Goal: Task Accomplishment & Management: Manage account settings

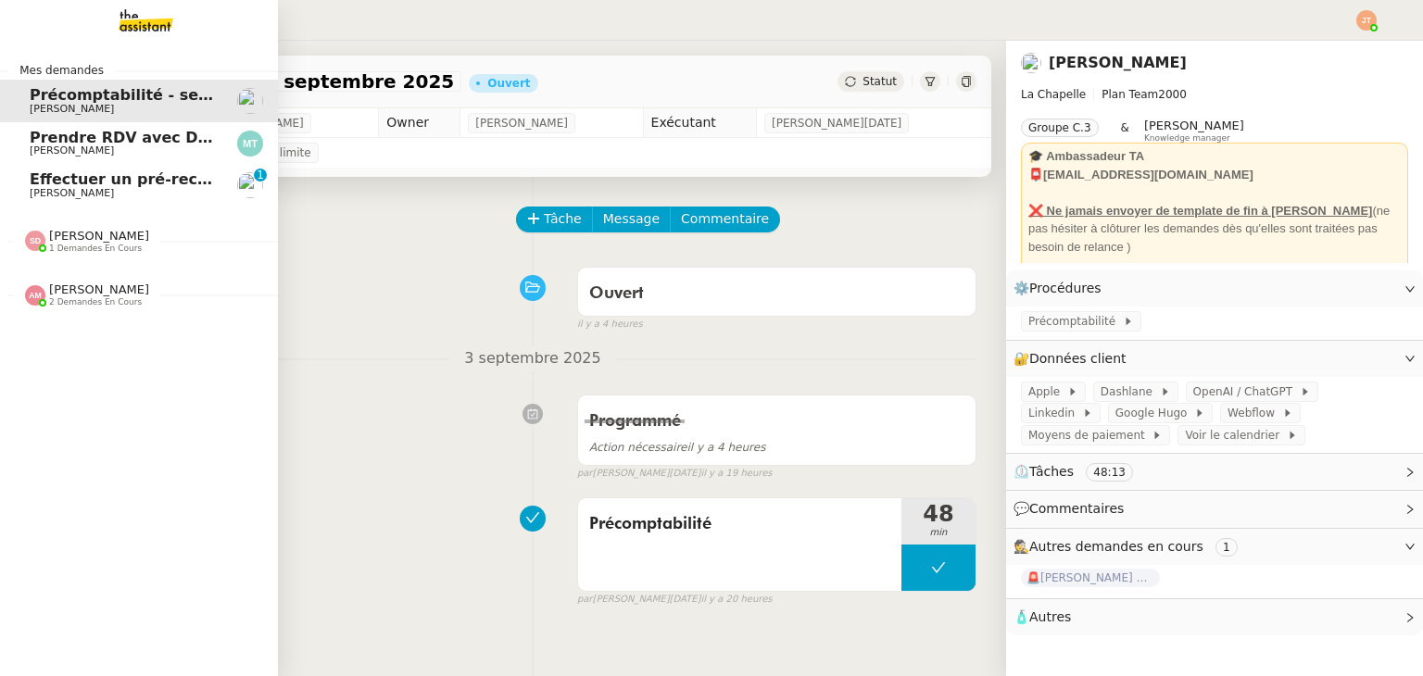
click at [69, 184] on span "Effectuer un pré-recrutement téléphonique" at bounding box center [210, 179] width 361 height 18
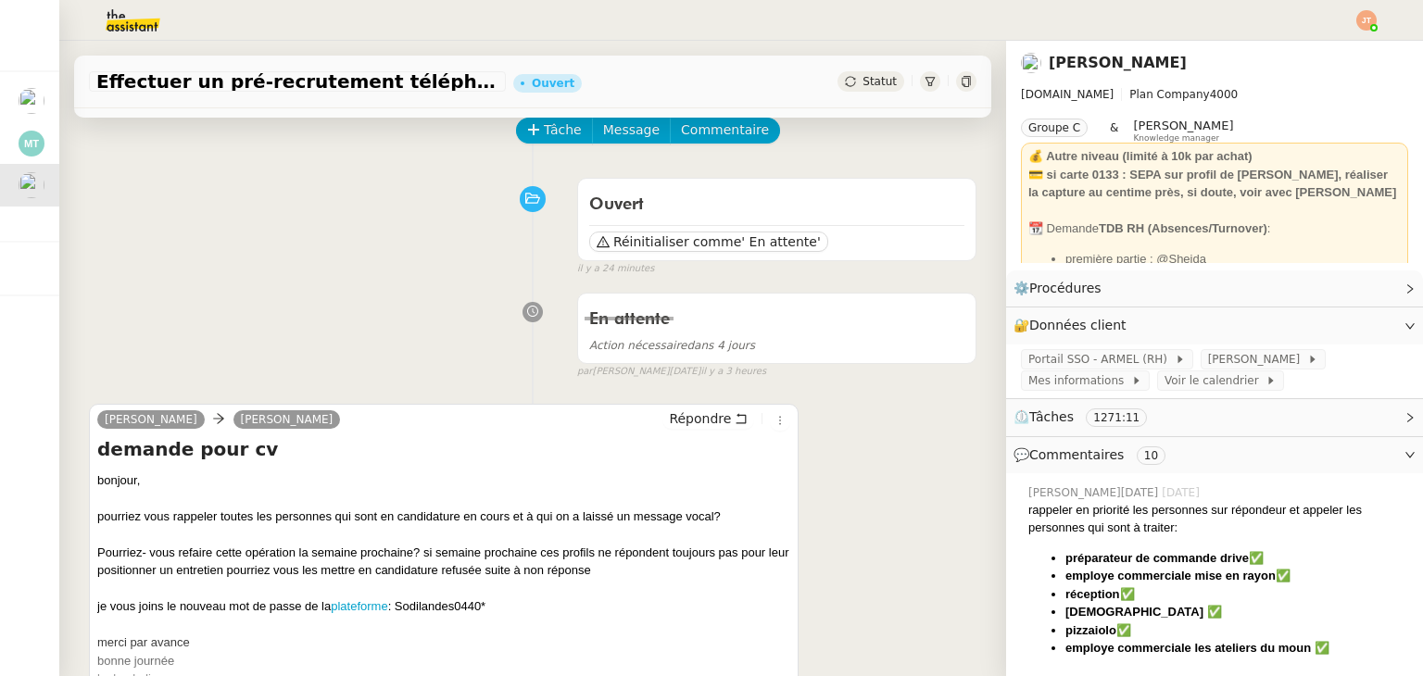
scroll to position [93, 0]
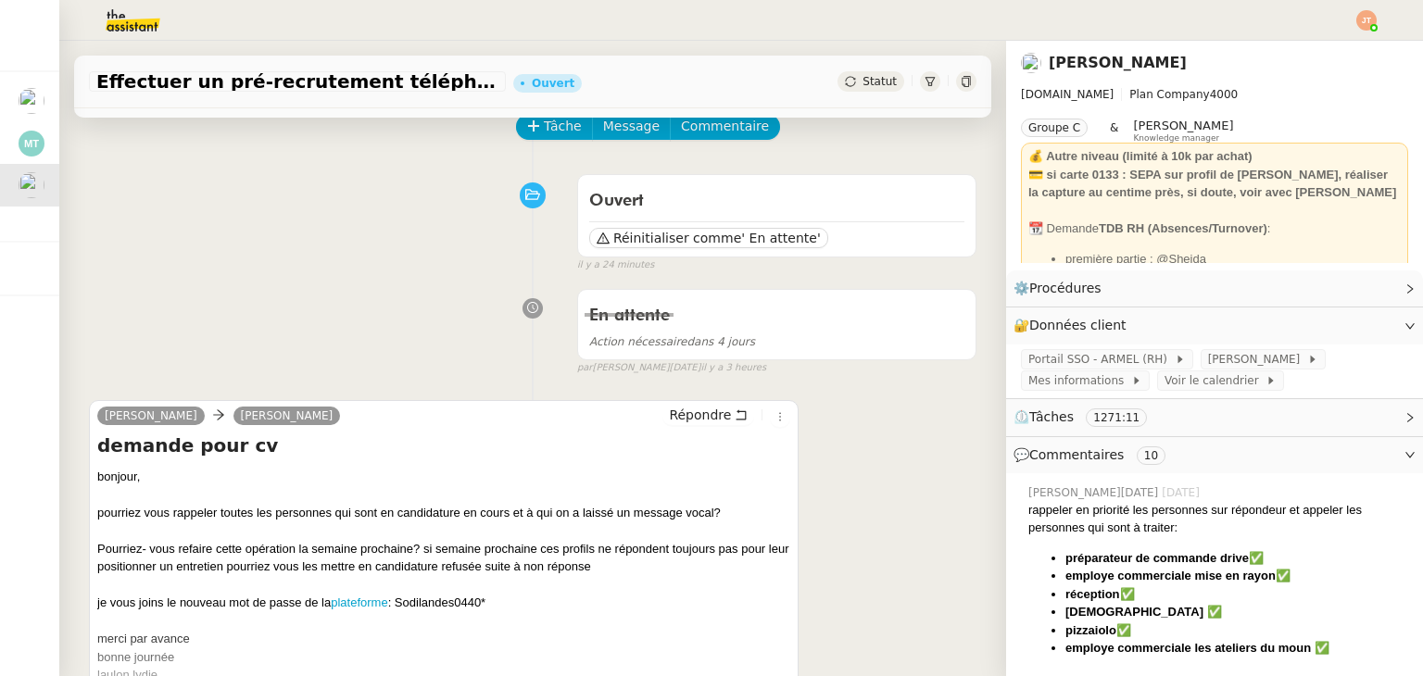
click at [382, 290] on div "En attente Action nécessaire dans 4 jours false par [PERSON_NAME][DATE] il y a …" at bounding box center [532, 328] width 887 height 95
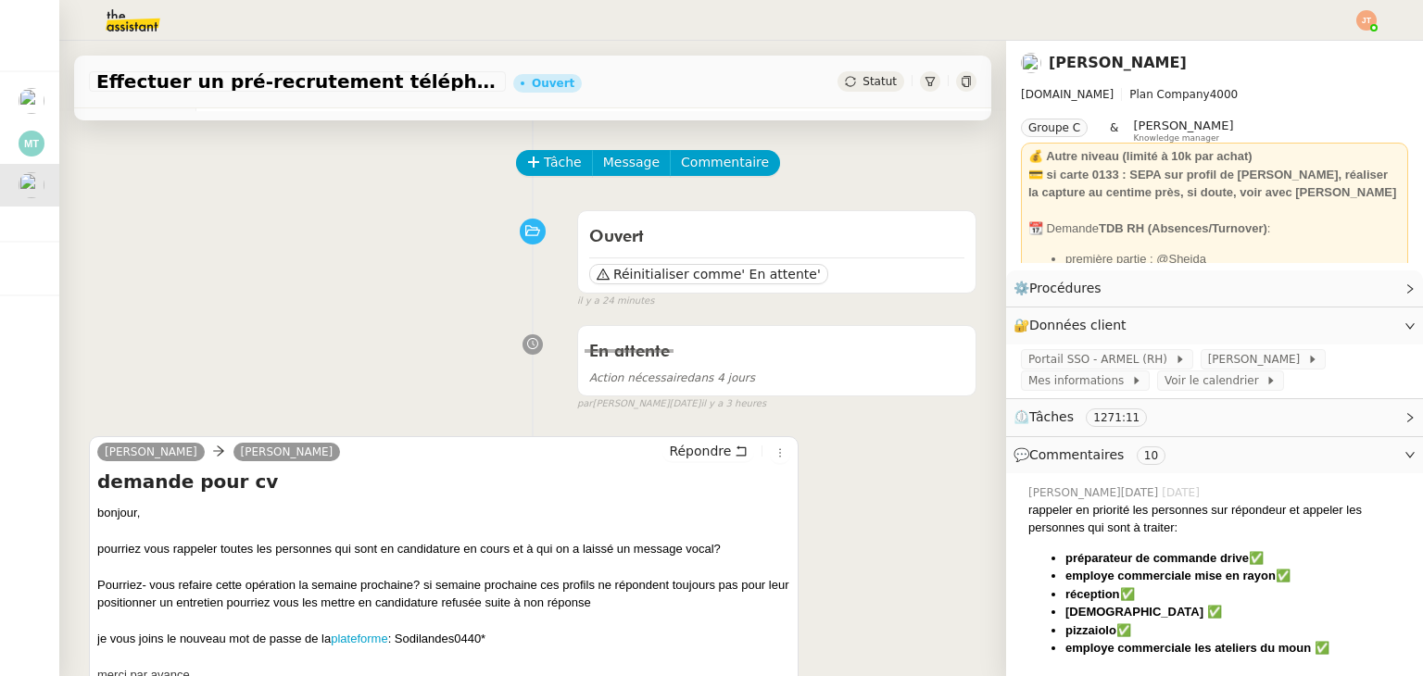
scroll to position [0, 0]
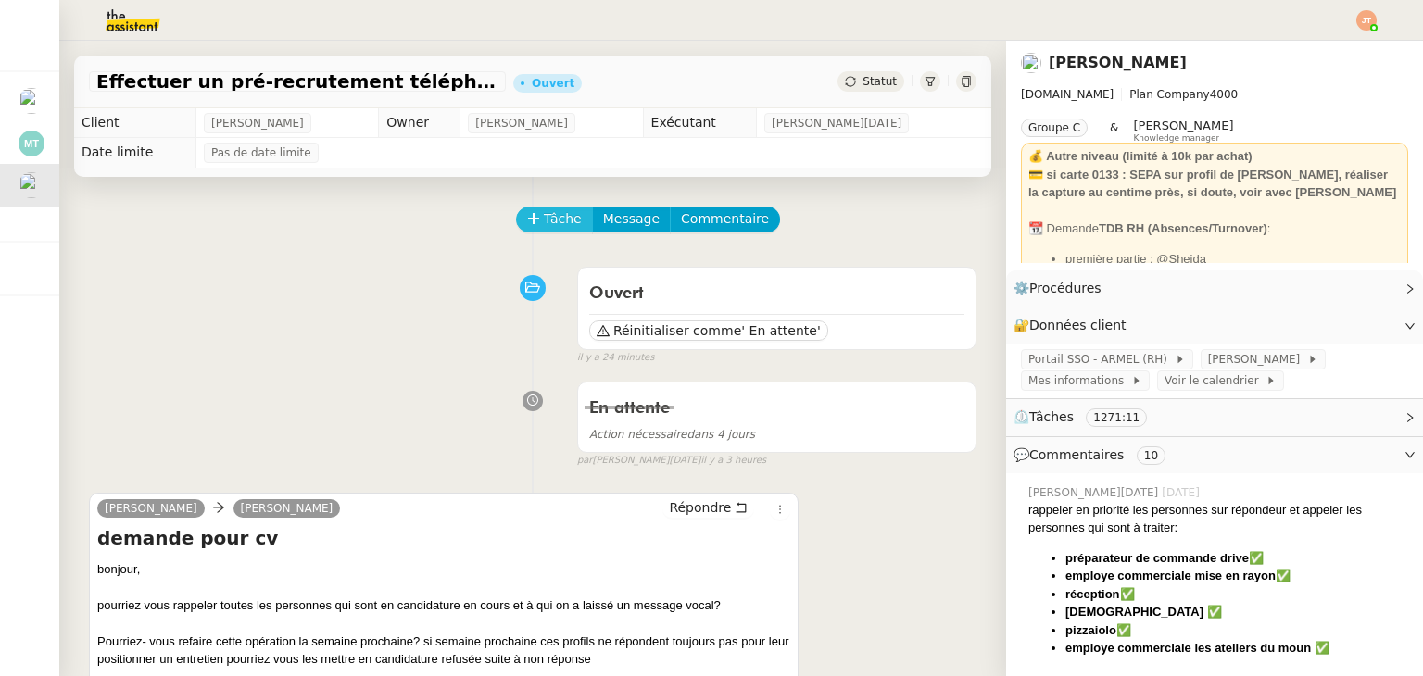
click at [544, 227] on span "Tâche" at bounding box center [563, 218] width 38 height 21
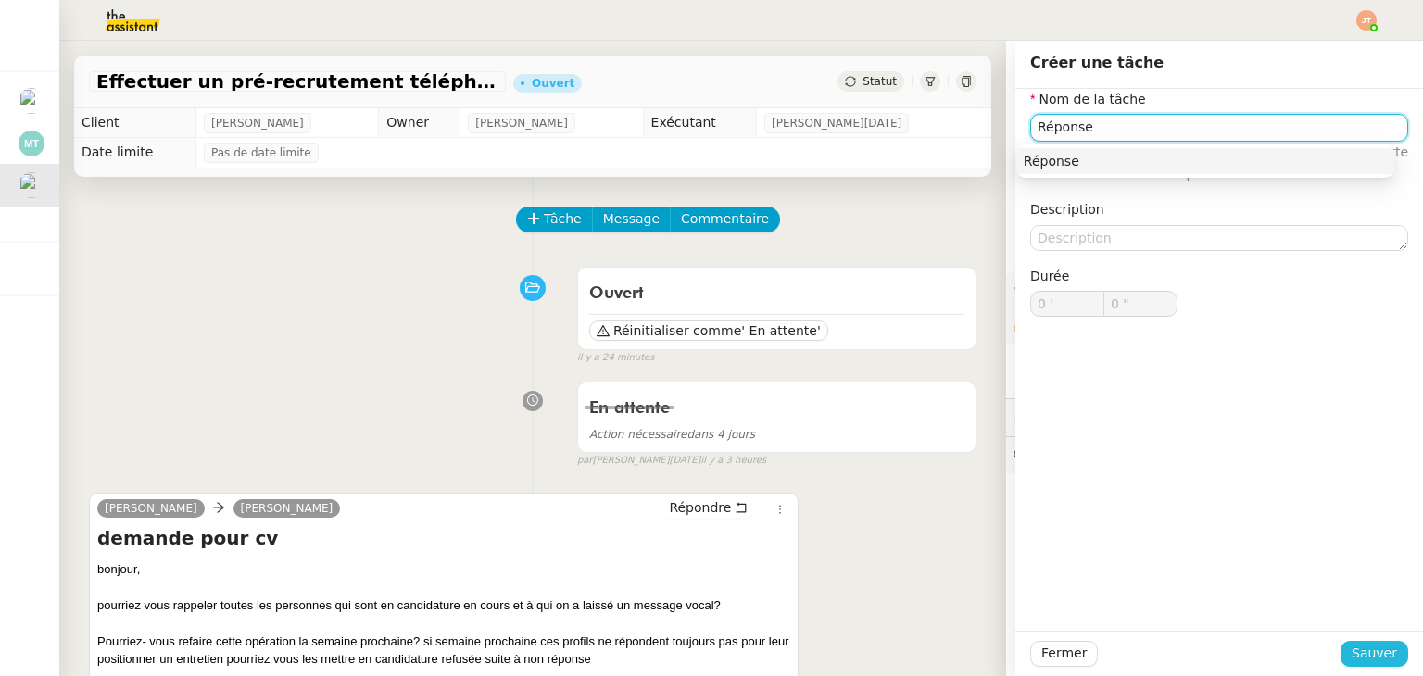
type input "Réponse"
click at [1354, 663] on span "Sauver" at bounding box center [1373, 653] width 45 height 21
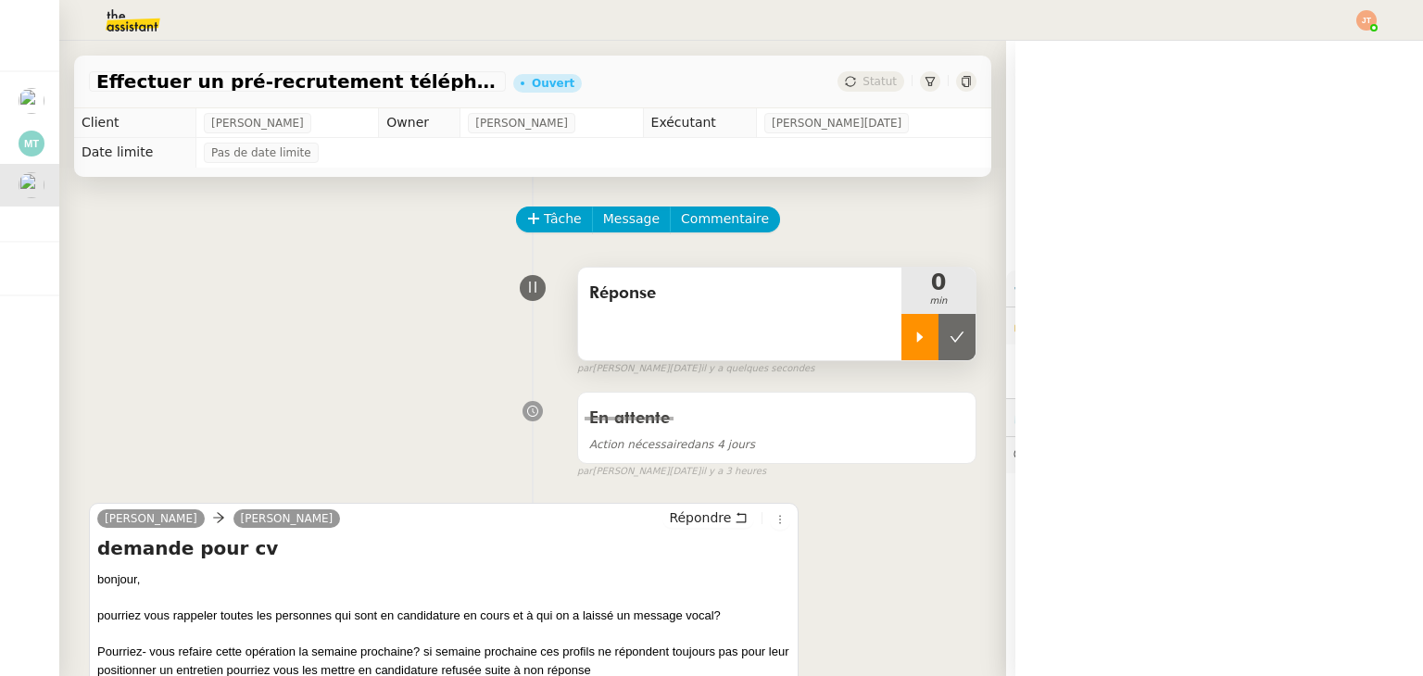
click at [917, 341] on icon at bounding box center [920, 337] width 6 height 10
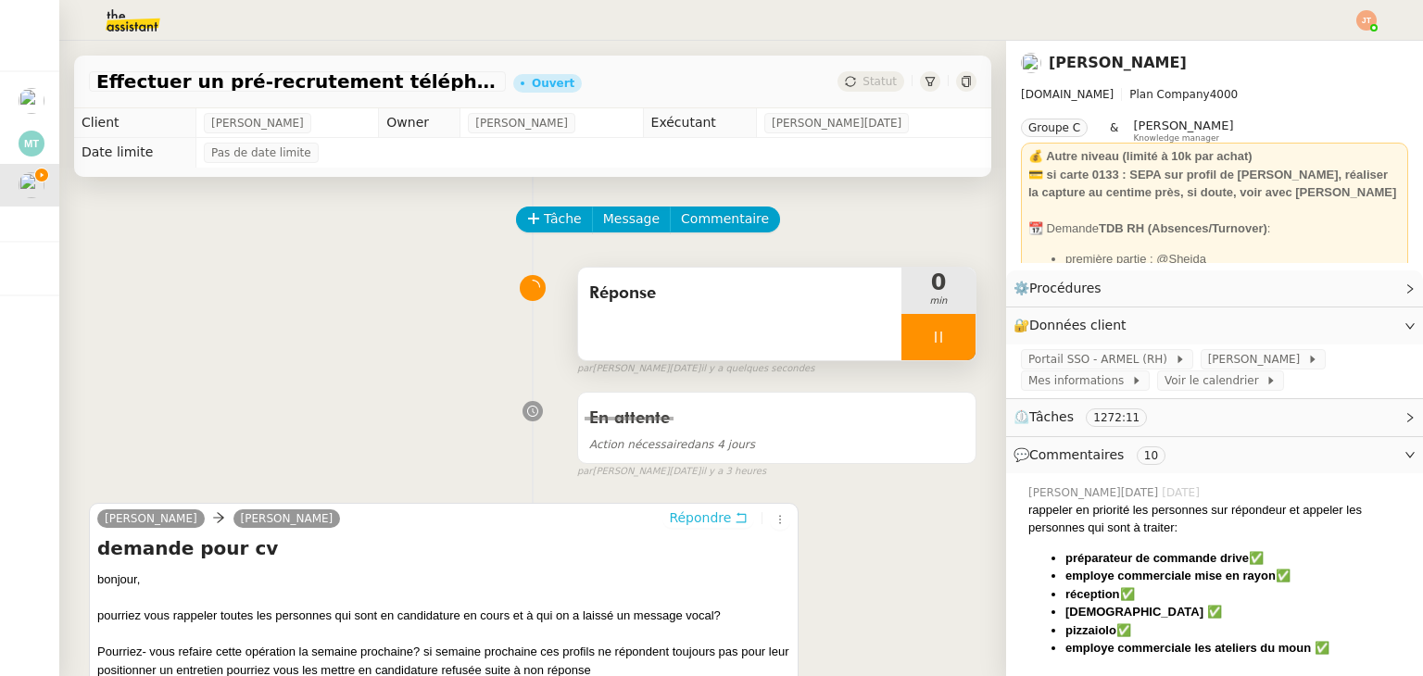
click at [687, 522] on span "Répondre" at bounding box center [700, 518] width 62 height 19
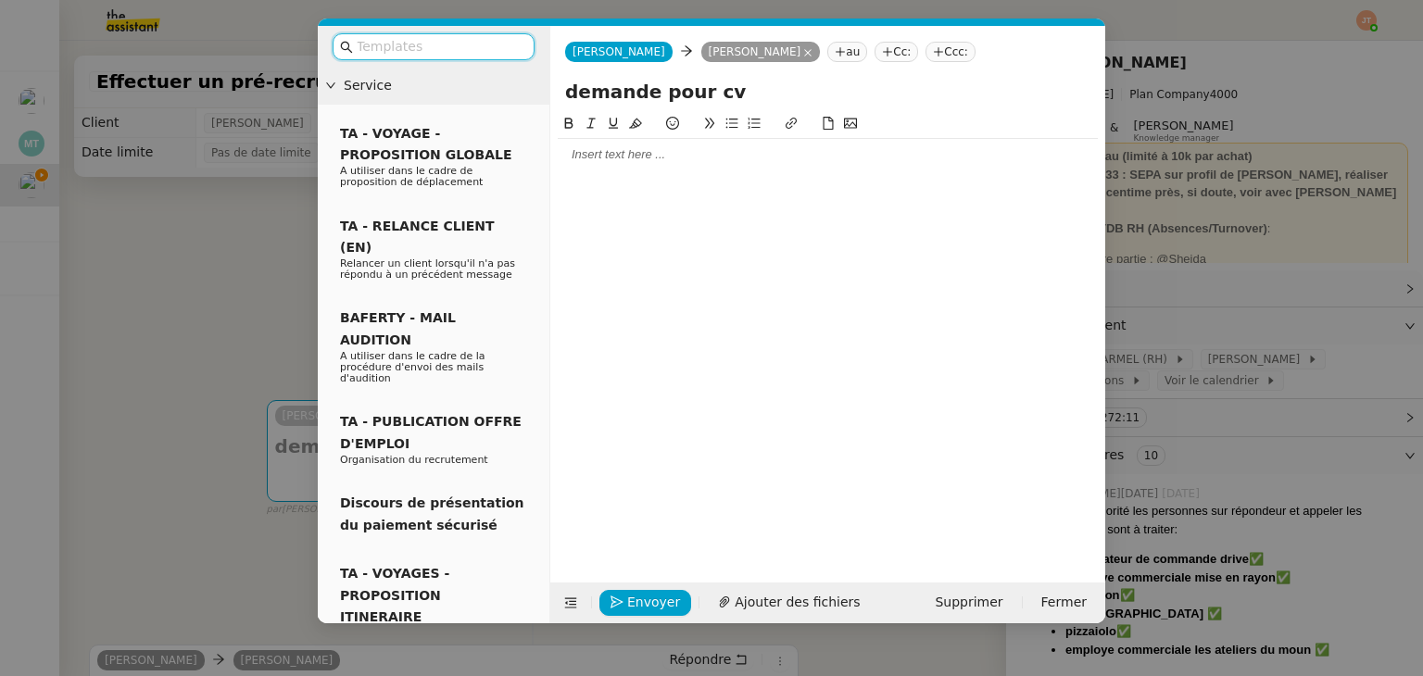
click at [636, 149] on div at bounding box center [828, 154] width 540 height 17
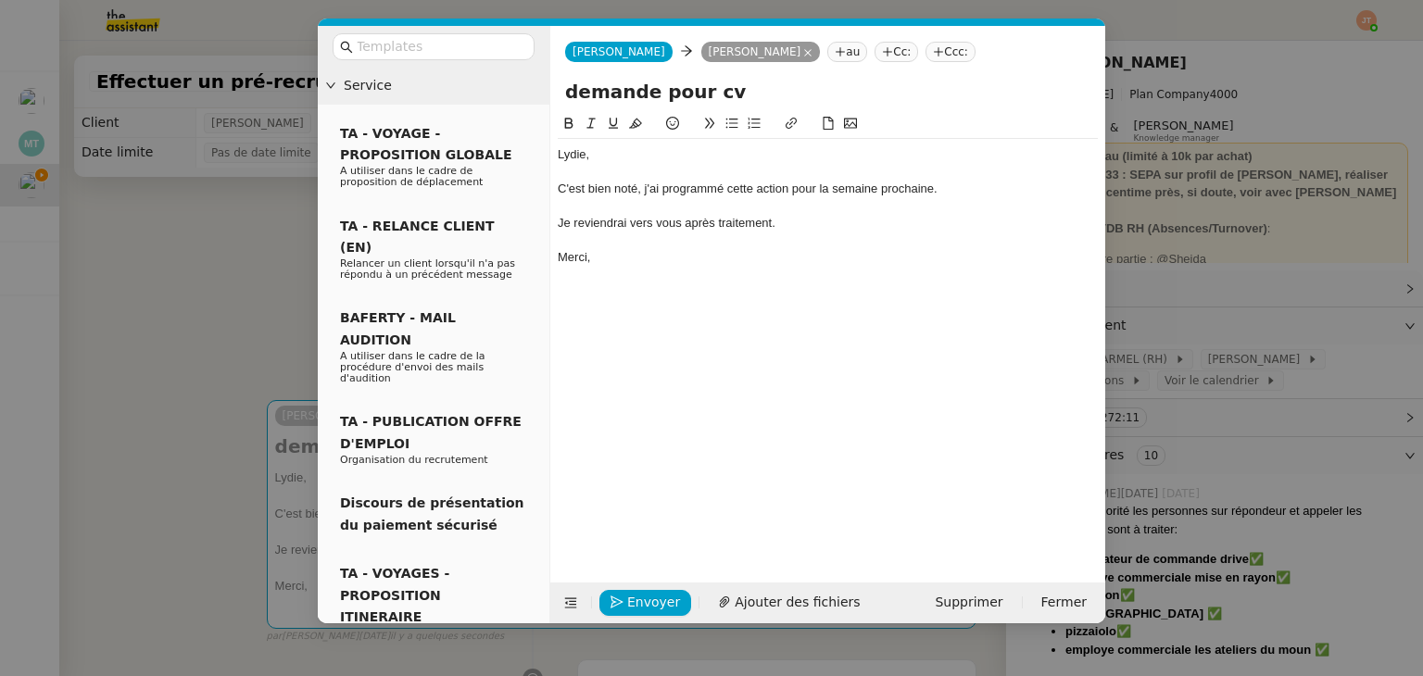
click at [185, 268] on nz-modal-container "Service TA - VOYAGE - PROPOSITION GLOBALE A utiliser dans le cadre de propositi…" at bounding box center [711, 338] width 1423 height 676
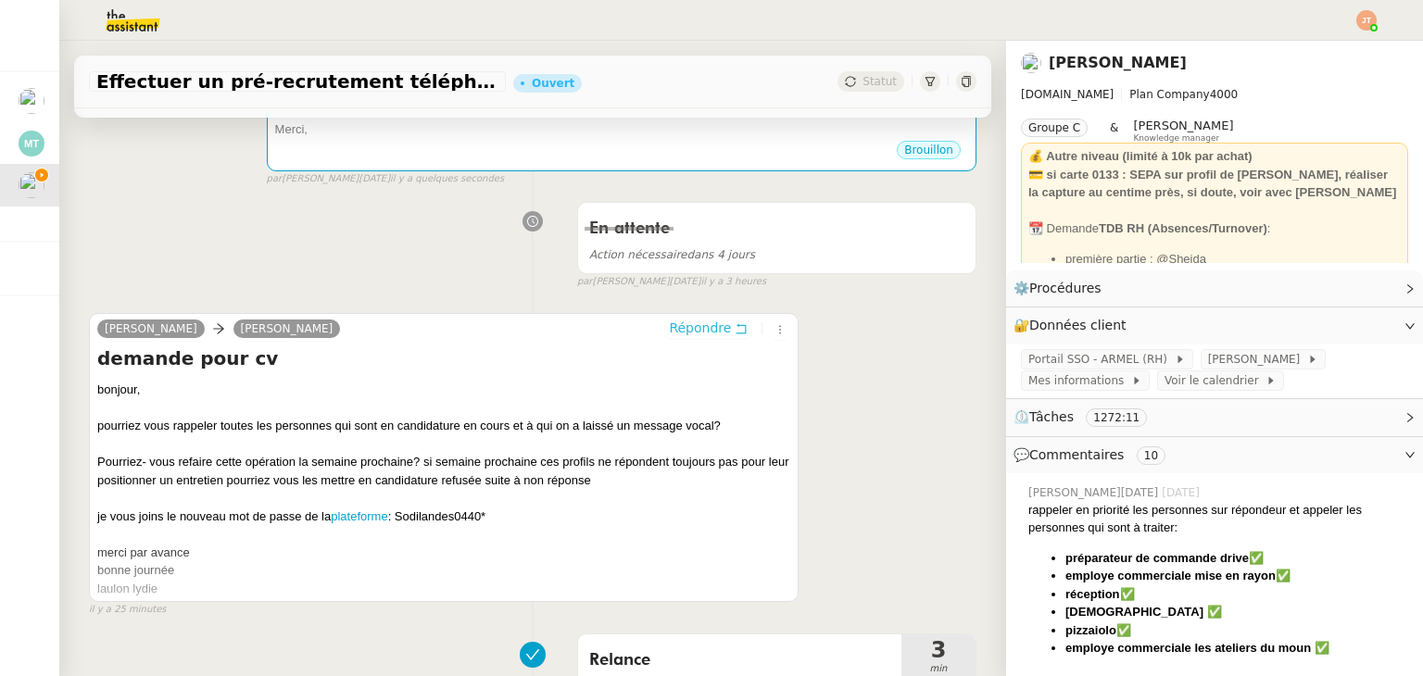
scroll to position [463, 0]
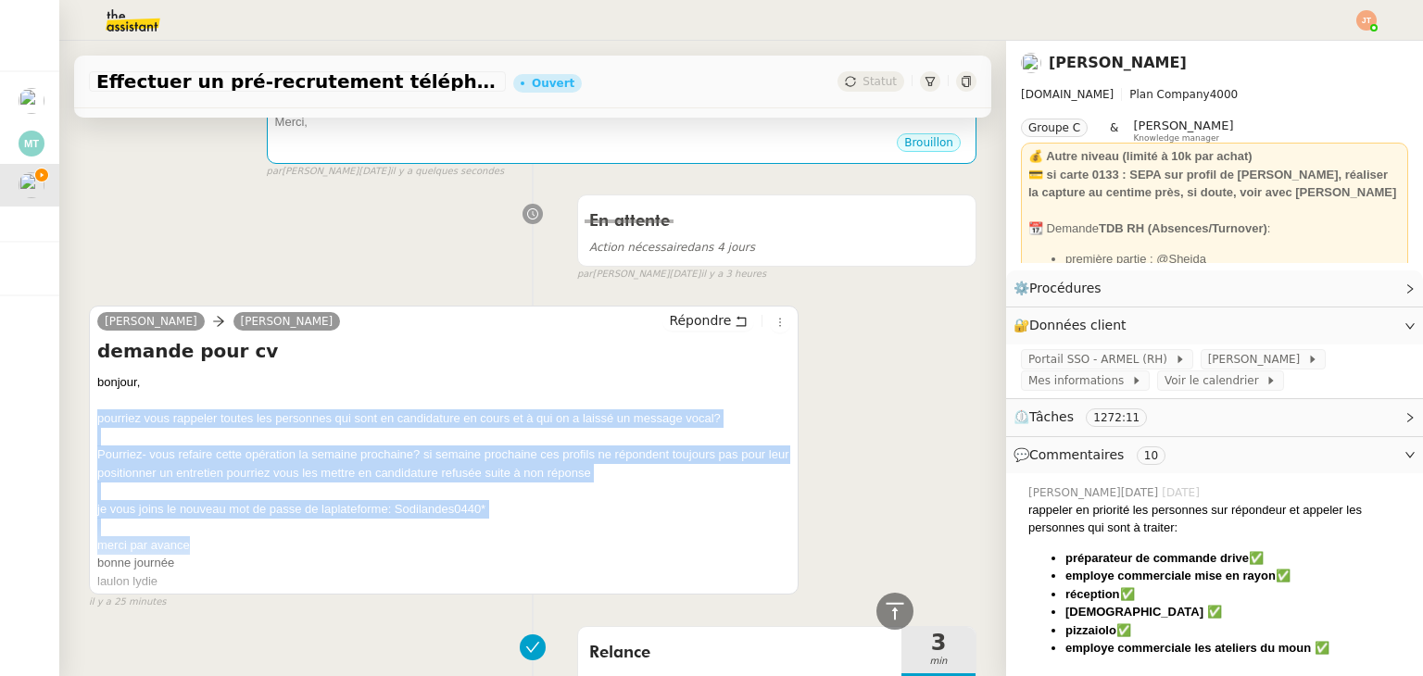
drag, startPoint x: 98, startPoint y: 421, endPoint x: 563, endPoint y: 544, distance: 481.0
click at [562, 547] on div "bonjour, pourriez vous rappeler toutes les personnes qui sont en candidature en…" at bounding box center [443, 481] width 693 height 217
copy div "pourriez vous rappeler toutes les personnes qui sont en candidature en cours et…"
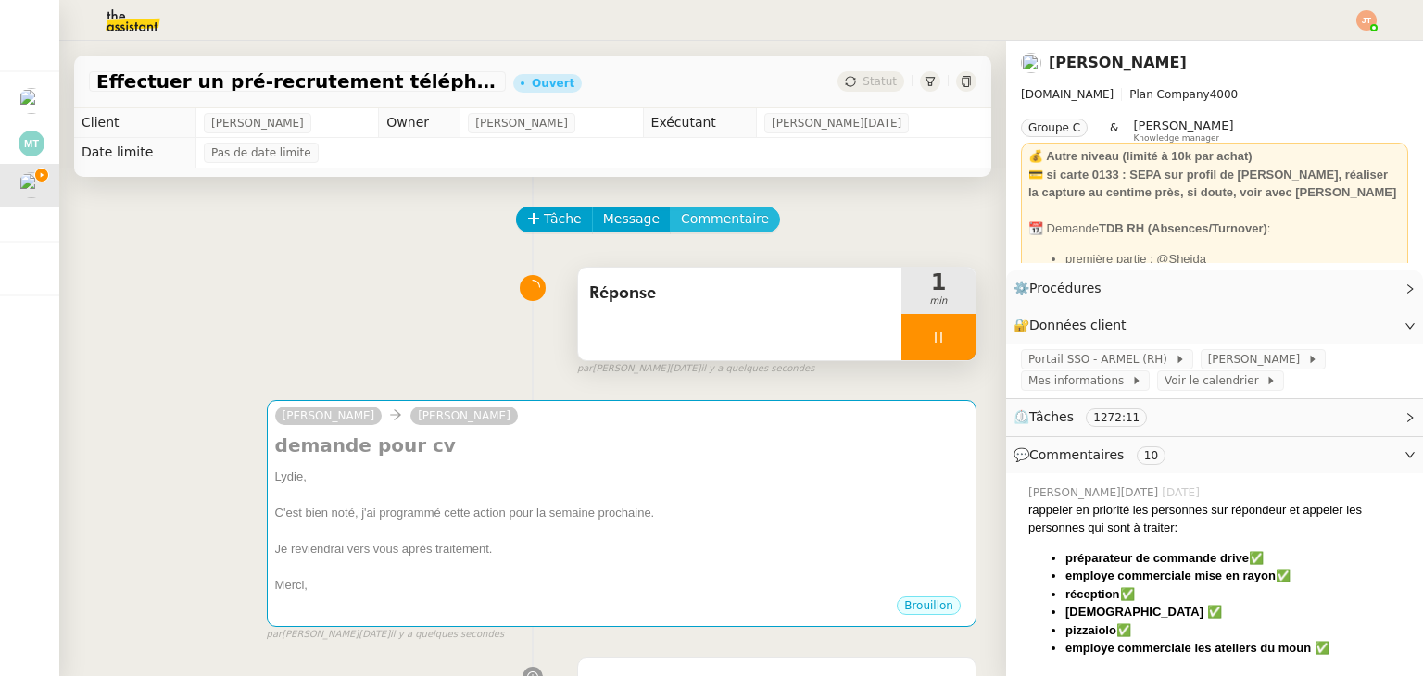
click at [695, 233] on button "Commentaire" at bounding box center [725, 220] width 110 height 26
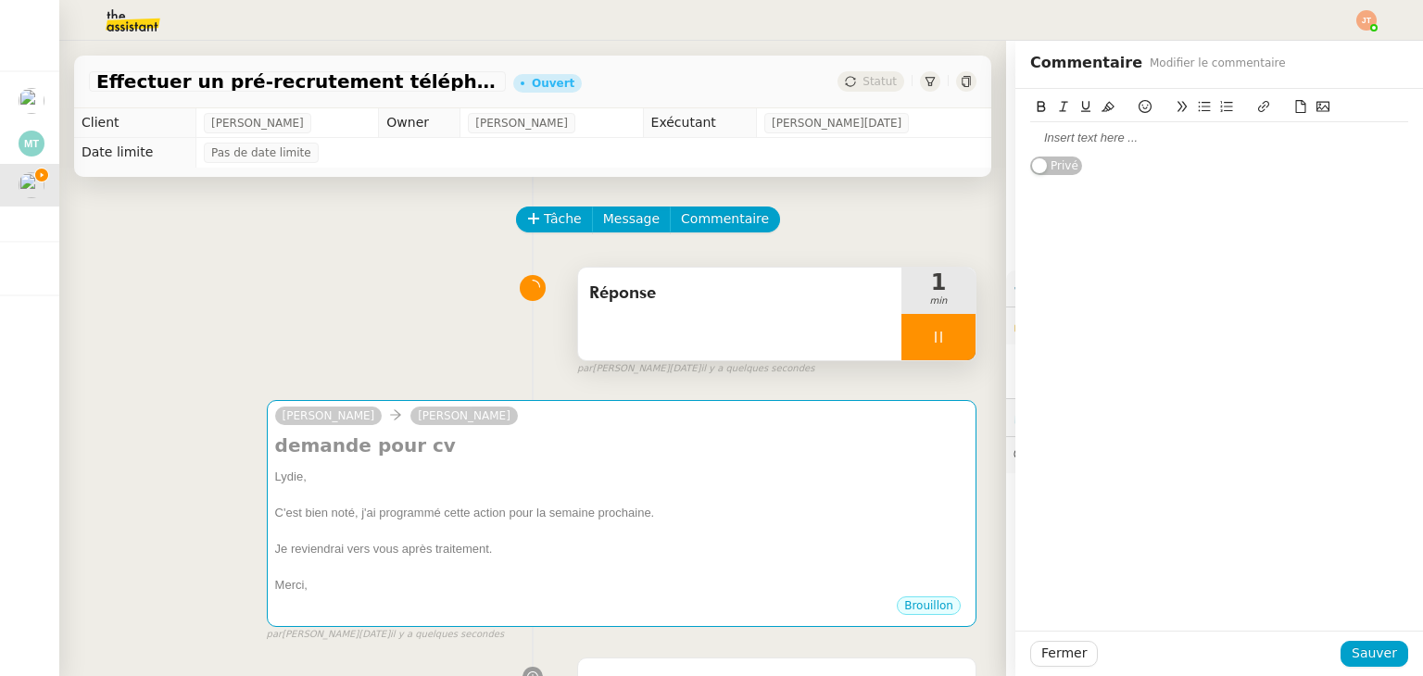
click at [1098, 144] on div at bounding box center [1219, 138] width 378 height 17
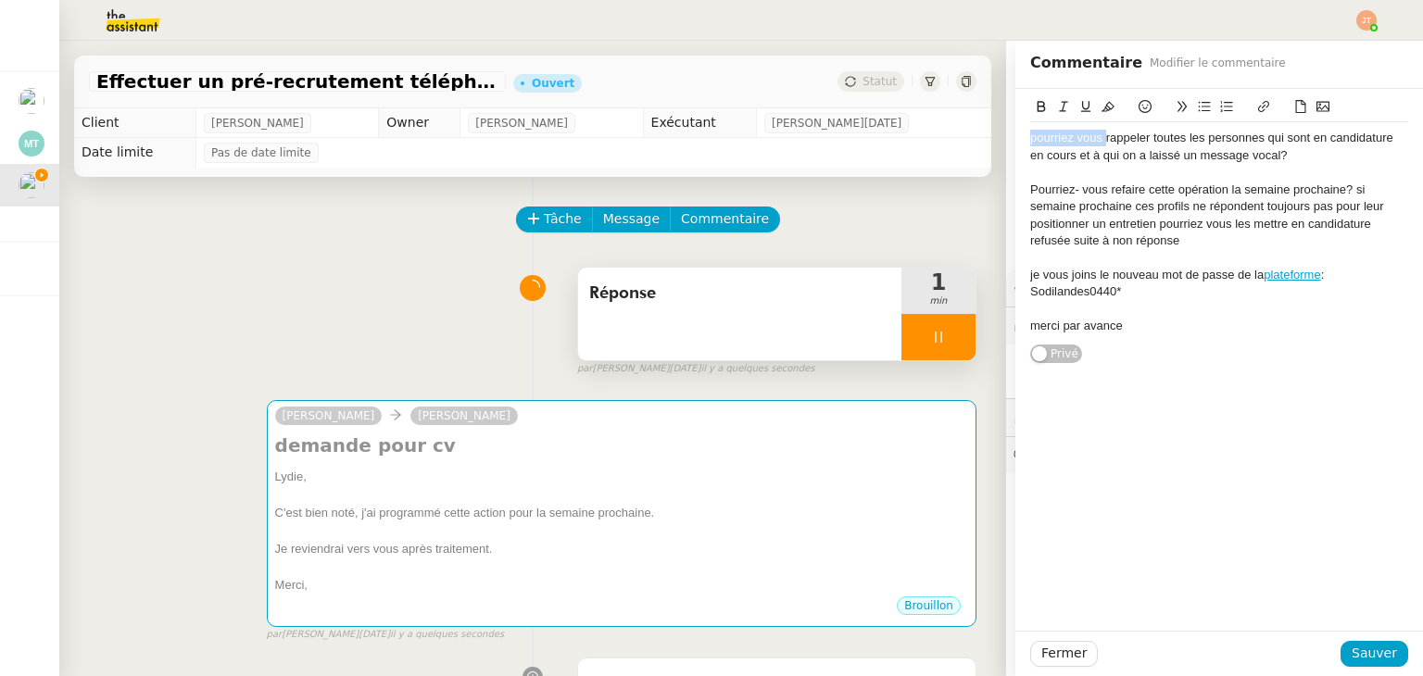
drag, startPoint x: 1092, startPoint y: 140, endPoint x: 1004, endPoint y: 139, distance: 88.0
click at [1015, 139] on div "pourriez vous rappeler toutes les personnes qui sont en candidature en cours et…" at bounding box center [1219, 226] width 408 height 275
click at [1216, 155] on div "Rappeler toutes les personnes qui sont en candidature en cours et à qui on a la…" at bounding box center [1219, 147] width 378 height 34
drag, startPoint x: 1118, startPoint y: 206, endPoint x: 1023, endPoint y: 204, distance: 95.4
click at [1030, 204] on div "Pourriez- vous refaire cette opération la semaine prochaine? si semaine prochai…" at bounding box center [1219, 216] width 378 height 69
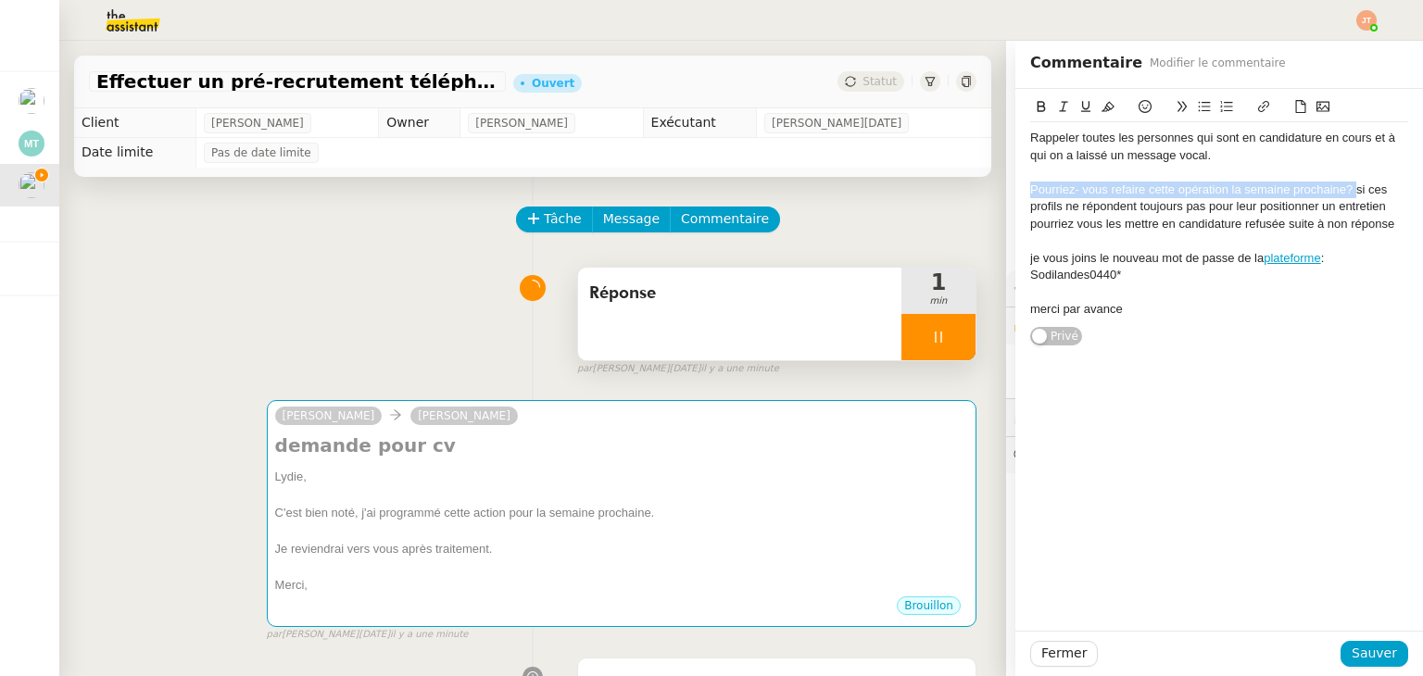
drag, startPoint x: 1344, startPoint y: 187, endPoint x: 1017, endPoint y: 190, distance: 327.0
click at [1030, 190] on div "Pourriez- vous refaire cette opération la semaine prochaine? si ces profils ne …" at bounding box center [1219, 207] width 378 height 51
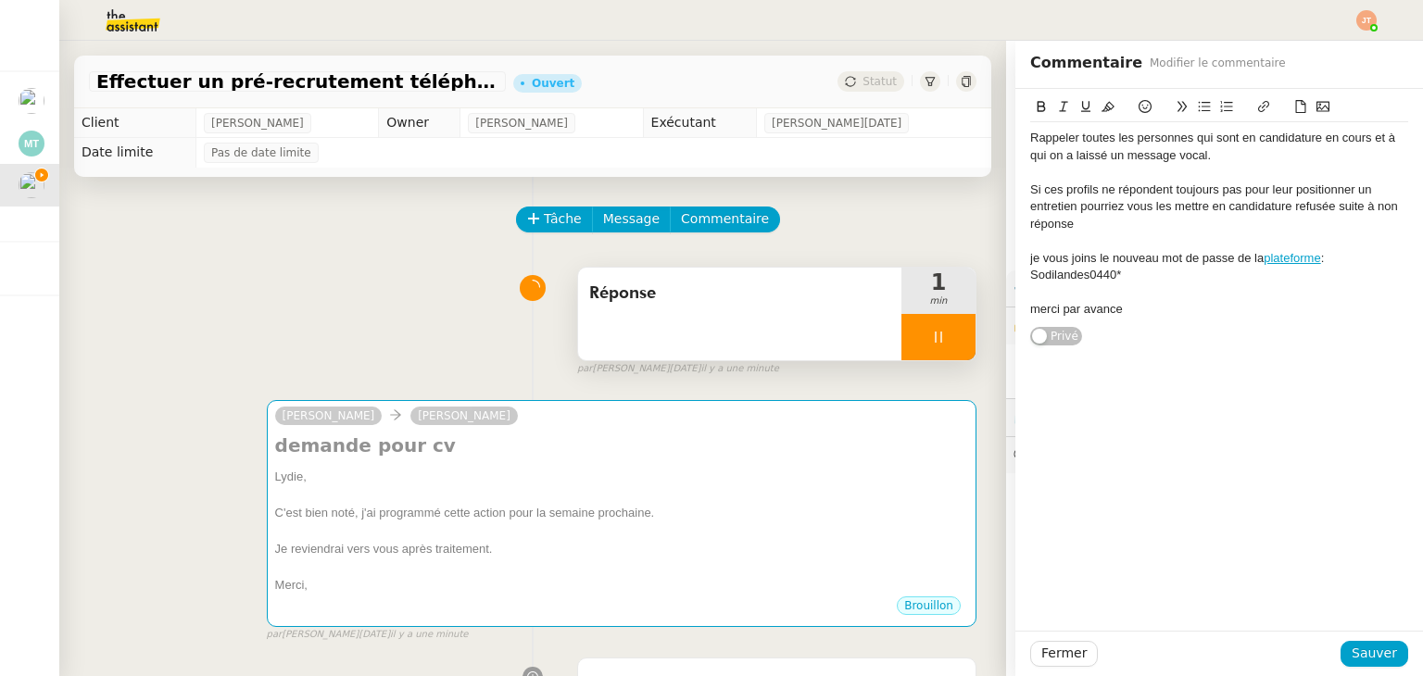
click at [1284, 190] on div "Si ces profils ne répondent toujours pas pour leur positionner un entretien pou…" at bounding box center [1219, 207] width 378 height 51
drag, startPoint x: 1159, startPoint y: 206, endPoint x: 1065, endPoint y: 209, distance: 93.6
click at [1065, 209] on div "Si ces profils ne répondent toujours pas pour leur positionner un entretien pou…" at bounding box center [1219, 207] width 378 height 51
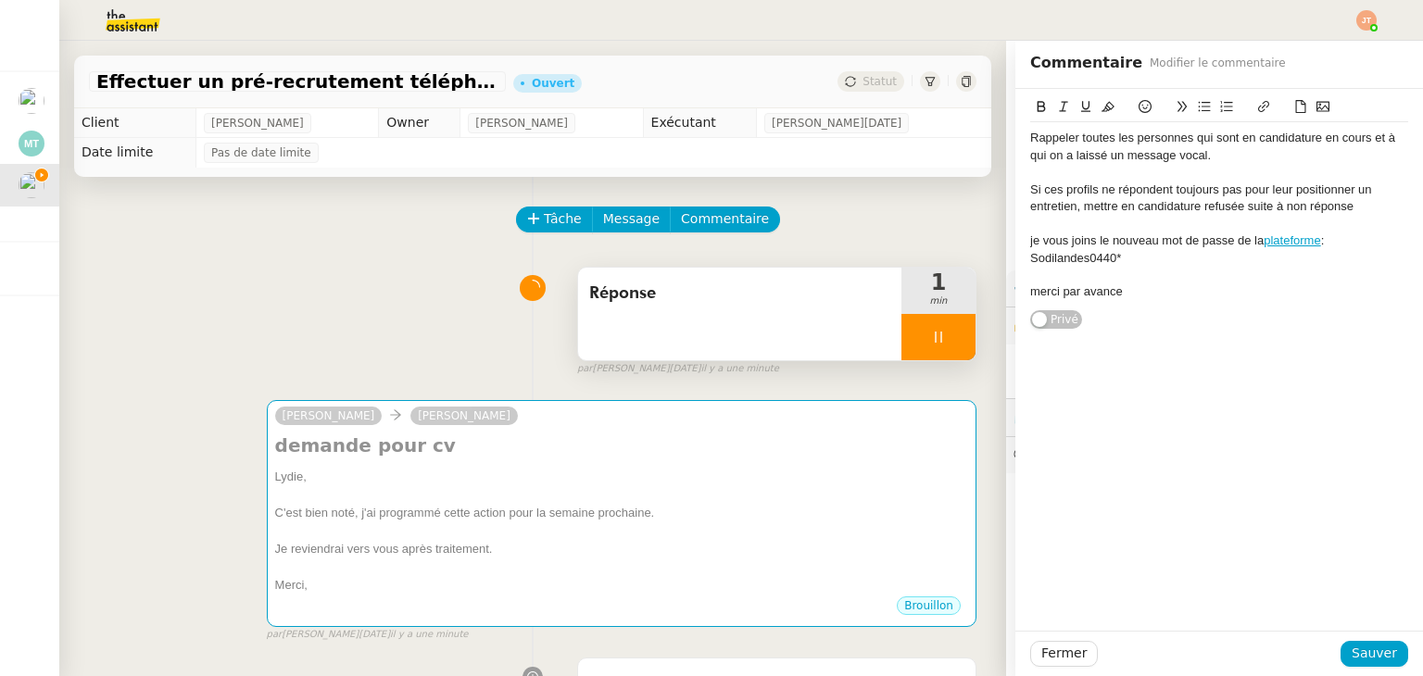
click at [1347, 205] on div "Si ces profils ne répondent toujours pas pour leur positionner un entretien, me…" at bounding box center [1219, 199] width 378 height 34
click at [1095, 242] on div "je vous joins le nouveau mot de passe de la plateforme : Sodilandes0440*" at bounding box center [1219, 250] width 378 height 34
drag, startPoint x: 1099, startPoint y: 239, endPoint x: 1012, endPoint y: 239, distance: 87.1
click at [1015, 239] on div "Rappeler toutes les personnes qui sont en candidature en cours et à qui on a la…" at bounding box center [1219, 209] width 408 height 241
drag, startPoint x: 1125, startPoint y: 273, endPoint x: 990, endPoint y: 274, distance: 135.2
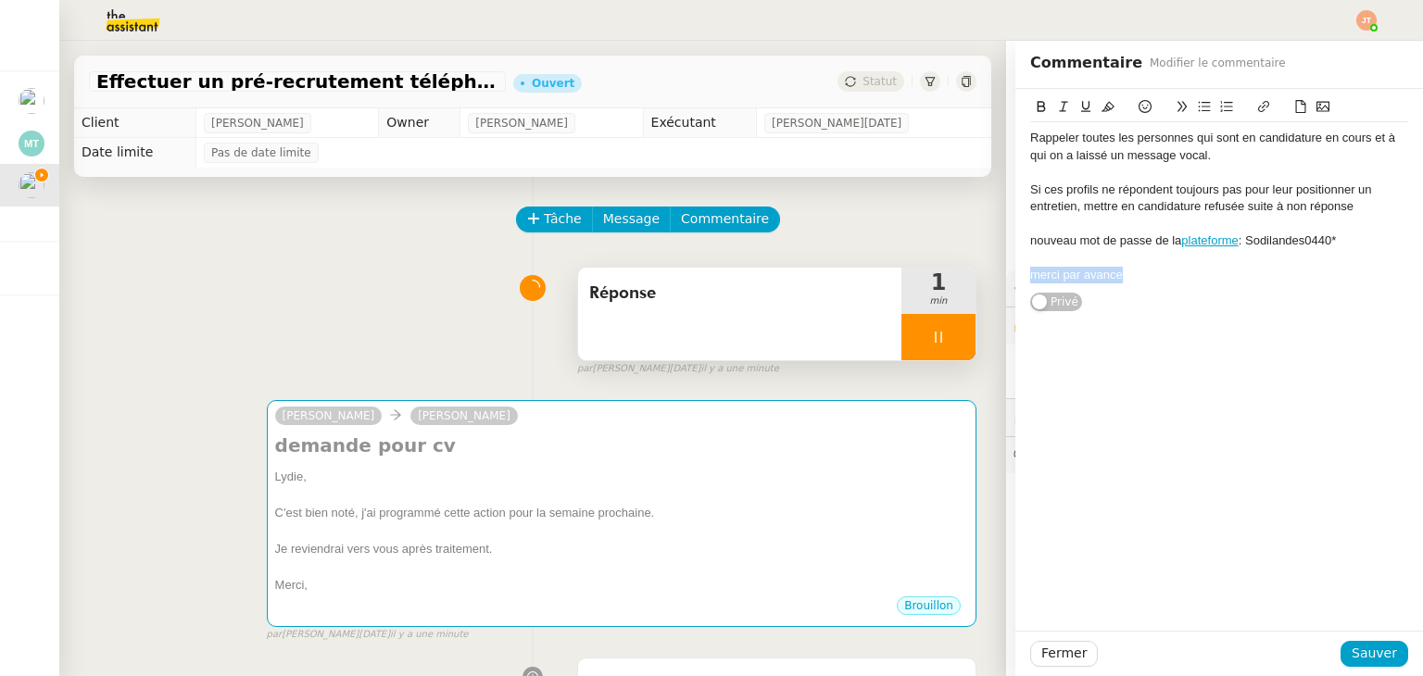
click at [990, 274] on app-ticket "Effectuer un pré-recrutement téléphonique Ouvert Statut Client [PERSON_NAME] Ow…" at bounding box center [741, 358] width 1364 height 635
click at [1382, 655] on span "Sauver" at bounding box center [1373, 653] width 45 height 21
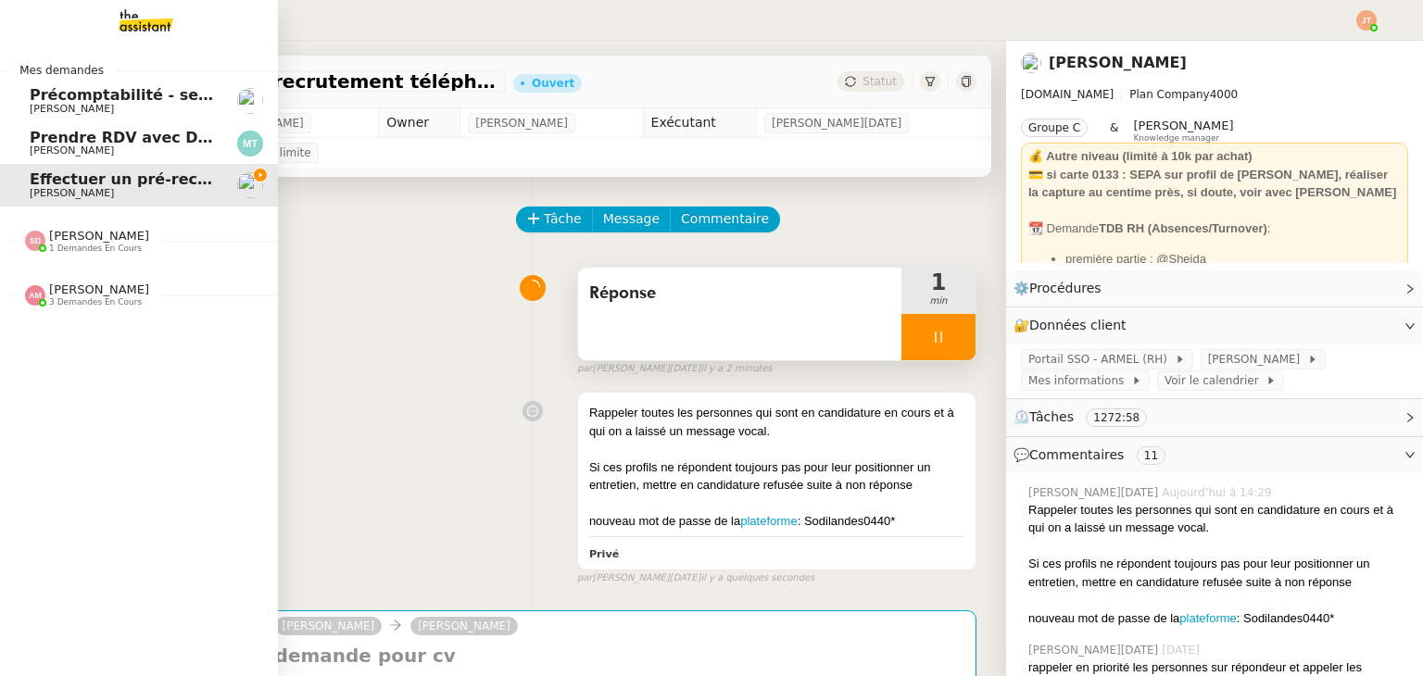
click at [49, 135] on span "Prendre RDV avec Dr [PERSON_NAME]" at bounding box center [189, 138] width 319 height 18
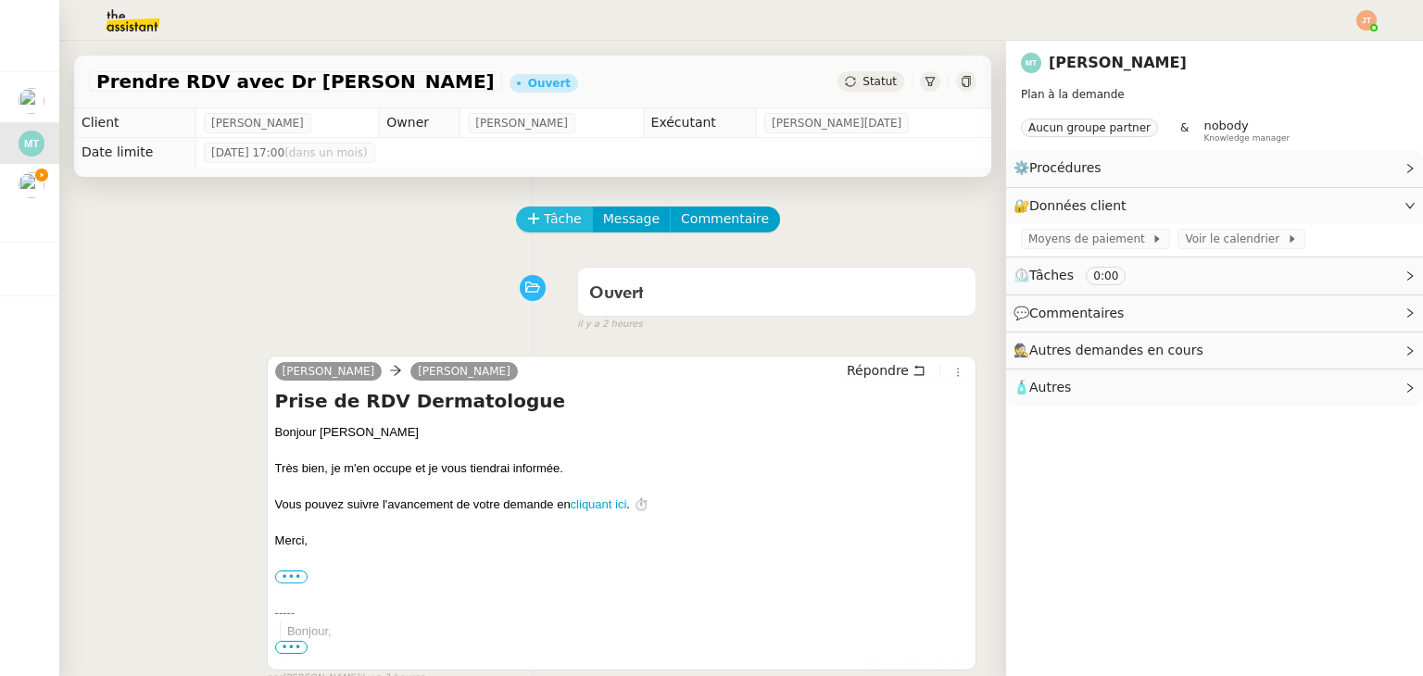
click at [554, 229] on span "Tâche" at bounding box center [563, 218] width 38 height 21
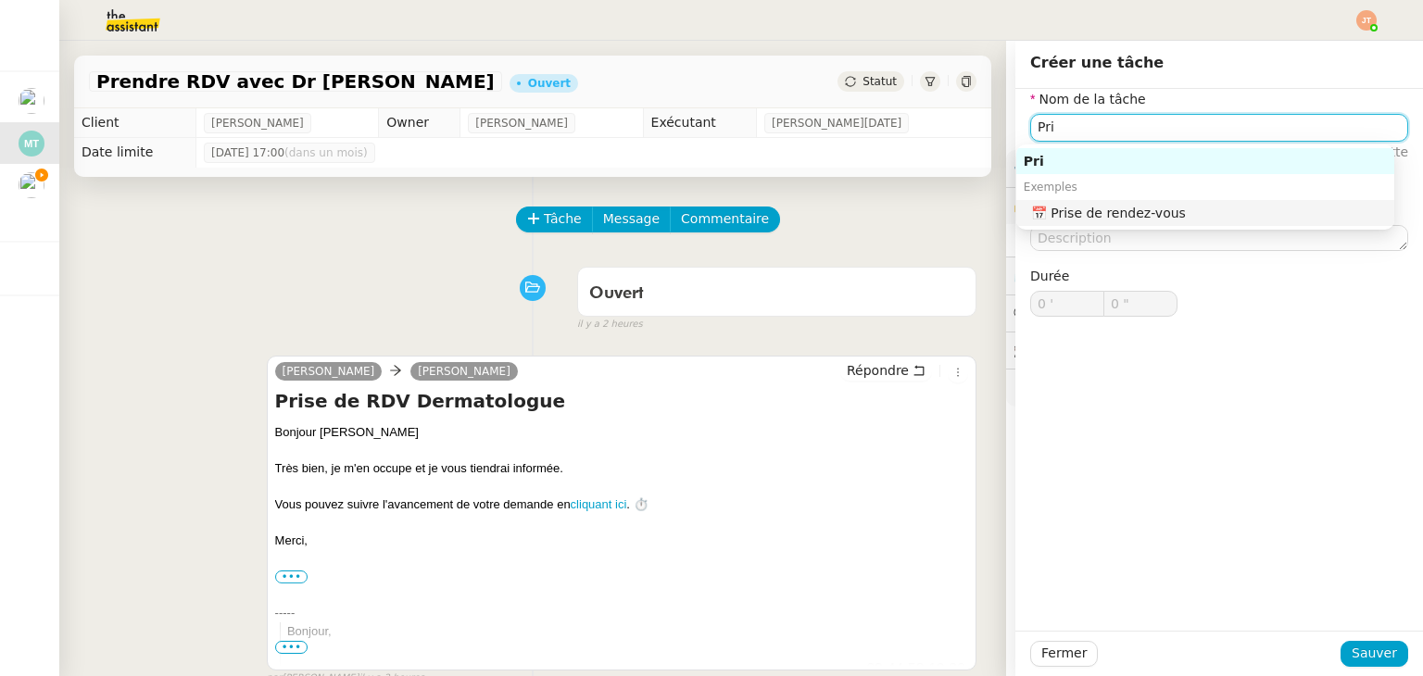
click at [1145, 207] on div "📅 Prise de rendez-vous" at bounding box center [1209, 213] width 356 height 17
type input "Prise de rendez-vous"
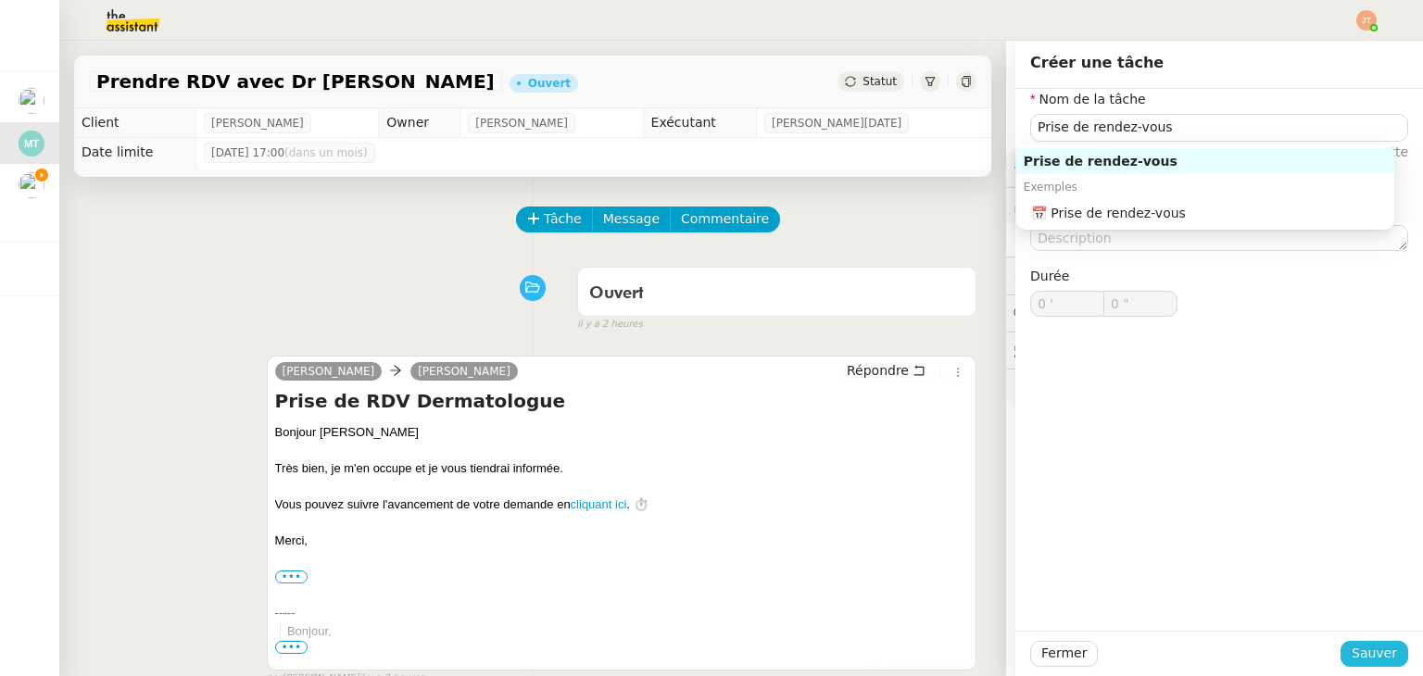
click at [1371, 652] on span "Sauver" at bounding box center [1373, 653] width 45 height 21
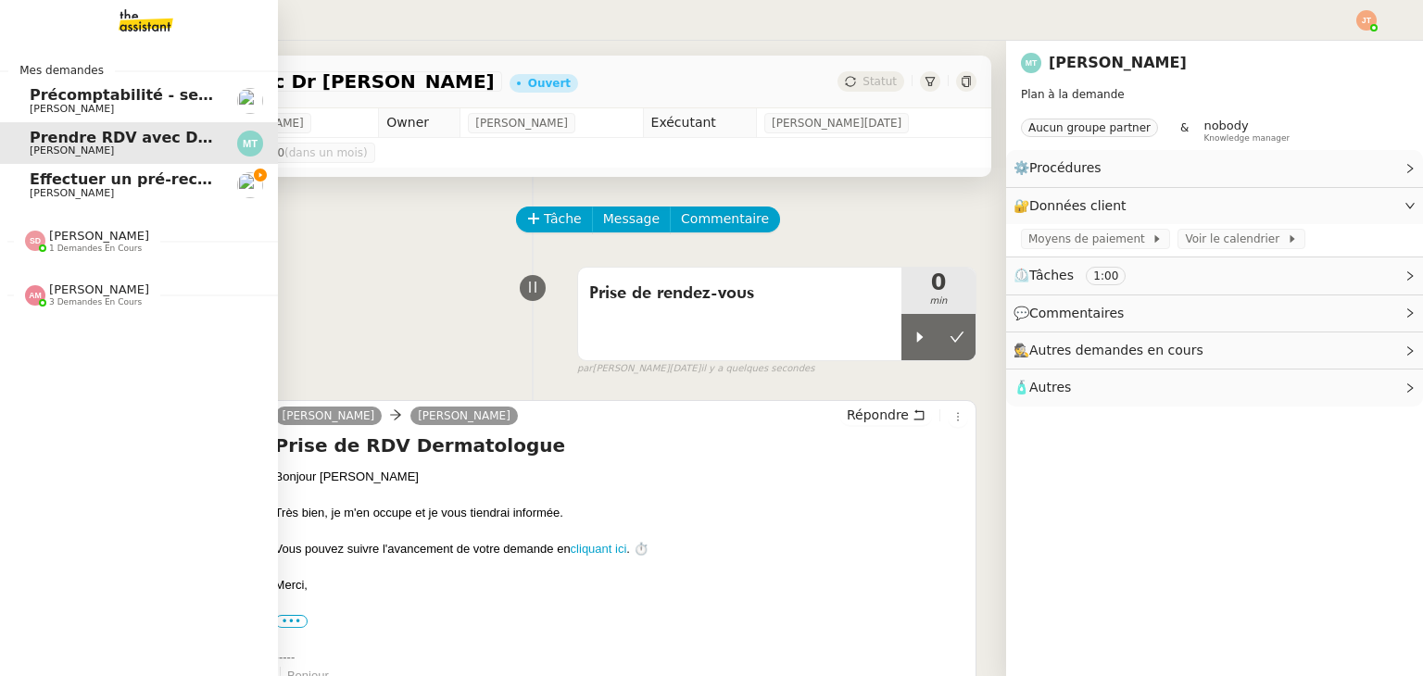
click at [167, 195] on span "[PERSON_NAME]" at bounding box center [123, 193] width 187 height 11
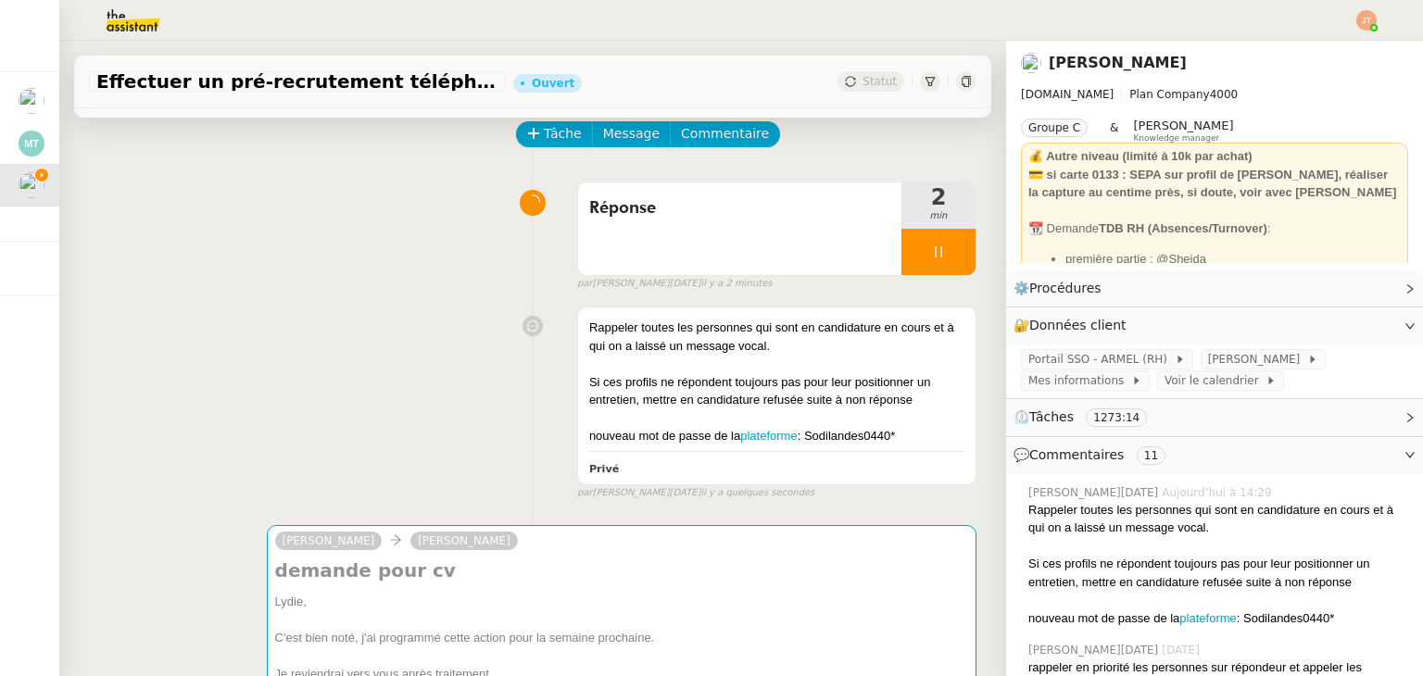
scroll to position [93, 0]
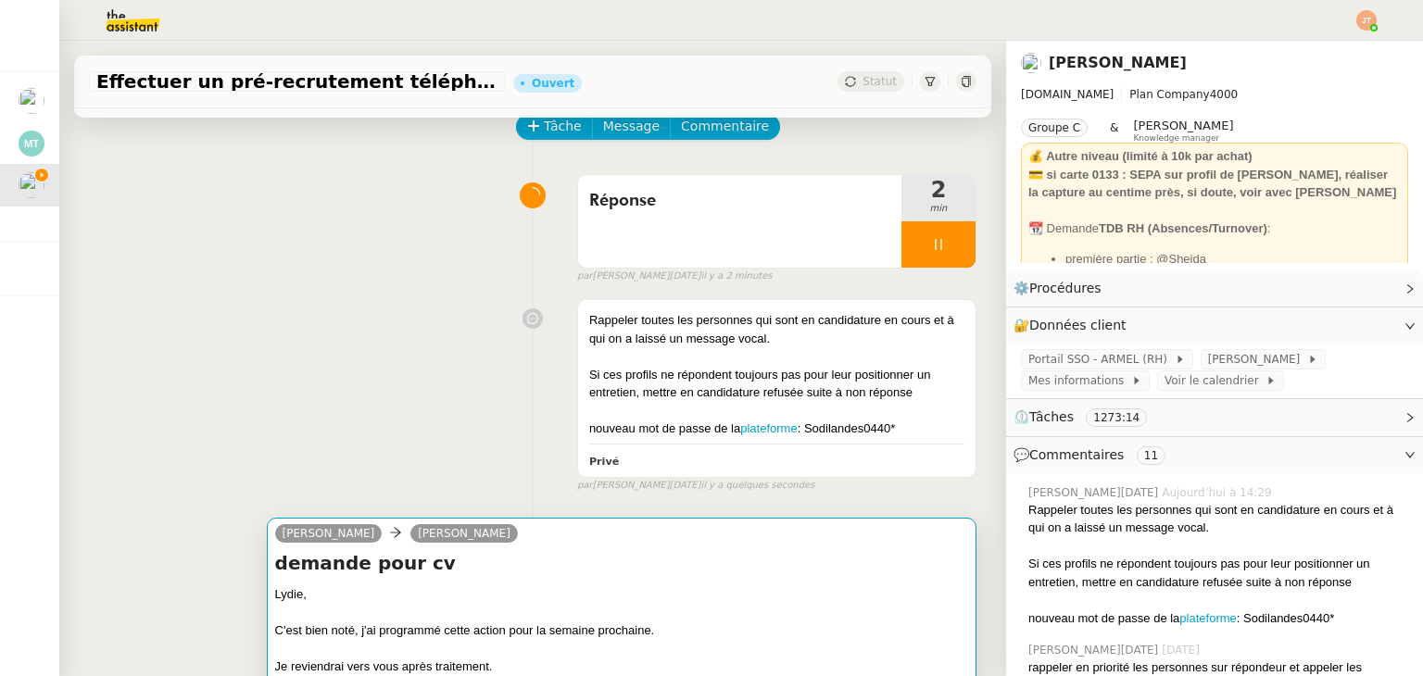
click at [522, 630] on div "C'est bien noté, j'ai programmé cette action pour la semaine prochaine." at bounding box center [621, 631] width 693 height 19
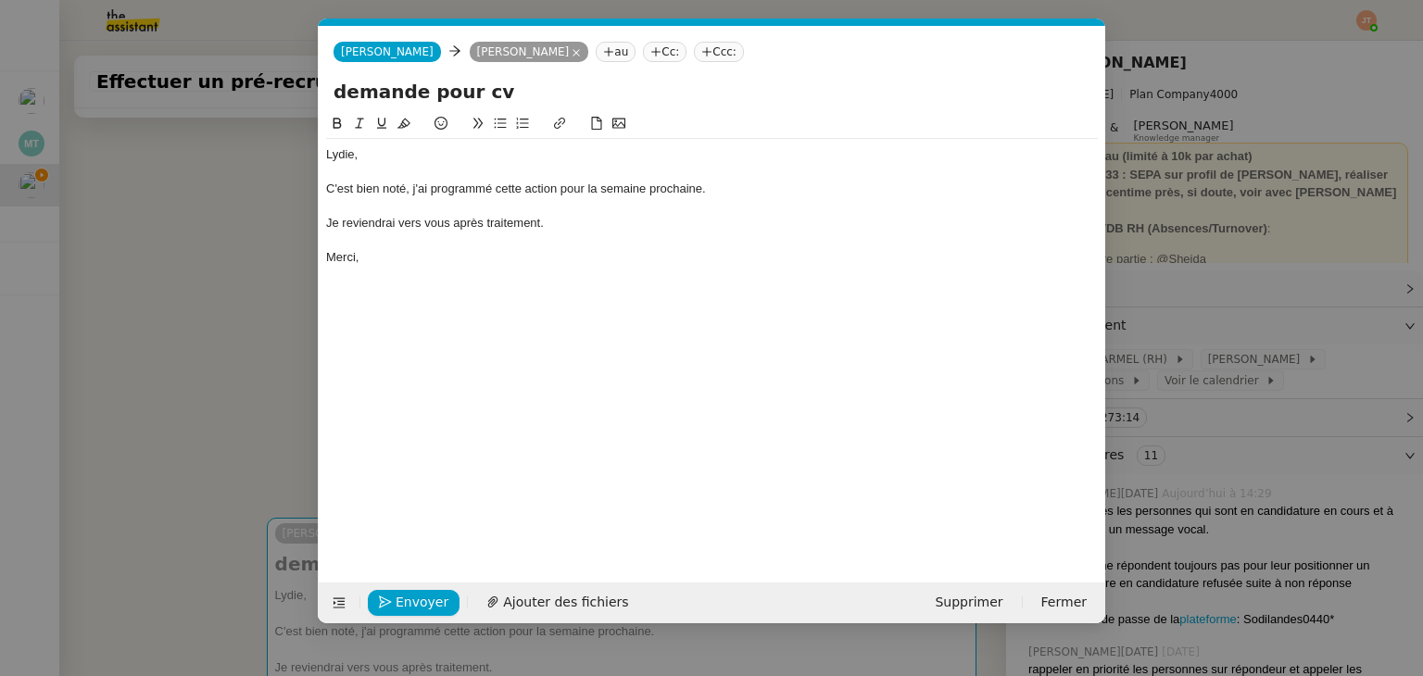
scroll to position [0, 39]
click at [422, 597] on span "Envoyer" at bounding box center [422, 602] width 53 height 21
click at [422, 597] on span "Confirmer l'envoi" at bounding box center [451, 602] width 111 height 21
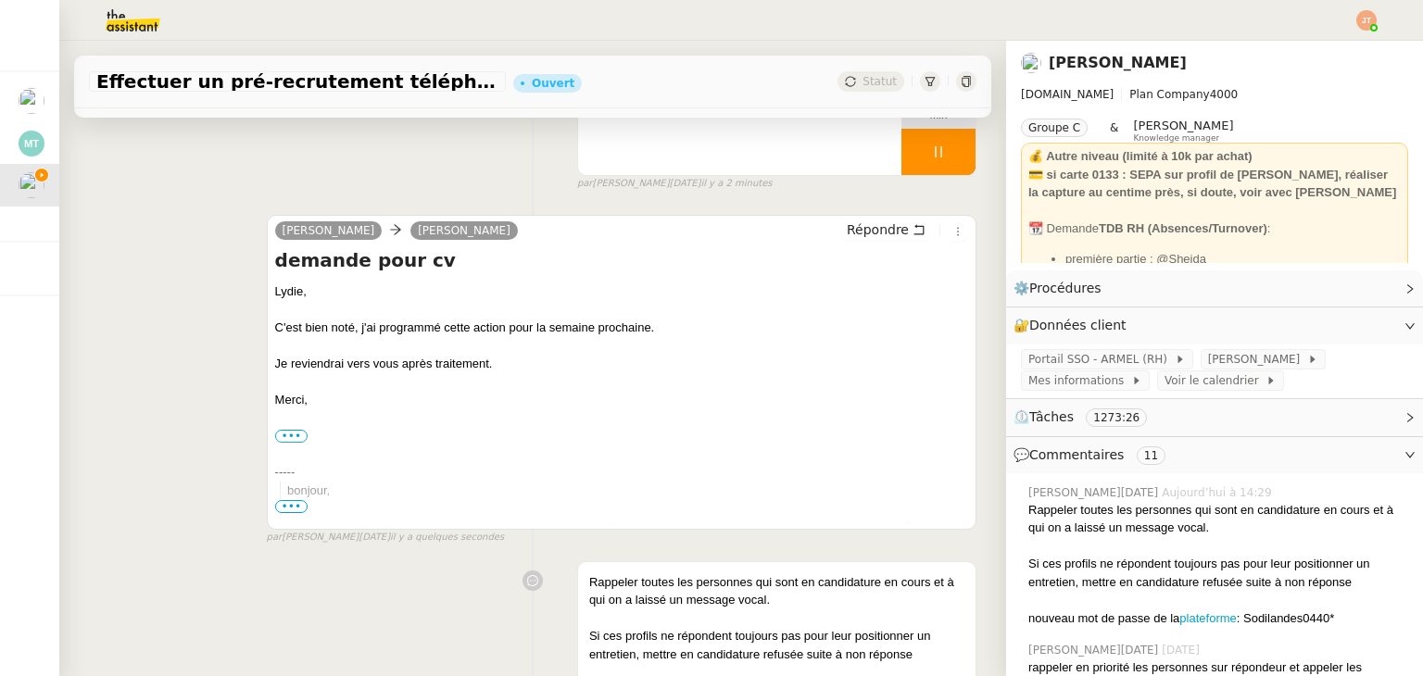
scroll to position [0, 0]
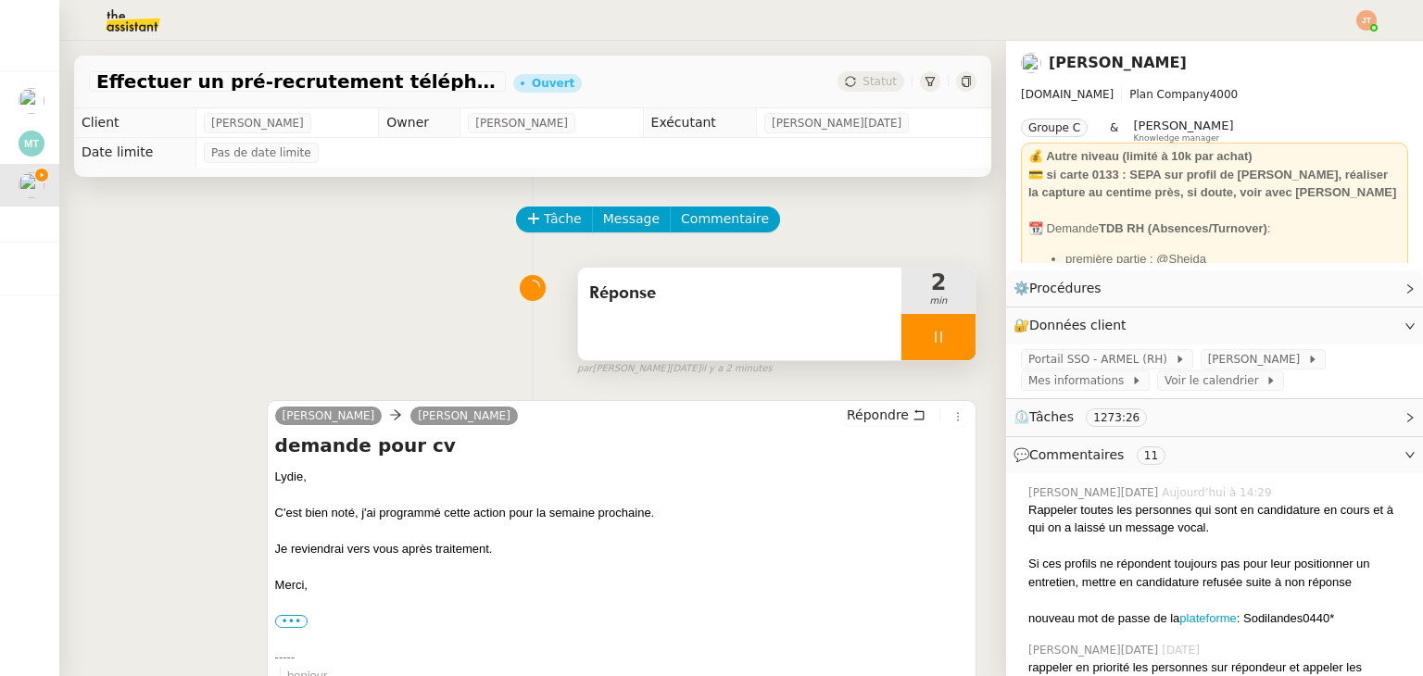
click at [906, 329] on div at bounding box center [938, 337] width 74 height 46
click at [949, 334] on icon at bounding box center [956, 337] width 15 height 15
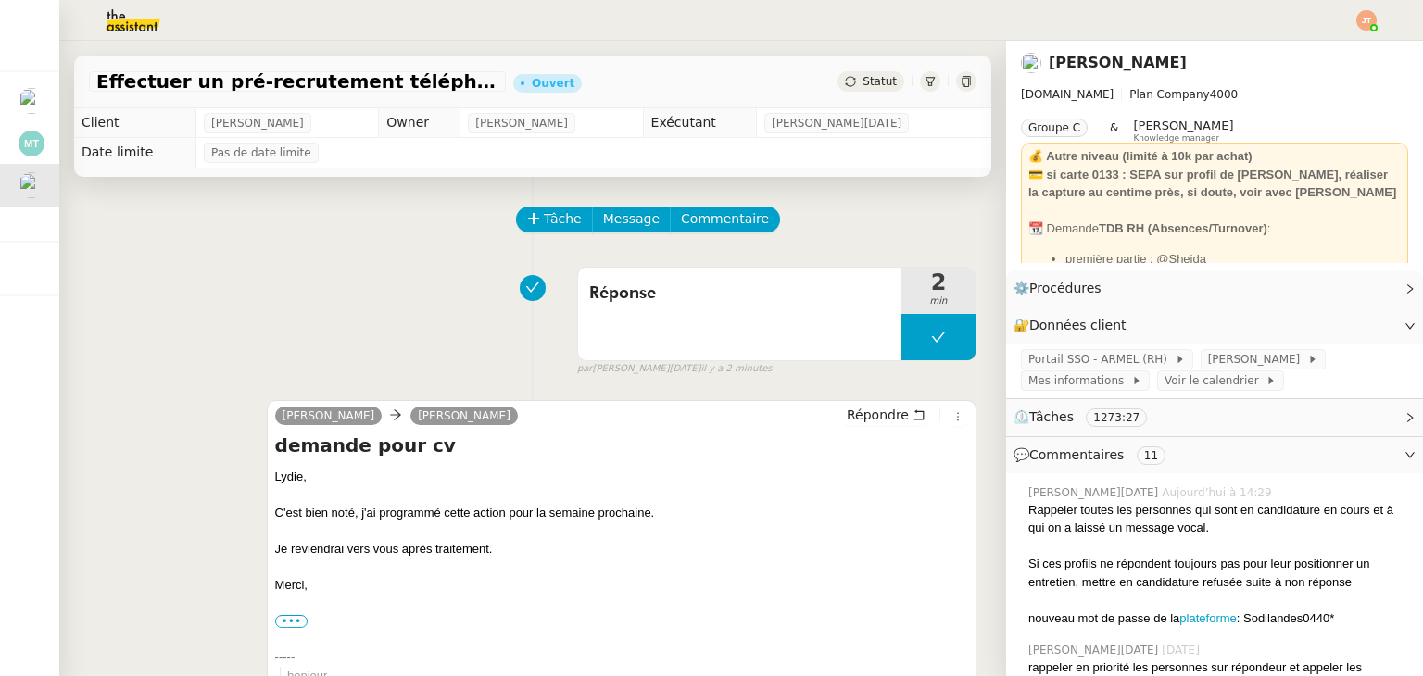
click at [863, 75] on span "Statut" at bounding box center [879, 81] width 34 height 13
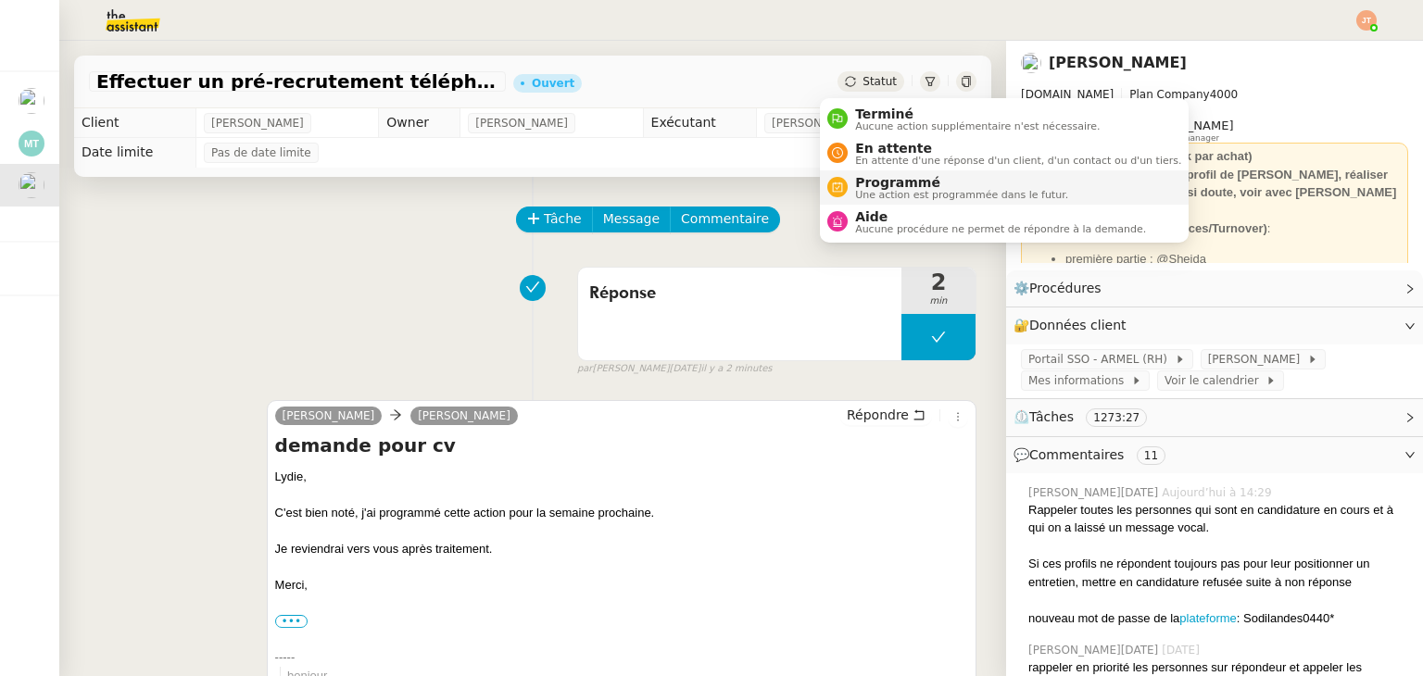
click at [886, 190] on span "Une action est programmée dans le futur." at bounding box center [961, 195] width 213 height 10
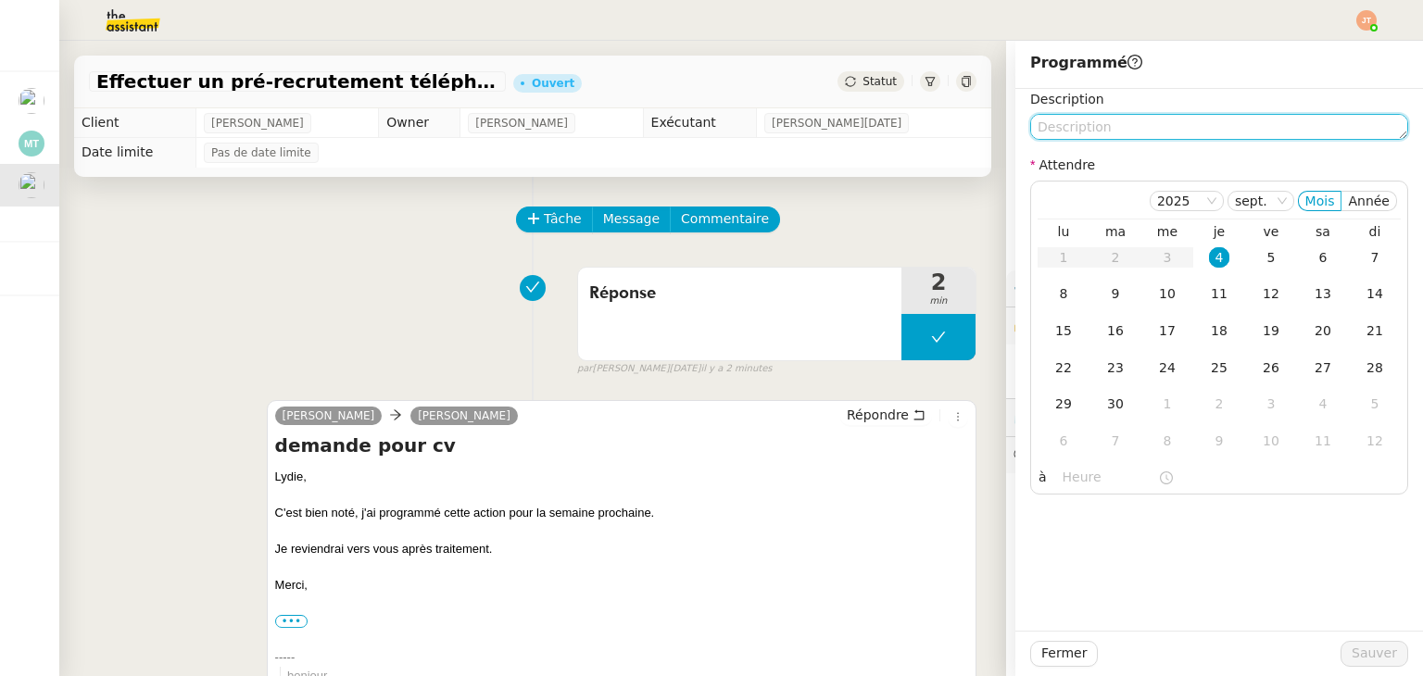
click at [1106, 121] on textarea at bounding box center [1219, 127] width 378 height 26
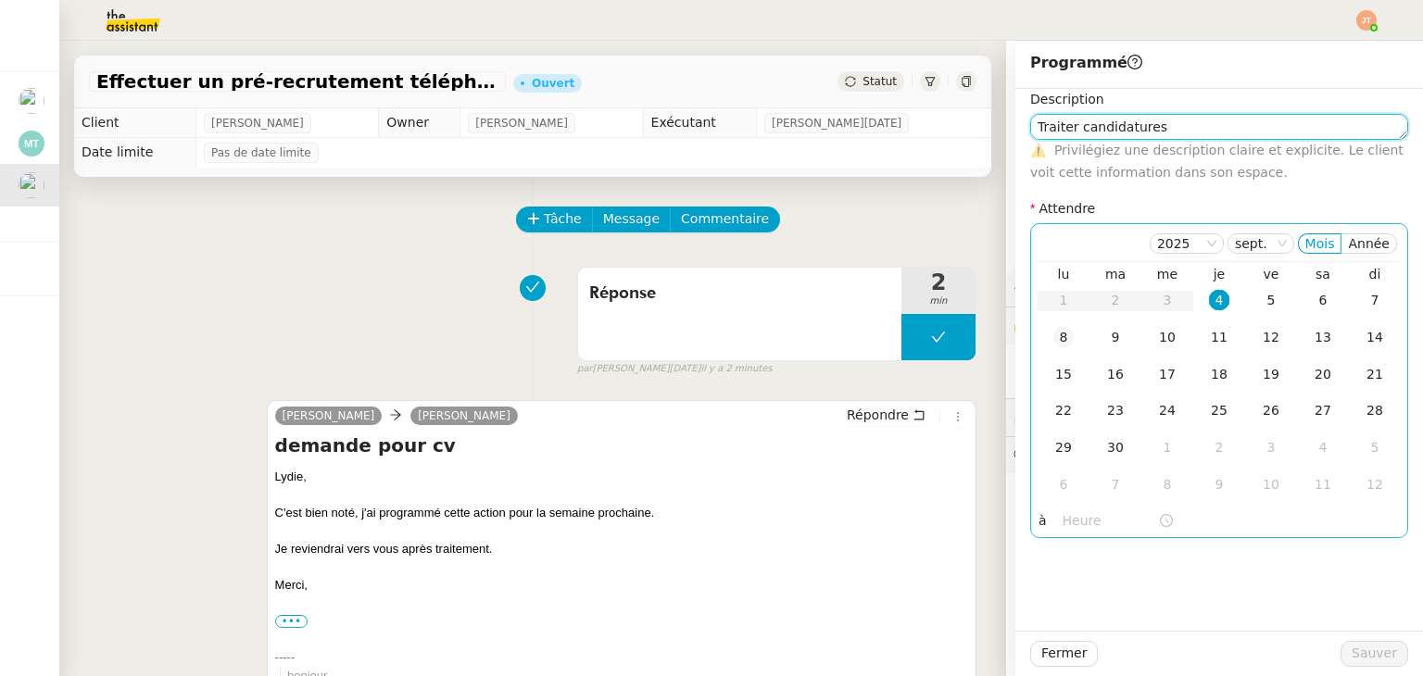
type textarea "Traiter candidatures"
click at [1053, 334] on div "8" at bounding box center [1063, 337] width 20 height 20
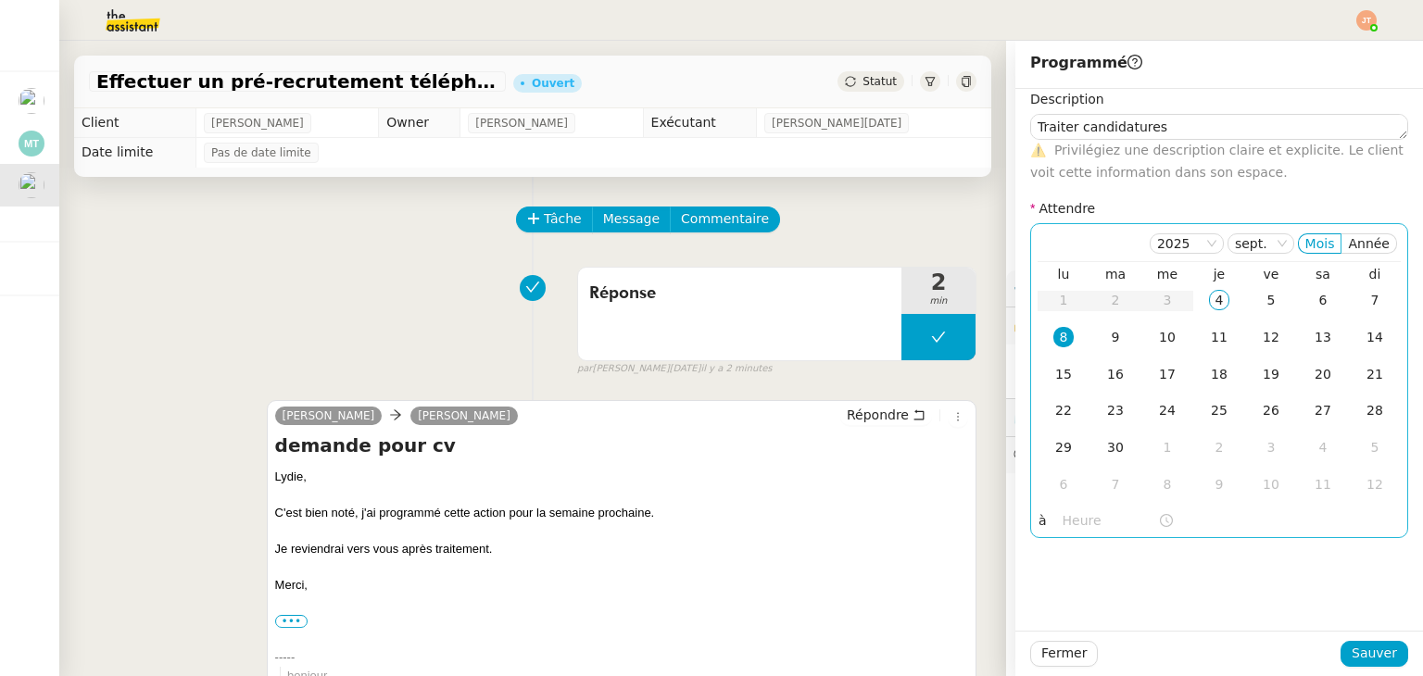
click at [1077, 519] on input "text" at bounding box center [1109, 520] width 95 height 21
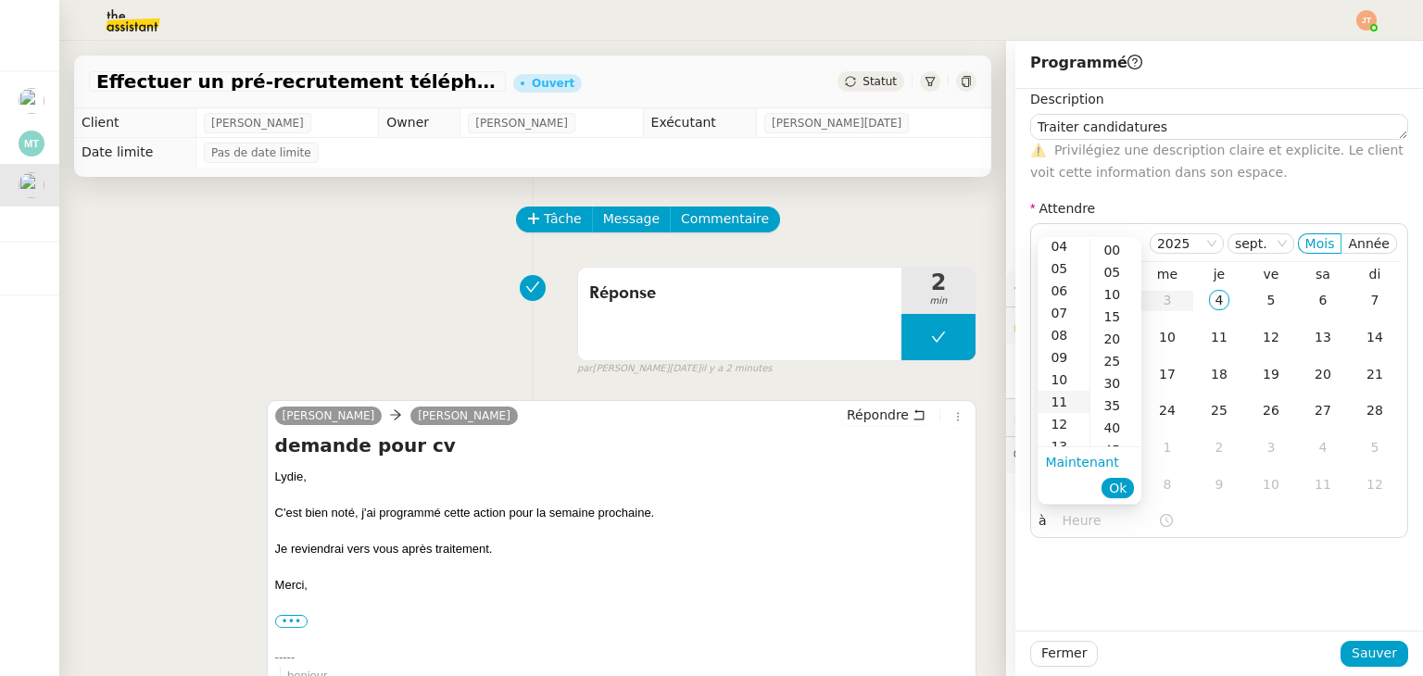
click at [1061, 397] on div "11" at bounding box center [1063, 402] width 52 height 22
click at [1115, 253] on div "30" at bounding box center [1115, 250] width 51 height 22
click at [1127, 488] on button "Ok" at bounding box center [1117, 488] width 32 height 20
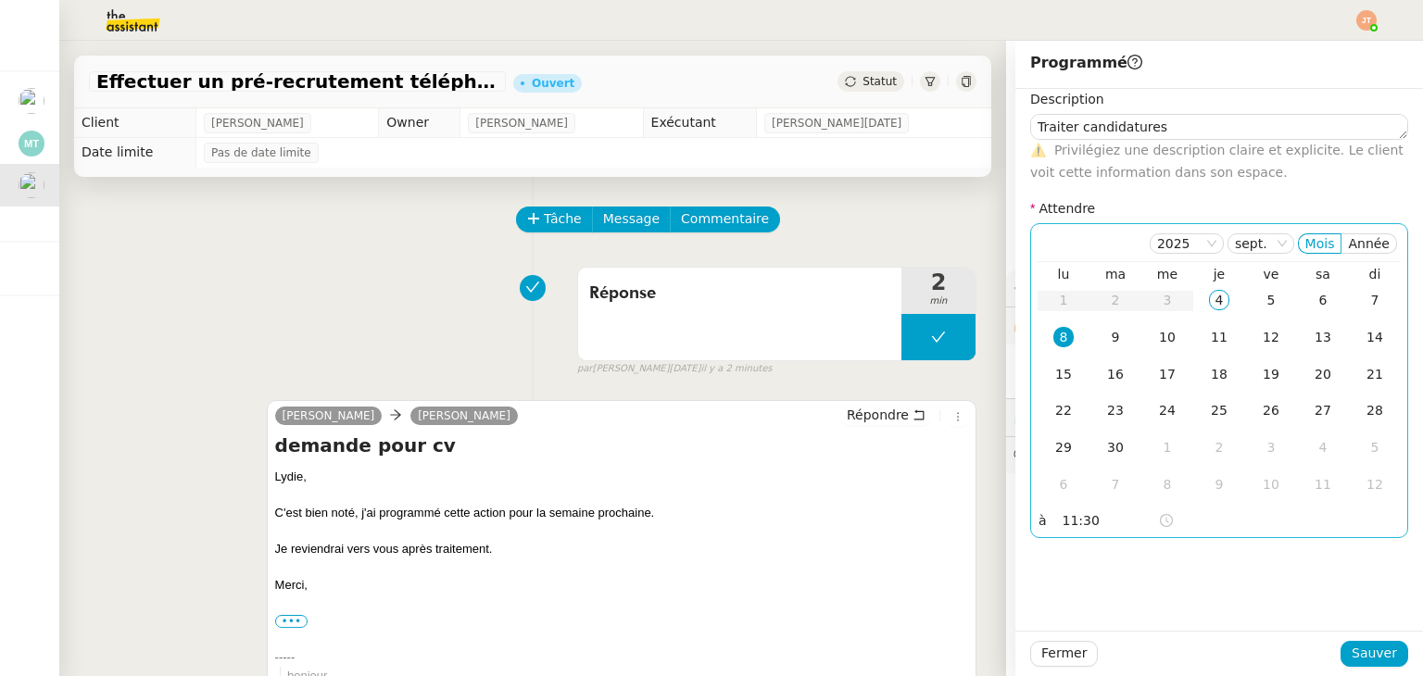
click at [1069, 524] on input "11:30" at bounding box center [1109, 520] width 95 height 21
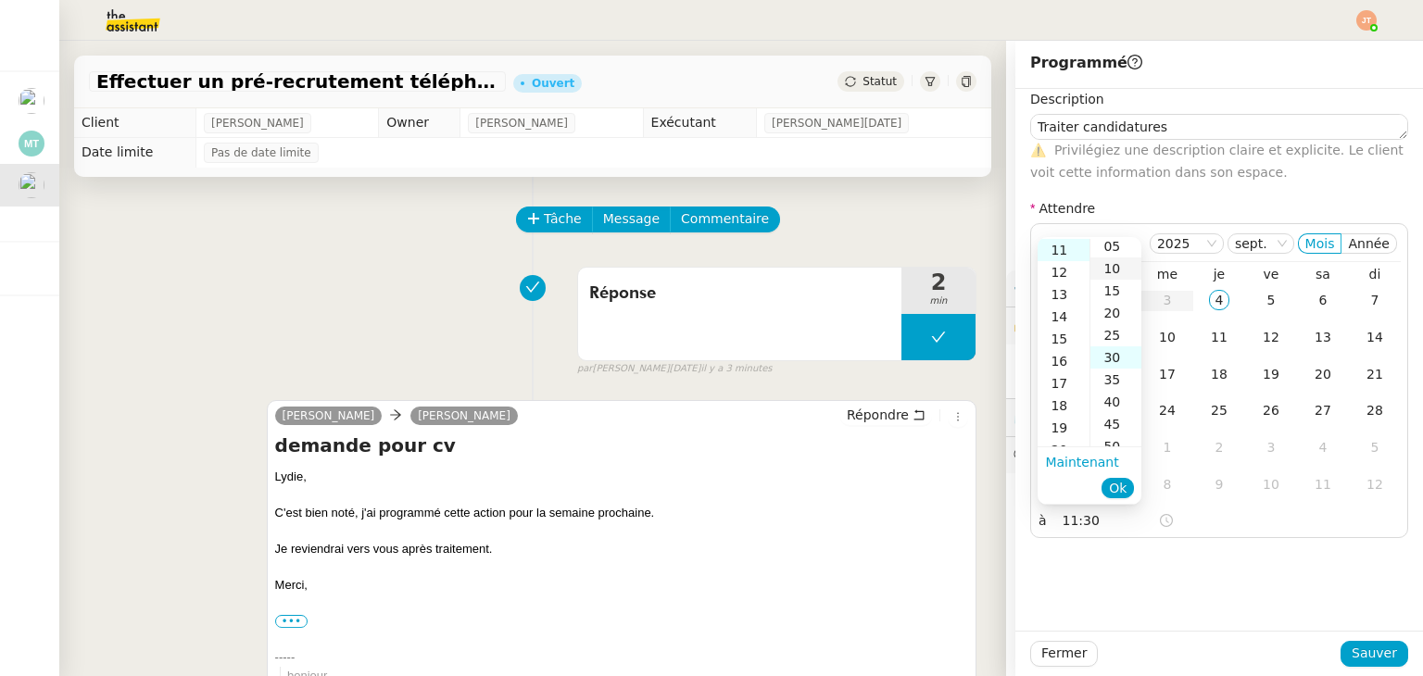
scroll to position [0, 0]
click at [1114, 257] on div "00" at bounding box center [1115, 250] width 51 height 22
type input "11:00"
click at [1117, 488] on span "Ok" at bounding box center [1118, 488] width 18 height 19
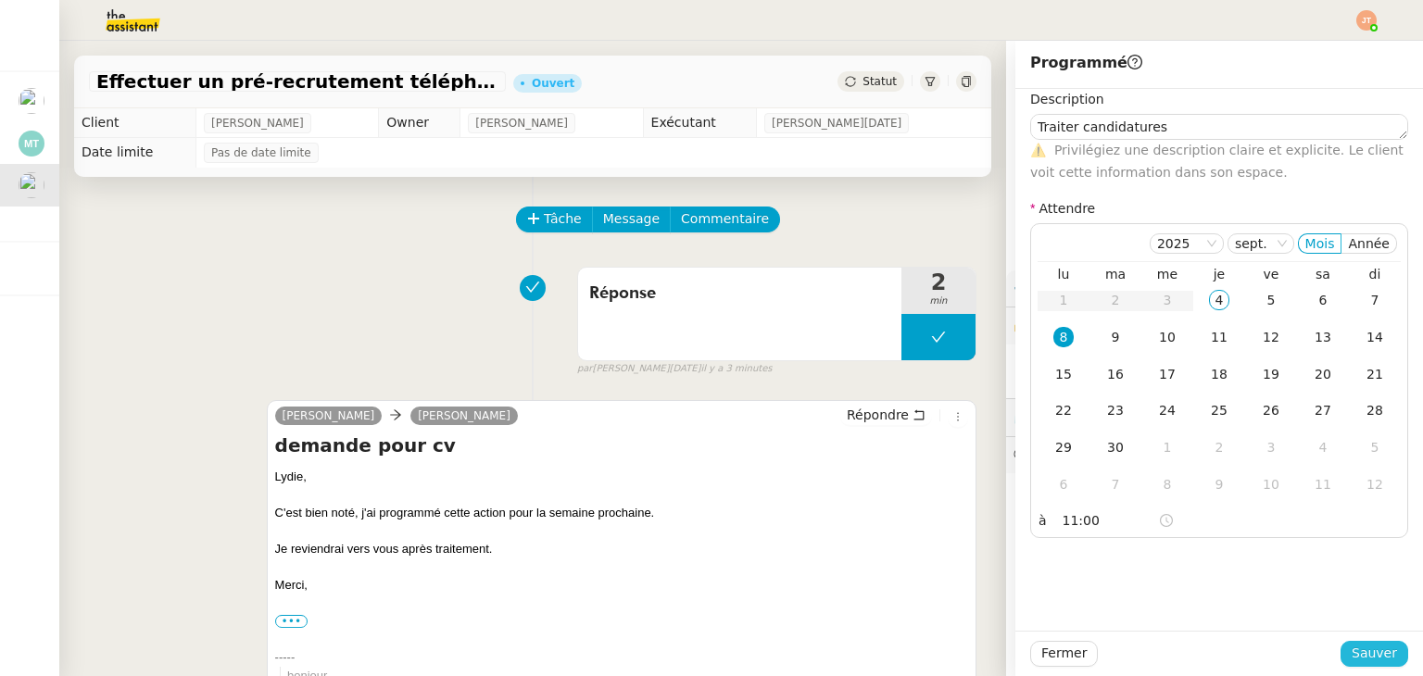
click at [1351, 643] on span "Sauver" at bounding box center [1373, 653] width 45 height 21
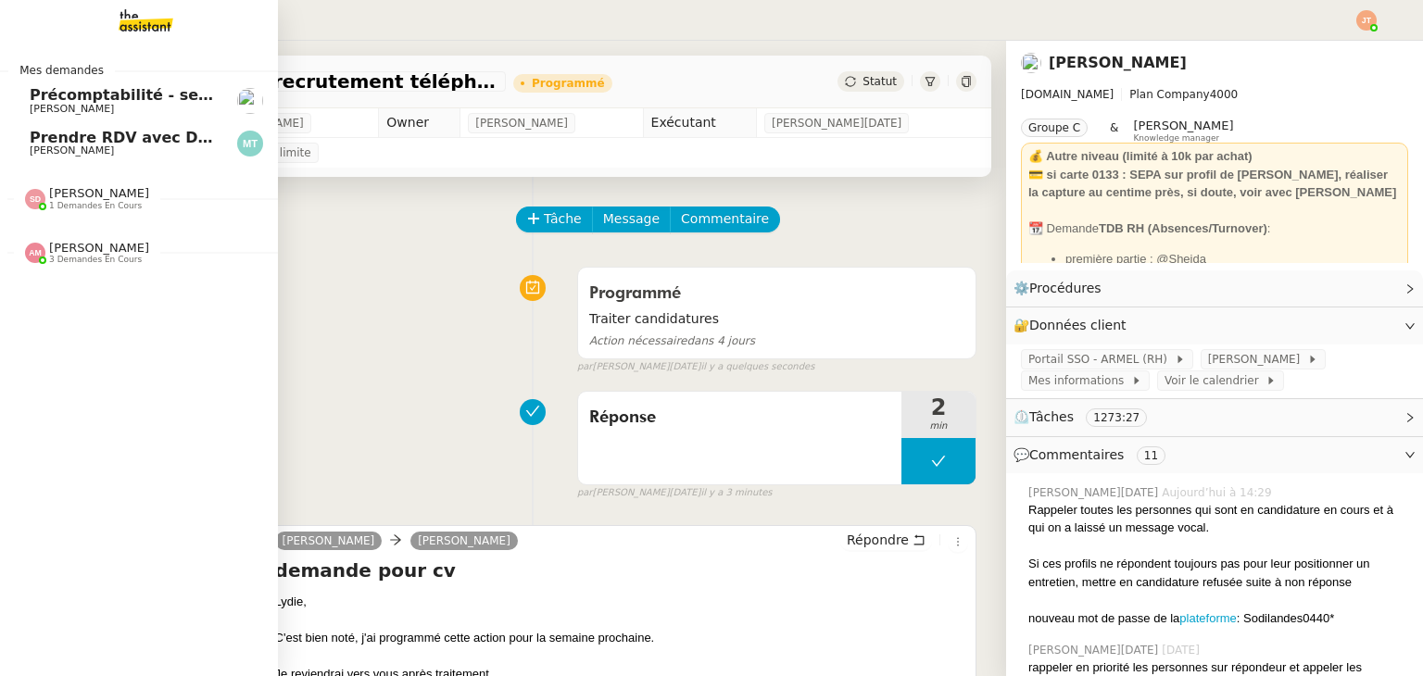
click at [82, 146] on span "[PERSON_NAME]" at bounding box center [72, 151] width 84 height 12
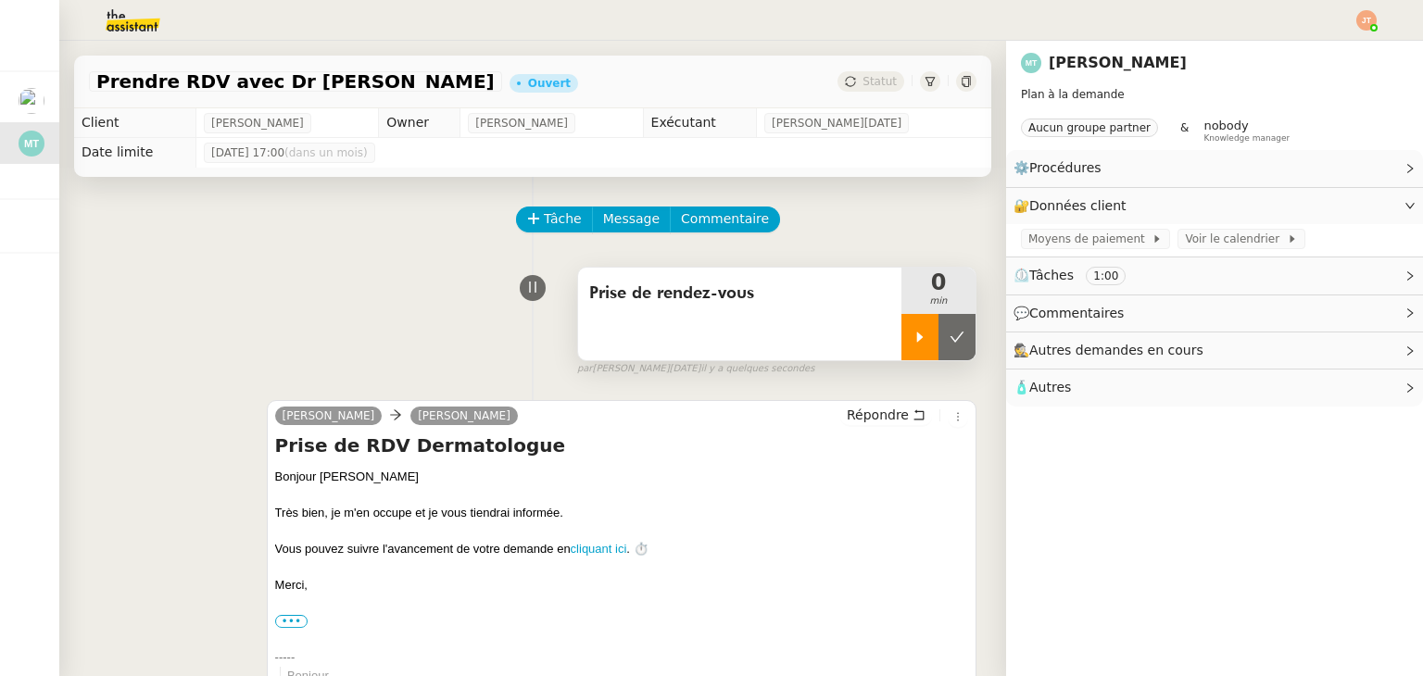
click at [901, 342] on div at bounding box center [919, 337] width 37 height 46
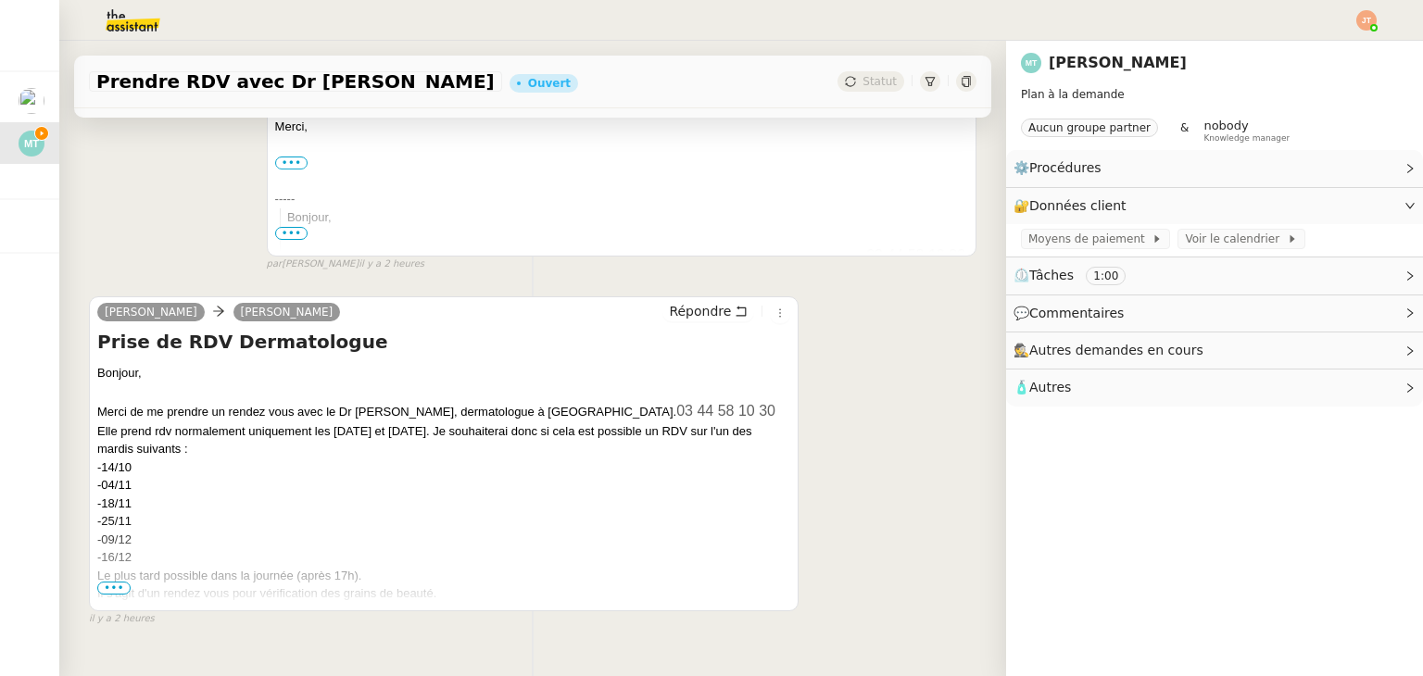
scroll to position [463, 0]
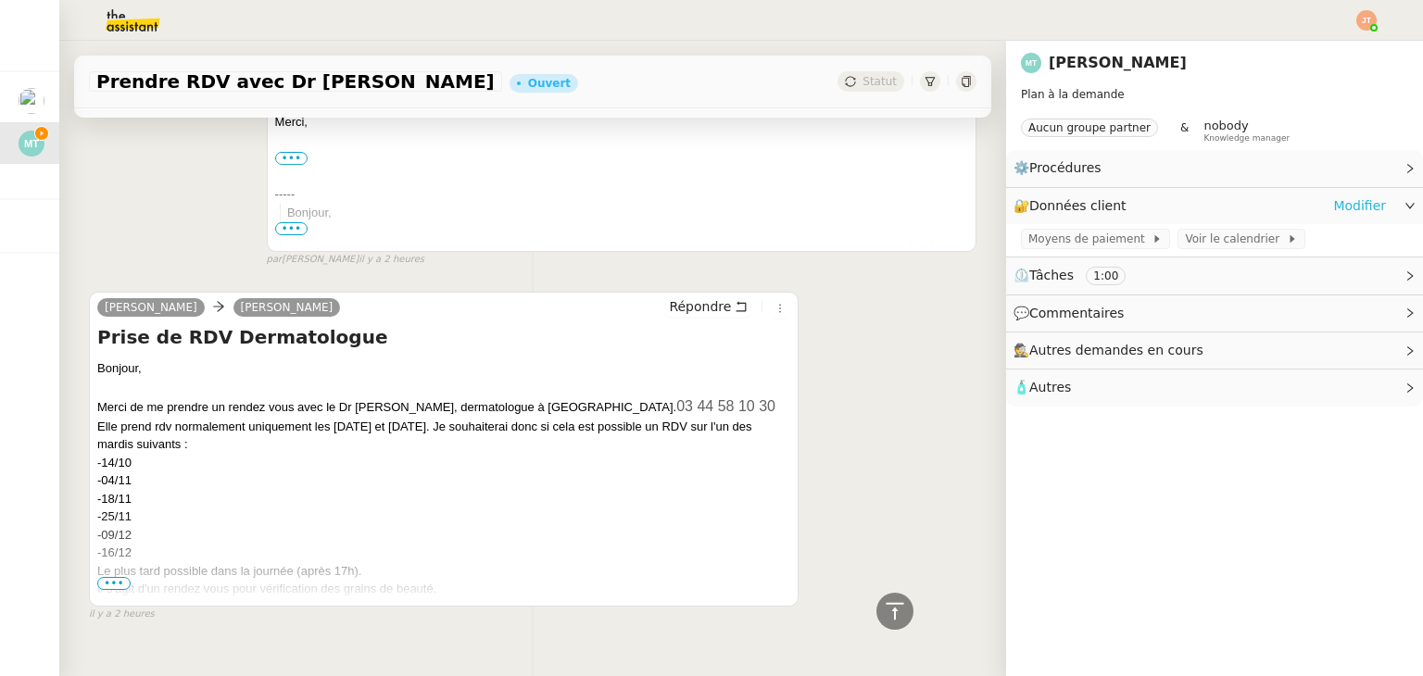
click at [1349, 205] on link "Modifier" at bounding box center [1359, 205] width 53 height 21
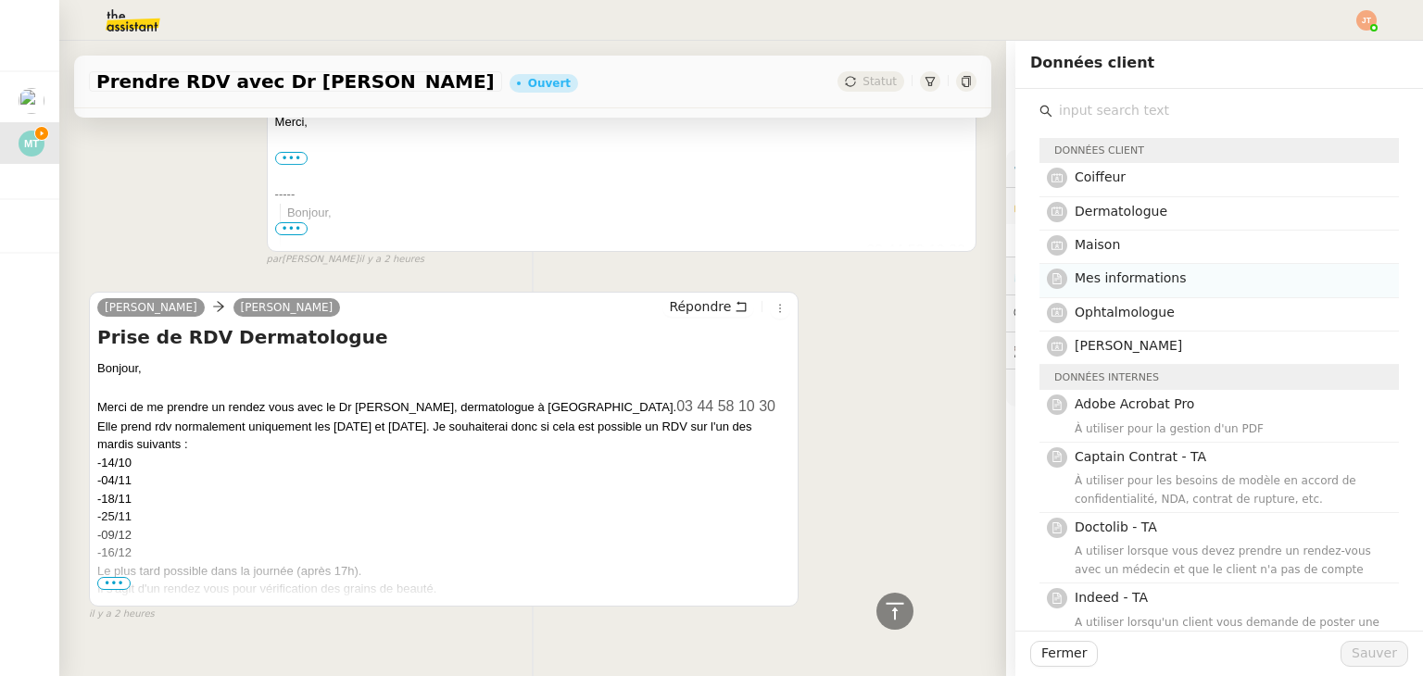
click at [1095, 282] on span "Mes informations" at bounding box center [1131, 277] width 112 height 15
click at [1364, 657] on span "Sauver" at bounding box center [1373, 653] width 45 height 21
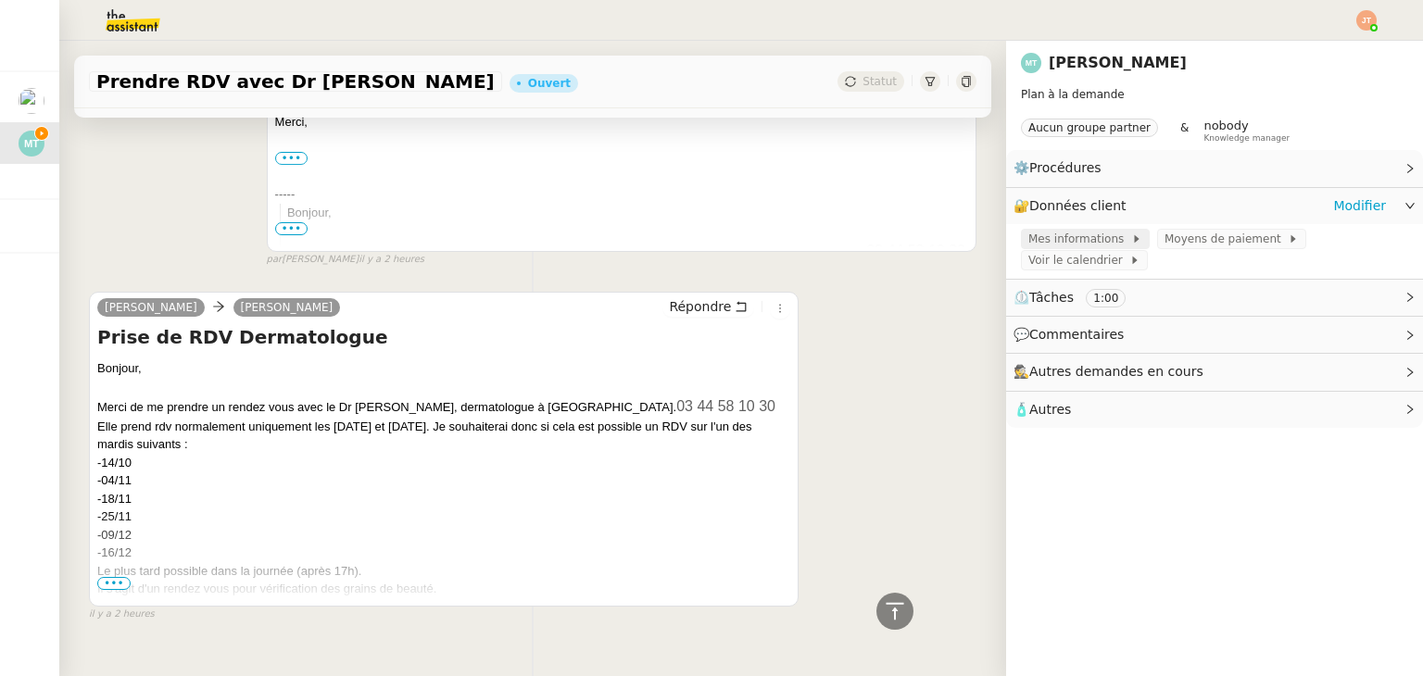
click at [1073, 239] on span "Mes informations" at bounding box center [1079, 239] width 103 height 19
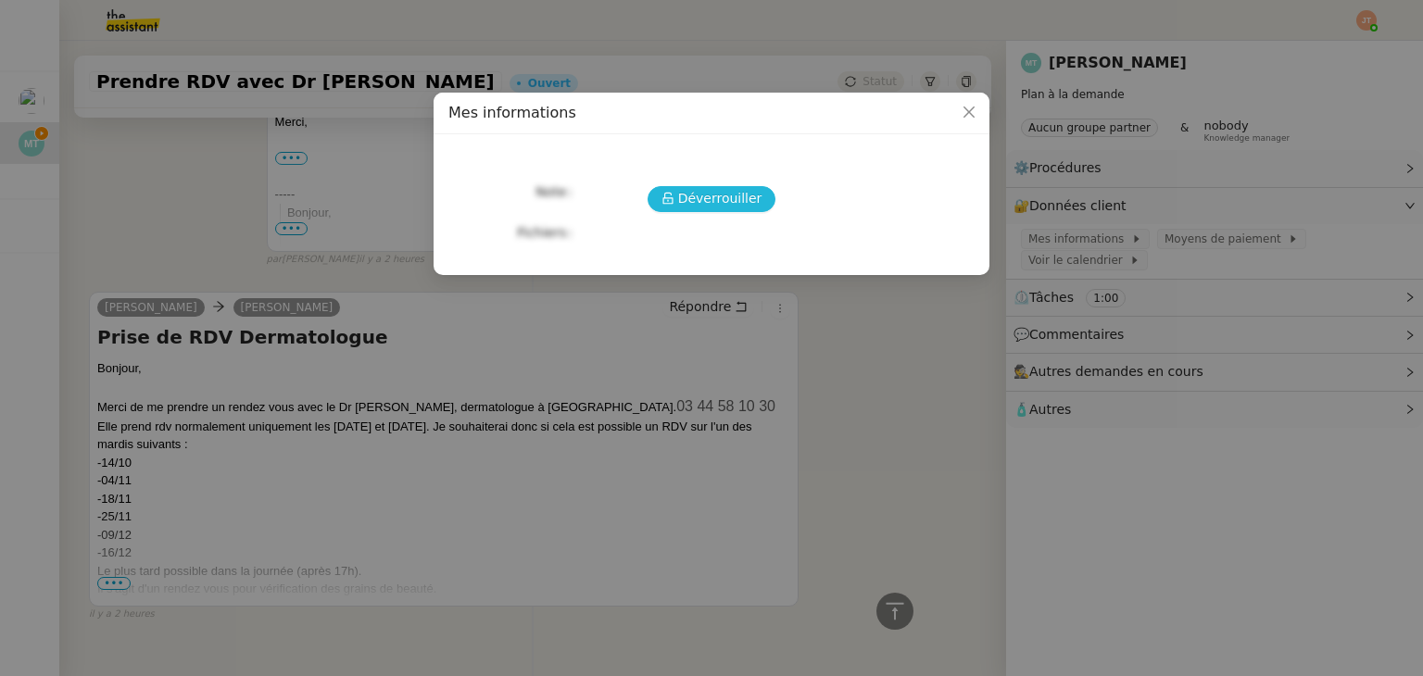
click at [734, 209] on button "Déverrouiller" at bounding box center [711, 199] width 129 height 26
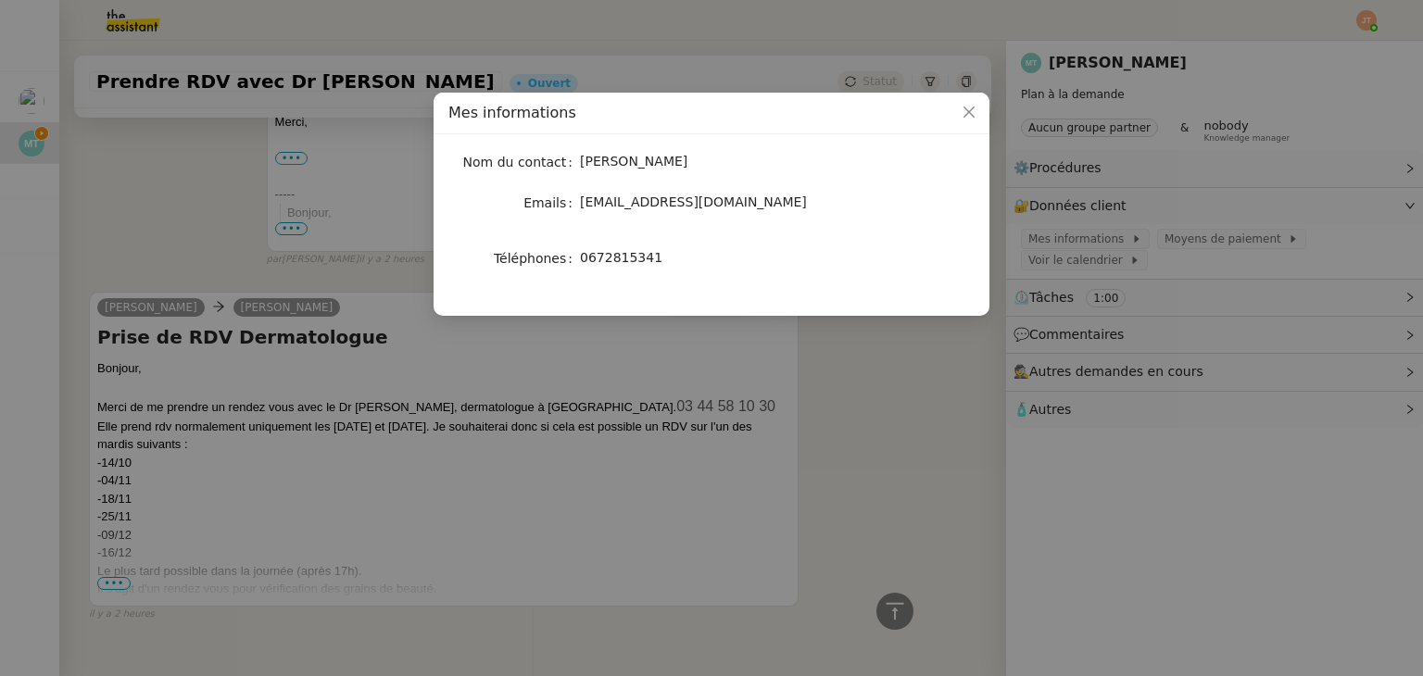
click at [837, 415] on nz-modal-container "Mes informations Nom du contact [PERSON_NAME] Emails [EMAIL_ADDRESS][DOMAIN_NAM…" at bounding box center [711, 338] width 1423 height 676
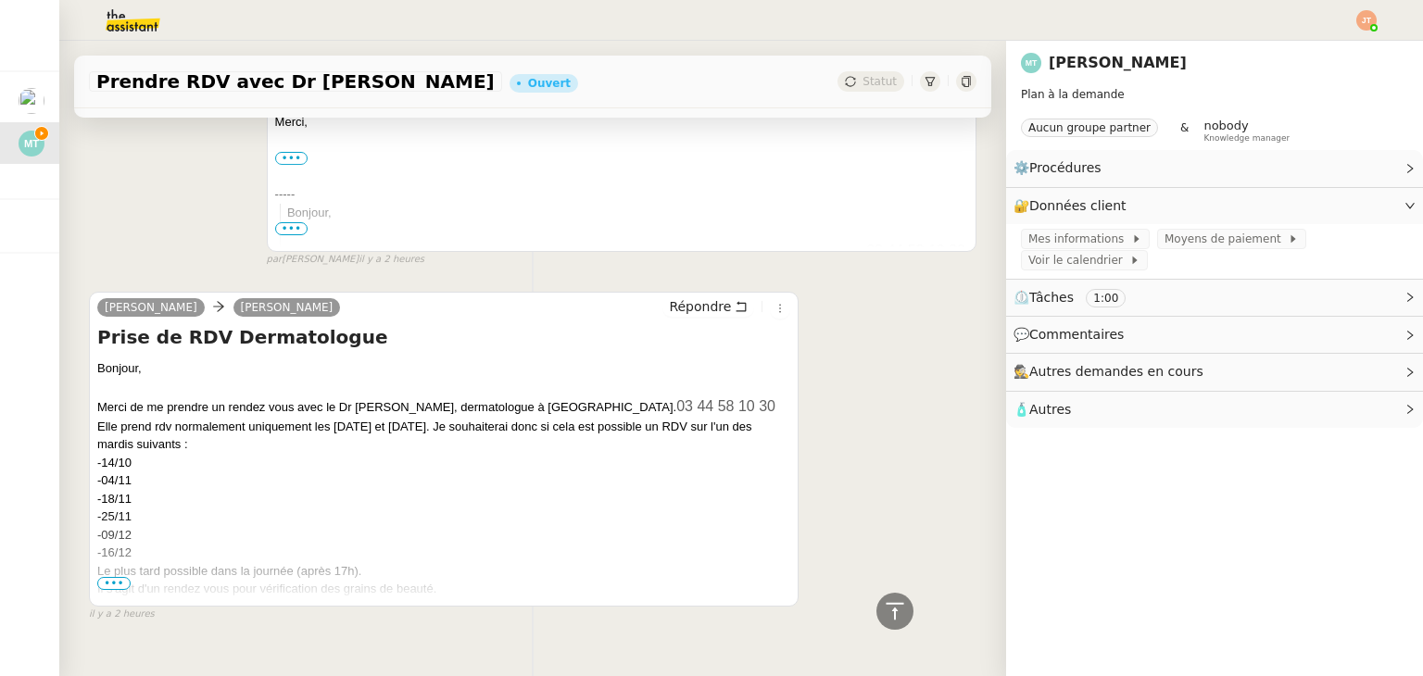
click at [114, 586] on span "•••" at bounding box center [113, 583] width 33 height 13
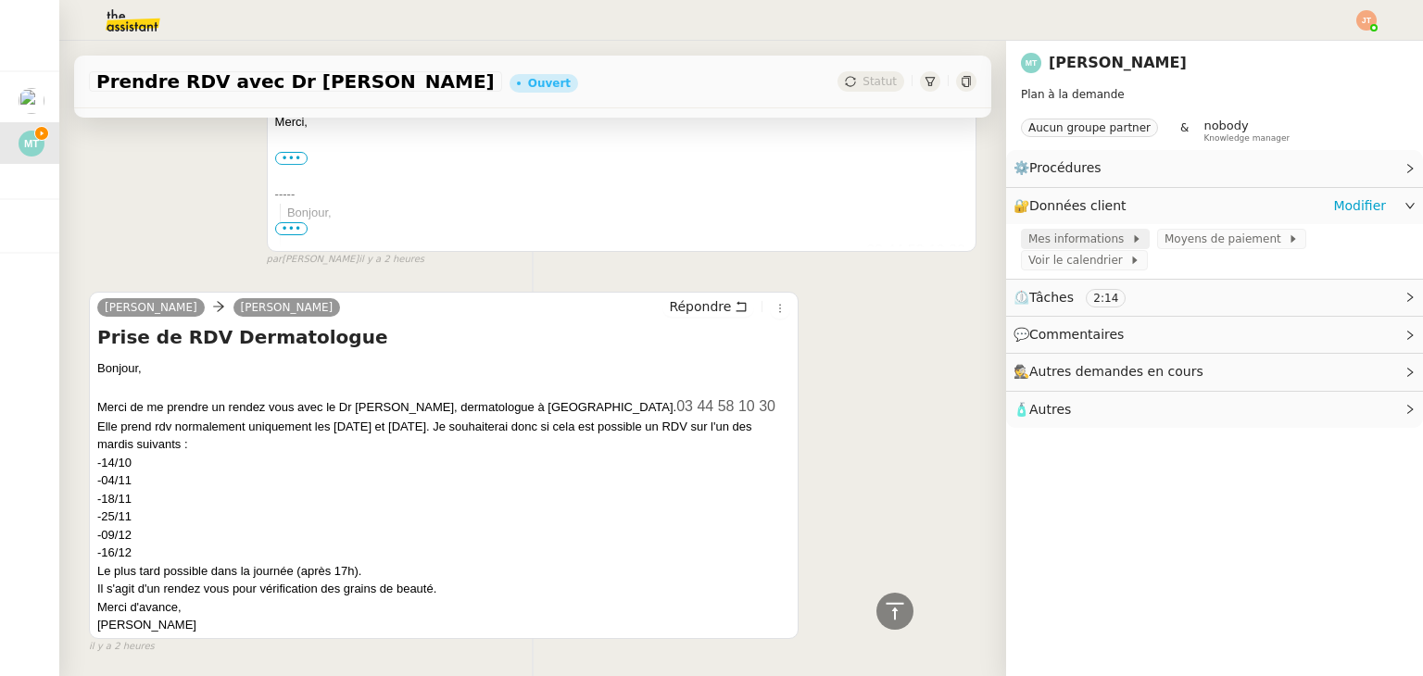
click at [1084, 233] on span "Mes informations" at bounding box center [1079, 239] width 103 height 19
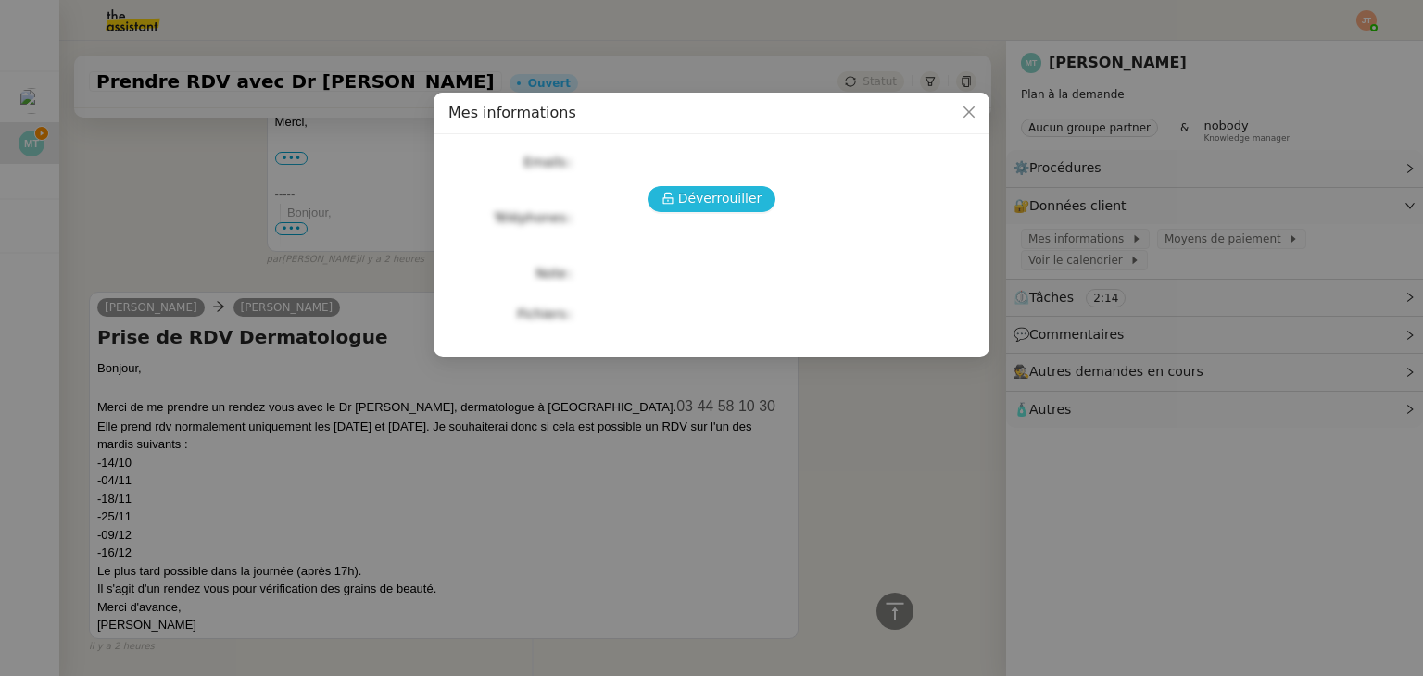
click at [719, 200] on span "Déverrouiller" at bounding box center [720, 198] width 84 height 21
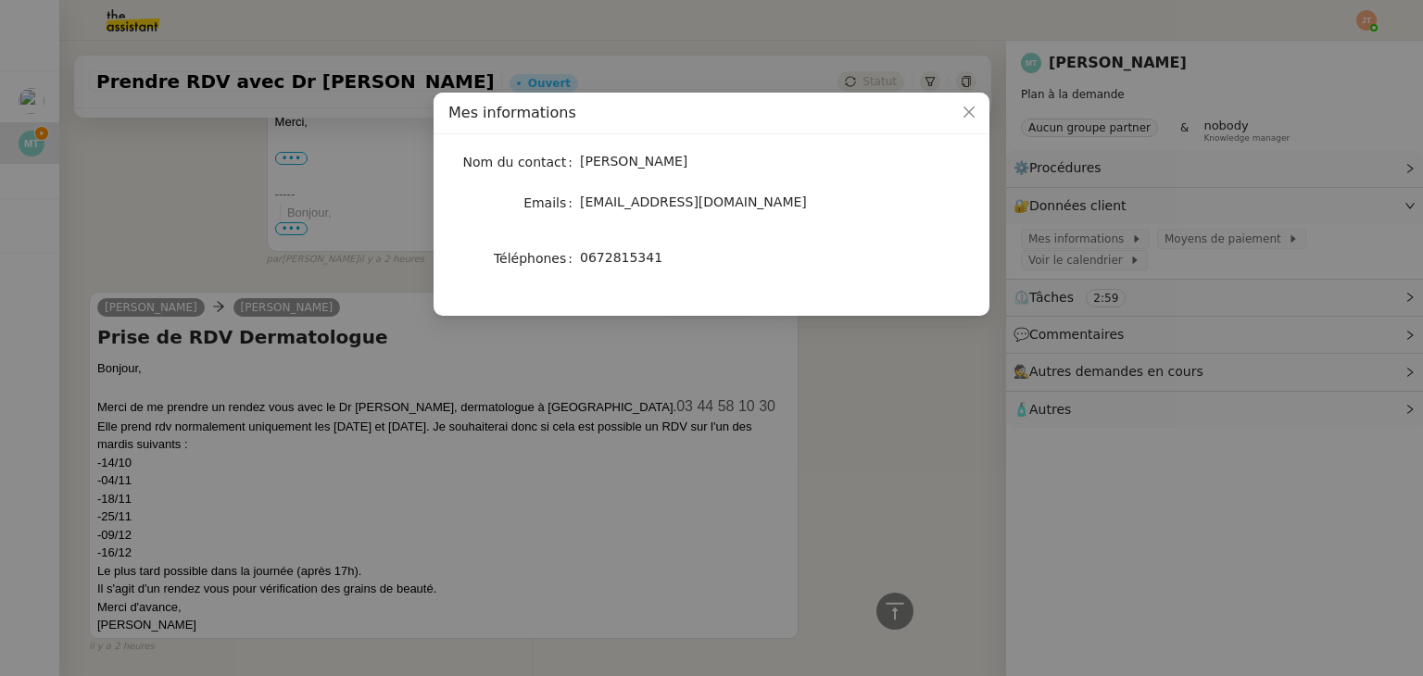
click at [393, 432] on nz-modal-container "Mes informations Nom du contact [PERSON_NAME] Emails [EMAIL_ADDRESS][DOMAIN_NAM…" at bounding box center [711, 338] width 1423 height 676
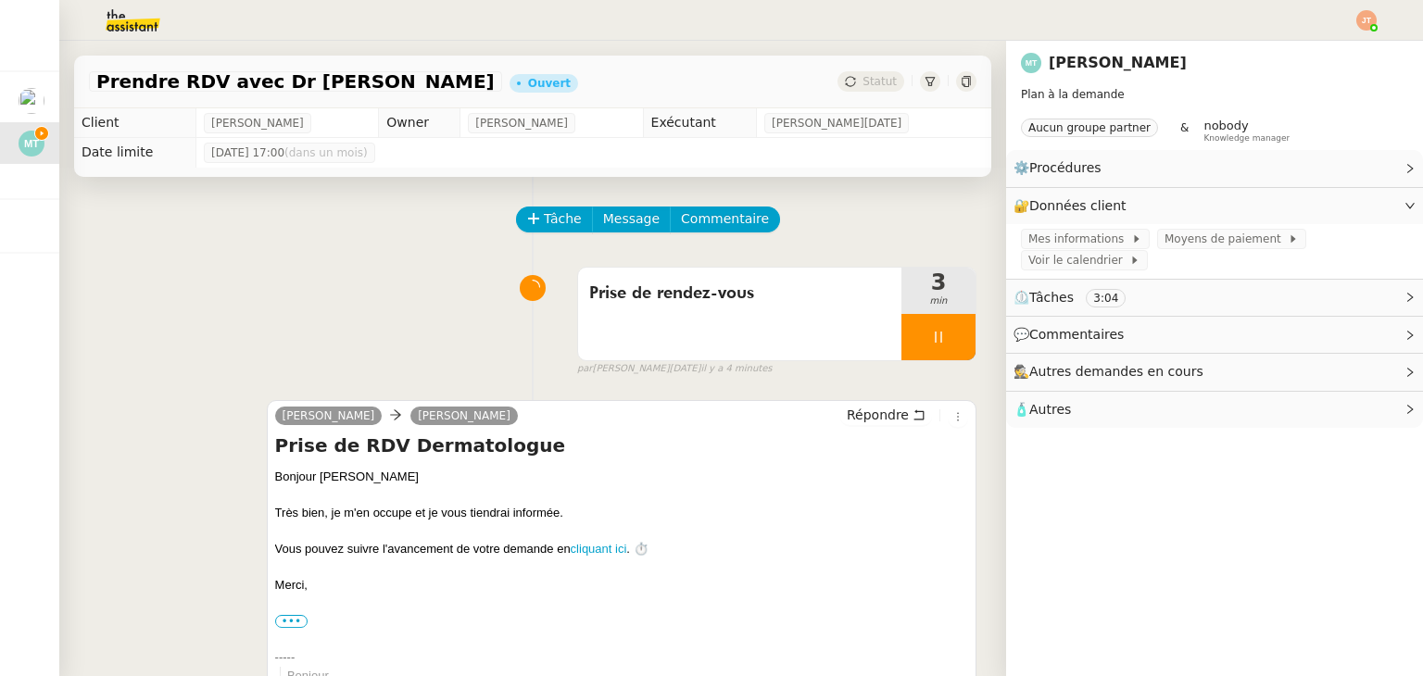
scroll to position [543, 0]
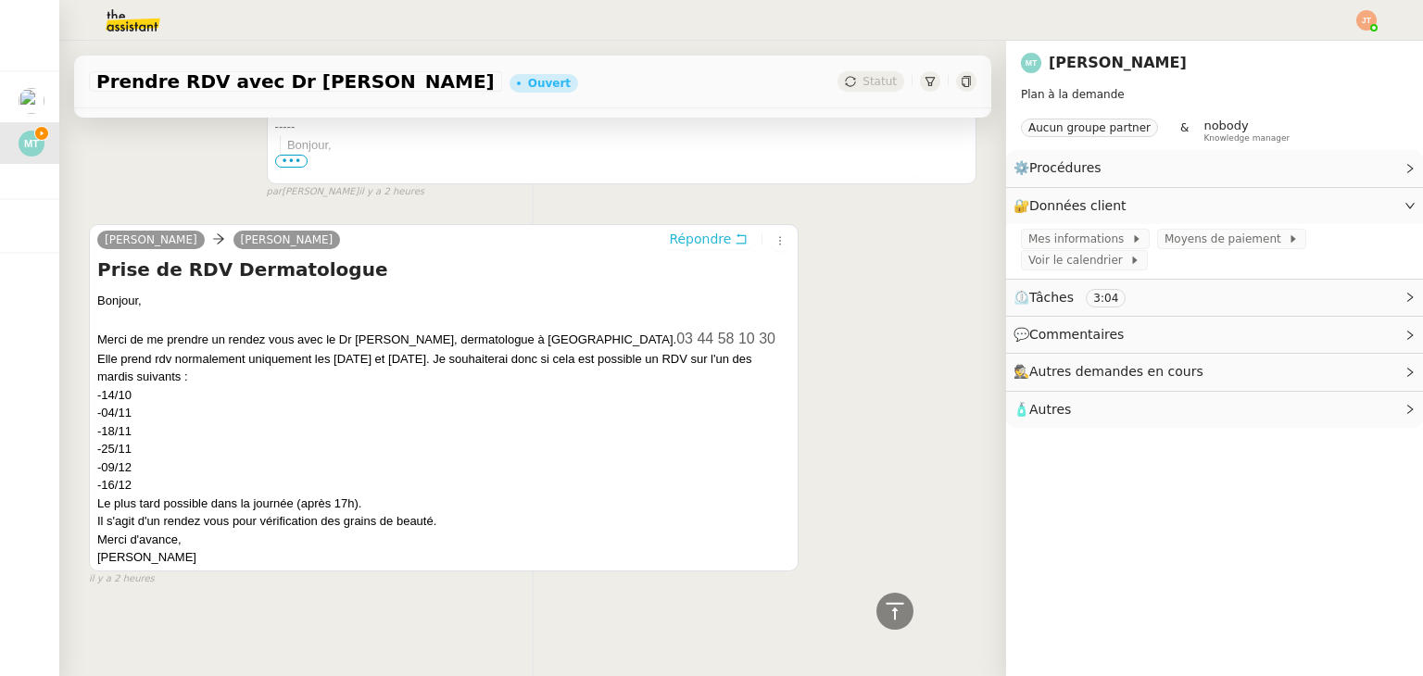
click at [693, 230] on span "Répondre" at bounding box center [700, 239] width 62 height 19
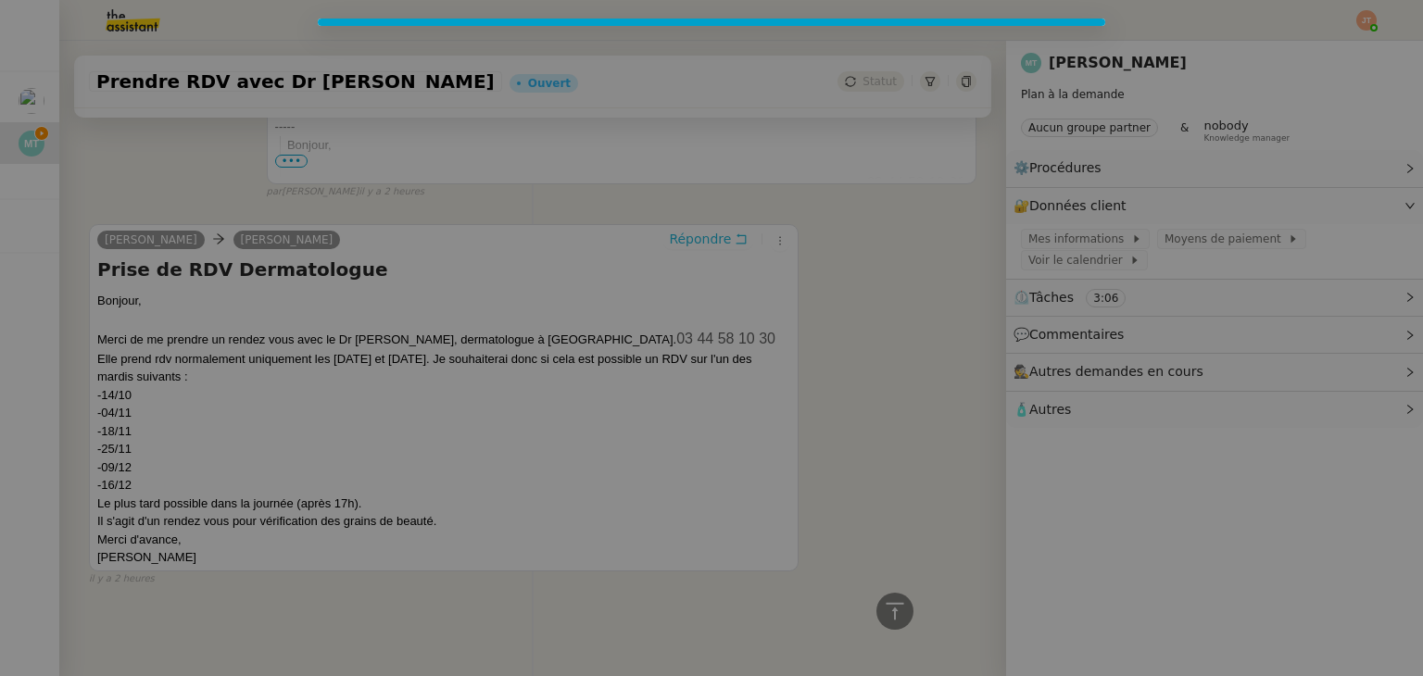
scroll to position [685, 0]
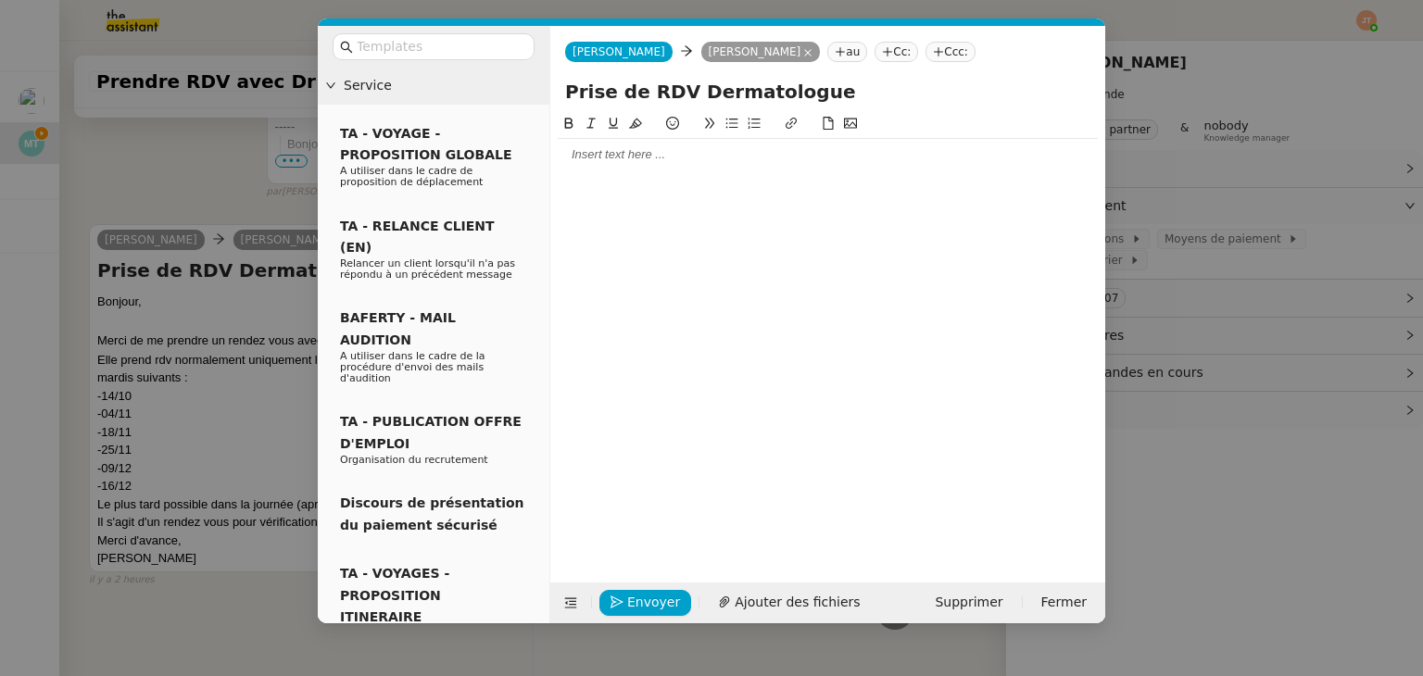
click at [635, 179] on div at bounding box center [828, 333] width 540 height 441
click at [630, 152] on div at bounding box center [828, 154] width 540 height 17
click at [199, 174] on nz-modal-container "Service TA - VOYAGE - PROPOSITION GLOBALE A utiliser dans le cadre de propositi…" at bounding box center [711, 338] width 1423 height 676
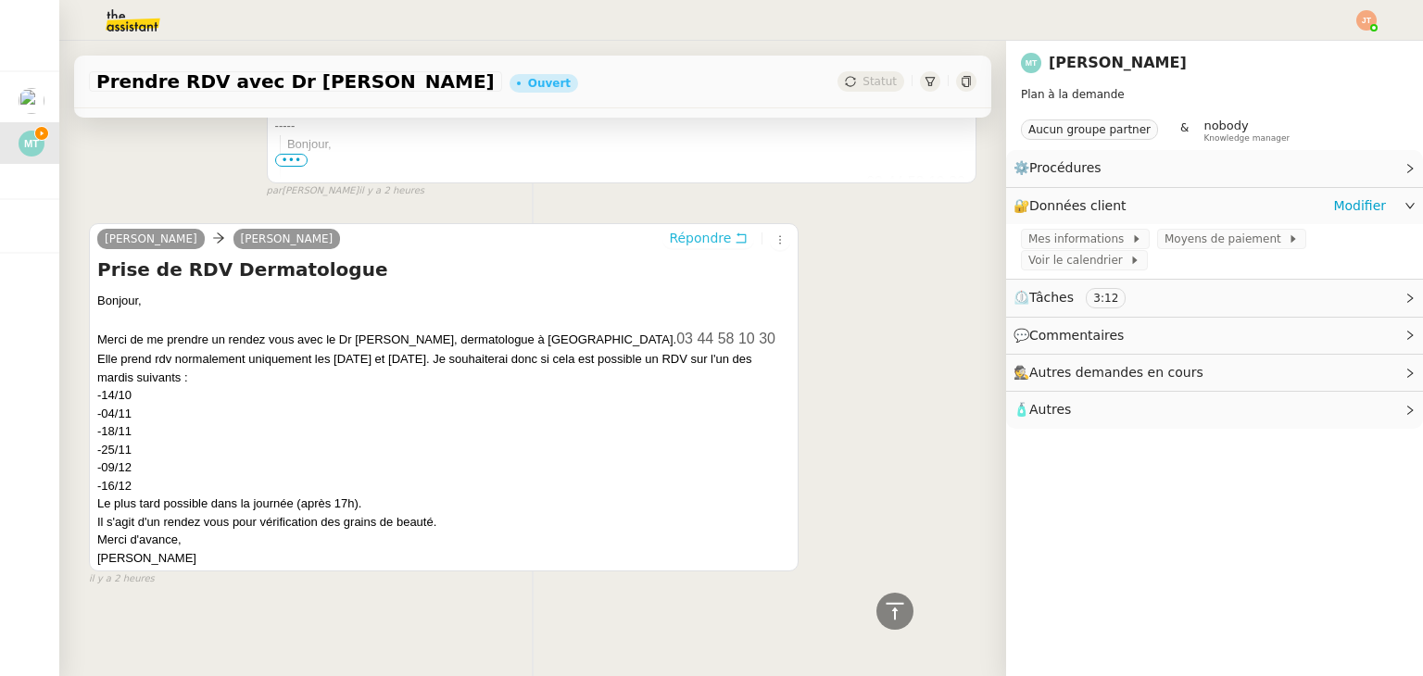
scroll to position [701, 0]
click at [1080, 238] on span "Mes informations" at bounding box center [1079, 239] width 103 height 19
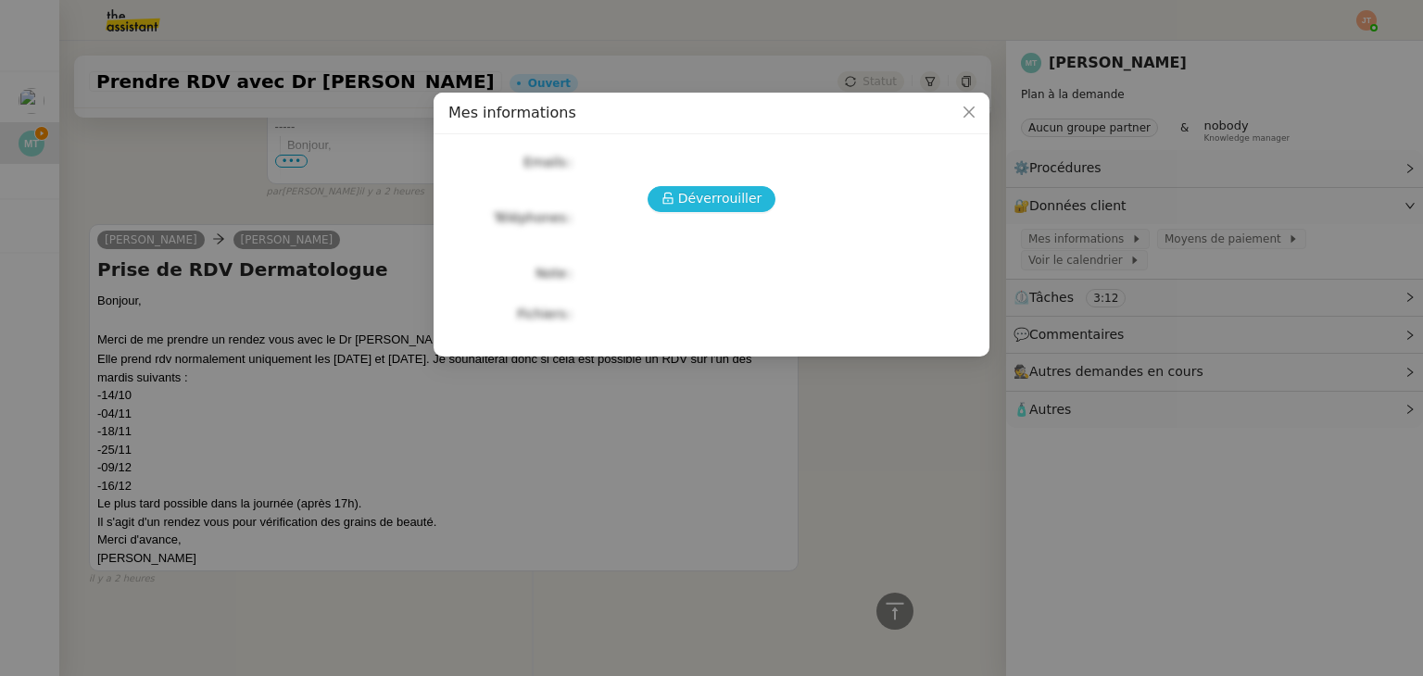
click at [723, 197] on span "Déverrouiller" at bounding box center [720, 198] width 84 height 21
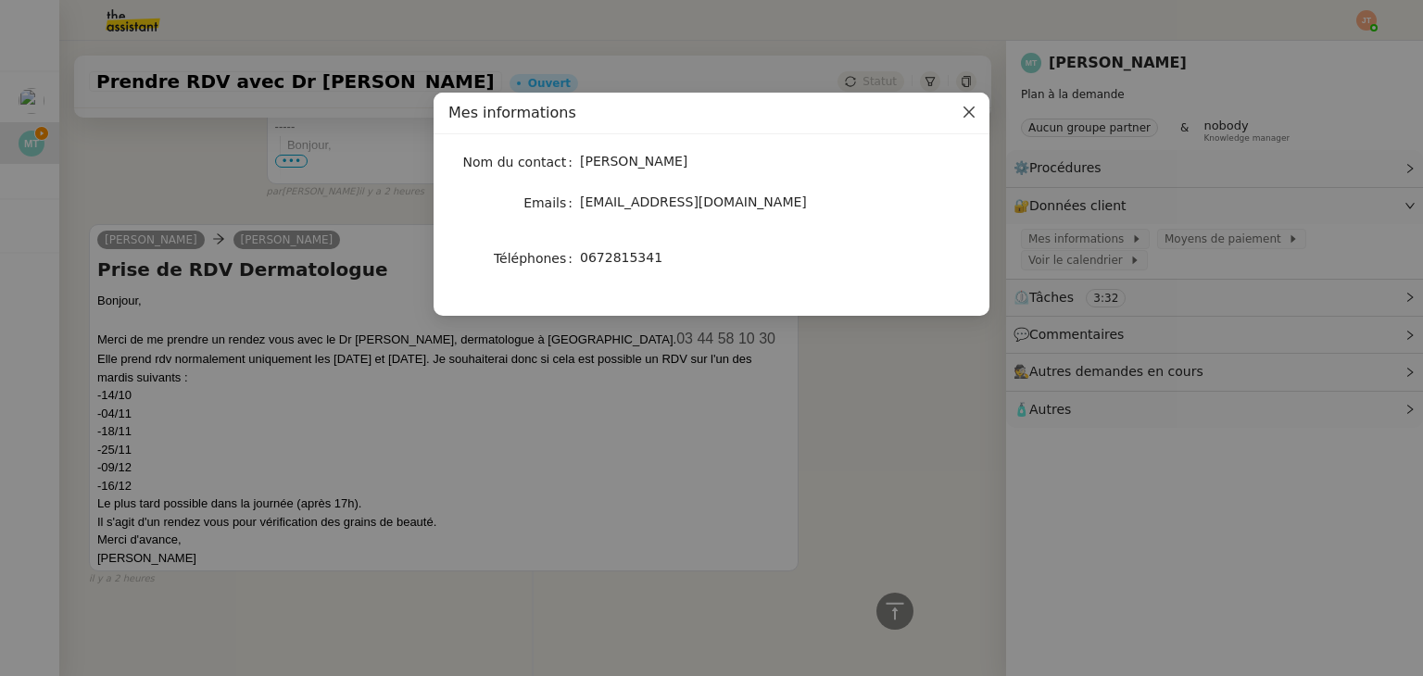
click at [965, 112] on icon "Close" at bounding box center [969, 112] width 15 height 15
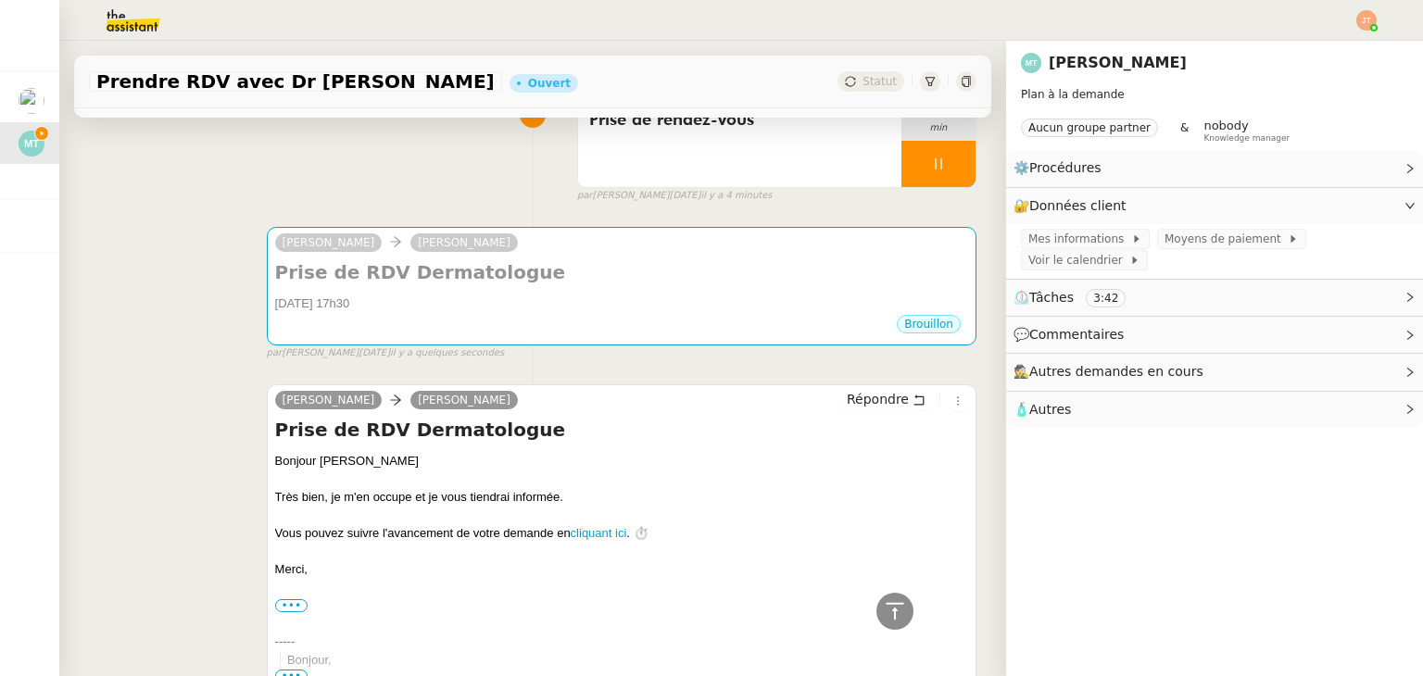
scroll to position [145, 0]
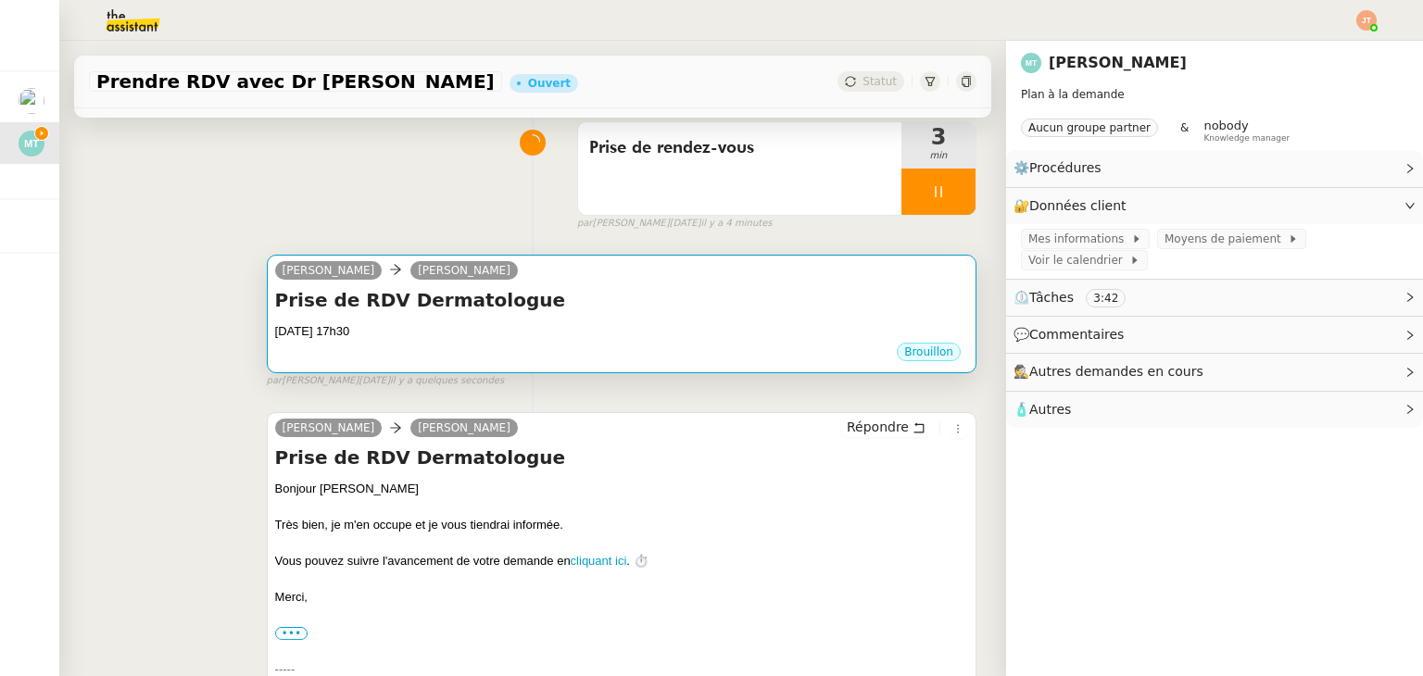
click at [379, 352] on div "Brouillon" at bounding box center [621, 355] width 693 height 28
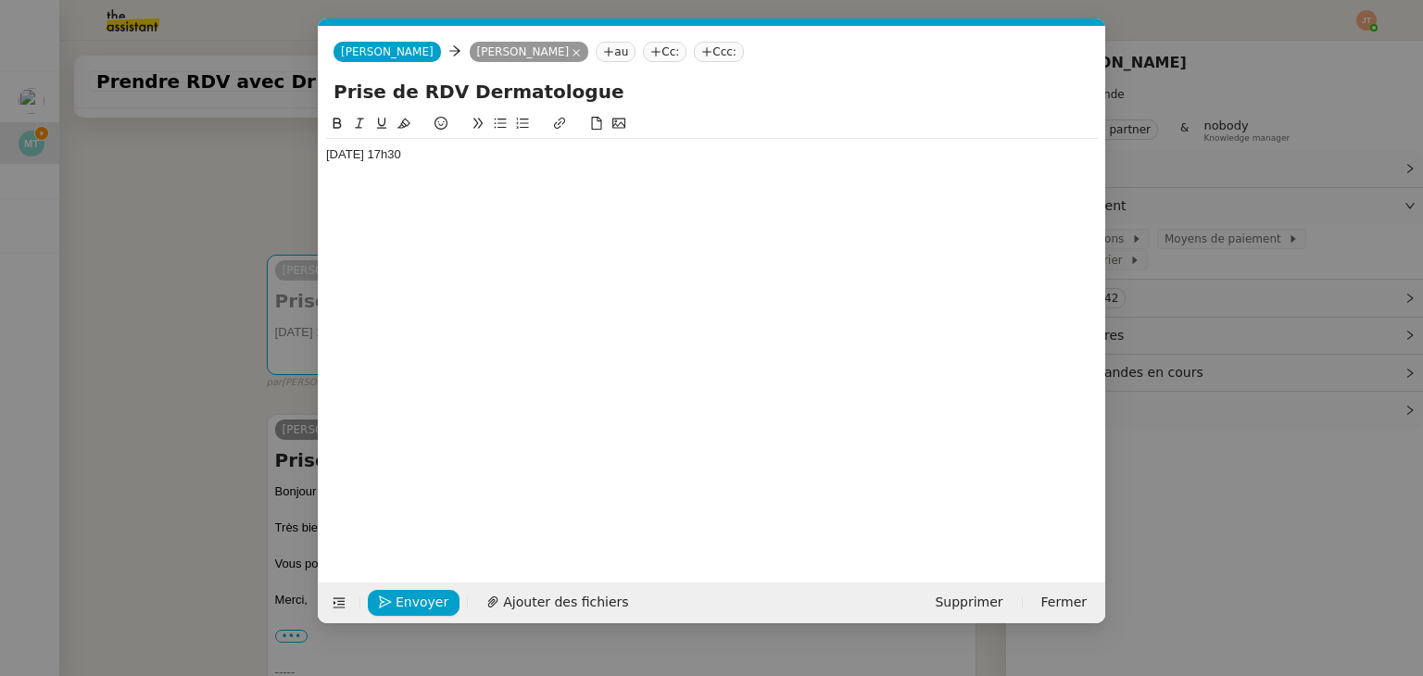
scroll to position [0, 39]
click at [326, 157] on div "[DATE] 17h30" at bounding box center [712, 154] width 772 height 17
click at [344, 145] on div "[DATE] 17h30" at bounding box center [712, 172] width 772 height 66
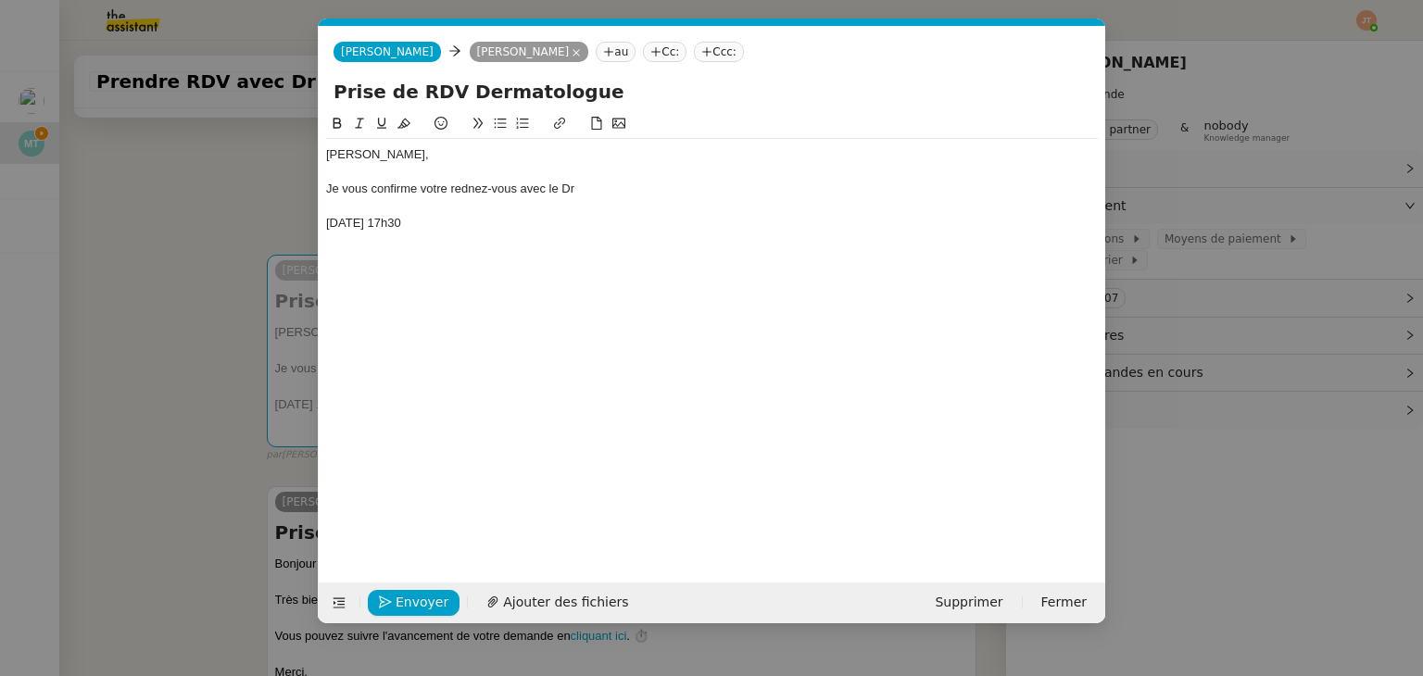
click at [222, 187] on nz-modal-container "Service TA - VOYAGE - PROPOSITION GLOBALE A utiliser dans le cadre de propositi…" at bounding box center [711, 338] width 1423 height 676
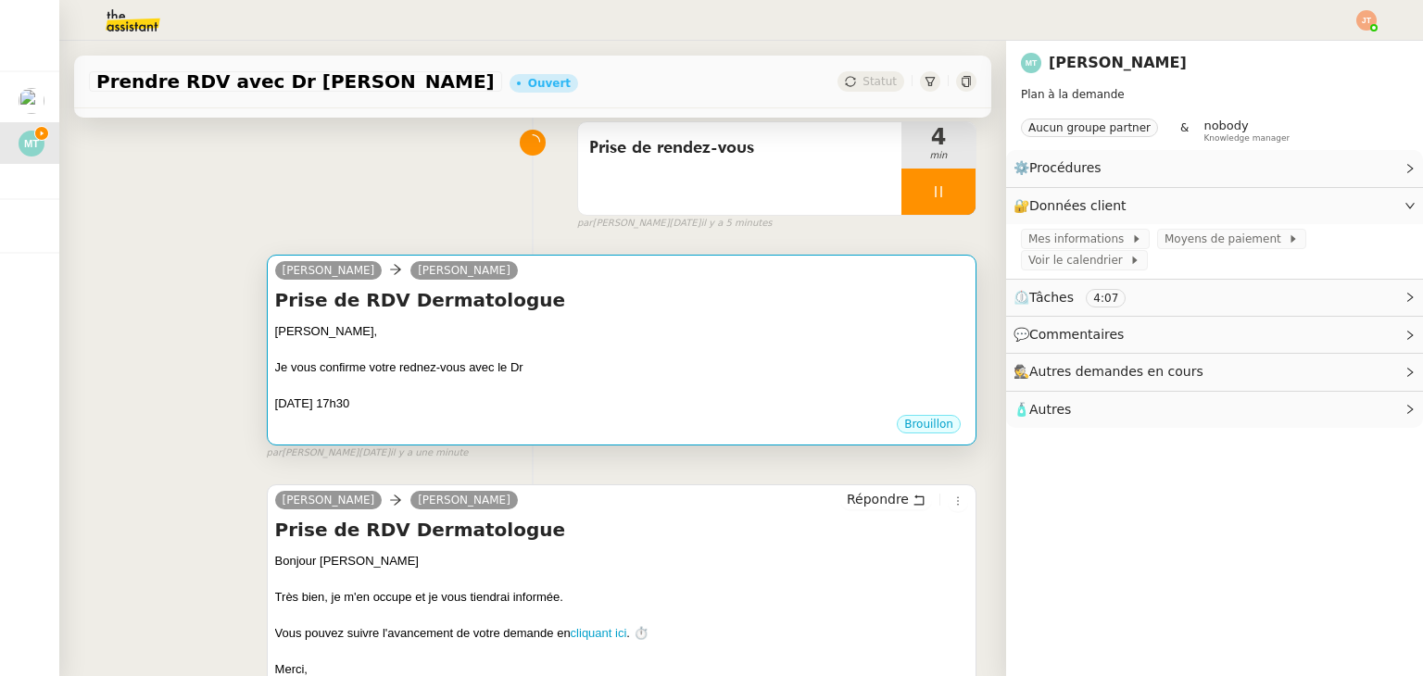
click at [515, 368] on div "Je vous confirme votre rednez-vous avec le Dr" at bounding box center [621, 367] width 693 height 19
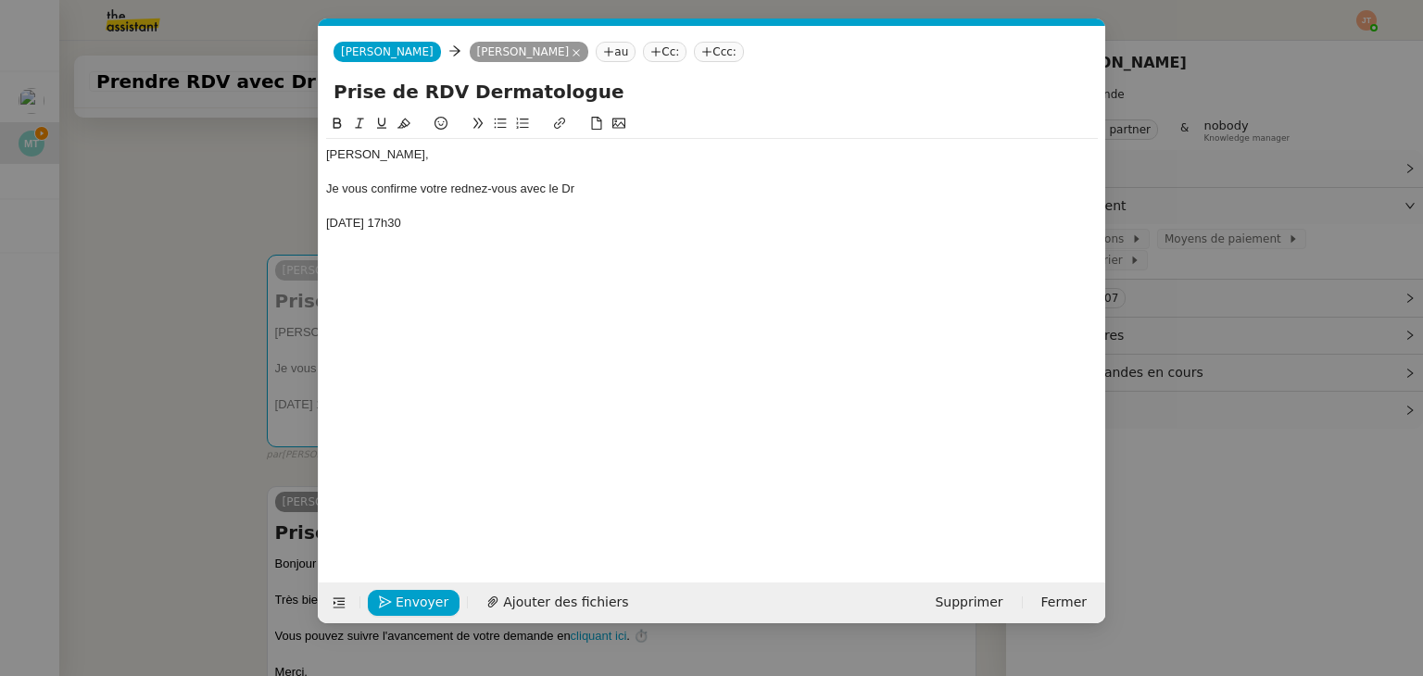
click at [598, 191] on div "Je vous confirme votre rednez-vous avec le Dr" at bounding box center [712, 189] width 772 height 17
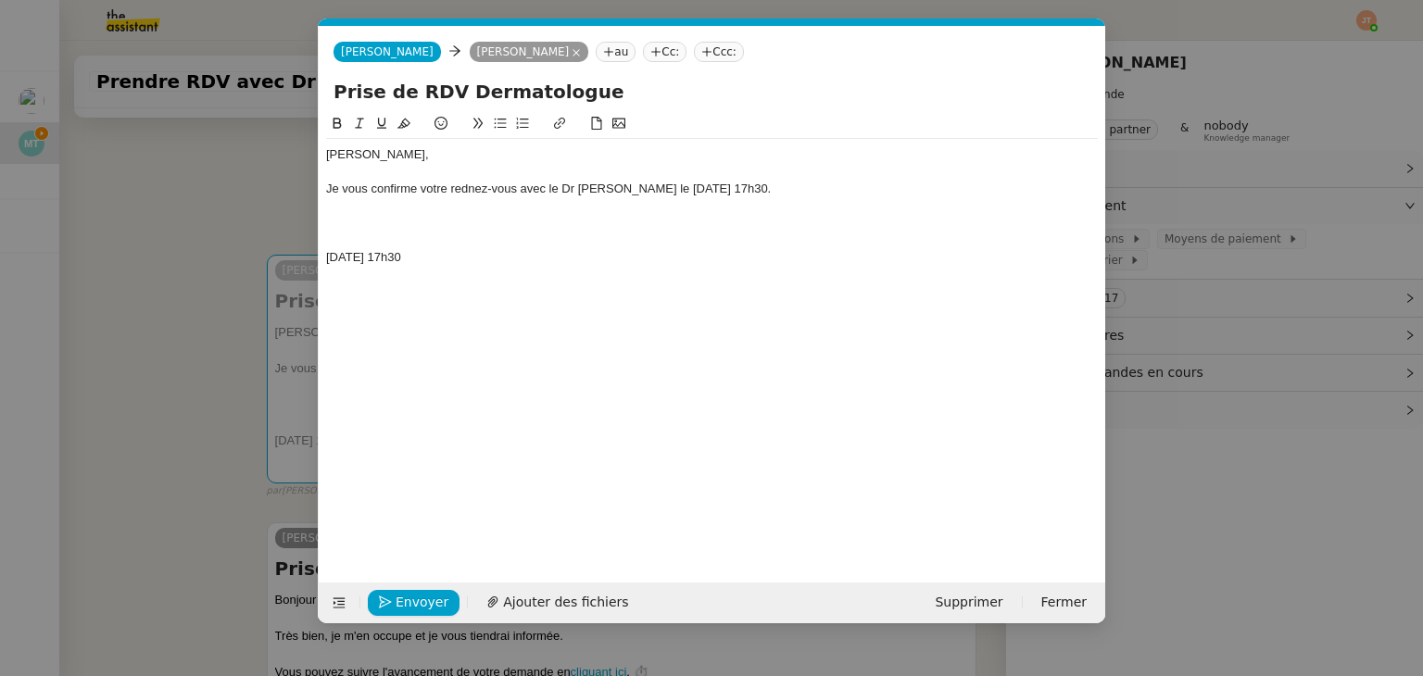
click at [471, 192] on div "Je vous confirme votre rednez-vous avec le Dr [PERSON_NAME] le [DATE] 17h30." at bounding box center [712, 189] width 772 height 17
click at [0, 0] on lt-span "re nd ez-vous" at bounding box center [0, 0] width 0 height 0
drag, startPoint x: 800, startPoint y: 186, endPoint x: 769, endPoint y: 189, distance: 31.6
click at [769, 189] on div "Je vous confirme votre rendez-vous avec le Dr [PERSON_NAME] le [DATE] 17h30." at bounding box center [712, 189] width 772 height 17
click at [337, 124] on icon at bounding box center [337, 123] width 8 height 11
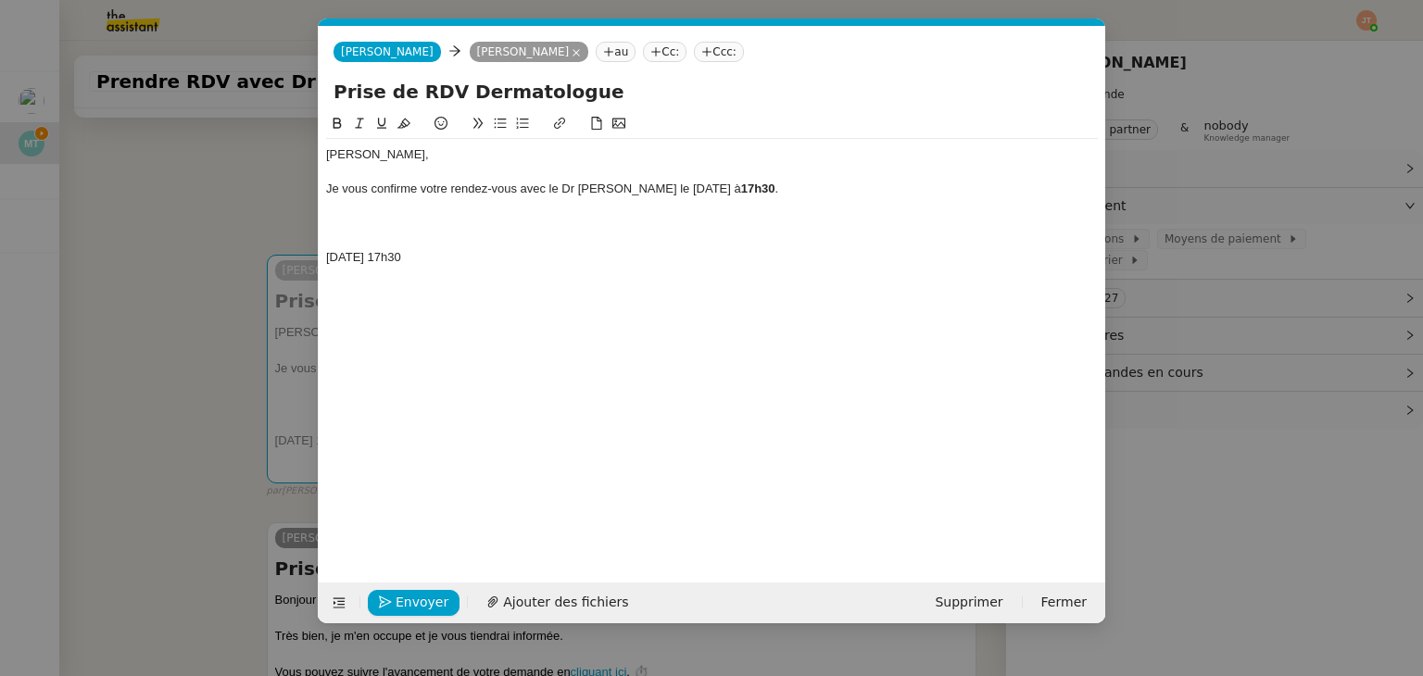
drag, startPoint x: 650, startPoint y: 188, endPoint x: 752, endPoint y: 187, distance: 101.9
click at [752, 187] on div "Je vous confirme votre rendez-vous avec le Dr [PERSON_NAME] le [DATE] 17h30 ." at bounding box center [712, 189] width 772 height 17
click at [336, 128] on icon at bounding box center [337, 123] width 13 height 13
click at [429, 264] on div "[DATE] 17h30" at bounding box center [712, 257] width 772 height 17
click at [180, 311] on nz-modal-container "Service TA - VOYAGE - PROPOSITION GLOBALE A utiliser dans le cadre de propositi…" at bounding box center [711, 338] width 1423 height 676
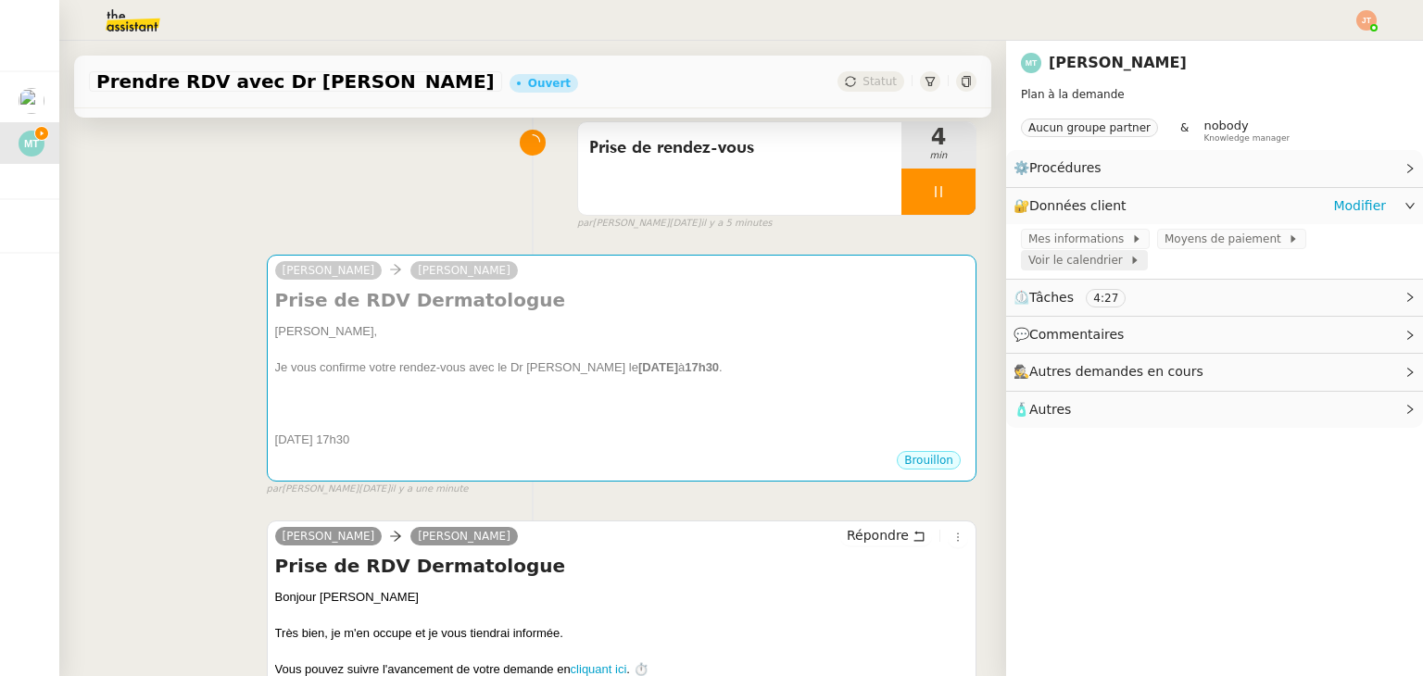
click at [1080, 257] on span "Voir le calendrier" at bounding box center [1078, 260] width 101 height 19
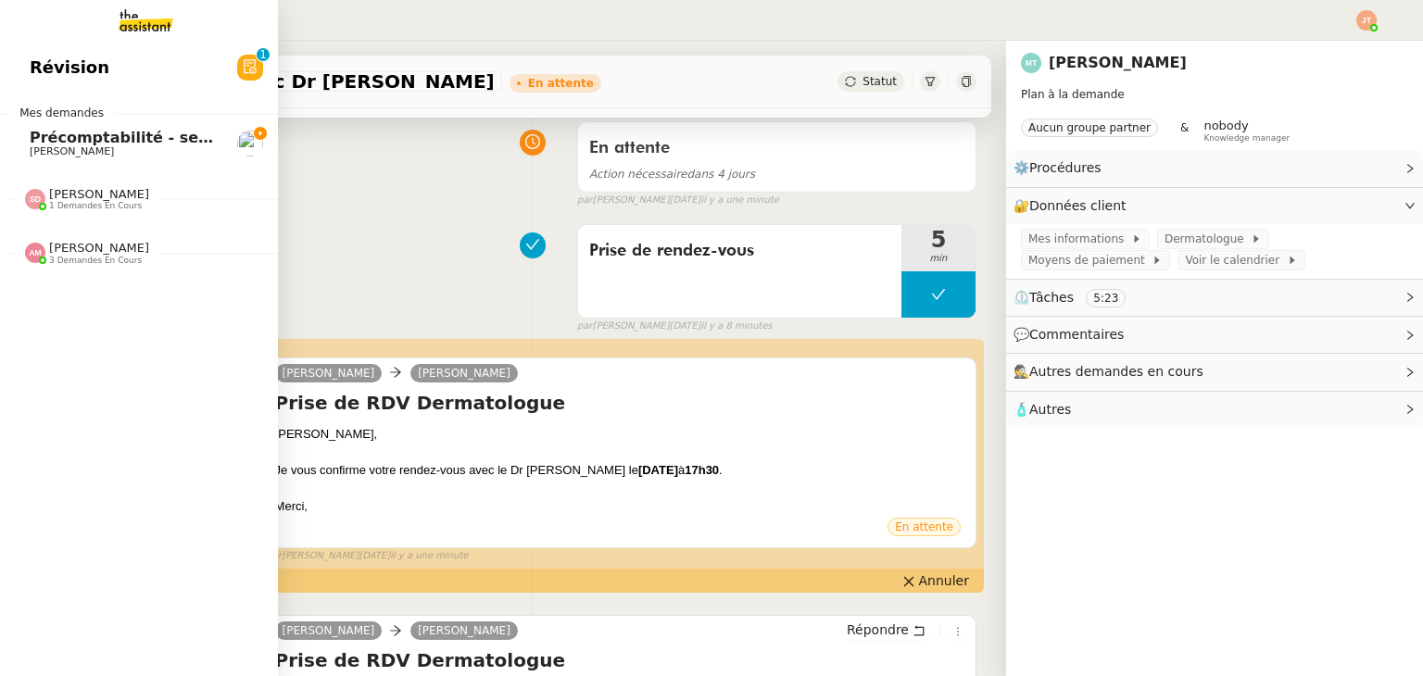
click at [45, 138] on span "Précomptabilité - septembre 2025" at bounding box center [173, 138] width 286 height 18
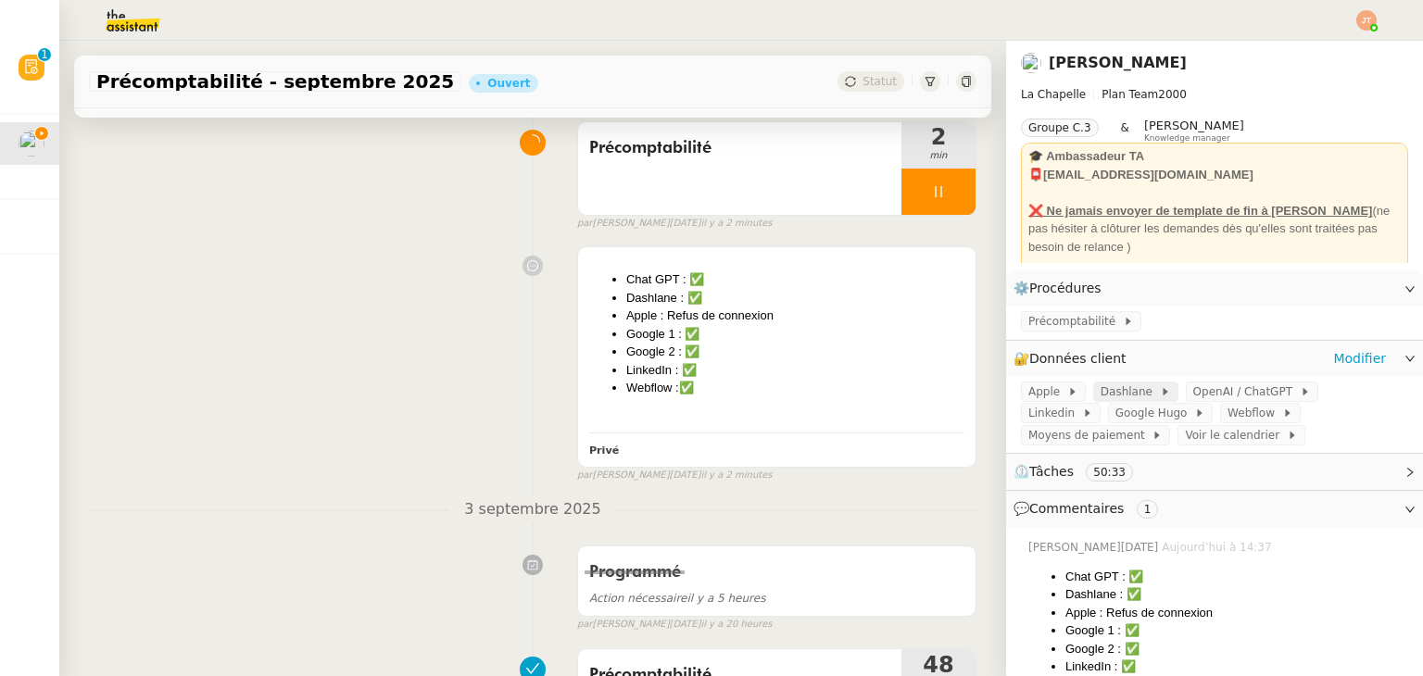
click at [1152, 393] on span at bounding box center [1155, 391] width 7 height 13
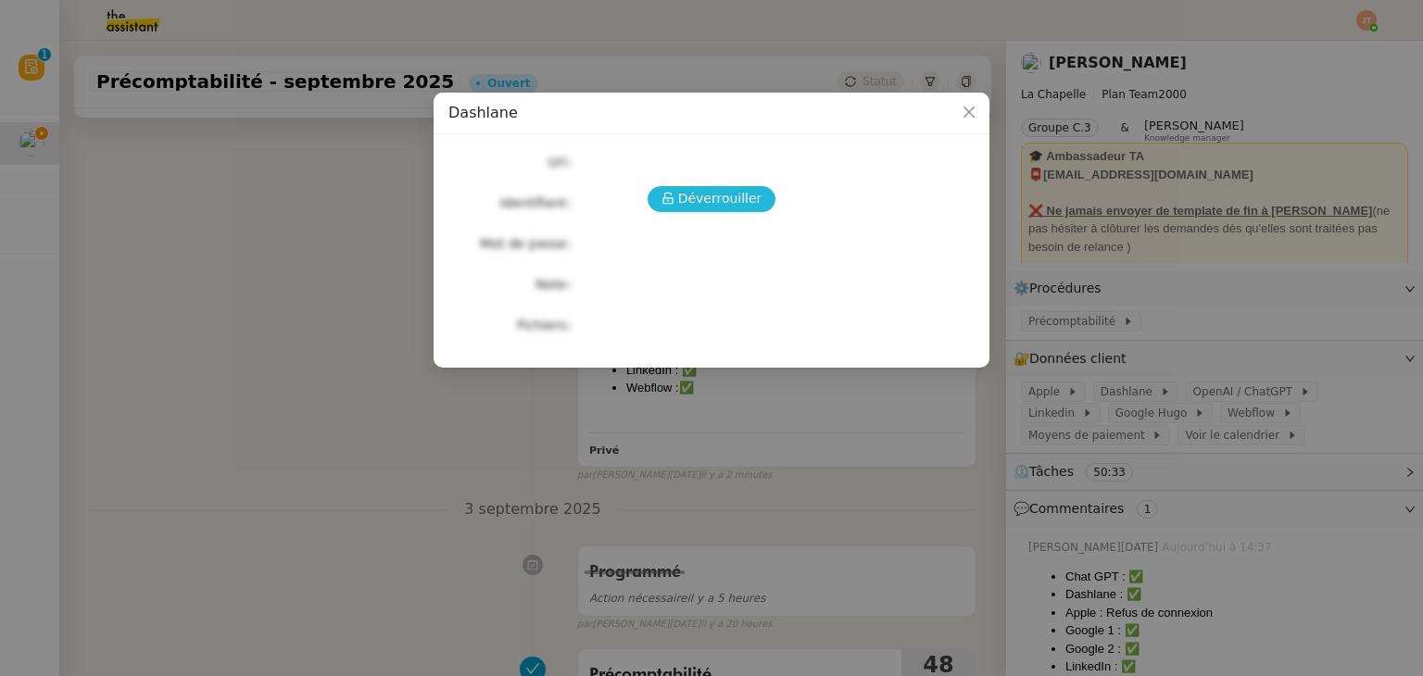
click at [726, 200] on span "Déverrouiller" at bounding box center [720, 198] width 84 height 21
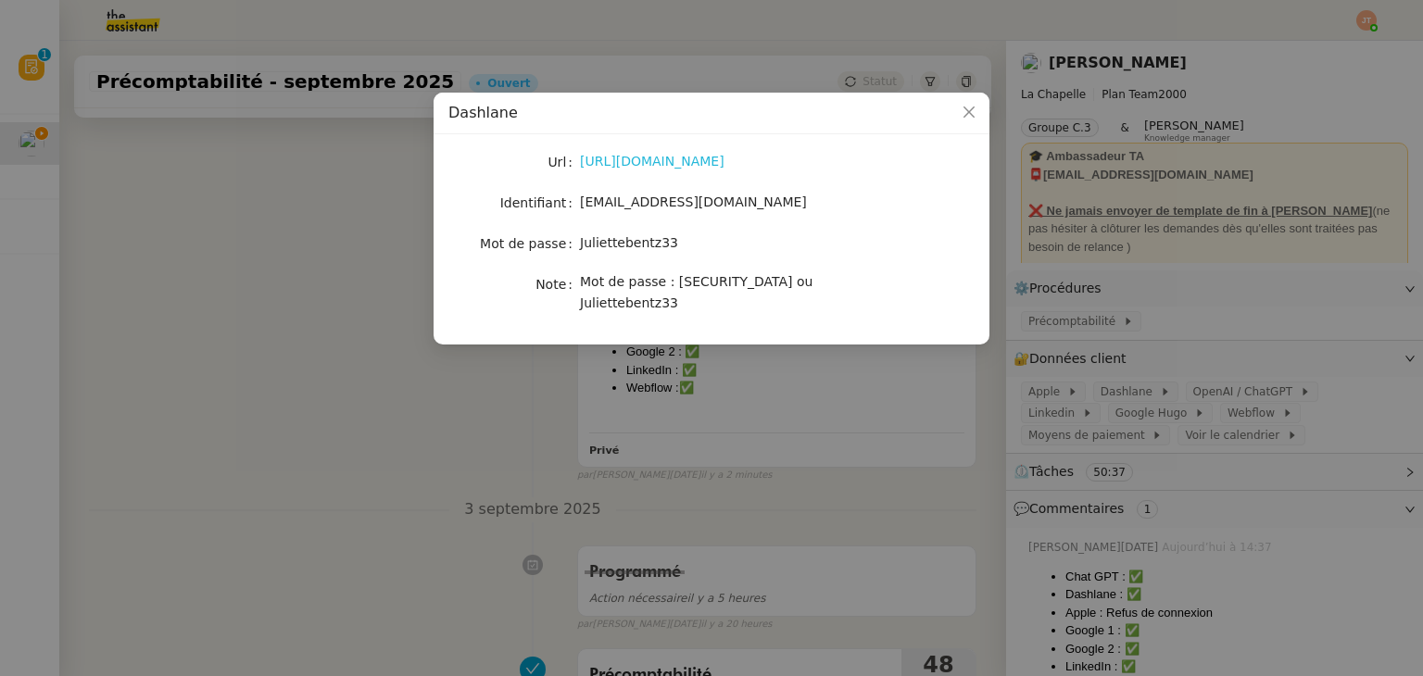
click at [643, 162] on link "[URL][DOMAIN_NAME]" at bounding box center [652, 161] width 145 height 15
drag, startPoint x: 582, startPoint y: 241, endPoint x: 666, endPoint y: 245, distance: 84.4
click at [666, 245] on div "Juliettebentz33" at bounding box center [733, 243] width 307 height 21
copy span "Juliettebentz33"
click at [390, 410] on nz-modal-container "Dashlane Url [URL][DOMAIN_NAME] Identifiant [EMAIL_ADDRESS][DOMAIN_NAME] Mot de…" at bounding box center [711, 338] width 1423 height 676
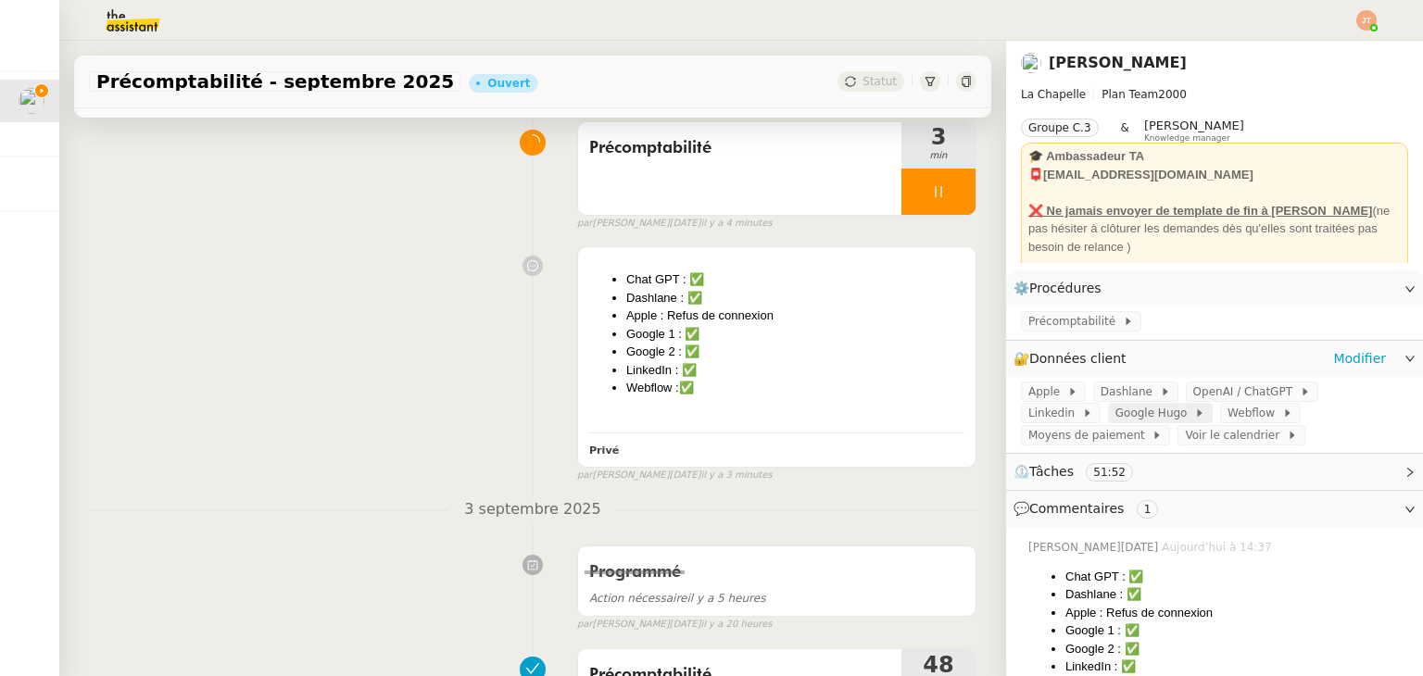
click at [1115, 412] on span "Google Hugo" at bounding box center [1154, 413] width 79 height 19
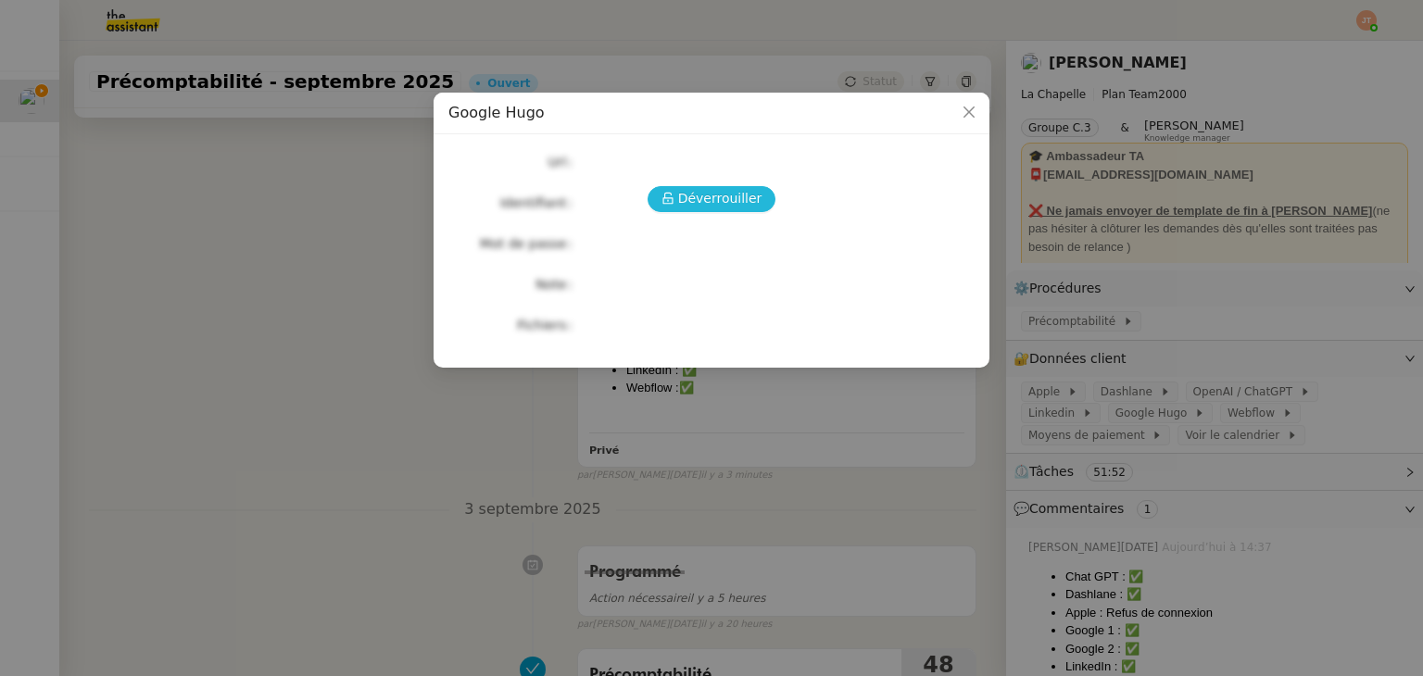
click at [714, 188] on span "Déverrouiller" at bounding box center [720, 198] width 84 height 21
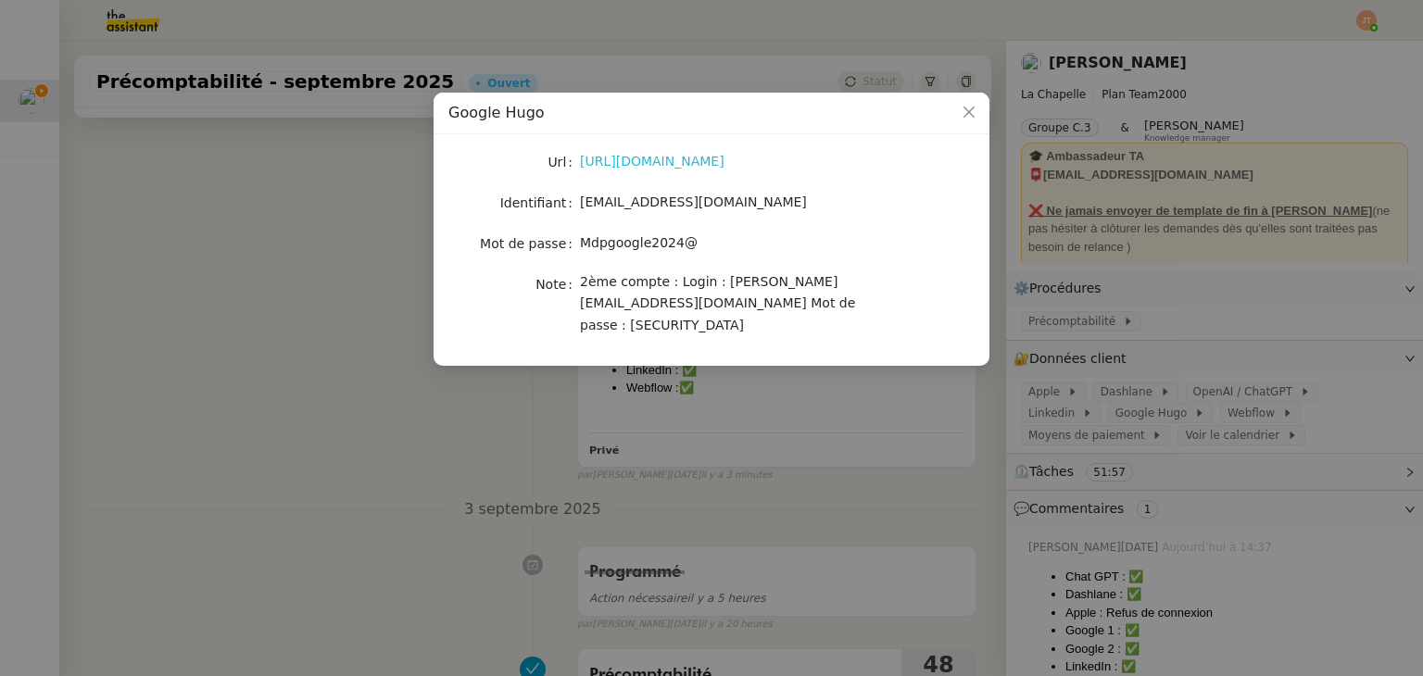
click at [642, 160] on link "[URL][DOMAIN_NAME]" at bounding box center [652, 161] width 145 height 15
drag, startPoint x: 686, startPoint y: 242, endPoint x: 584, endPoint y: 248, distance: 103.0
click at [584, 248] on span "Mdpgoogle2024@" at bounding box center [639, 242] width 118 height 15
copy span "Mdpgoogle2024@"
click at [1062, 411] on nz-modal-container "Google [PERSON_NAME] [URL][DOMAIN_NAME] Identifiant [EMAIL_ADDRESS][DOMAIN_NAME…" at bounding box center [711, 338] width 1423 height 676
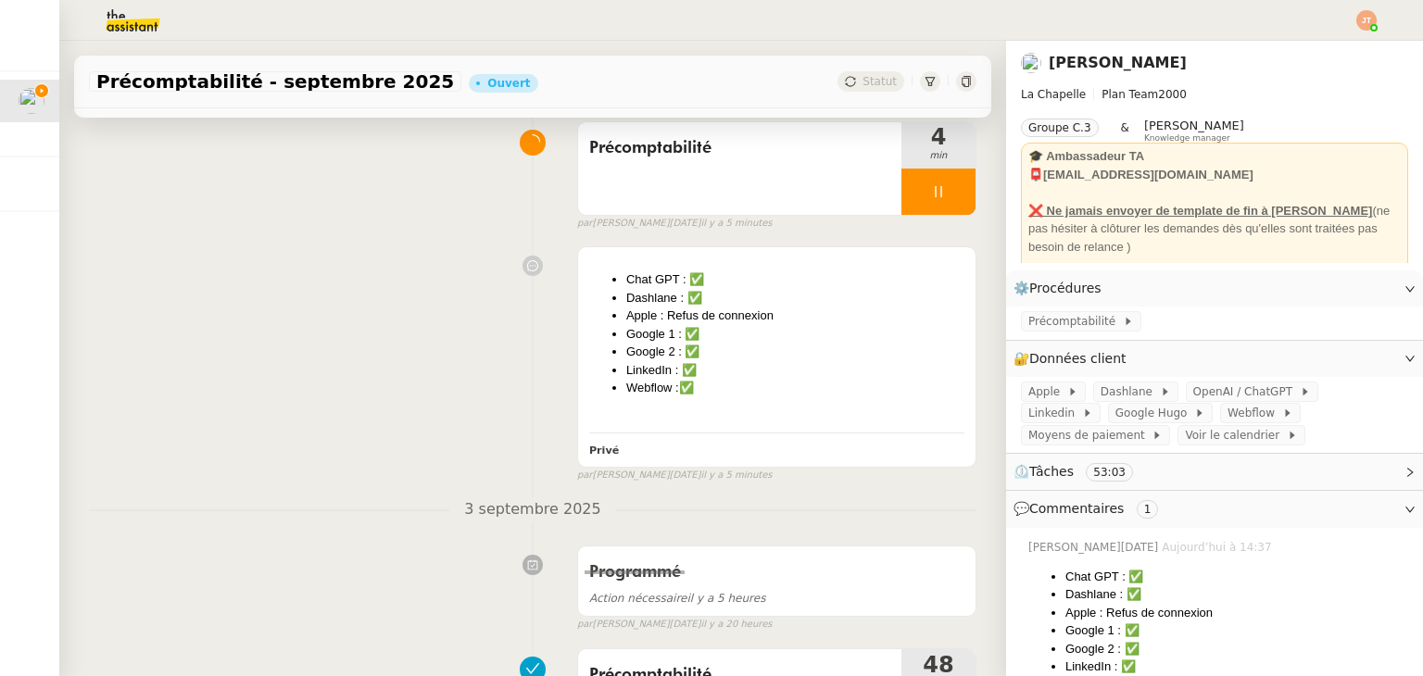
click at [1115, 420] on span "Google Hugo" at bounding box center [1154, 413] width 79 height 19
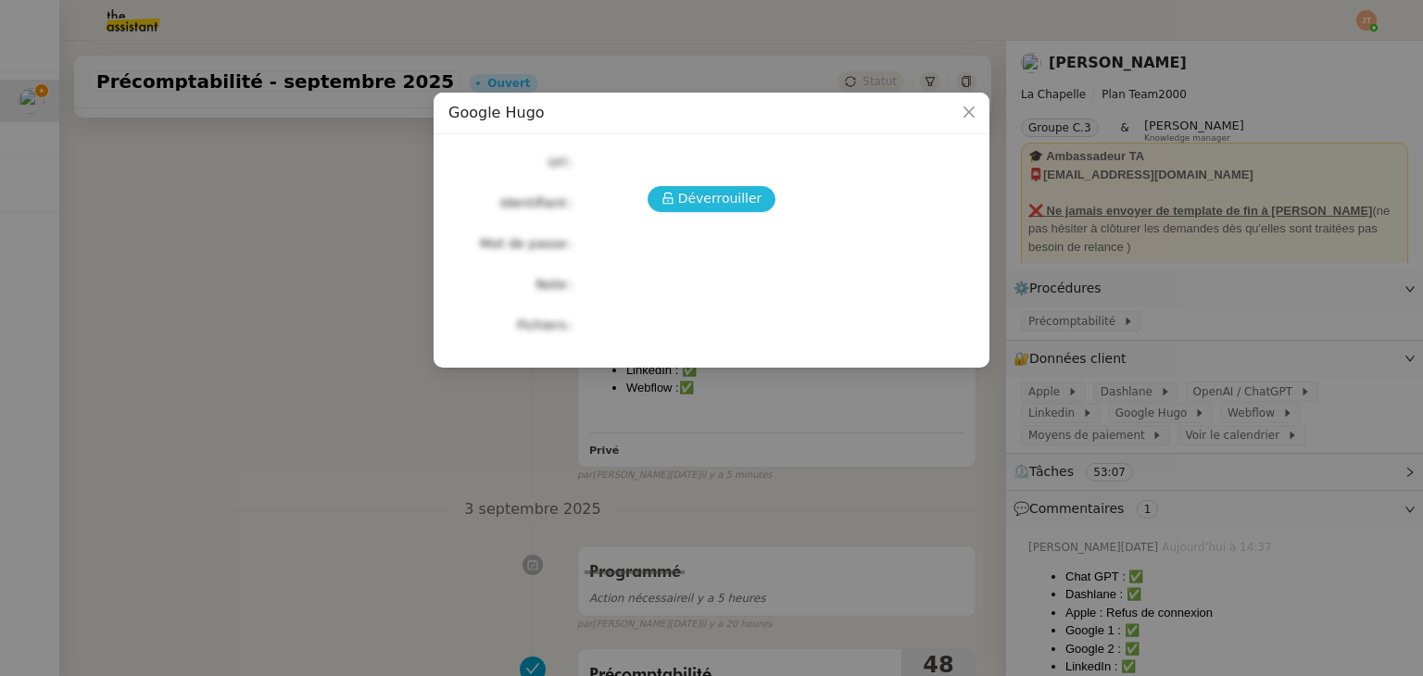
click at [715, 203] on span "Déverrouiller" at bounding box center [720, 198] width 84 height 21
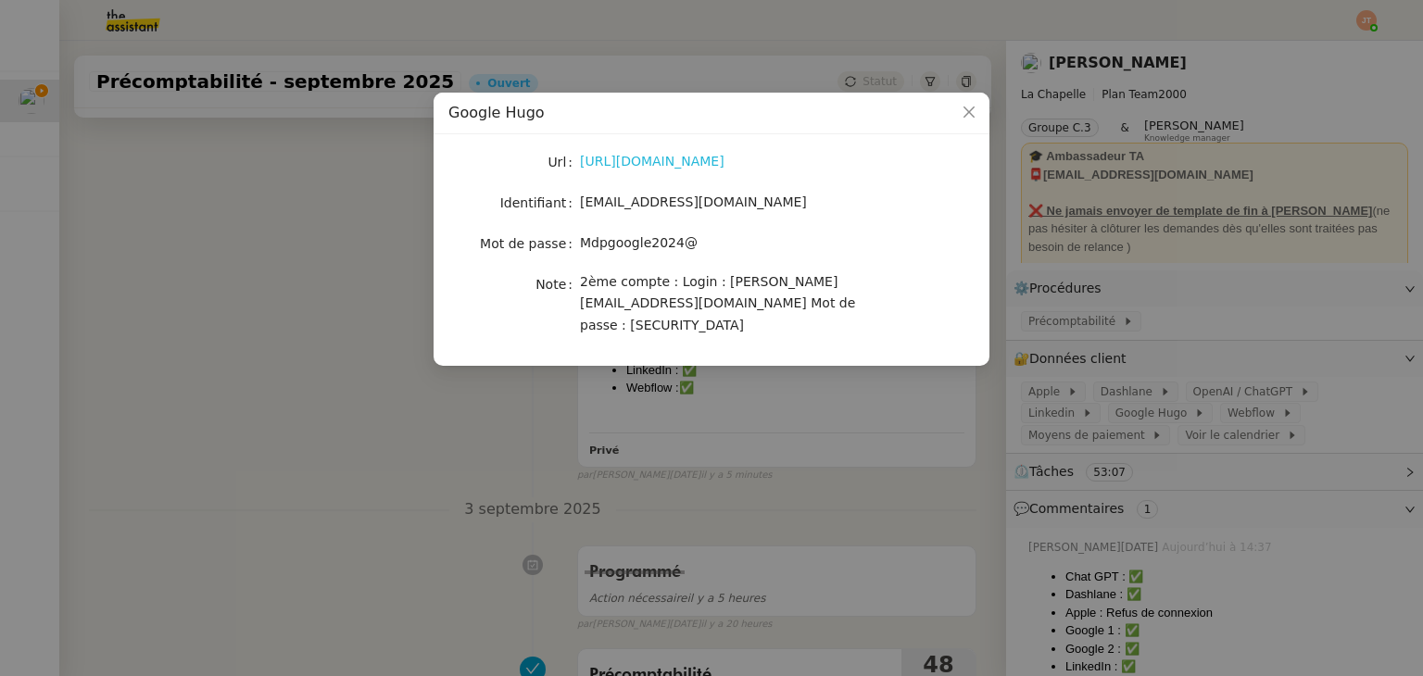
click at [631, 165] on link "[URL][DOMAIN_NAME]" at bounding box center [652, 161] width 145 height 15
drag, startPoint x: 719, startPoint y: 301, endPoint x: 622, endPoint y: 306, distance: 97.4
click at [622, 306] on div "2ème compte : Login : [PERSON_NAME][EMAIL_ADDRESS][DOMAIN_NAME] Mot de passe : …" at bounding box center [733, 303] width 307 height 65
copy span "Juliettebentz33"
click at [359, 295] on nz-modal-container "Google [PERSON_NAME] [URL][DOMAIN_NAME] Identifiant [EMAIL_ADDRESS][DOMAIN_NAME…" at bounding box center [711, 338] width 1423 height 676
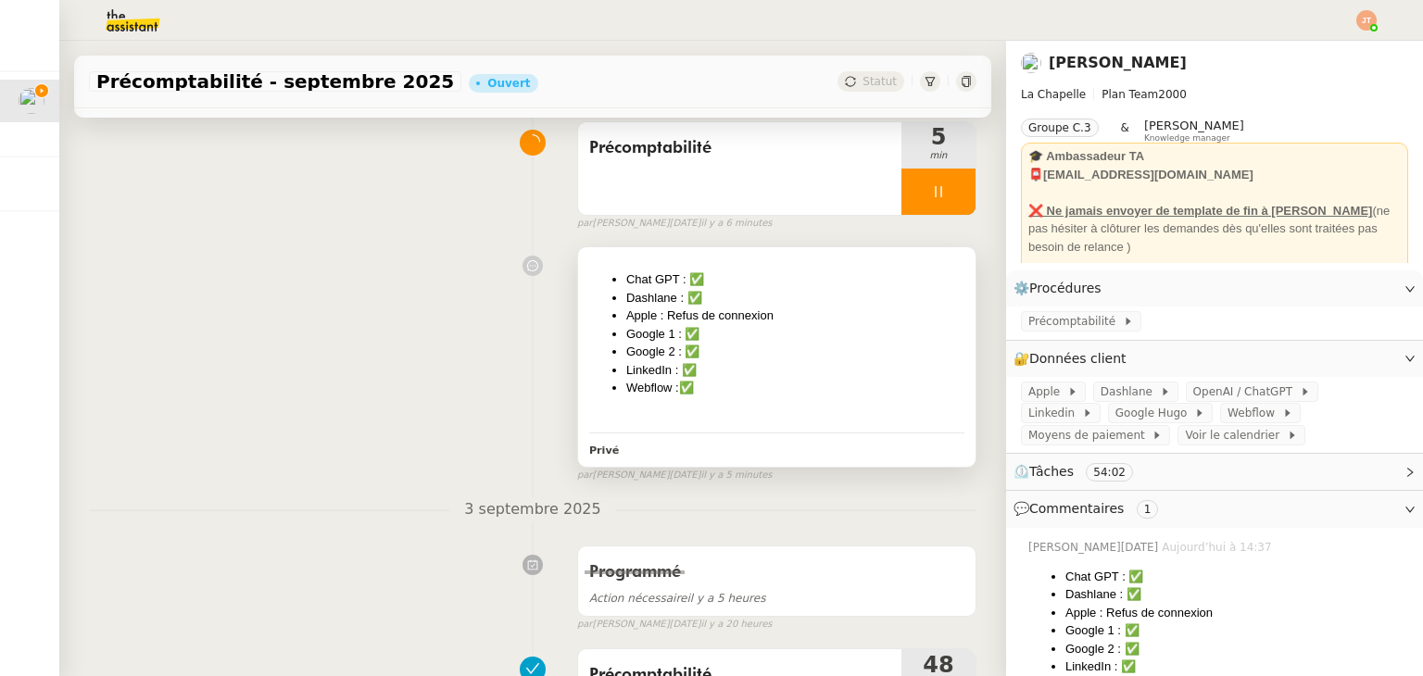
click at [679, 329] on li "Google 1 : ✅" at bounding box center [795, 334] width 338 height 19
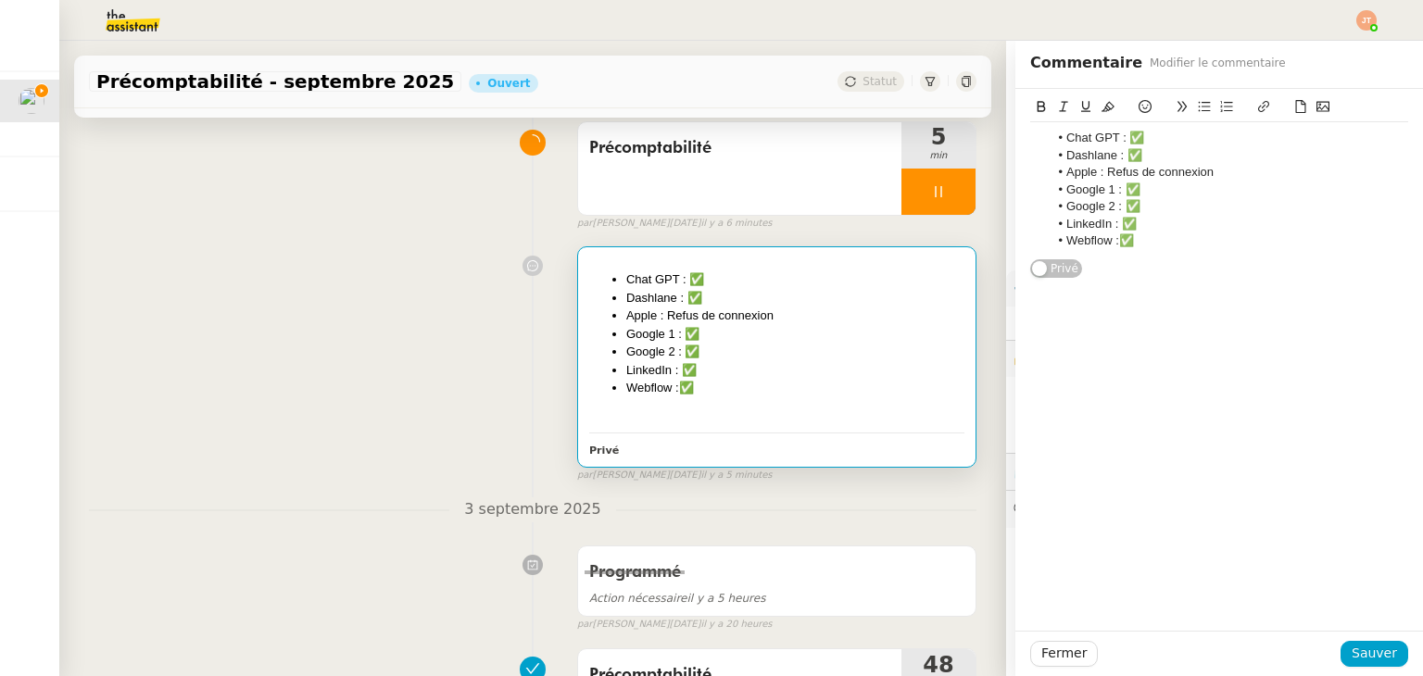
click at [1130, 203] on li "Google 2 : ✅" at bounding box center [1229, 206] width 360 height 17
click at [1363, 654] on span "Sauver" at bounding box center [1373, 653] width 45 height 21
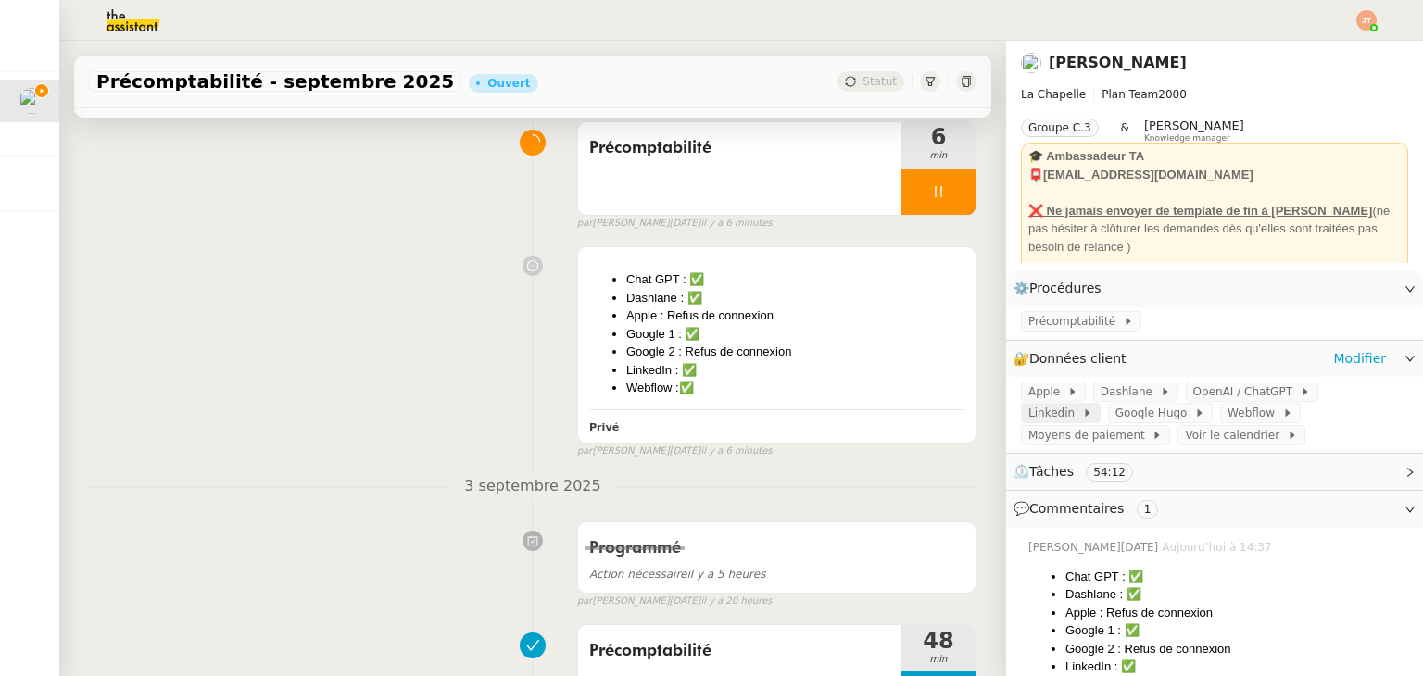
click at [1082, 404] on span "Linkedin" at bounding box center [1055, 413] width 54 height 19
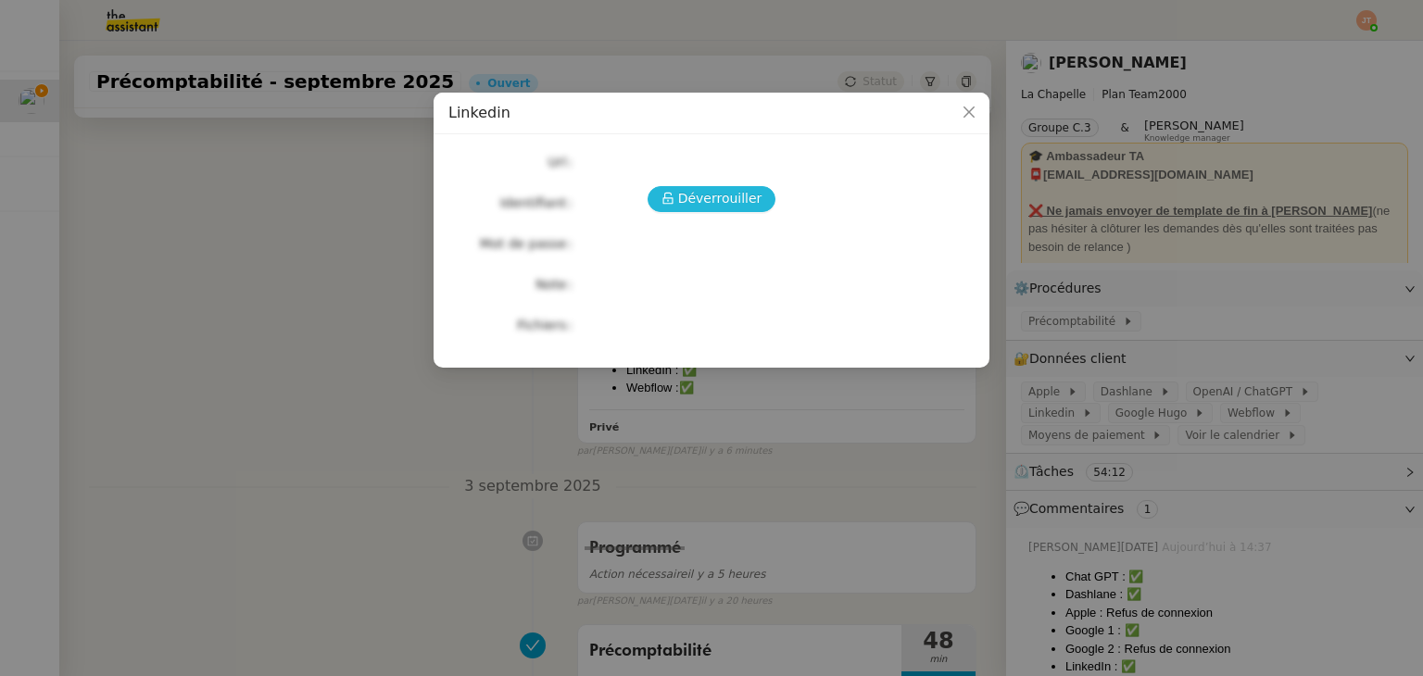
click at [723, 195] on span "Déverrouiller" at bounding box center [720, 198] width 84 height 21
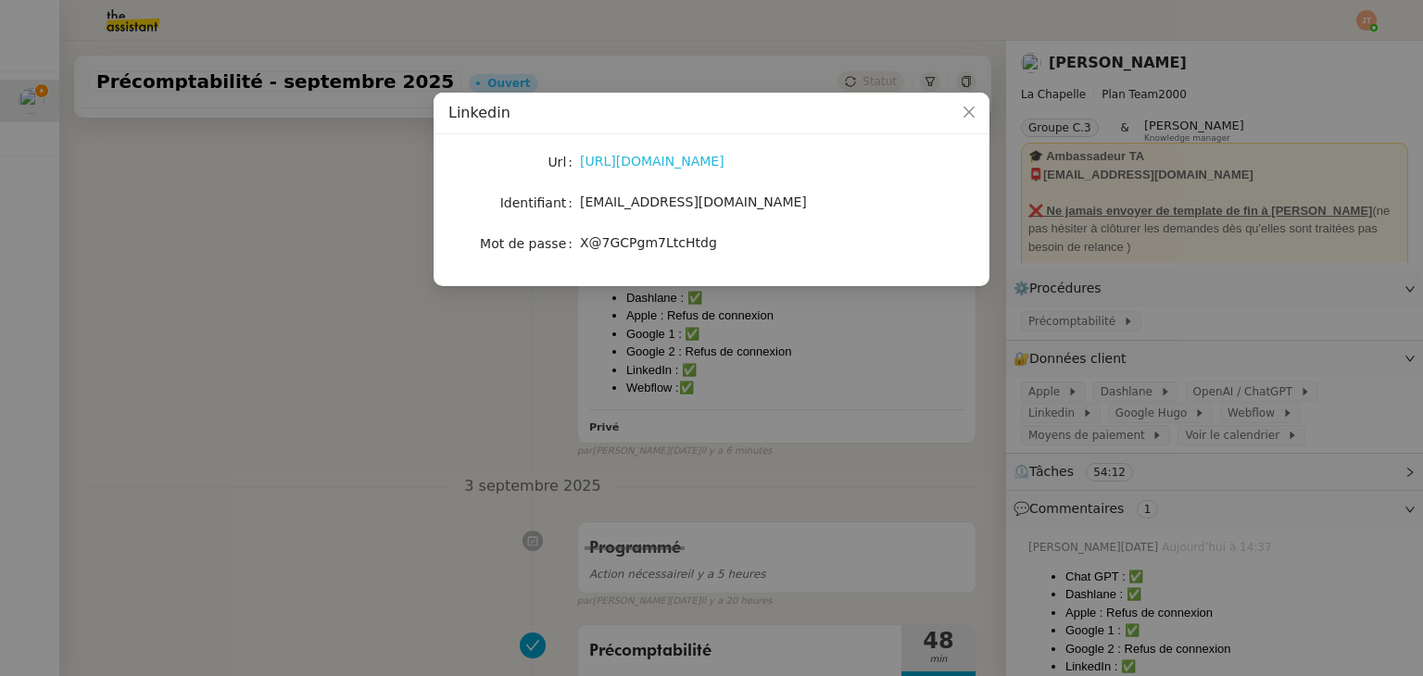
click at [667, 164] on link "[URL][DOMAIN_NAME]" at bounding box center [652, 161] width 145 height 15
click at [365, 308] on nz-modal-container "Linkedin Url [URL][DOMAIN_NAME] Identifiant [EMAIL_ADDRESS][DOMAIN_NAME] Mot de…" at bounding box center [711, 338] width 1423 height 676
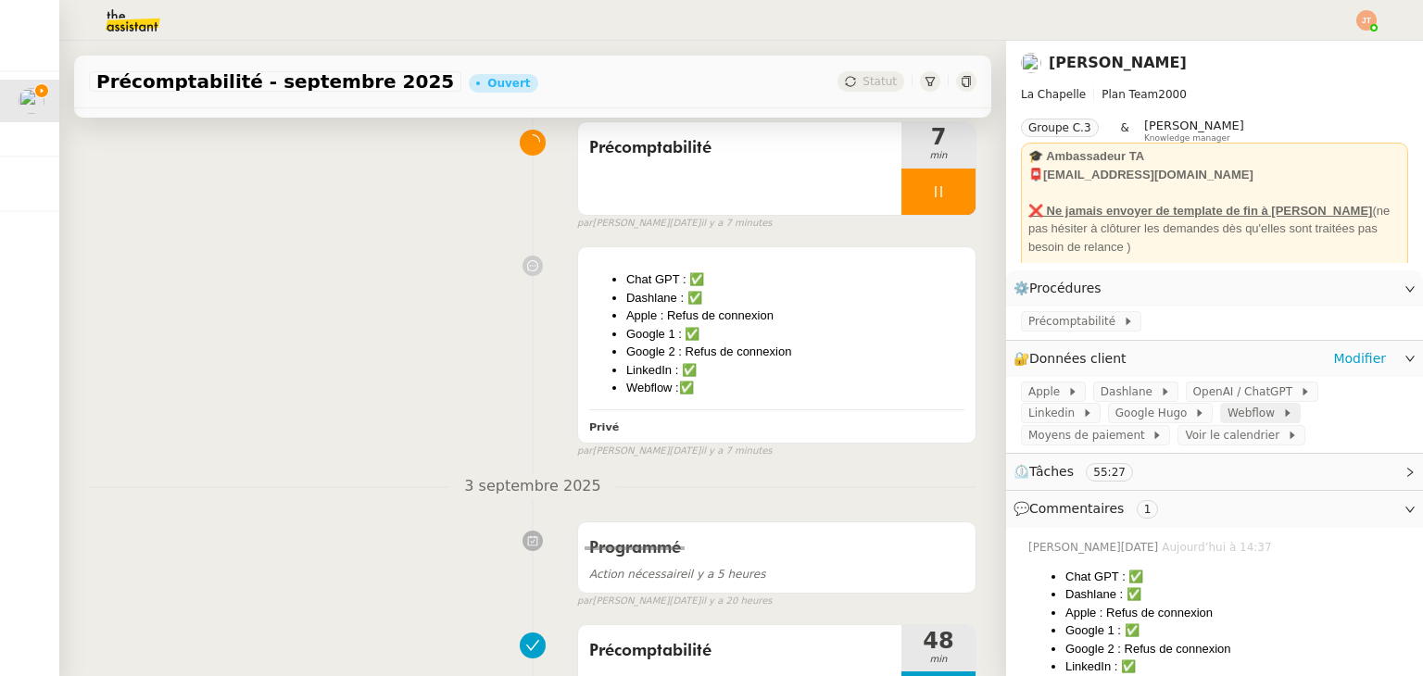
click at [1227, 422] on span "Webflow" at bounding box center [1254, 413] width 55 height 19
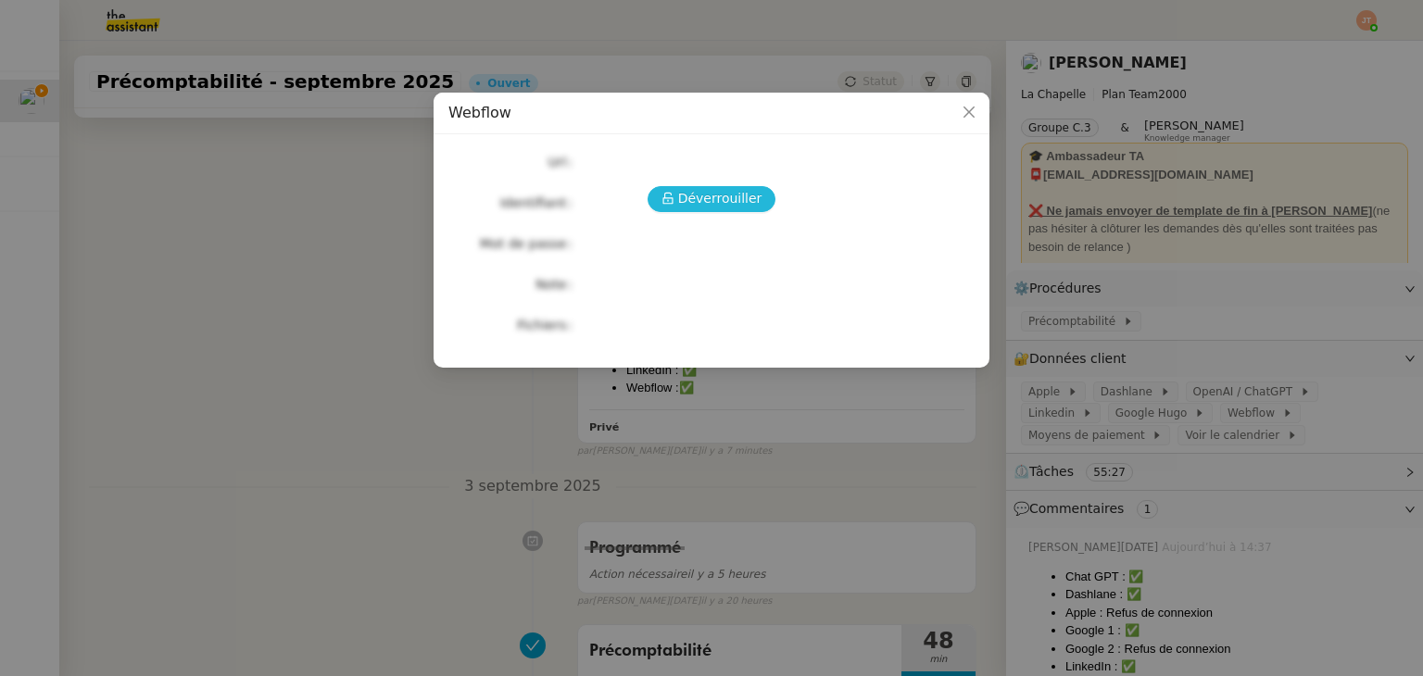
click at [736, 194] on span "Déverrouiller" at bounding box center [720, 198] width 84 height 21
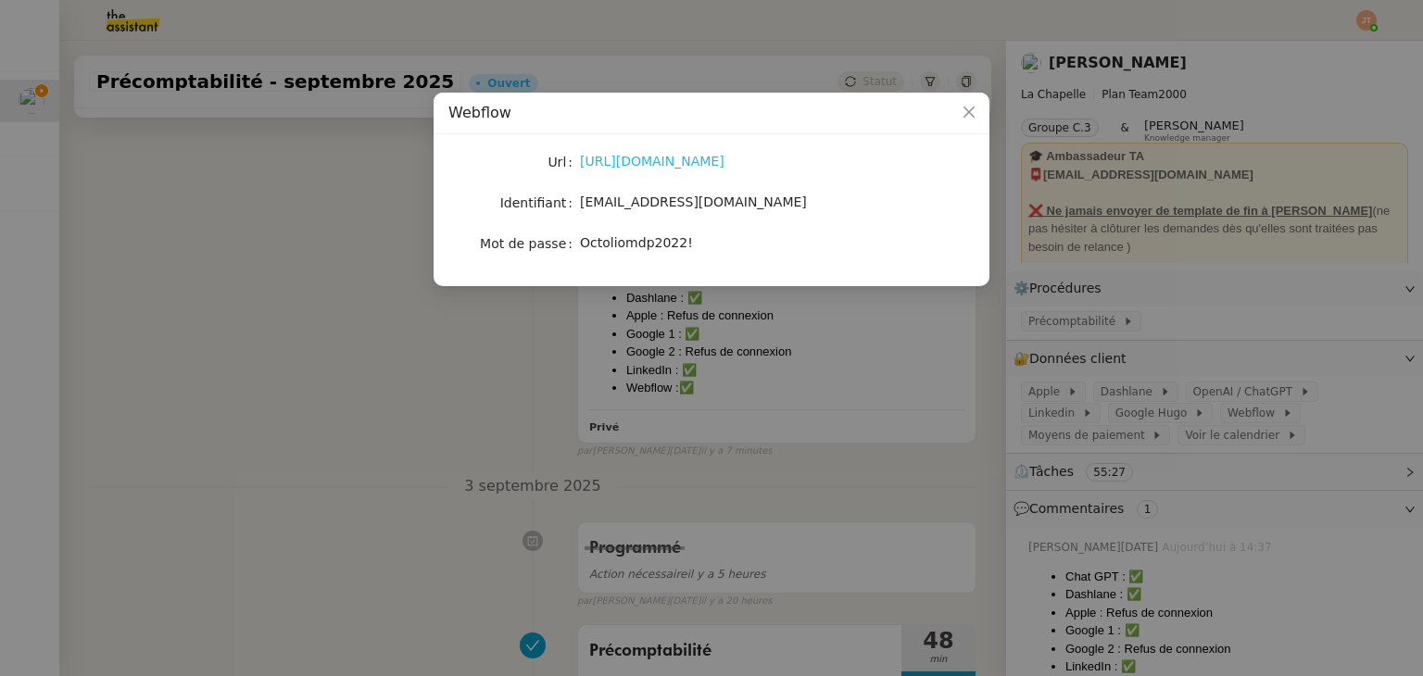
click at [619, 168] on link "[URL][DOMAIN_NAME]" at bounding box center [652, 161] width 145 height 15
click at [341, 305] on nz-modal-container "Webflow Url [URL][DOMAIN_NAME] Identifiant [EMAIL_ADDRESS][DOMAIN_NAME] Mot de …" at bounding box center [711, 338] width 1423 height 676
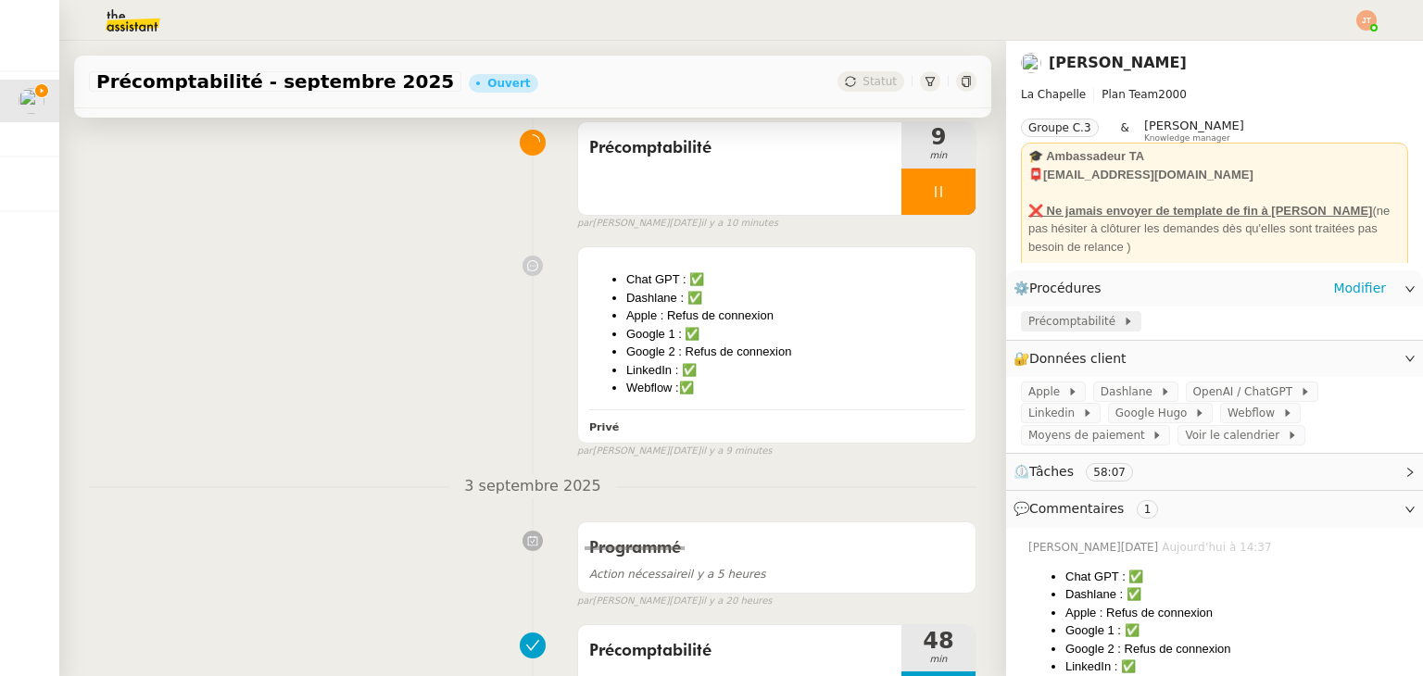
click at [1060, 321] on span "Précomptabilité" at bounding box center [1075, 321] width 94 height 19
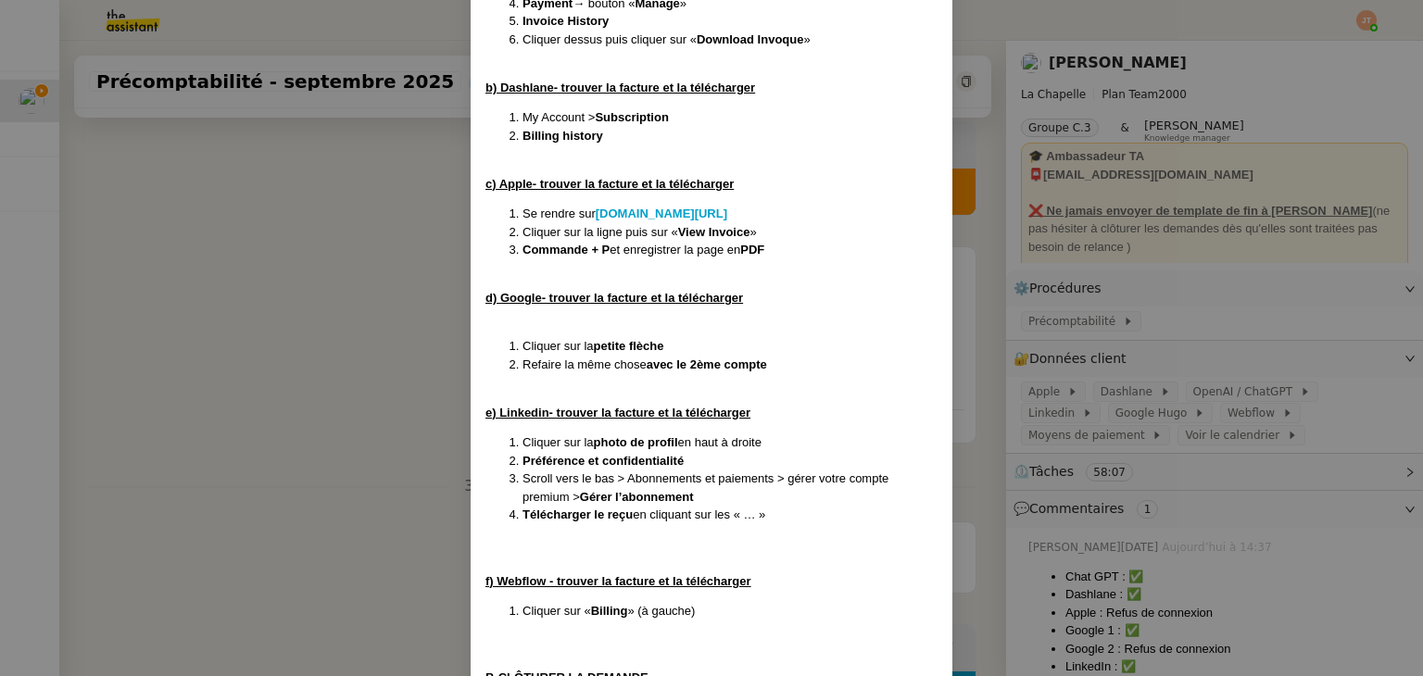
scroll to position [703, 0]
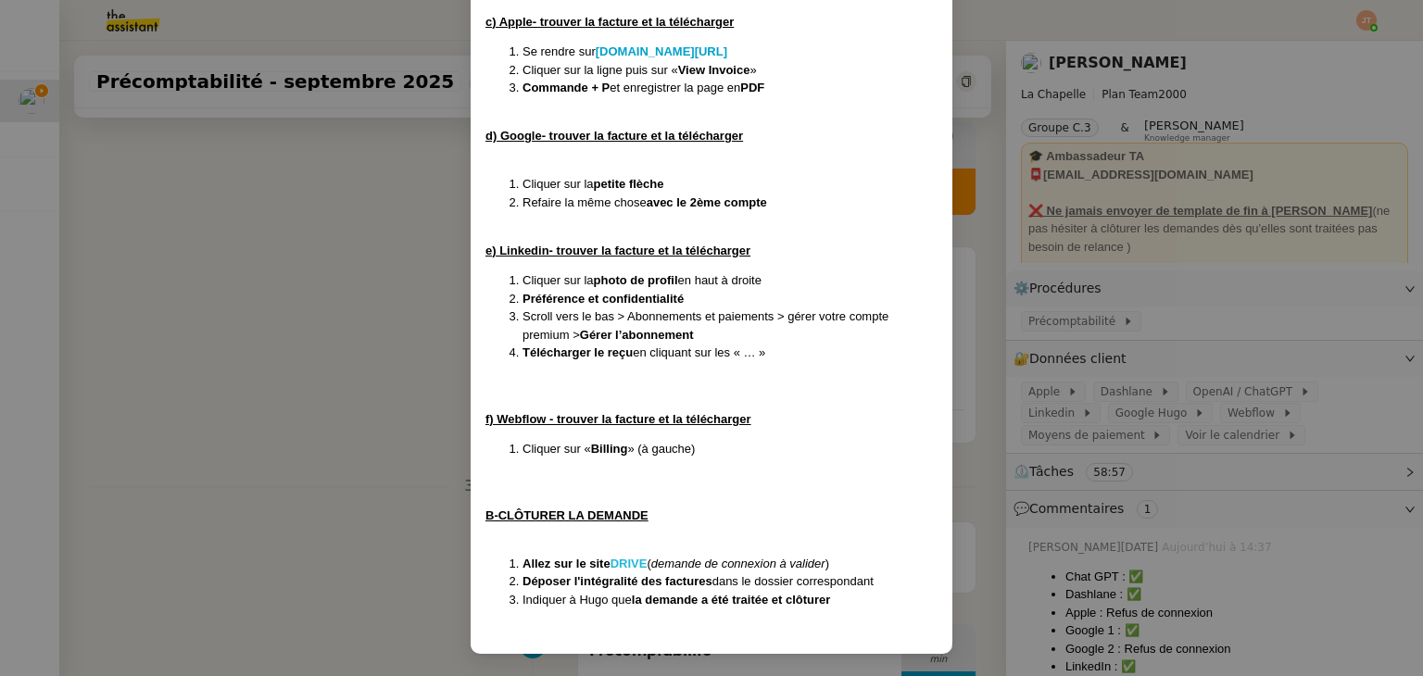
click at [635, 560] on strong "DRIVE" at bounding box center [628, 564] width 37 height 14
click at [295, 409] on nz-modal-container "Créée le [DATE] MAJ le [DATE] Contexte : [PERSON_NAME] souhaite qu’on l'on trai…" at bounding box center [711, 338] width 1423 height 676
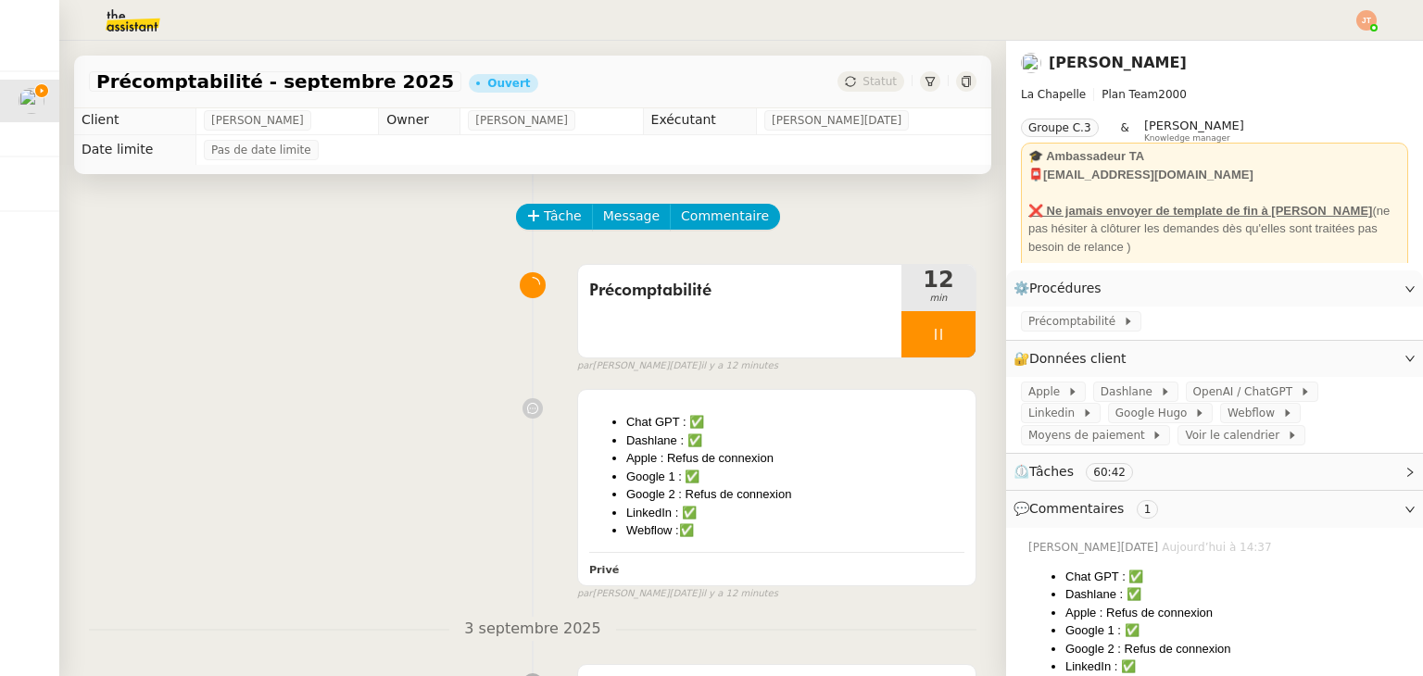
scroll to position [0, 0]
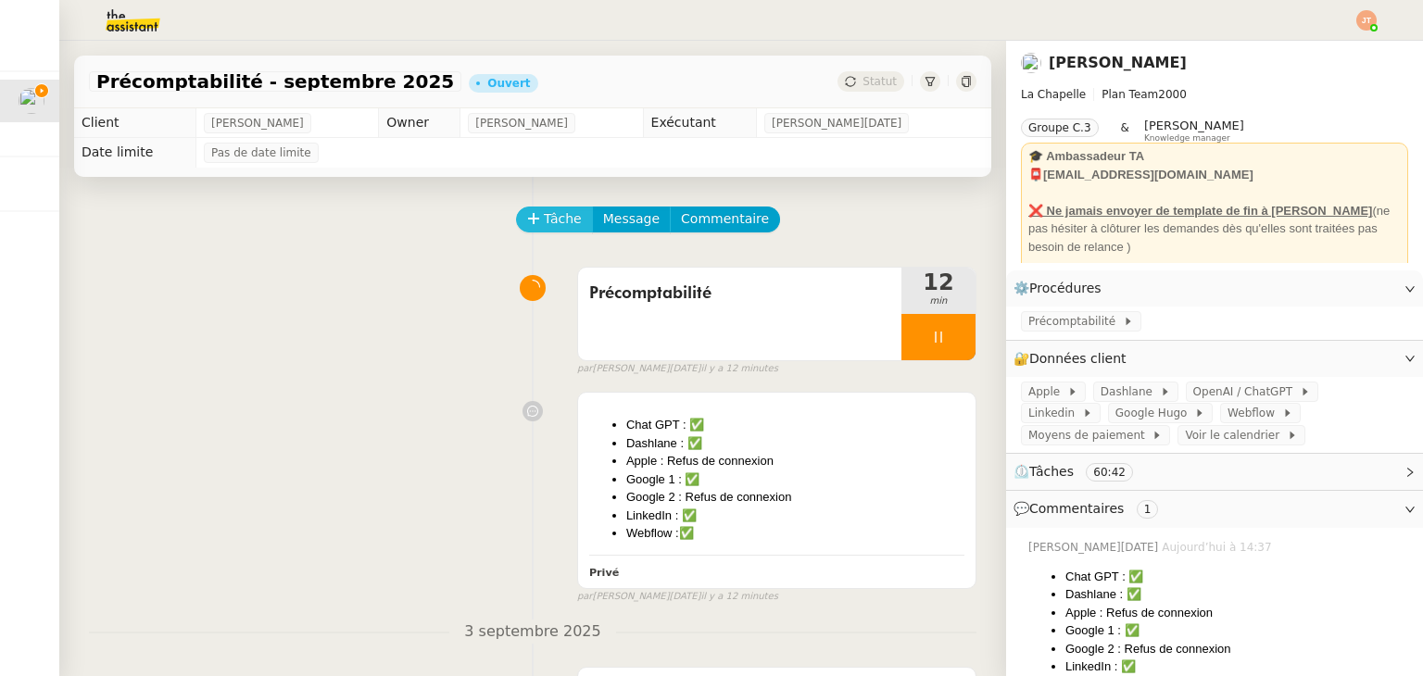
click at [528, 225] on button "Tâche" at bounding box center [554, 220] width 77 height 26
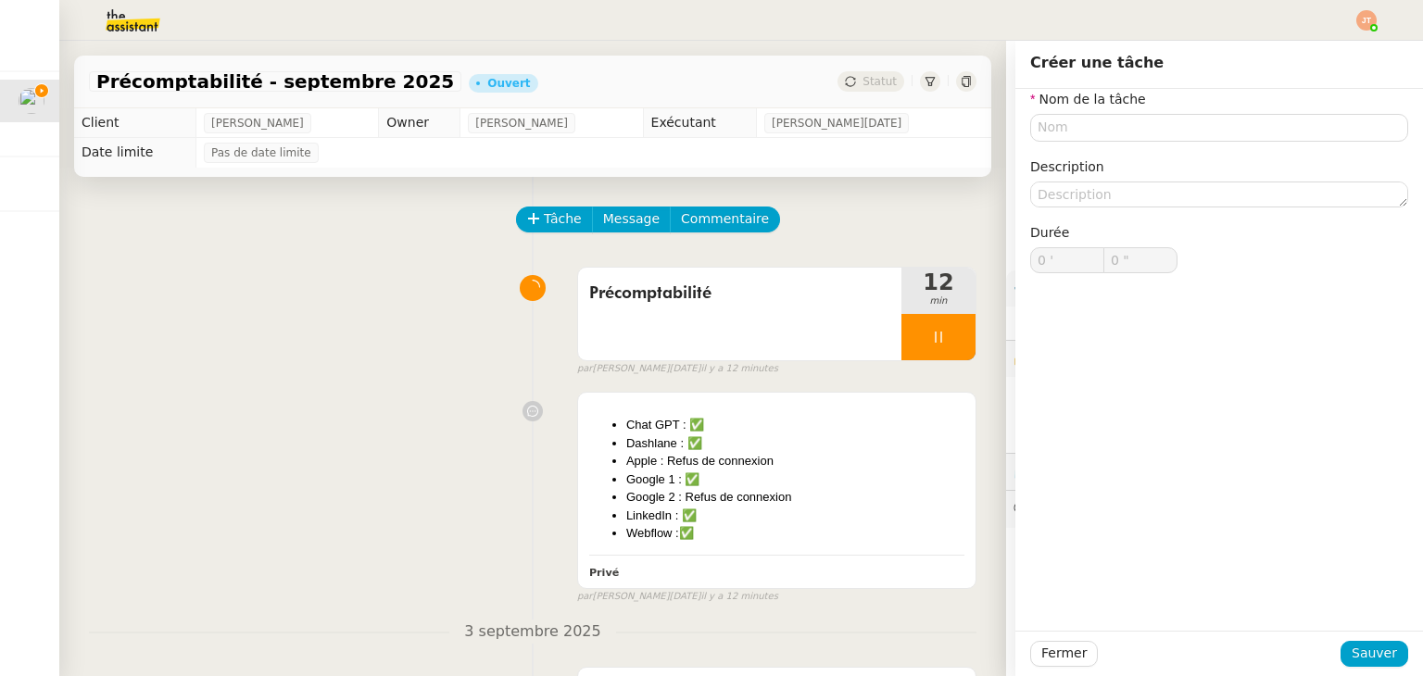
click at [293, 258] on div "Tâche Message Commentaire Veuillez patienter une erreur s'est produite 👌👌👌 mess…" at bounding box center [532, 543] width 947 height 733
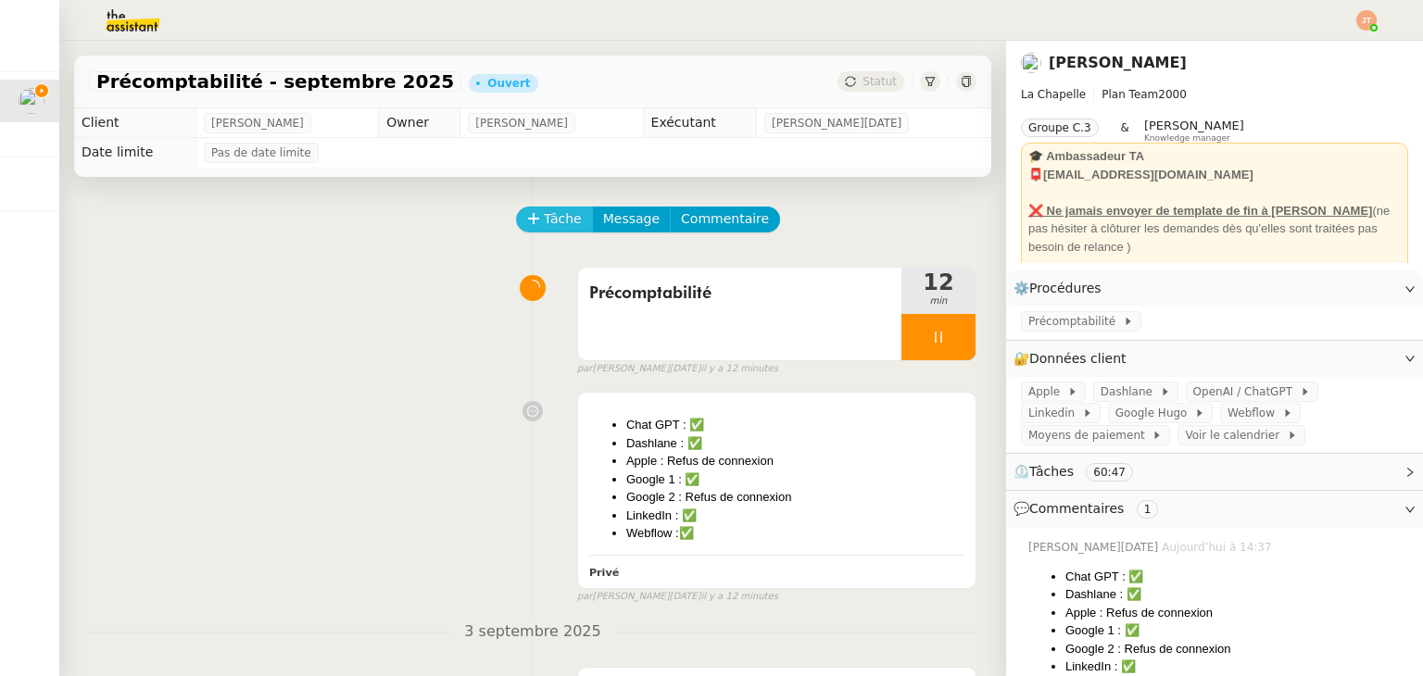
click at [555, 218] on span "Tâche" at bounding box center [563, 218] width 38 height 21
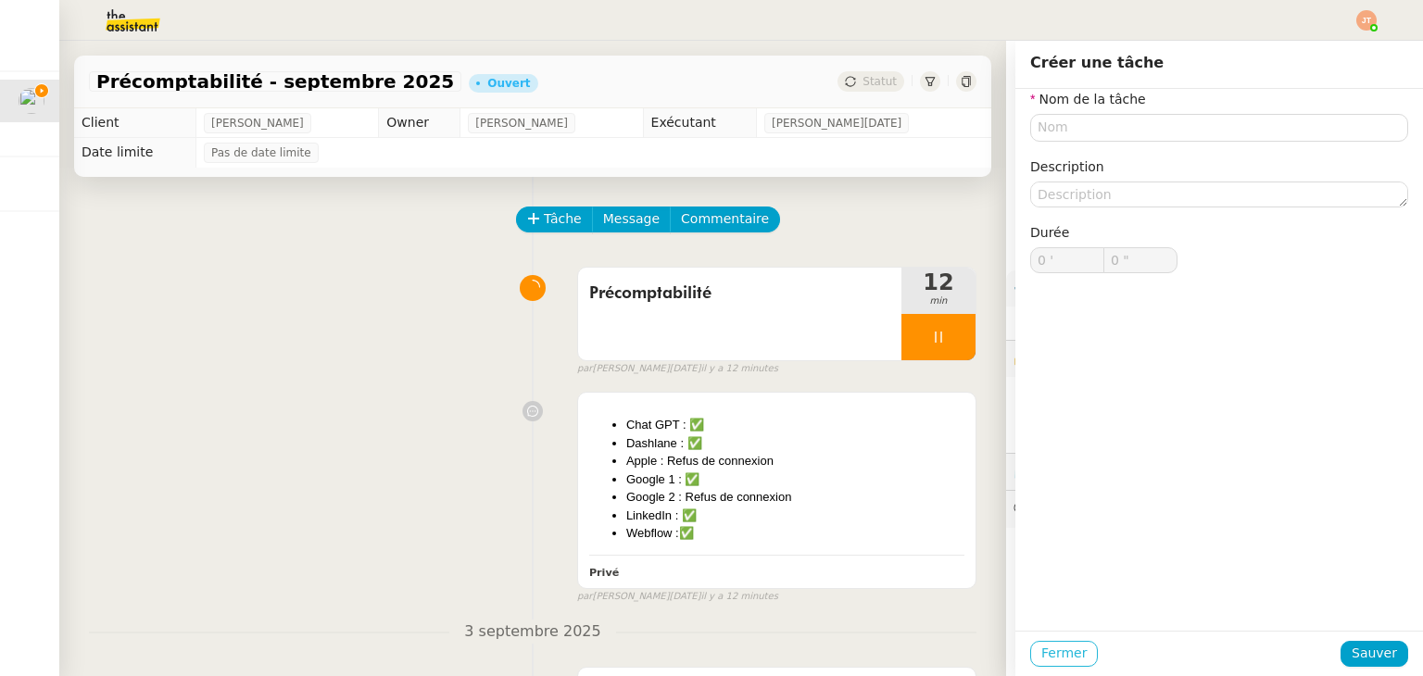
click at [1062, 657] on span "Fermer" at bounding box center [1063, 653] width 45 height 21
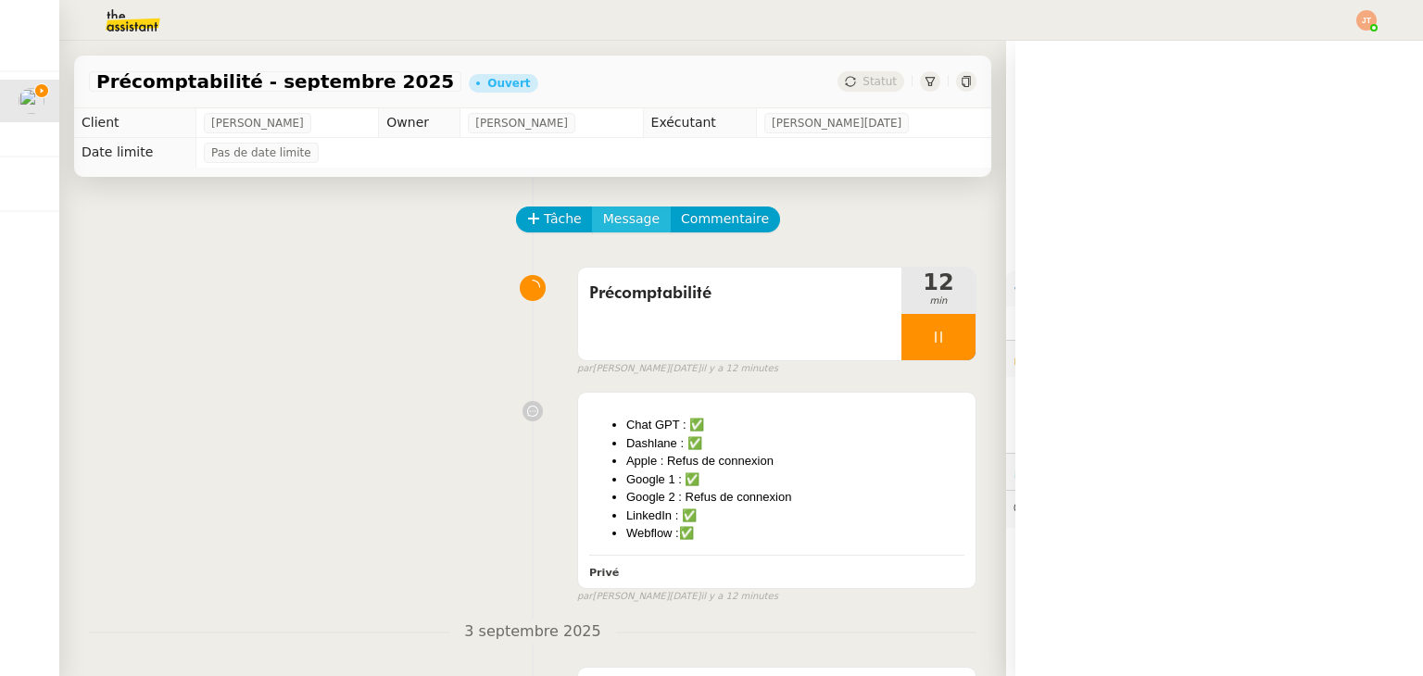
click at [603, 213] on span "Message" at bounding box center [631, 218] width 57 height 21
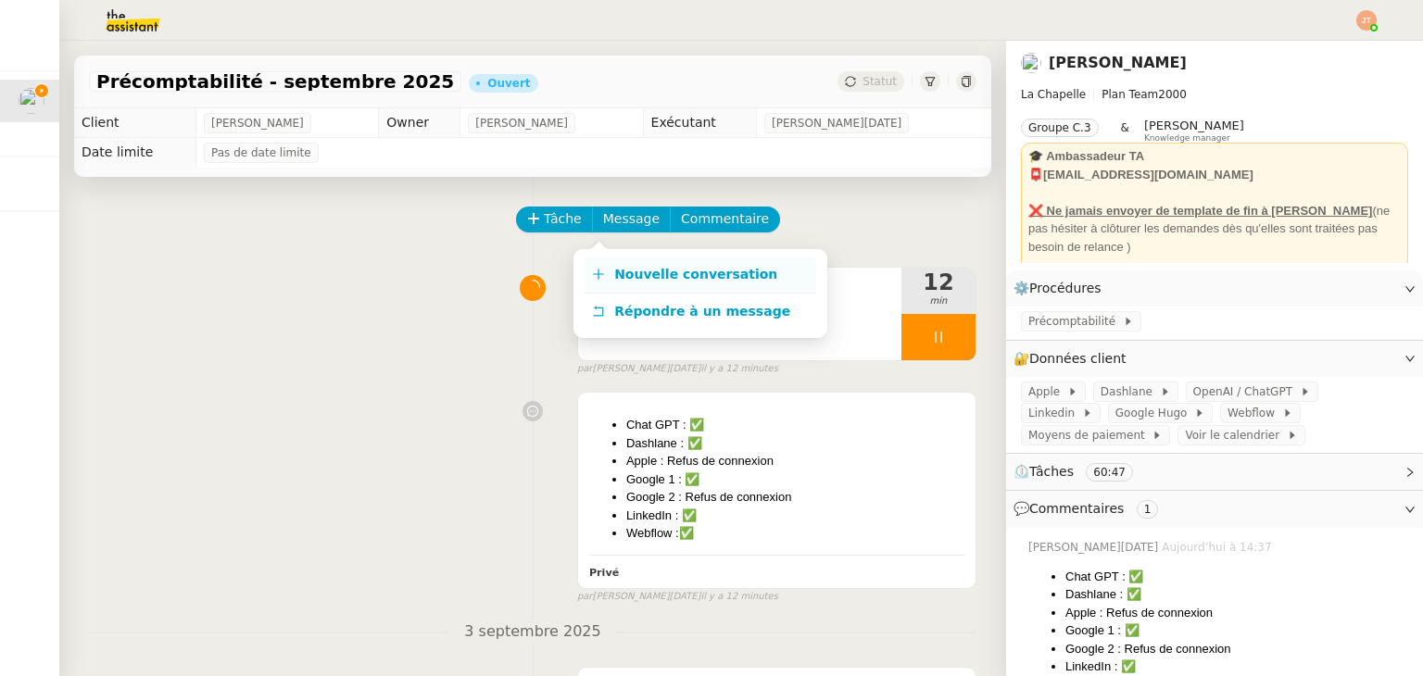
click at [615, 258] on link "Nouvelle conversation" at bounding box center [700, 275] width 232 height 37
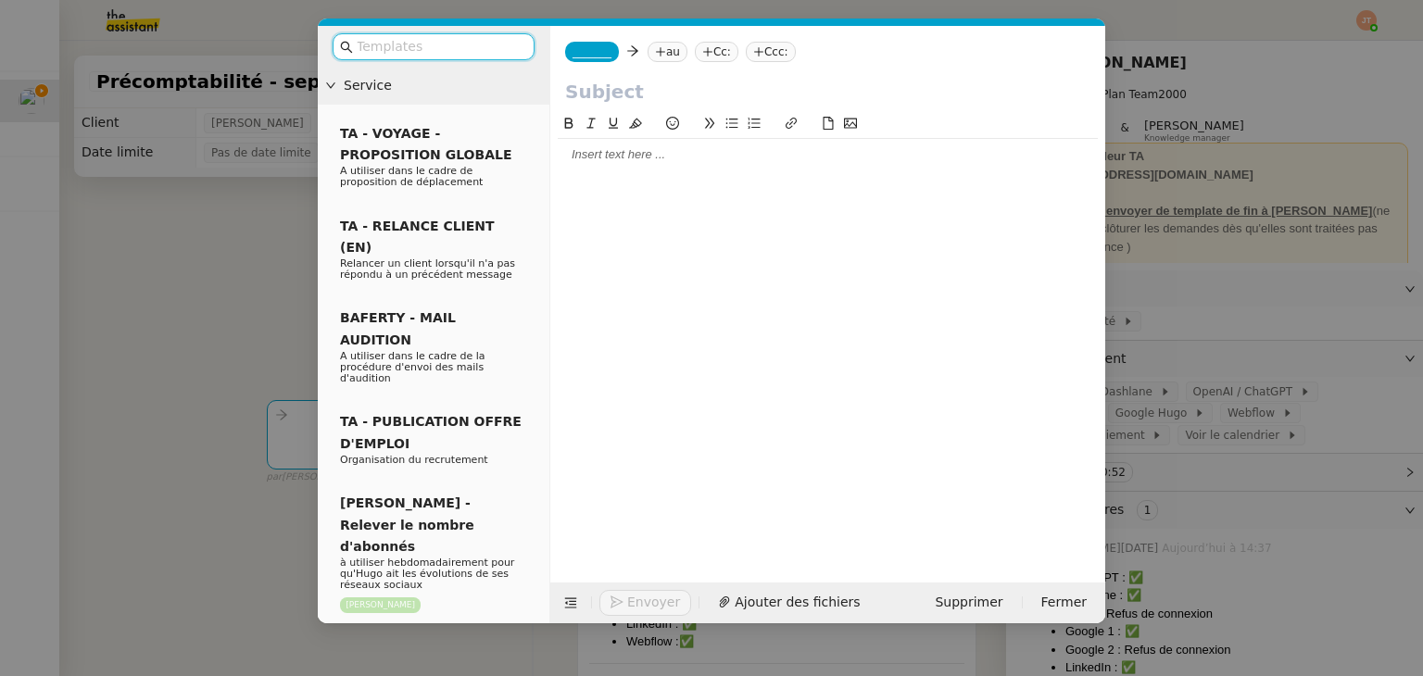
click at [647, 58] on nz-tag "au" at bounding box center [667, 52] width 40 height 20
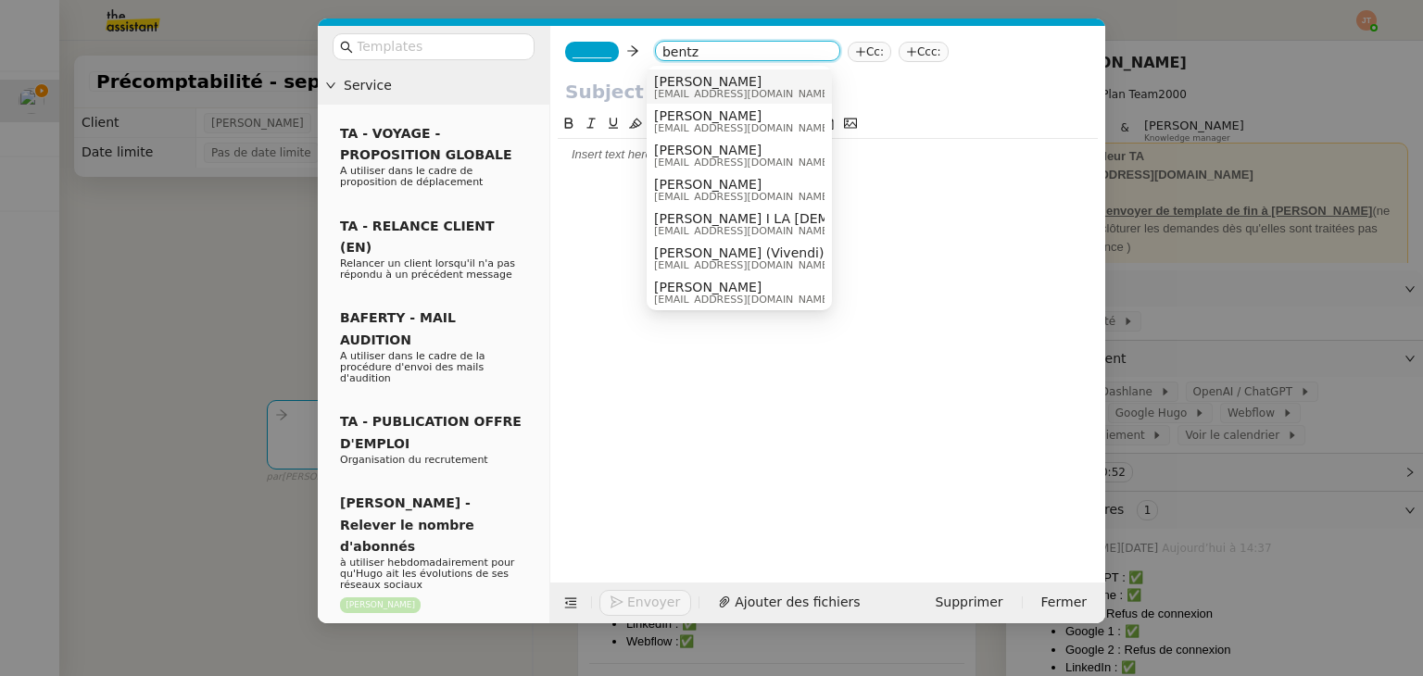
type input "bentz"
click at [673, 92] on span "[EMAIL_ADDRESS][DOMAIN_NAME]" at bounding box center [743, 94] width 178 height 10
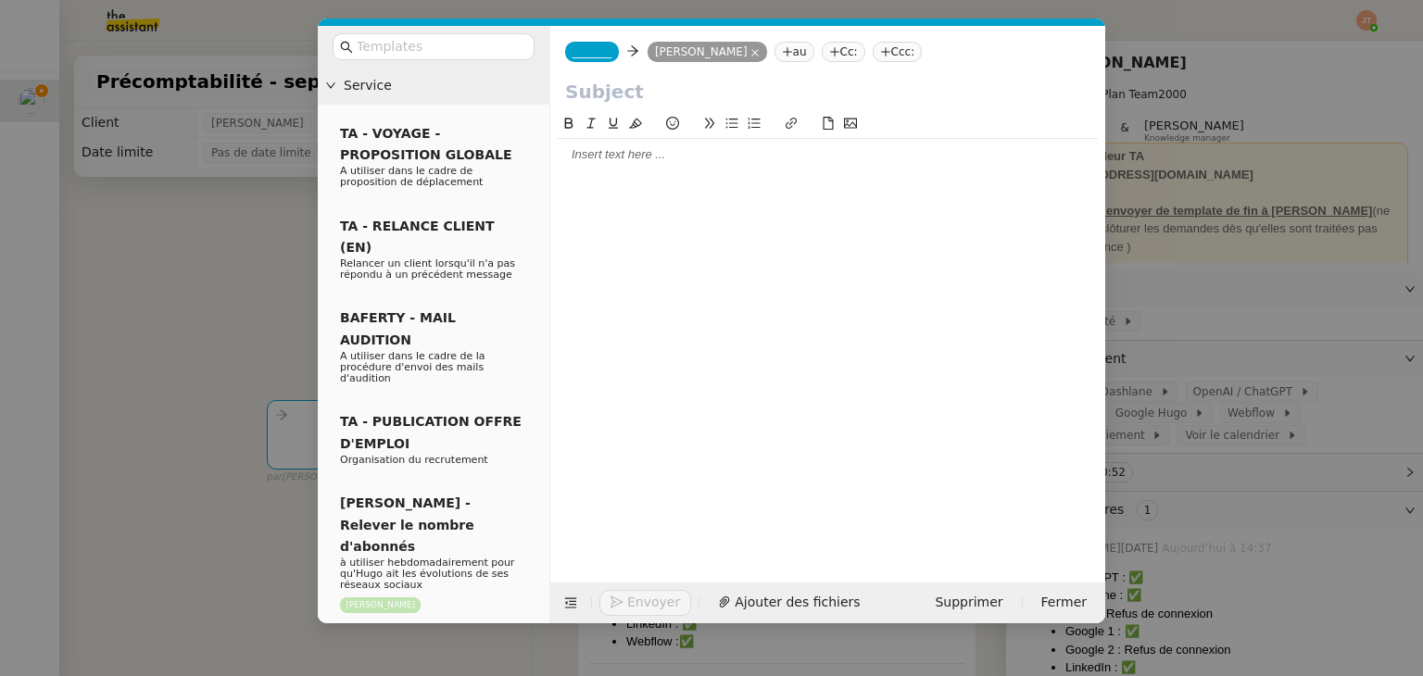
click at [601, 57] on span "_______" at bounding box center [591, 51] width 39 height 13
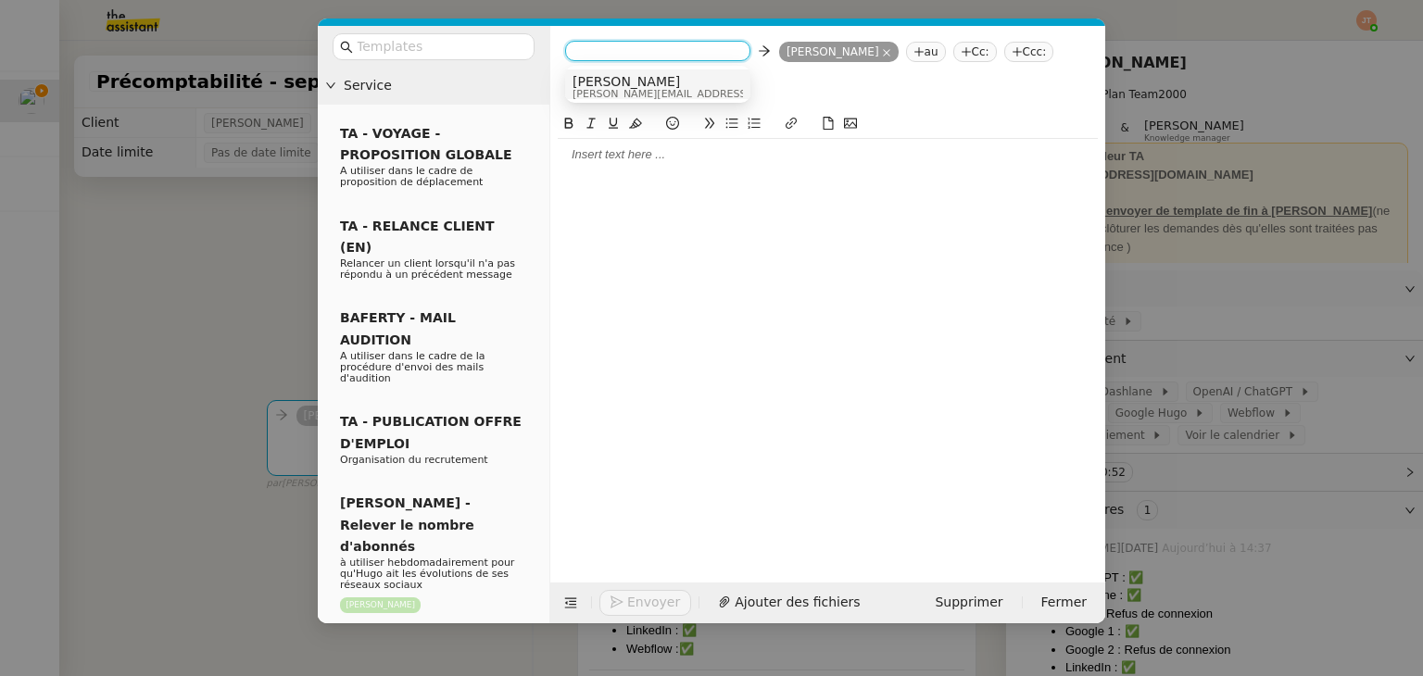
click at [606, 80] on span "[PERSON_NAME]" at bounding box center [703, 81] width 263 height 15
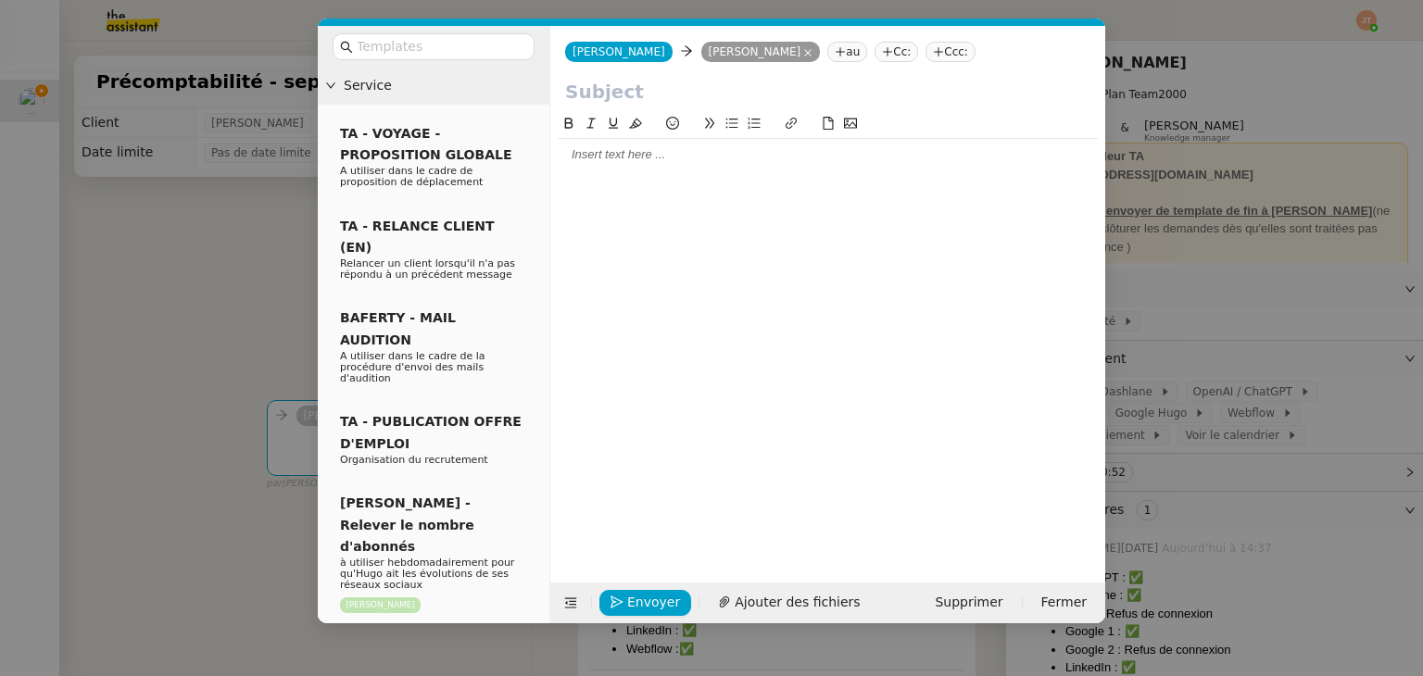
click at [231, 231] on nz-modal-container "Service TA - VOYAGE - PROPOSITION GLOBALE A utiliser dans le cadre de propositi…" at bounding box center [711, 338] width 1423 height 676
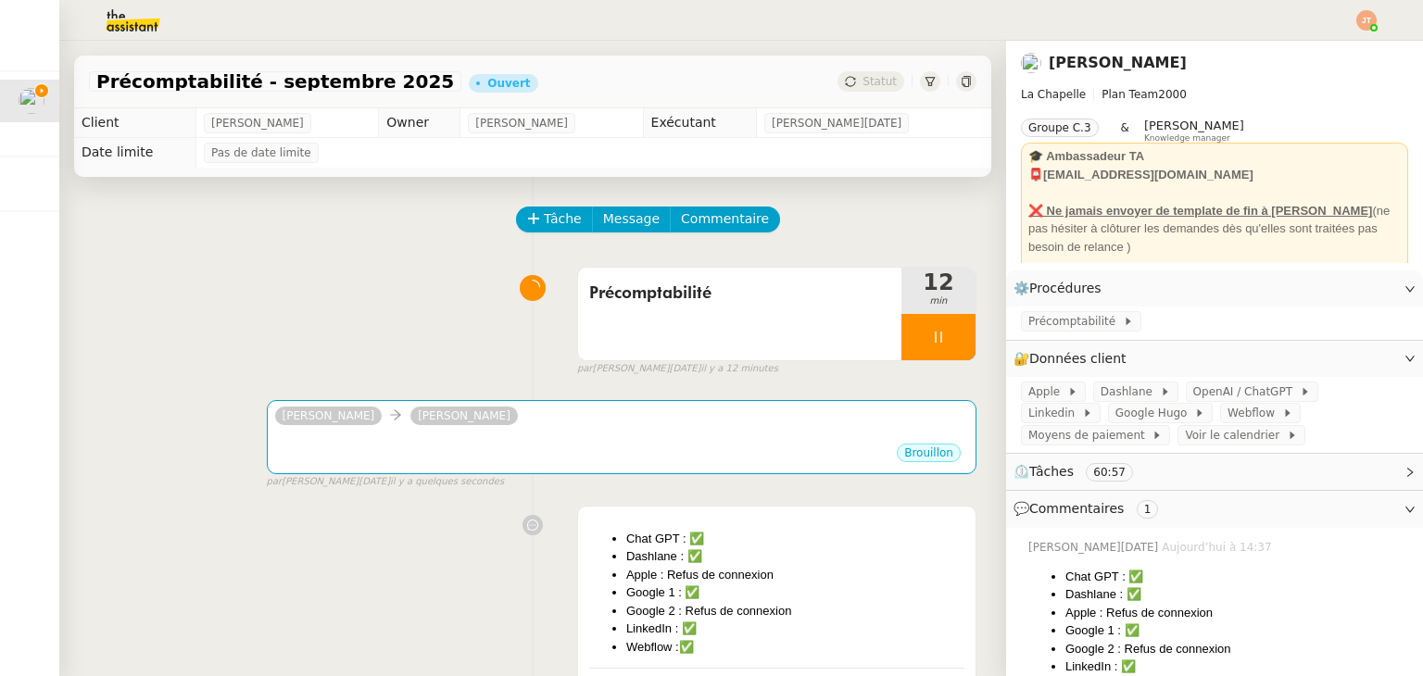
drag, startPoint x: 99, startPoint y: 82, endPoint x: 378, endPoint y: 83, distance: 278.8
click at [378, 83] on span "Précomptabilité - septembre 2025" at bounding box center [275, 81] width 358 height 19
copy span "Précomptabilité - septembre 2025"
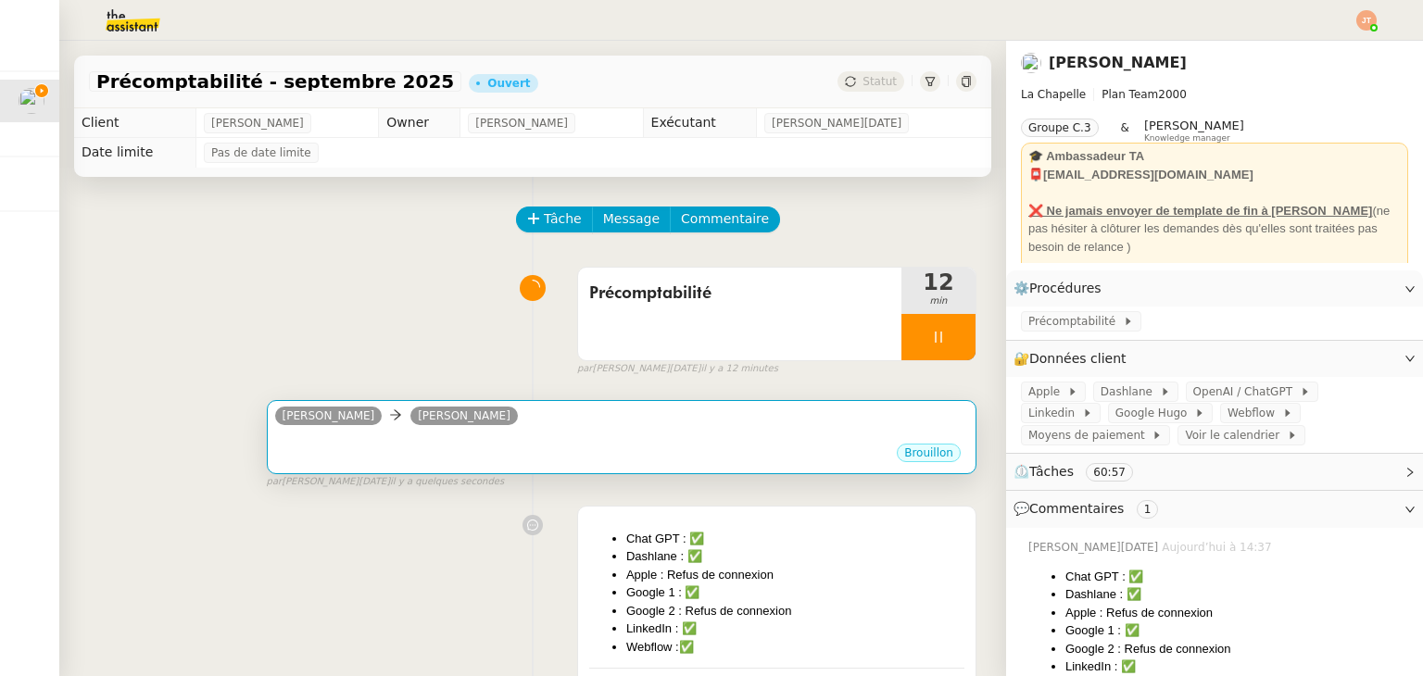
click at [525, 432] on div "[PERSON_NAME]" at bounding box center [621, 419] width 693 height 28
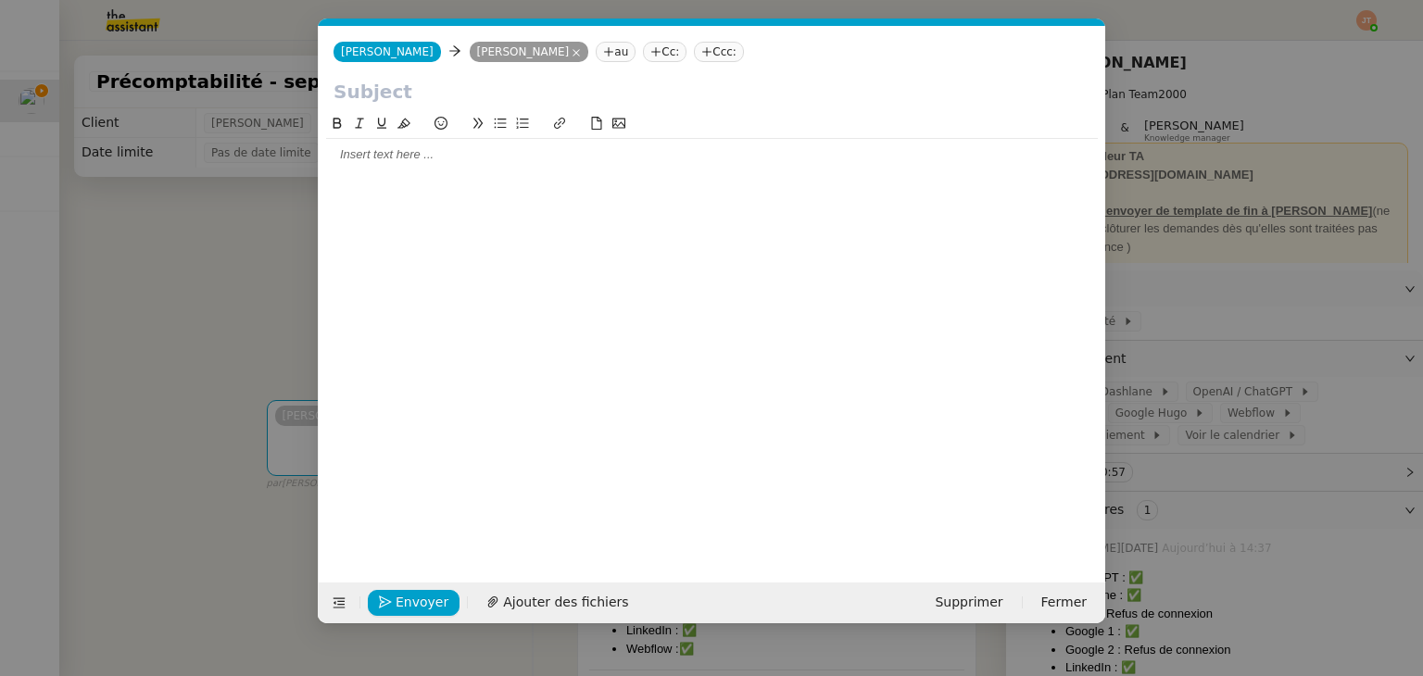
scroll to position [0, 39]
click at [388, 94] on input "text" at bounding box center [711, 92] width 757 height 28
paste input "Précomptabilité - septembre 2025"
type input "Précomptabilité - septembre 2025"
click at [394, 160] on div at bounding box center [712, 154] width 772 height 17
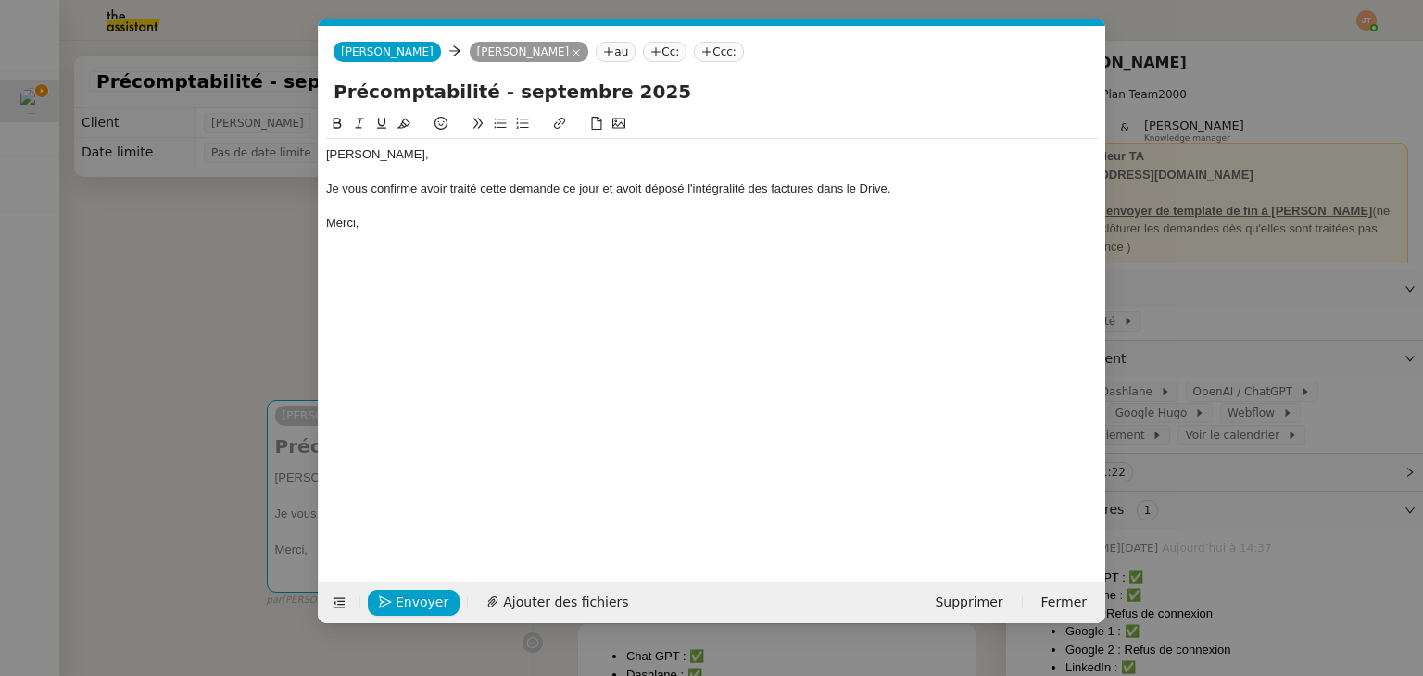
click at [645, 190] on div "Je vous confirme avoir traité cette demande ce jour et avoit déposé l'intégrali…" at bounding box center [712, 189] width 772 height 17
click at [642, 190] on div "Je vous confirme avoir traité cette demande ce jour et avoit déposé l'intégrali…" at bounding box center [712, 189] width 772 height 17
click at [0, 0] on lt-span "avoir" at bounding box center [0, 0] width 0 height 0
click at [241, 233] on nz-modal-container "Service TA - VOYAGE - PROPOSITION GLOBALE A utiliser dans le cadre de propositi…" at bounding box center [711, 338] width 1423 height 676
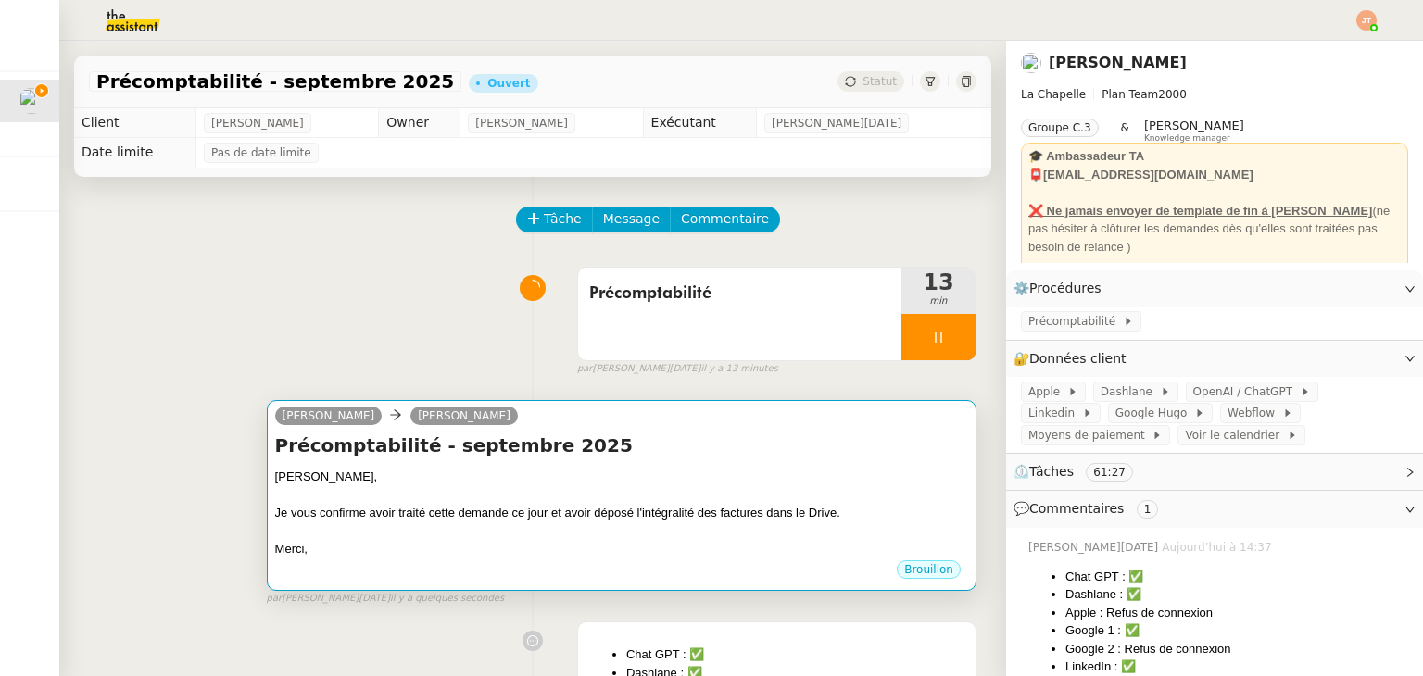
scroll to position [185, 0]
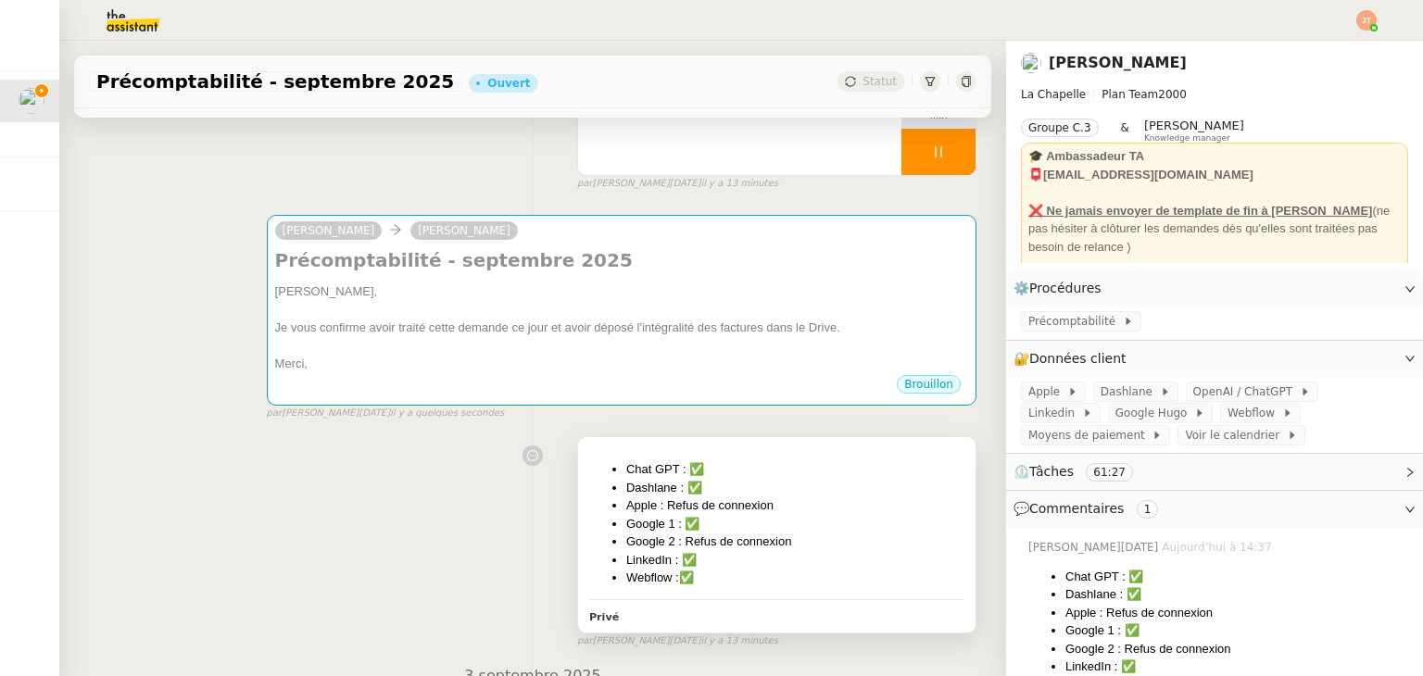
click at [756, 484] on li "Dashlane : ✅" at bounding box center [795, 488] width 338 height 19
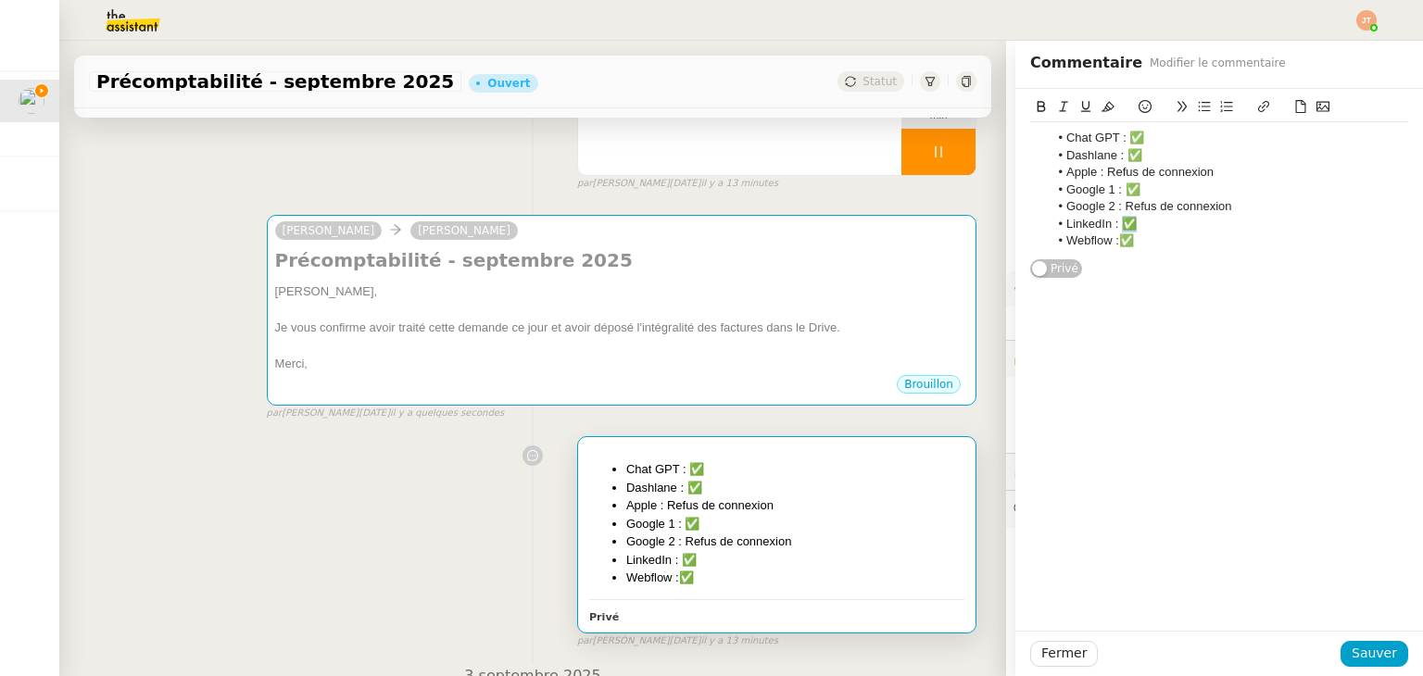
drag, startPoint x: 1129, startPoint y: 231, endPoint x: 1112, endPoint y: 230, distance: 17.6
click at [1112, 230] on li "LinkedIn : ✅" at bounding box center [1229, 224] width 360 height 17
copy li "✅"
drag, startPoint x: 1235, startPoint y: 205, endPoint x: 1112, endPoint y: 207, distance: 123.2
click at [1112, 207] on li "Google 2 : Refus de connexion" at bounding box center [1229, 206] width 360 height 17
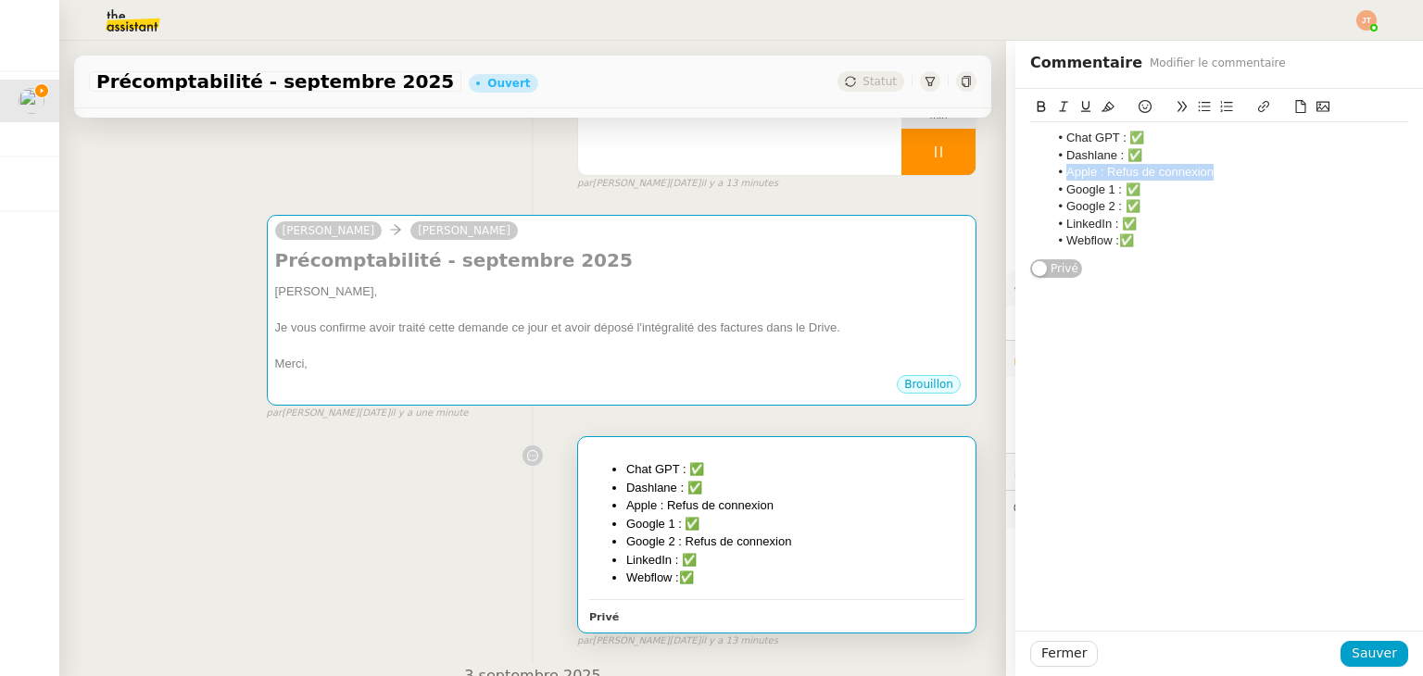
drag, startPoint x: 1203, startPoint y: 171, endPoint x: 1047, endPoint y: 179, distance: 156.7
click at [1049, 179] on li "Apple : Refus de connexion" at bounding box center [1229, 172] width 360 height 17
click at [1360, 660] on span "Sauver" at bounding box center [1373, 653] width 45 height 21
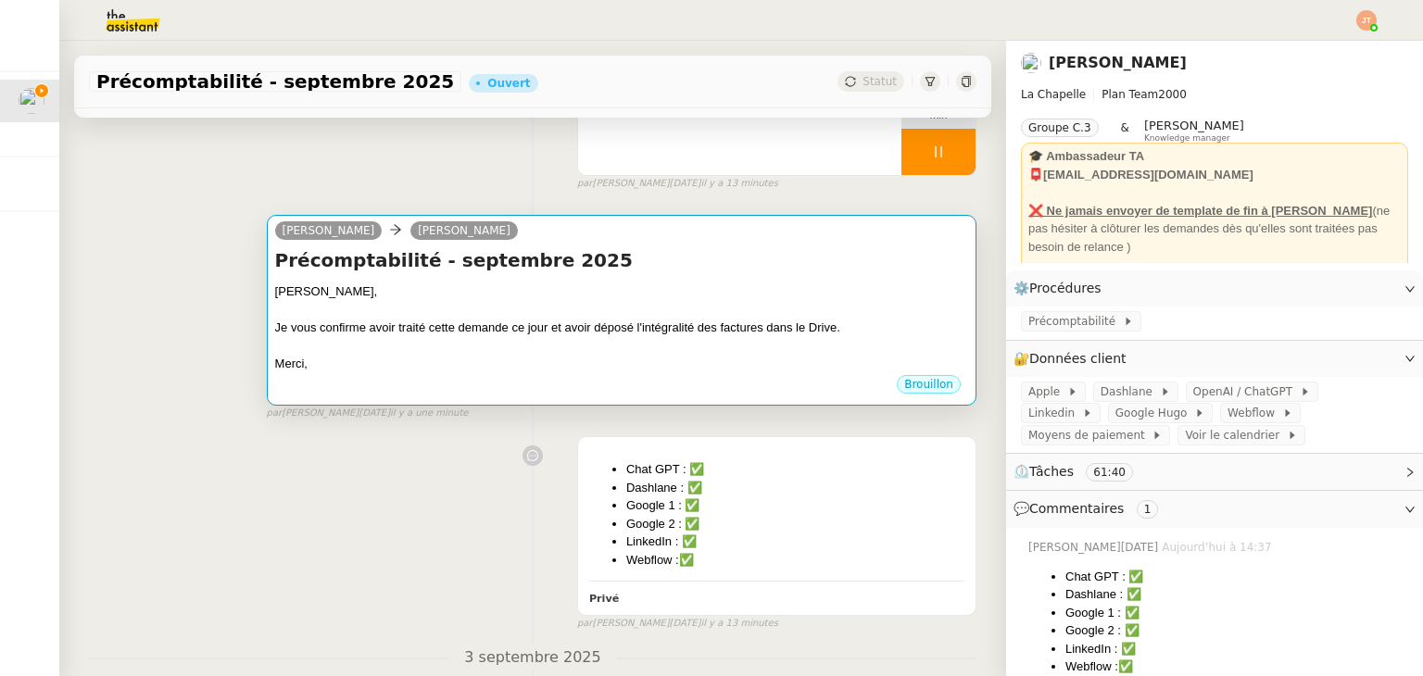
click at [528, 332] on div "Je vous confirme avoir traité cette demande ce jour et avoir déposé l'intégrali…" at bounding box center [621, 328] width 693 height 19
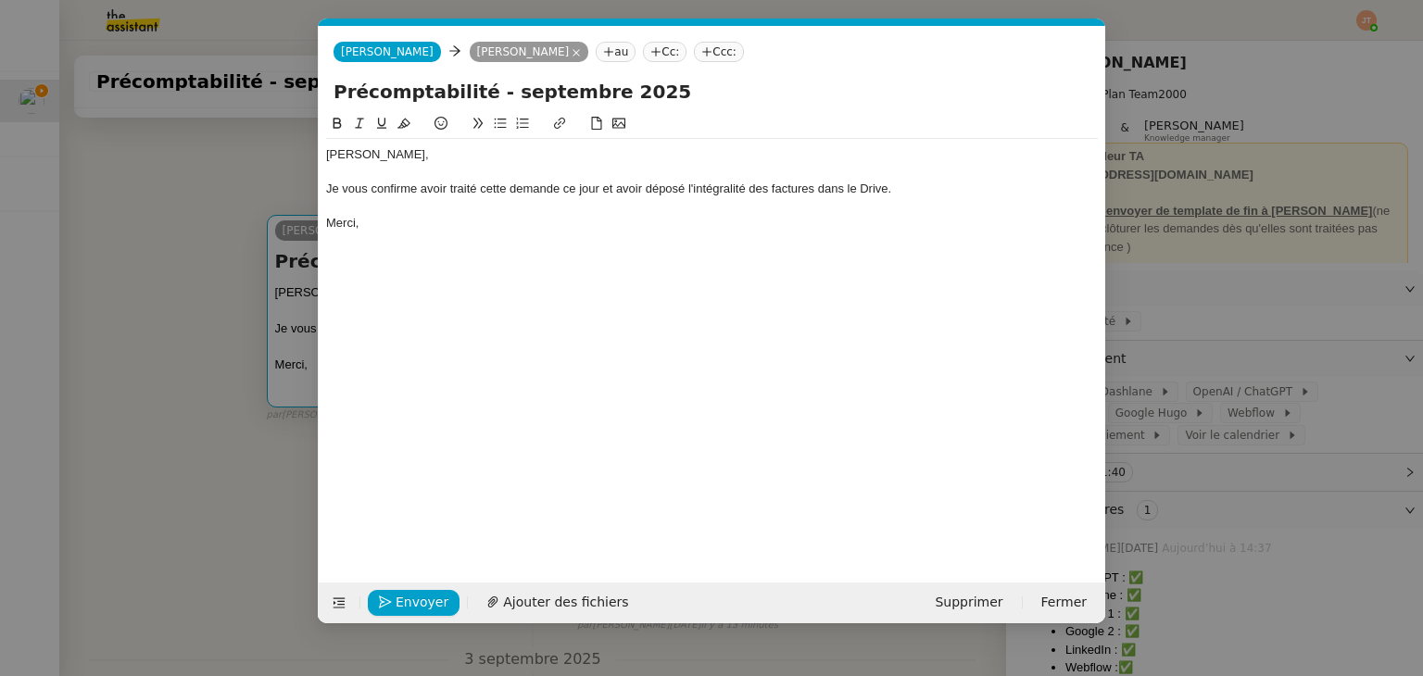
scroll to position [0, 39]
click at [918, 195] on div "Je vous confirme avoir traité cette demande ce jour et avoir déposé l'intégrali…" at bounding box center [712, 189] width 772 height 17
click at [186, 216] on nz-modal-container "Service TA - VOYAGE - PROPOSITION GLOBALE A utiliser dans le cadre de propositi…" at bounding box center [711, 338] width 1423 height 676
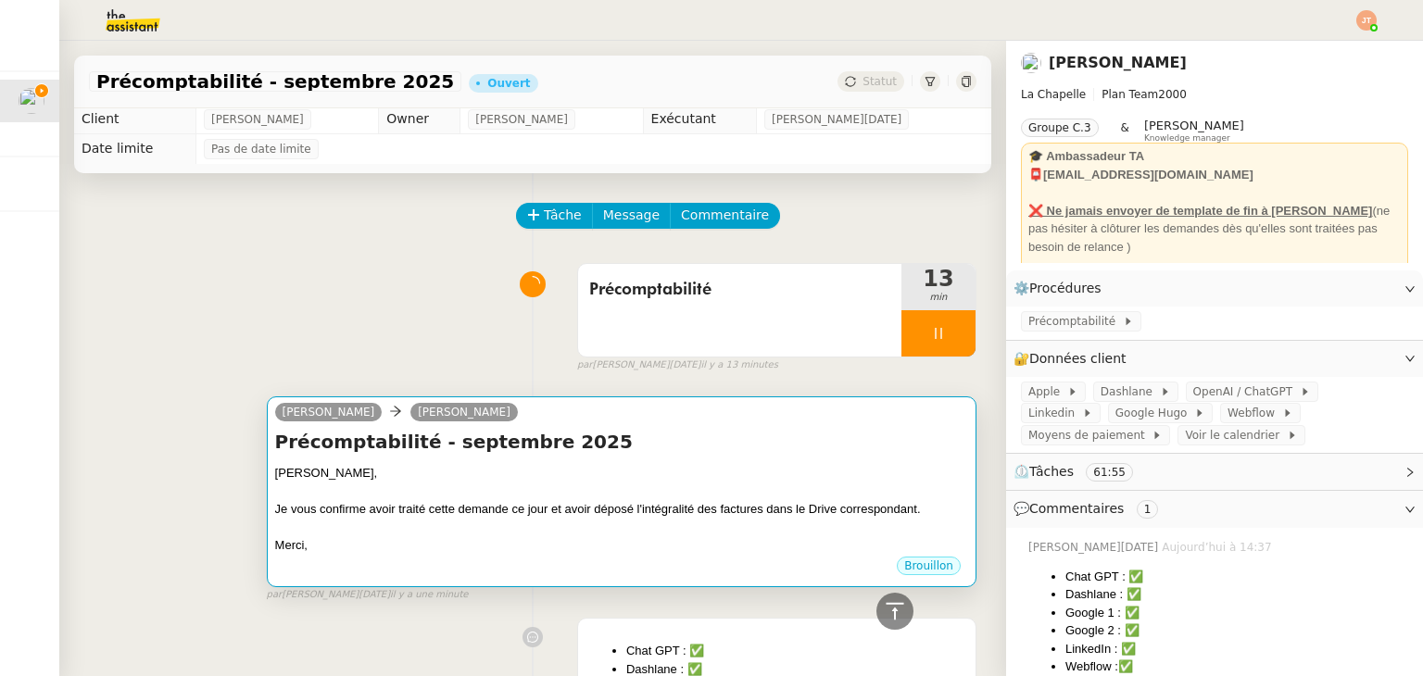
scroll to position [0, 0]
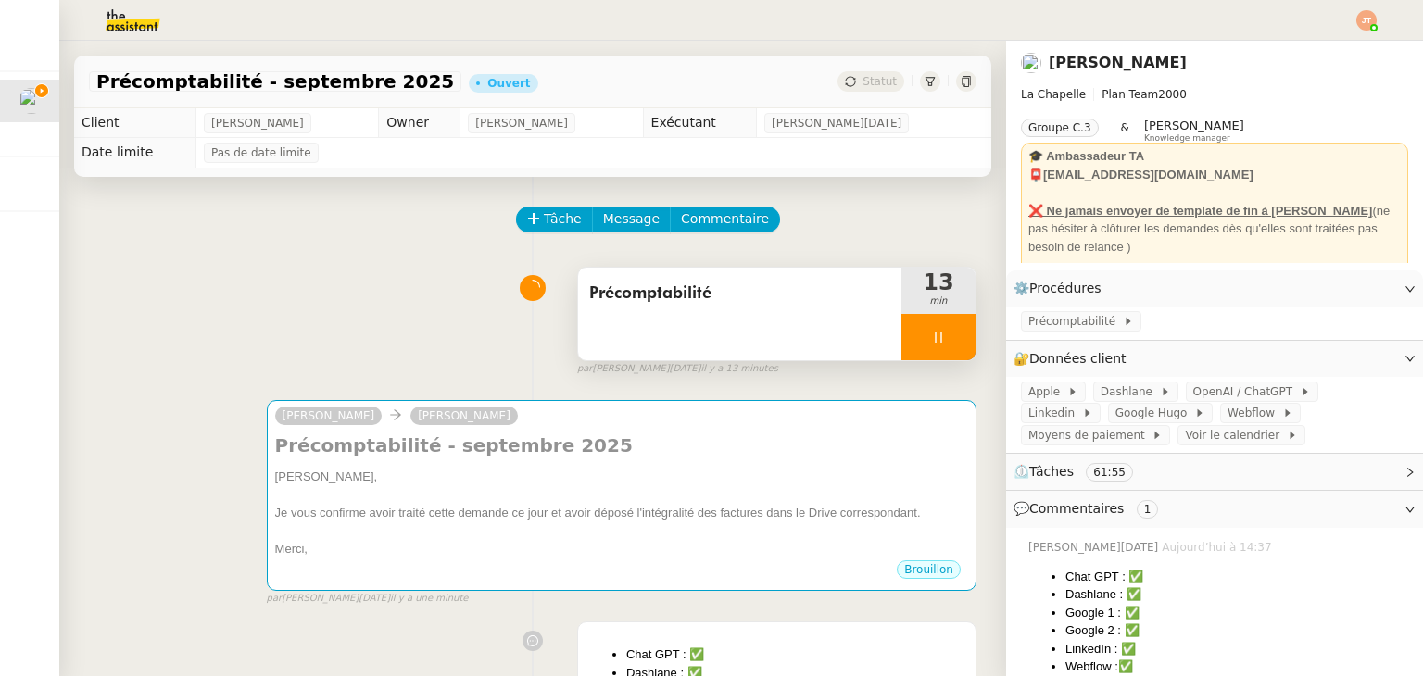
click at [931, 333] on icon at bounding box center [938, 337] width 15 height 15
click at [946, 335] on button at bounding box center [956, 337] width 37 height 46
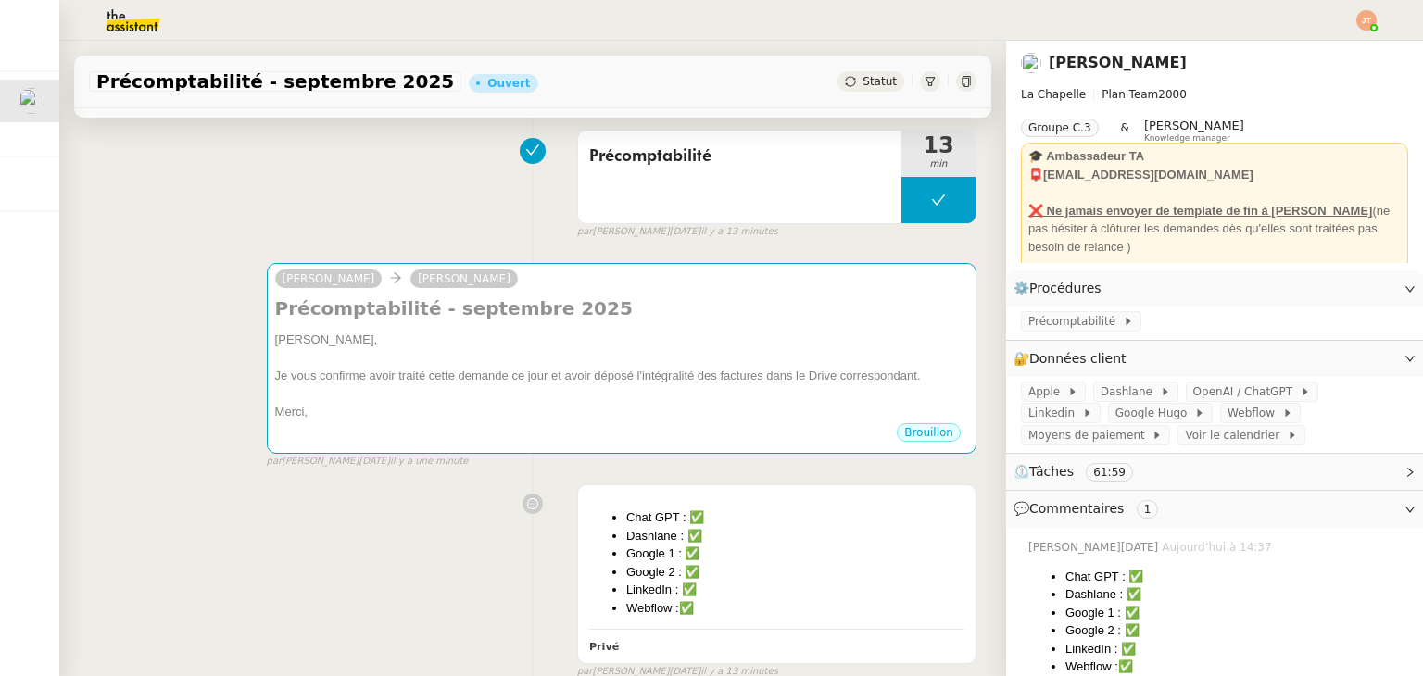
scroll to position [371, 0]
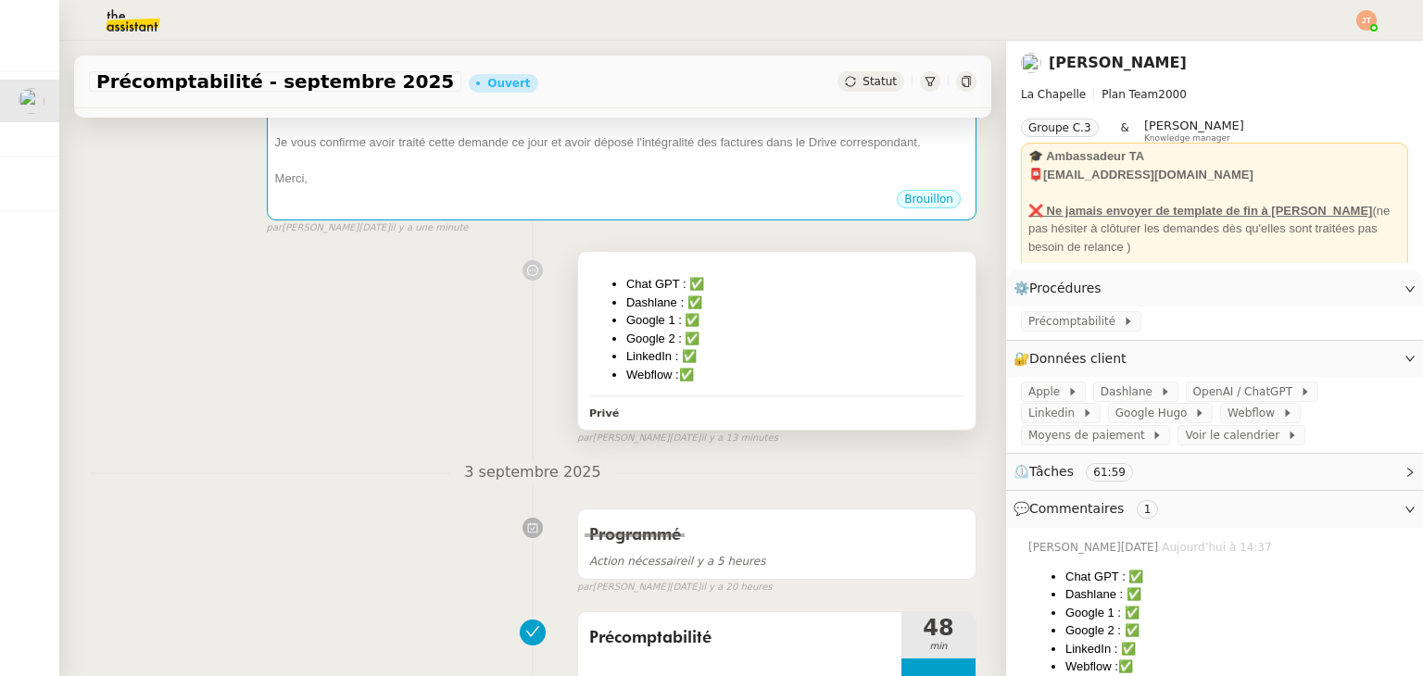
click at [706, 371] on li "Webflow :✅" at bounding box center [795, 375] width 338 height 19
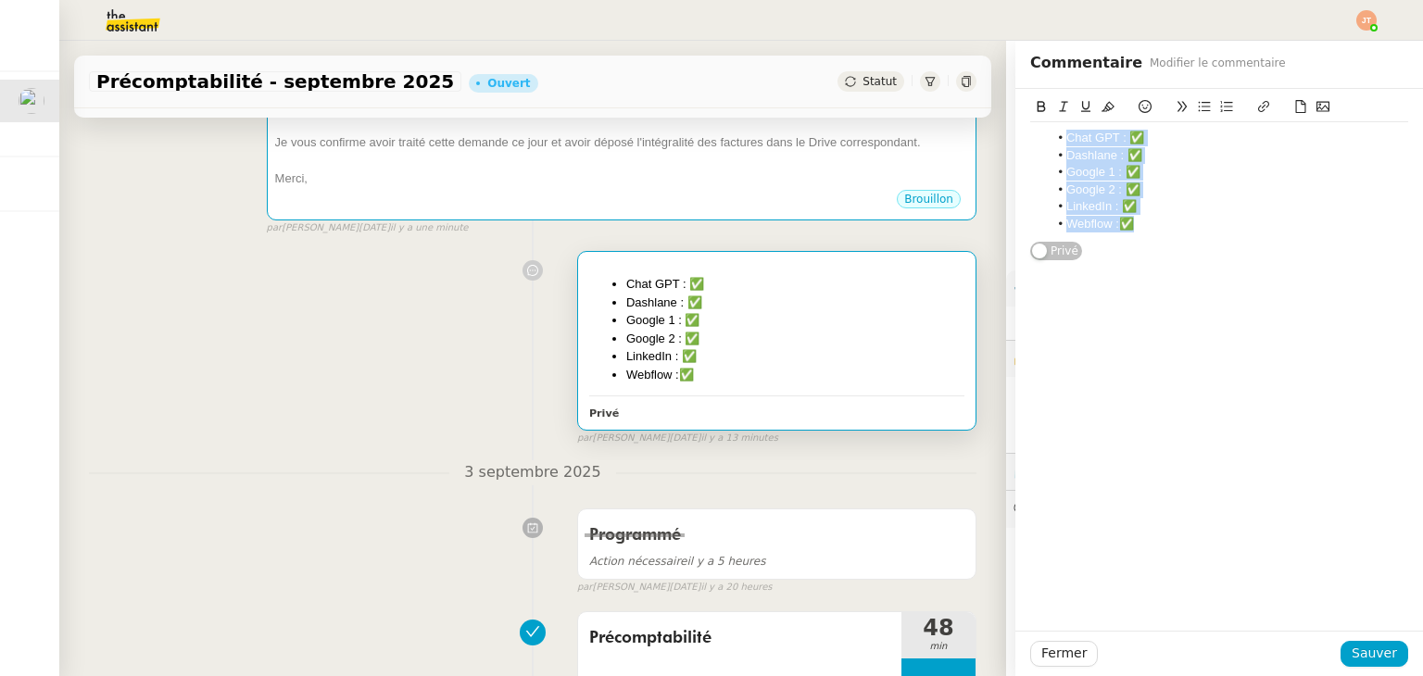
drag, startPoint x: 1149, startPoint y: 220, endPoint x: 1049, endPoint y: 136, distance: 130.8
click at [1049, 136] on ul "Chat GPT : ✅ Dashlane : ✅ Google 1 : ✅ Google 2 : ✅ LinkedIn : ✅ Webflow :✅" at bounding box center [1219, 181] width 378 height 103
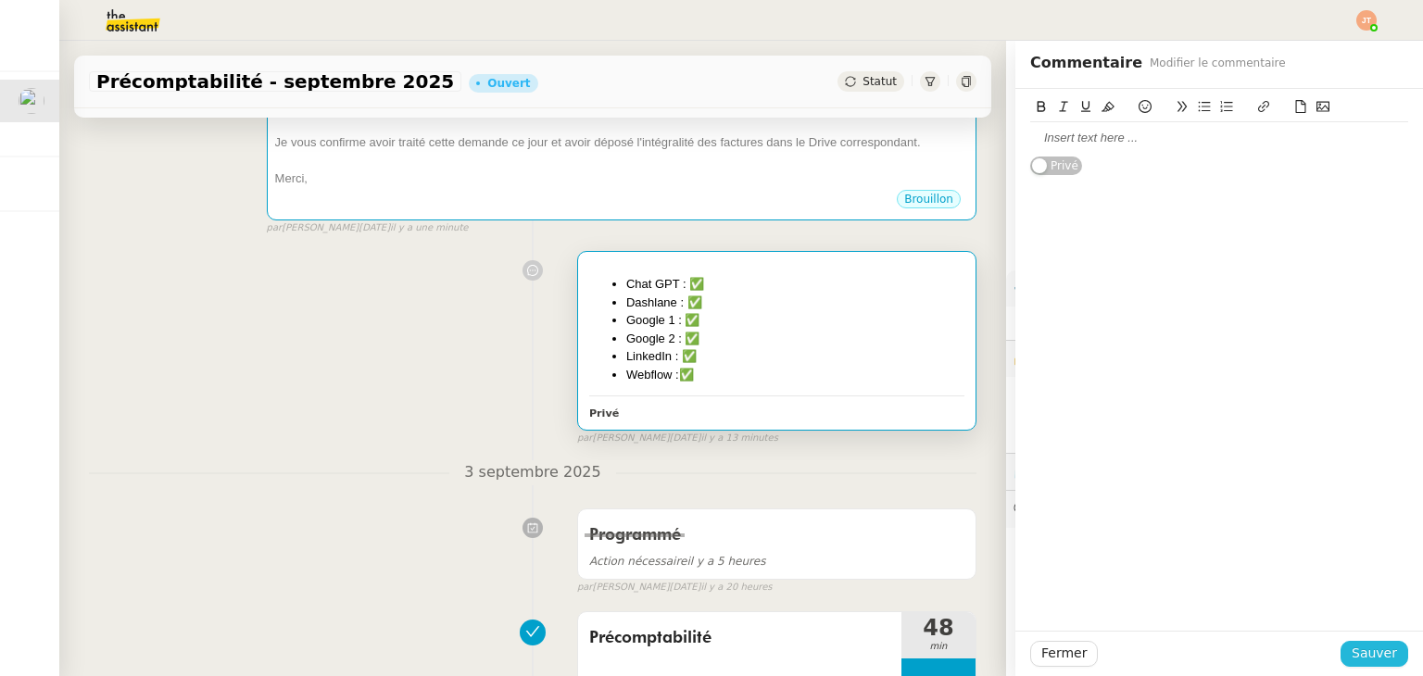
click at [1384, 660] on button "Sauver" at bounding box center [1374, 654] width 68 height 26
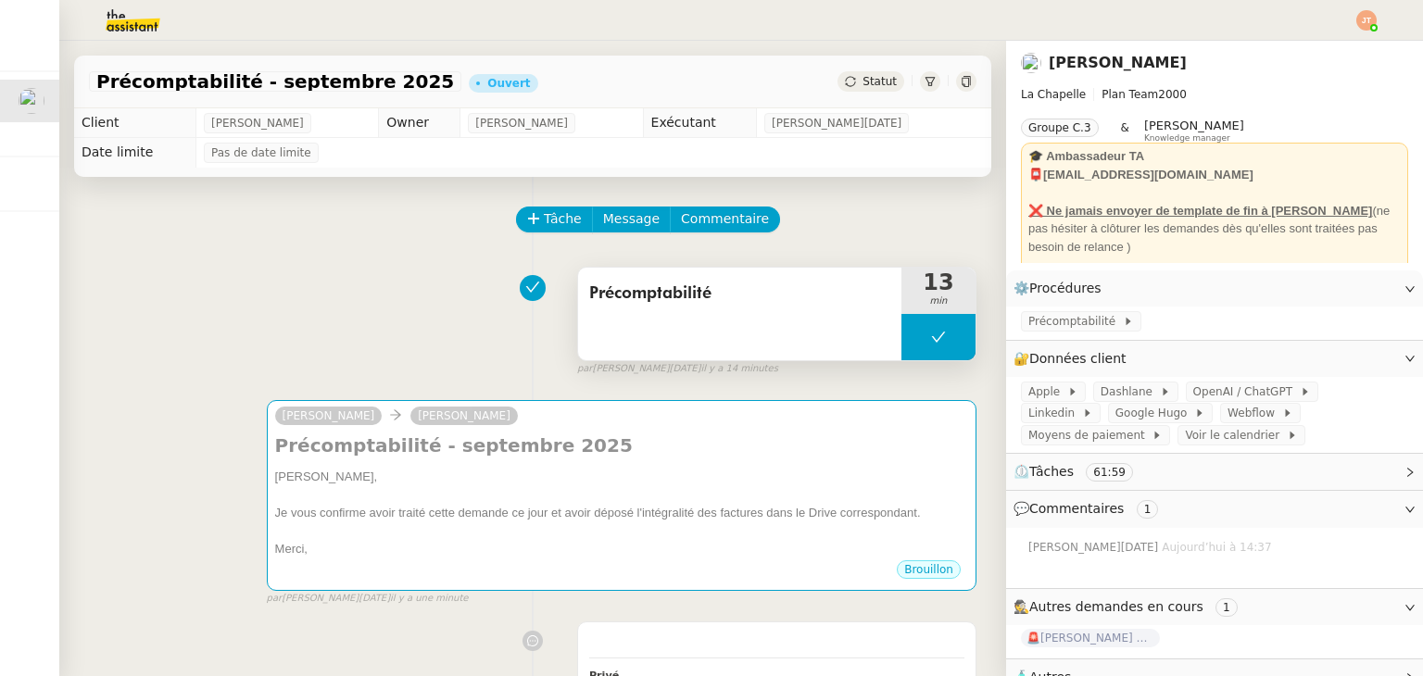
click at [901, 346] on button at bounding box center [938, 337] width 74 height 46
click at [912, 345] on icon at bounding box center [919, 337] width 15 height 15
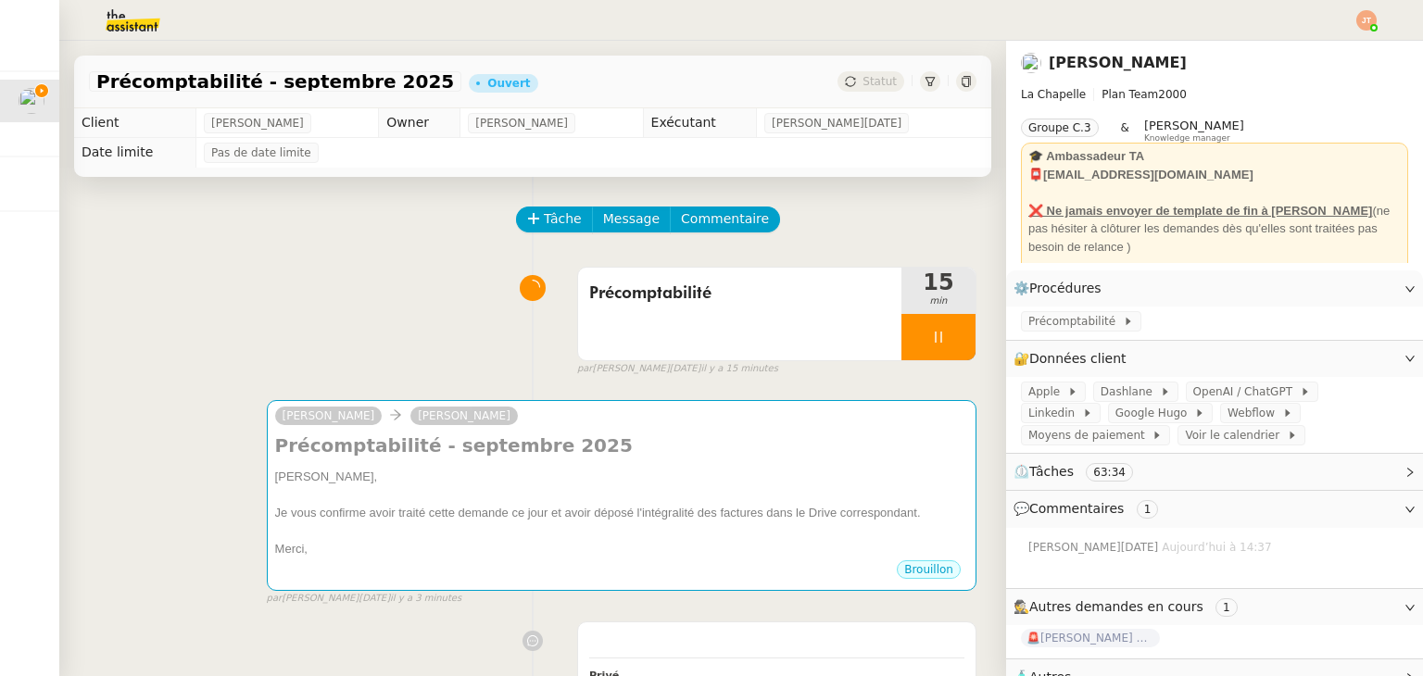
click at [901, 338] on div at bounding box center [938, 337] width 74 height 46
click at [938, 358] on button at bounding box center [956, 337] width 37 height 46
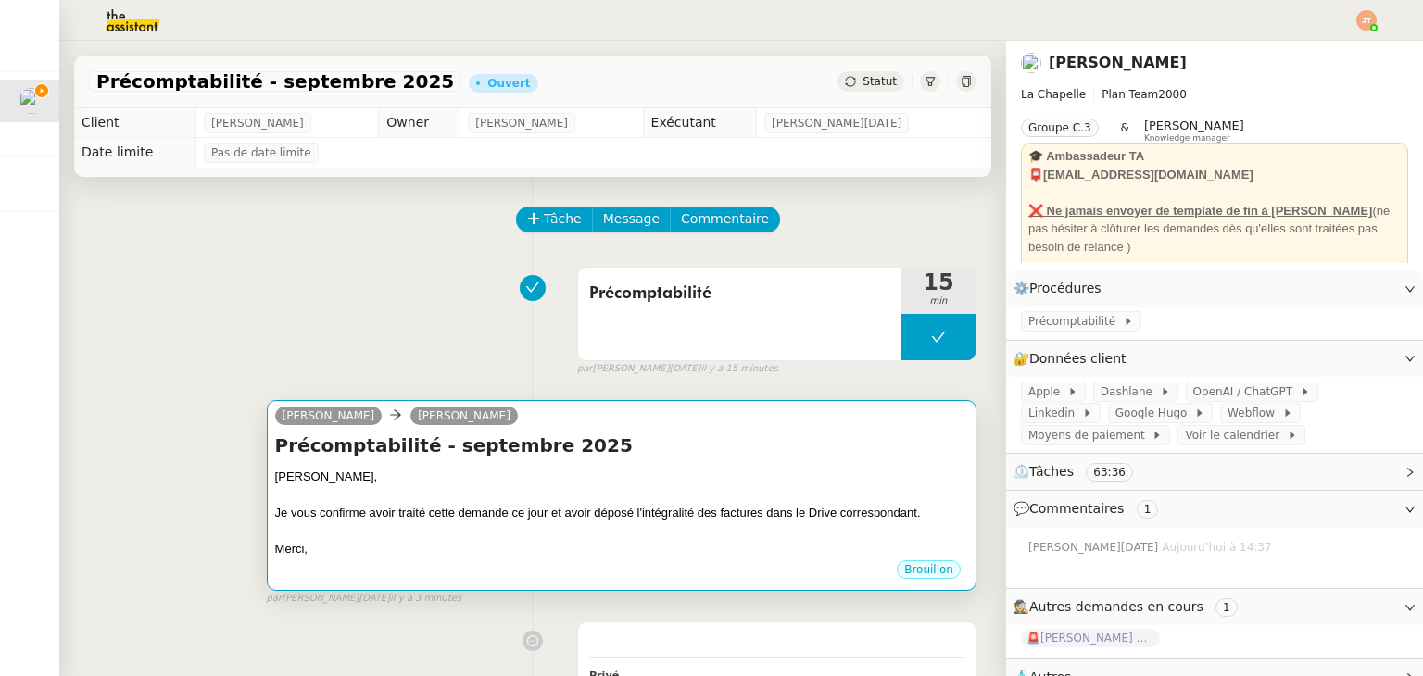
click at [683, 538] on div at bounding box center [621, 531] width 693 height 19
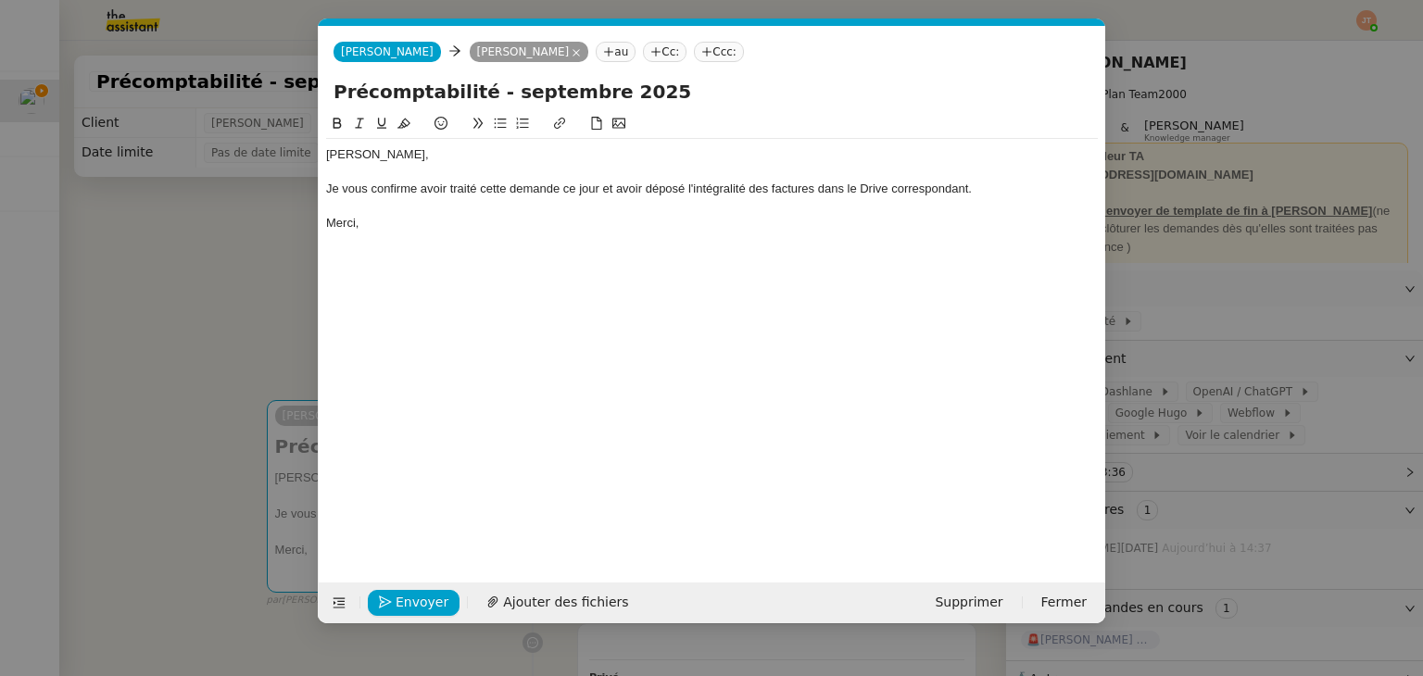
scroll to position [0, 39]
click at [400, 596] on span "Envoyer" at bounding box center [422, 602] width 53 height 21
click at [400, 596] on span "Confirmer l'envoi" at bounding box center [451, 602] width 111 height 21
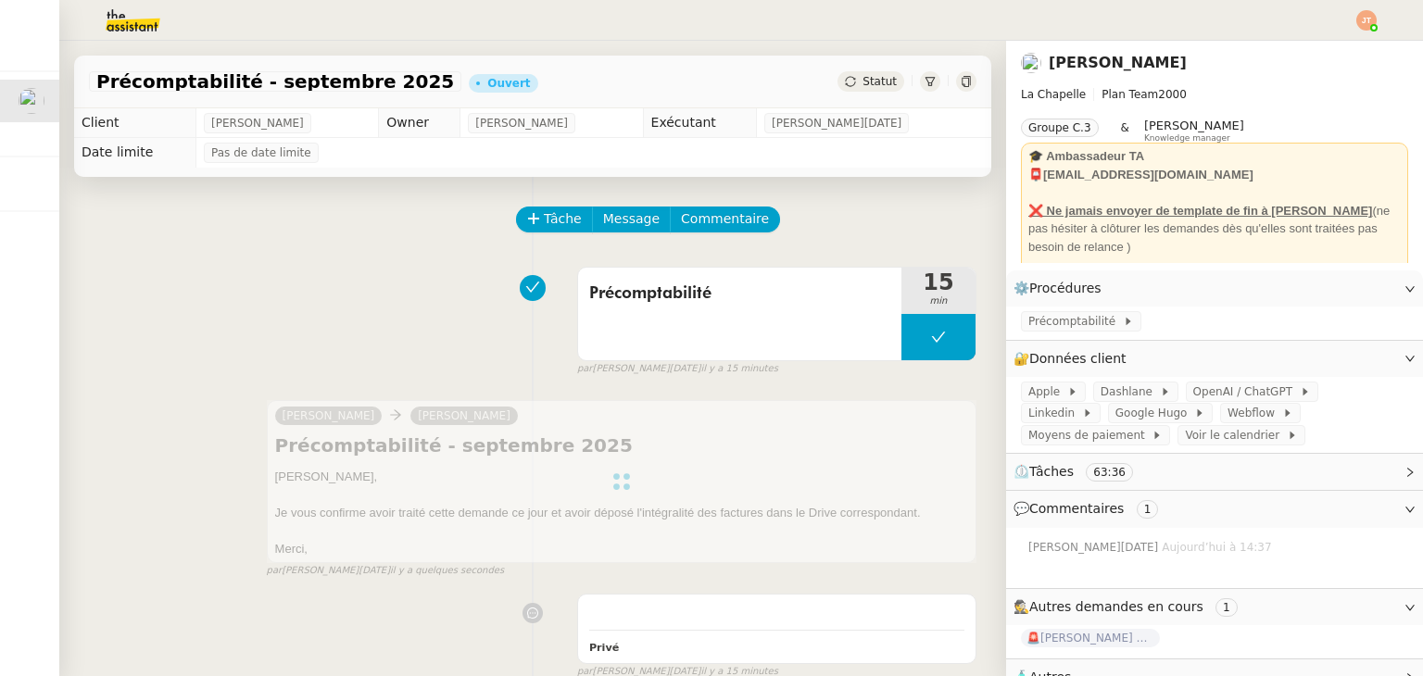
click at [862, 78] on span "Statut" at bounding box center [879, 81] width 34 height 13
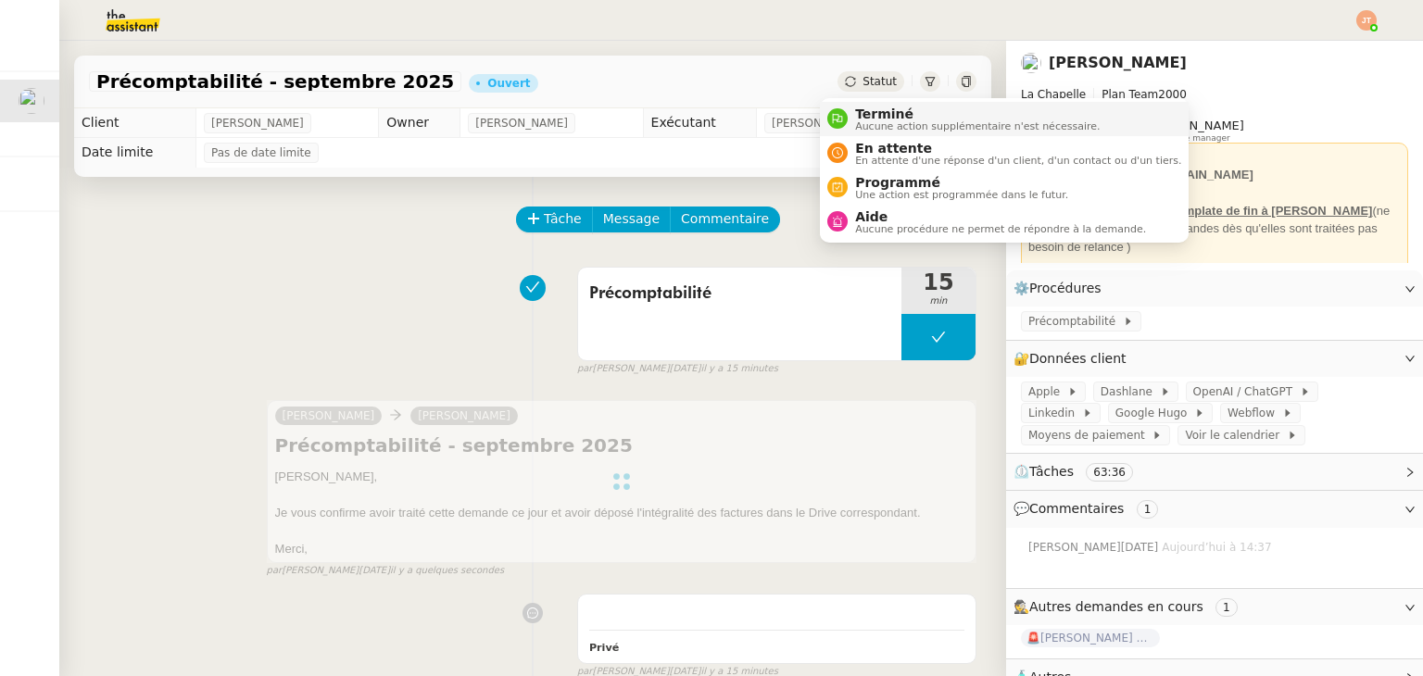
click at [865, 126] on span "Aucune action supplémentaire n'est nécessaire." at bounding box center [977, 126] width 245 height 10
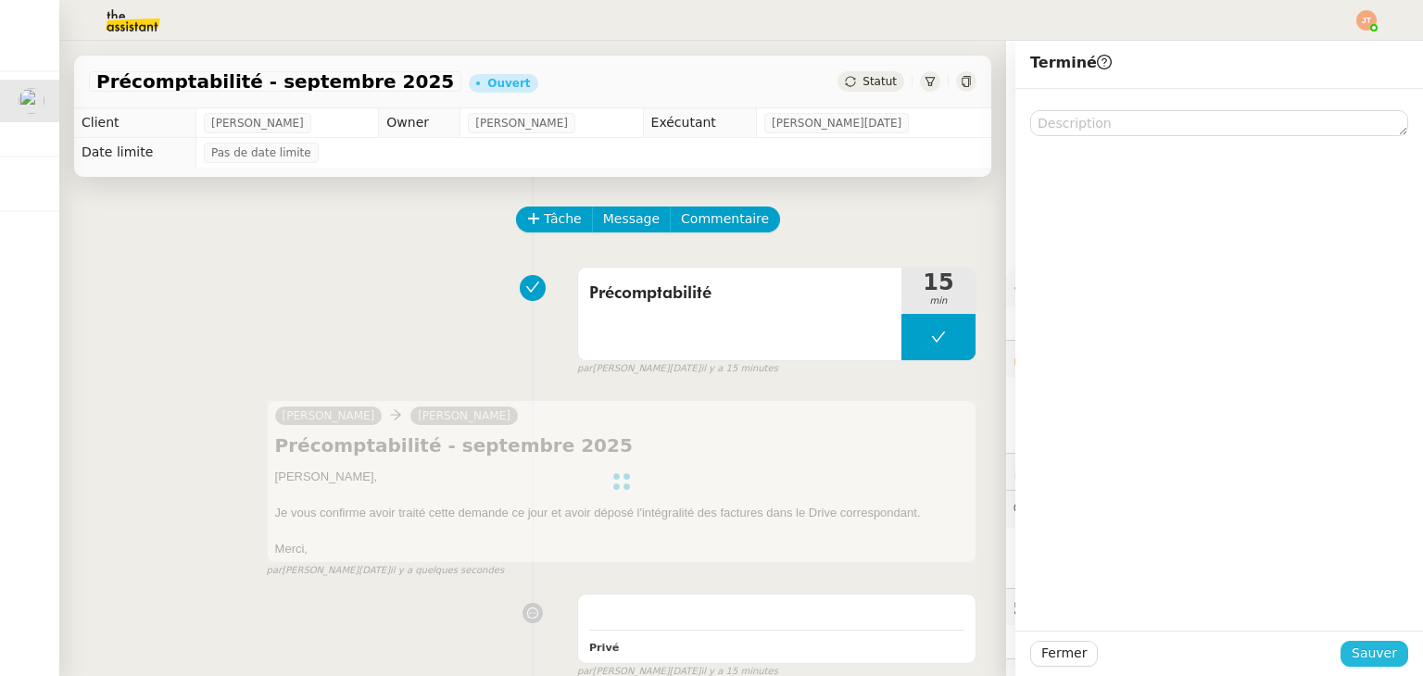
drag, startPoint x: 1373, startPoint y: 654, endPoint x: 1330, endPoint y: 634, distance: 47.2
click at [1372, 653] on span "Sauver" at bounding box center [1373, 653] width 45 height 21
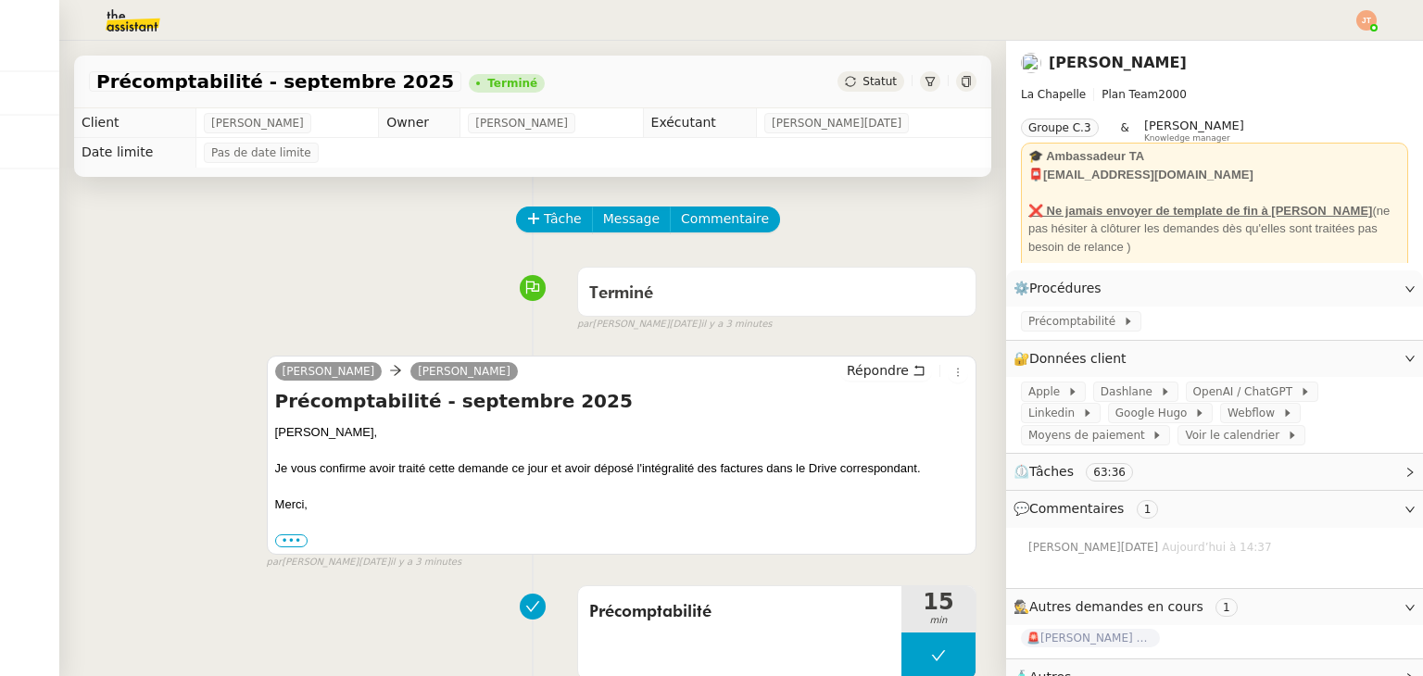
click at [1362, 18] on img at bounding box center [1366, 20] width 20 height 20
click at [1326, 45] on li "Suivi" at bounding box center [1316, 53] width 120 height 26
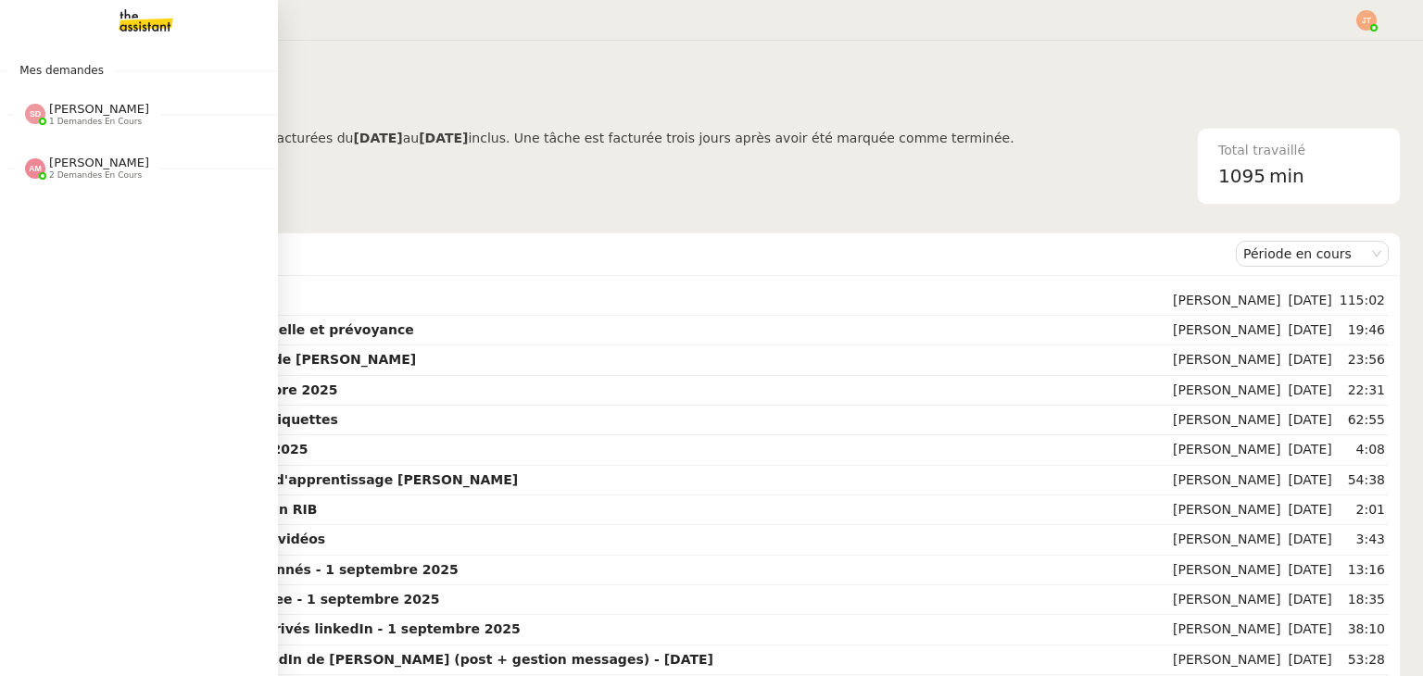
click at [63, 117] on span "1 demandes en cours" at bounding box center [95, 122] width 93 height 10
click at [104, 214] on span "2 demandes en cours" at bounding box center [95, 218] width 93 height 10
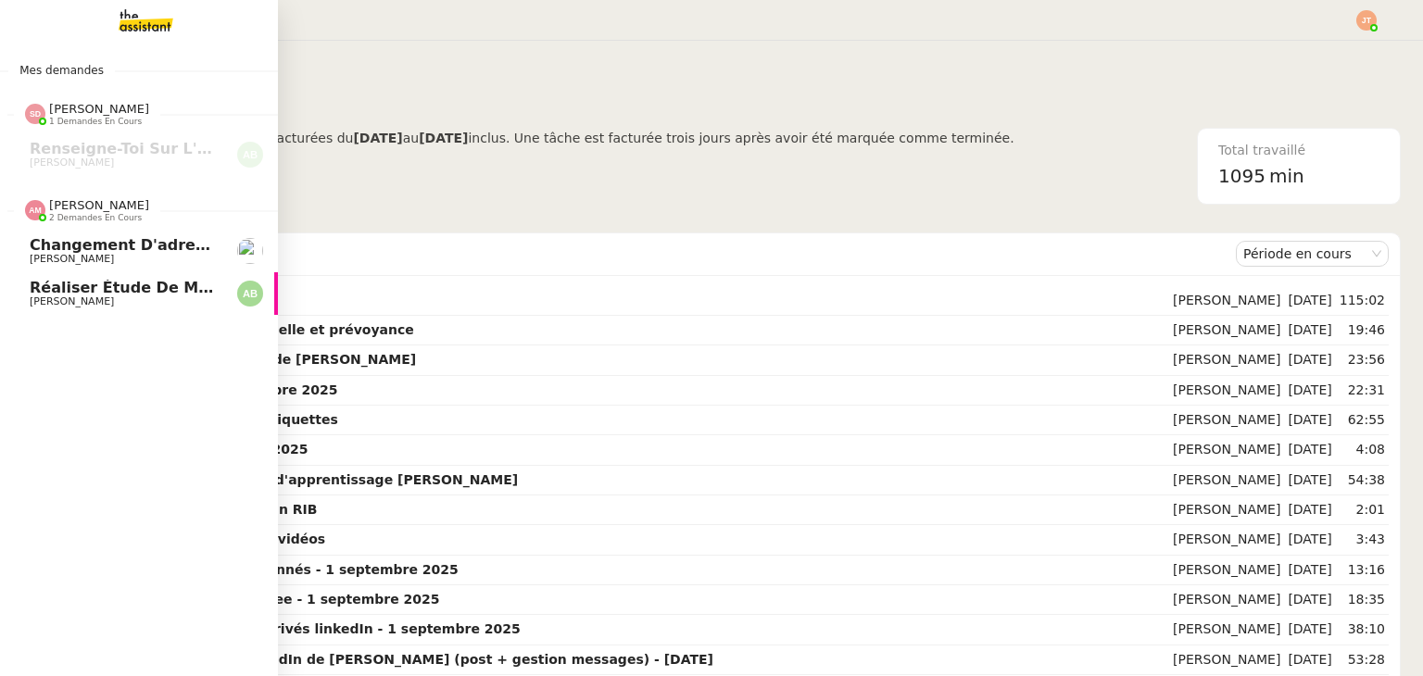
click at [104, 214] on span "2 demandes en cours" at bounding box center [95, 218] width 93 height 10
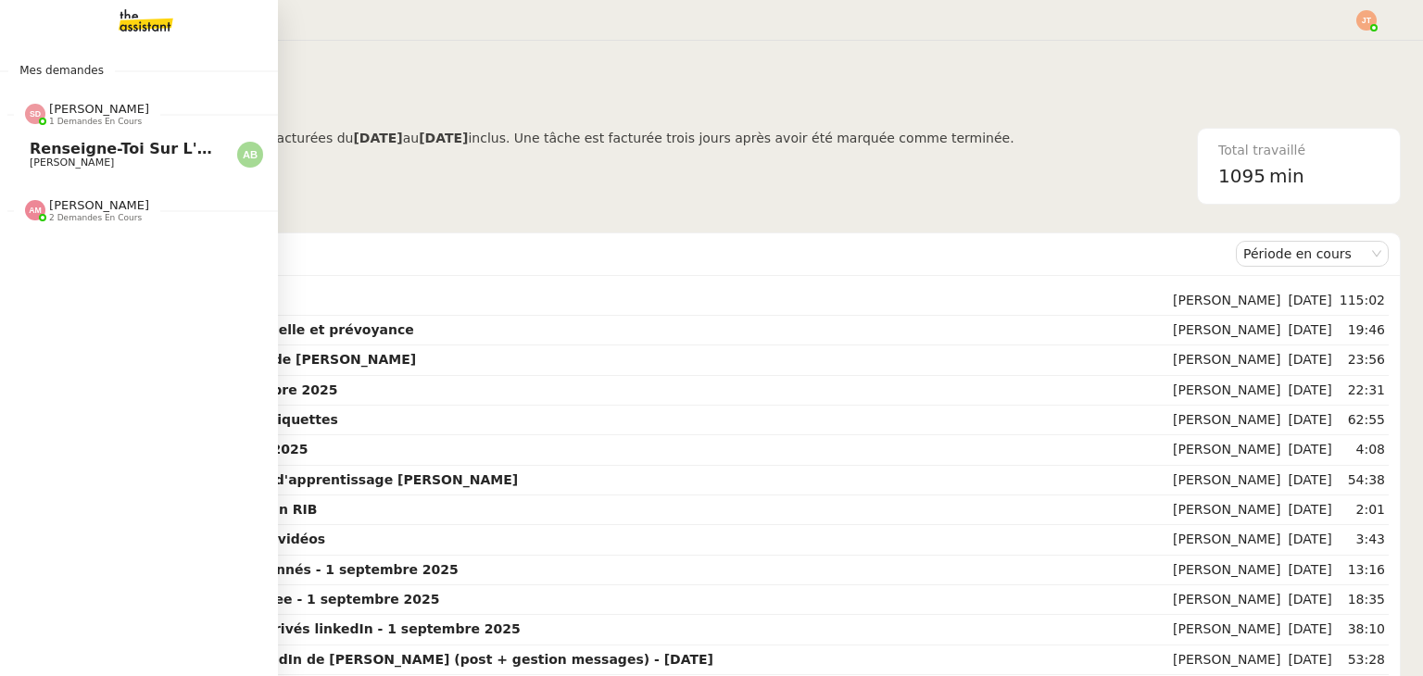
click at [106, 119] on span "1 demandes en cours" at bounding box center [95, 122] width 93 height 10
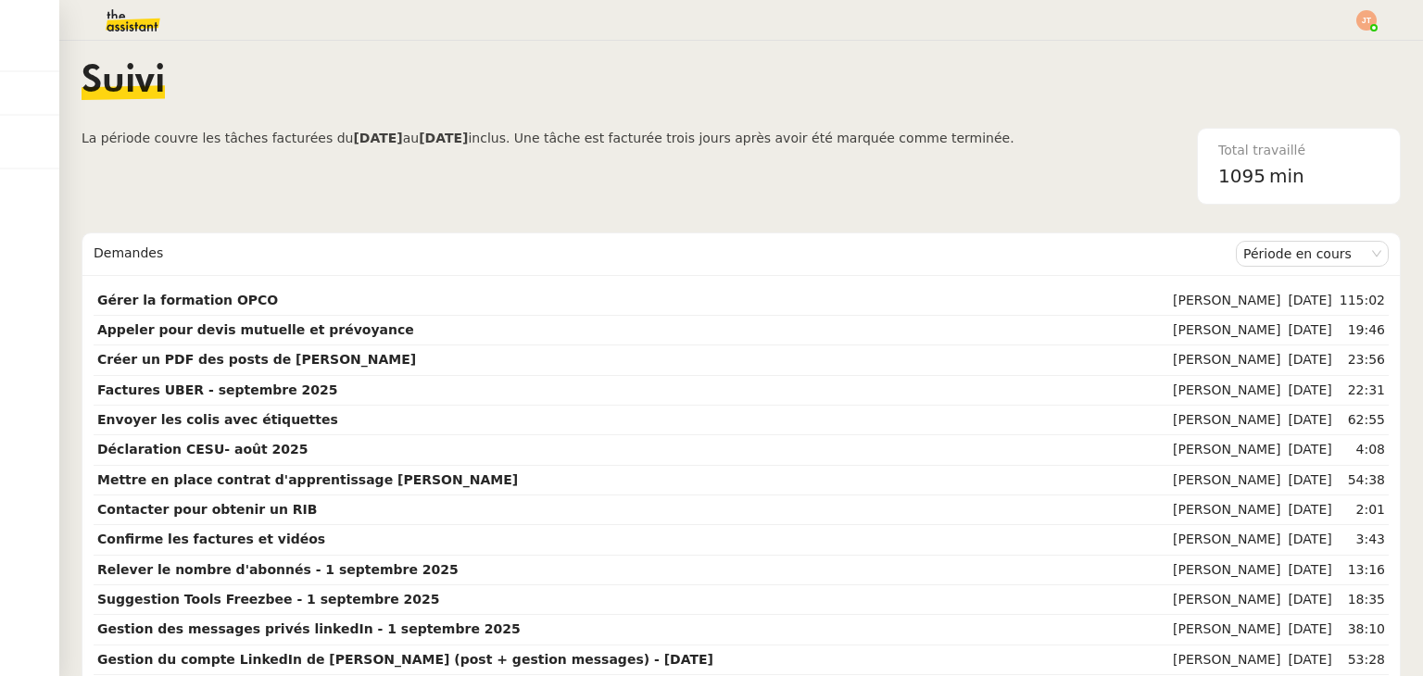
click at [148, 32] on img at bounding box center [118, 20] width 144 height 41
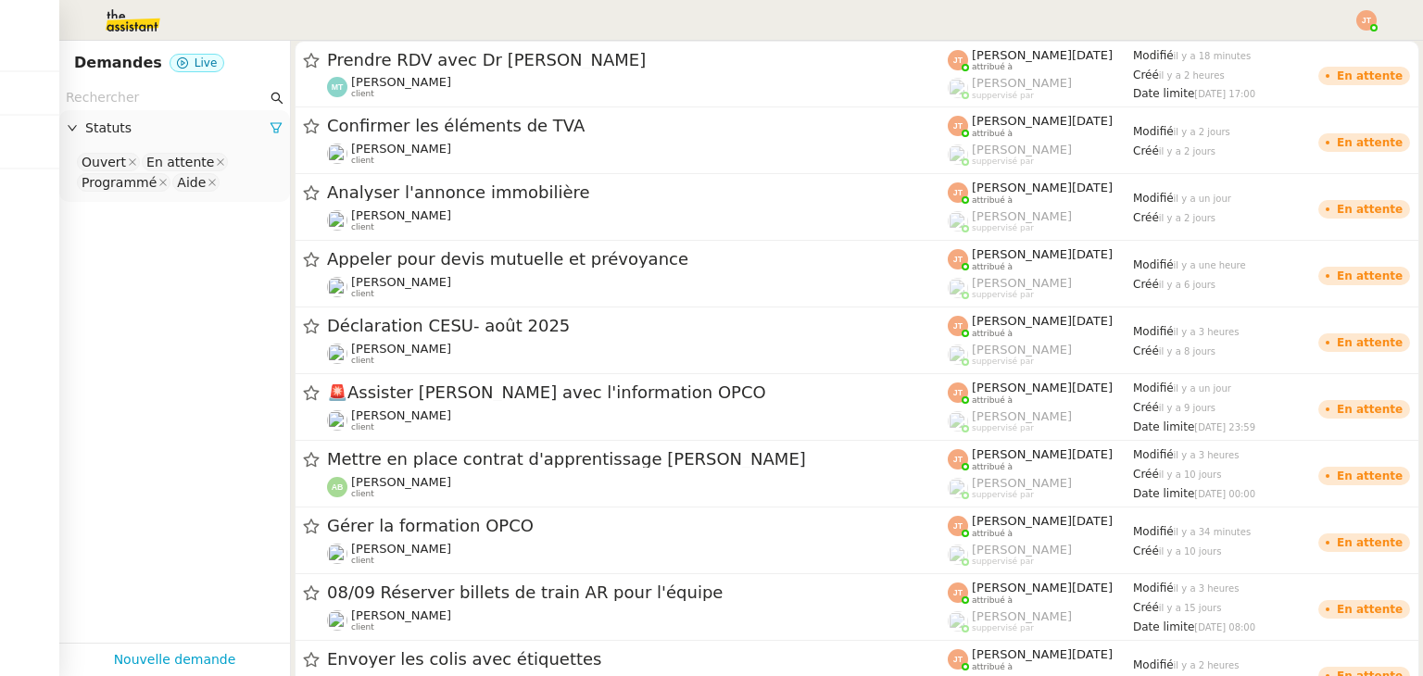
click at [152, 89] on input "text" at bounding box center [166, 97] width 201 height 21
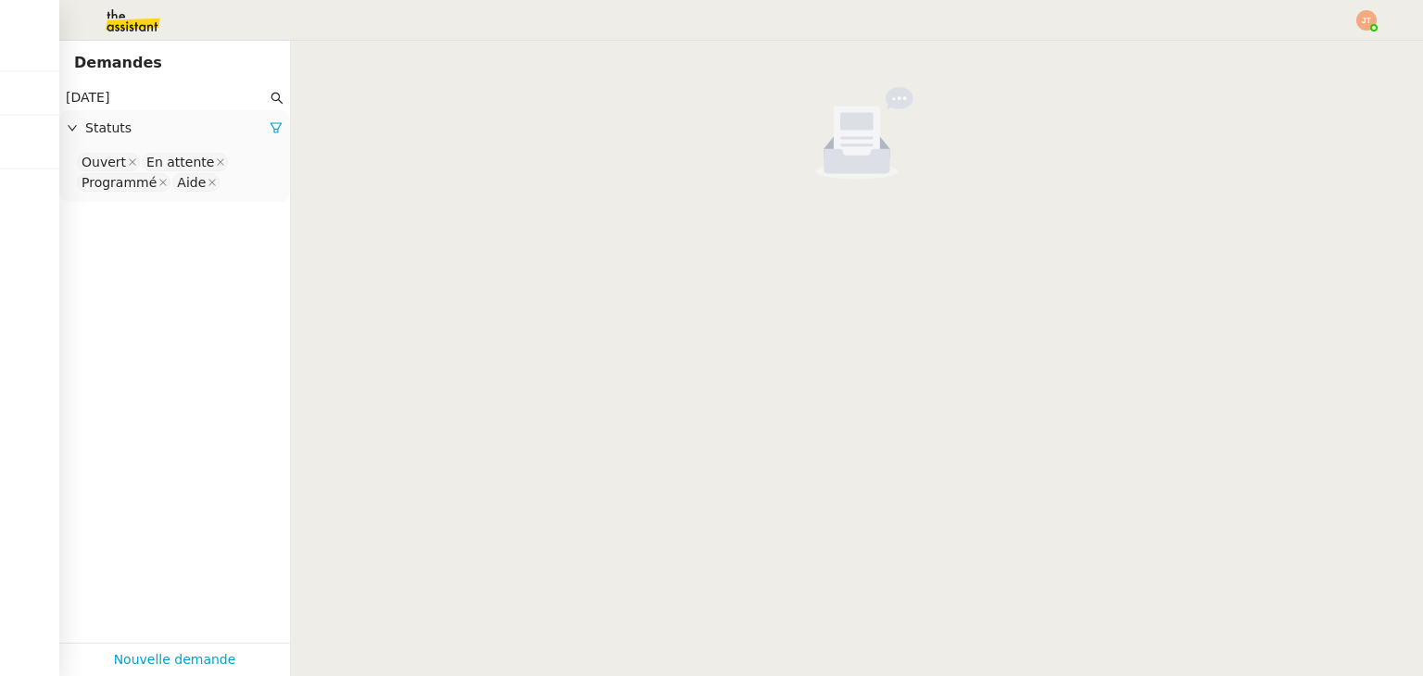
type input "[DATE]"
click at [252, 123] on span "Statuts" at bounding box center [177, 128] width 184 height 21
click at [247, 131] on span "Statuts" at bounding box center [177, 128] width 184 height 21
click at [264, 116] on div "Statuts" at bounding box center [174, 128] width 231 height 36
click at [228, 138] on span "Statuts" at bounding box center [177, 128] width 184 height 21
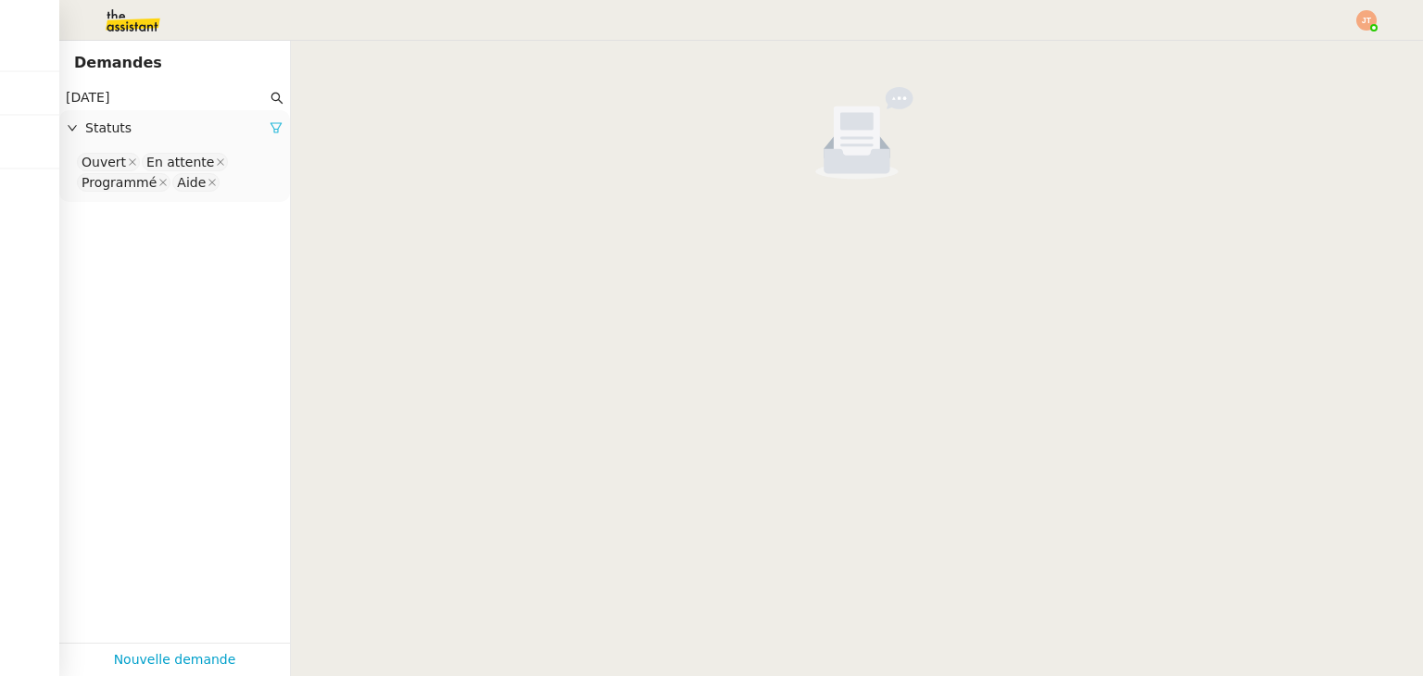
click at [270, 127] on icon at bounding box center [276, 127] width 13 height 13
click at [257, 127] on span "Statuts" at bounding box center [183, 128] width 197 height 21
click at [175, 171] on nz-select-top-control "Please select" at bounding box center [174, 162] width 201 height 23
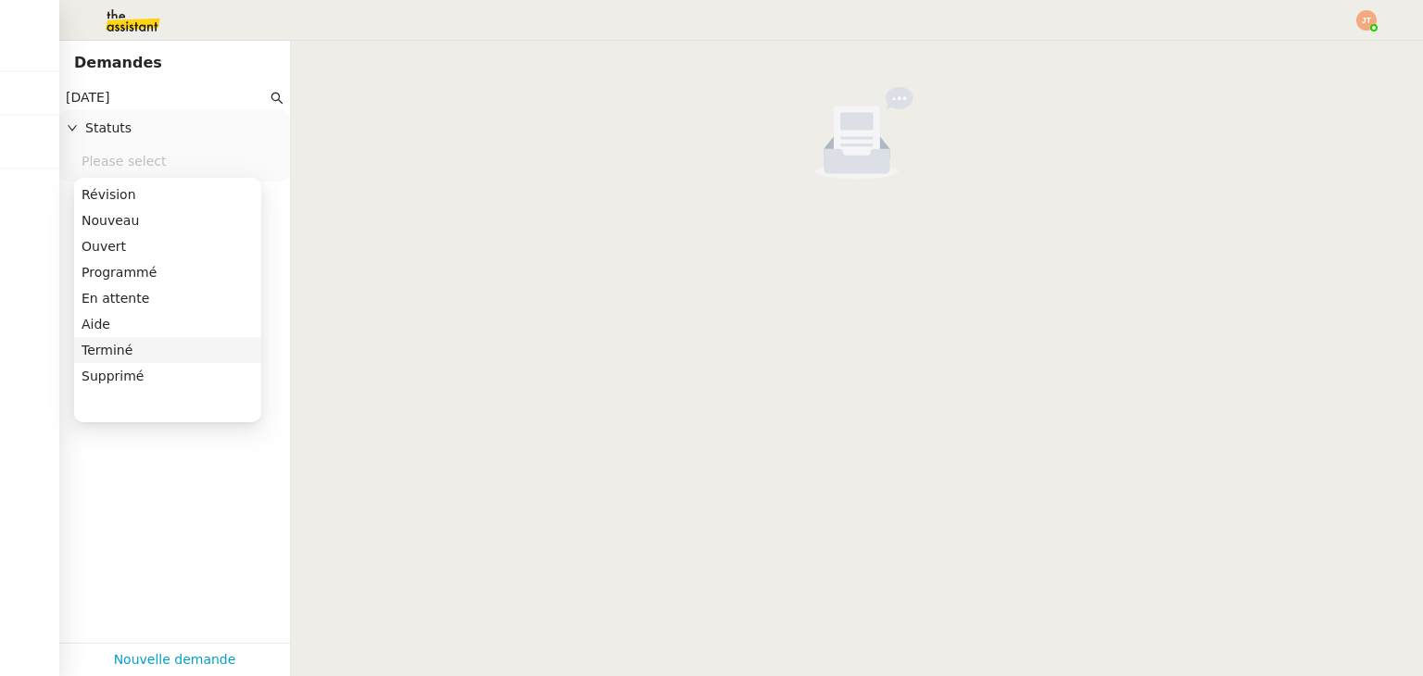
click at [98, 349] on div "Terminé" at bounding box center [168, 350] width 172 height 17
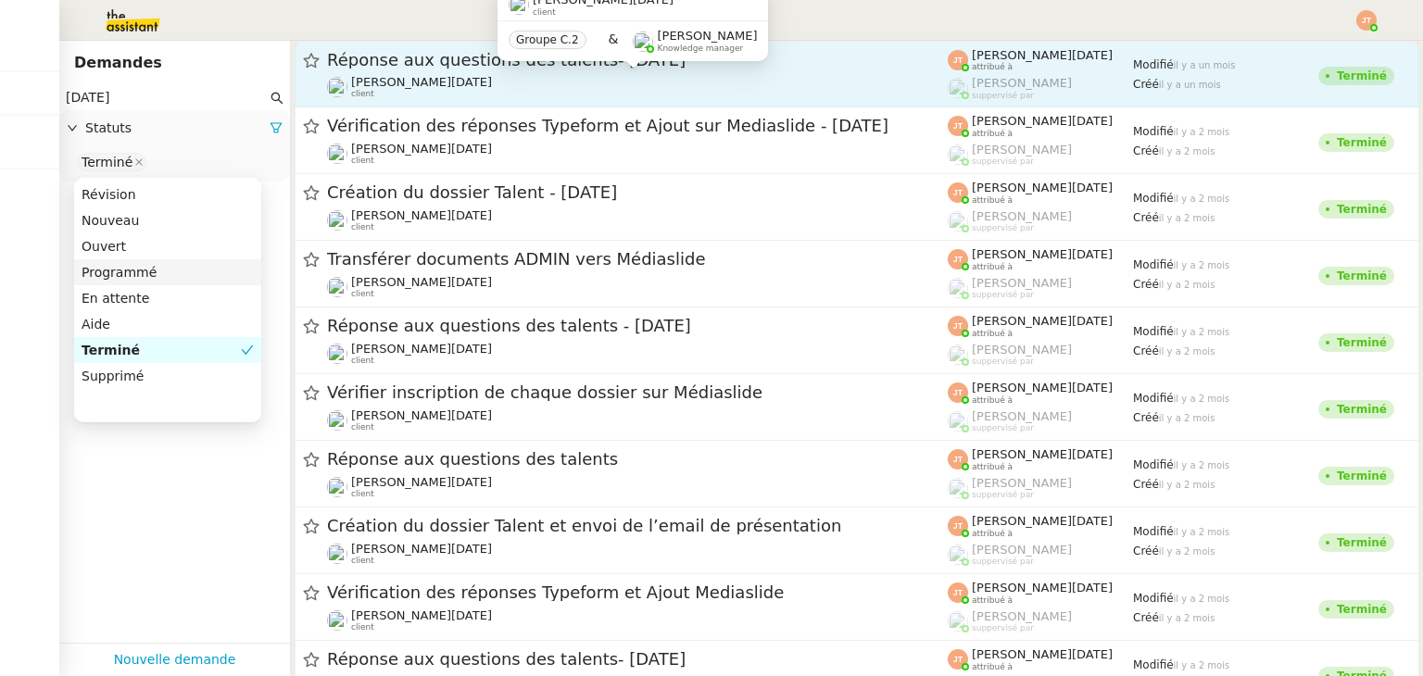
click at [449, 82] on div "[PERSON_NAME][DATE] client" at bounding box center [637, 87] width 621 height 24
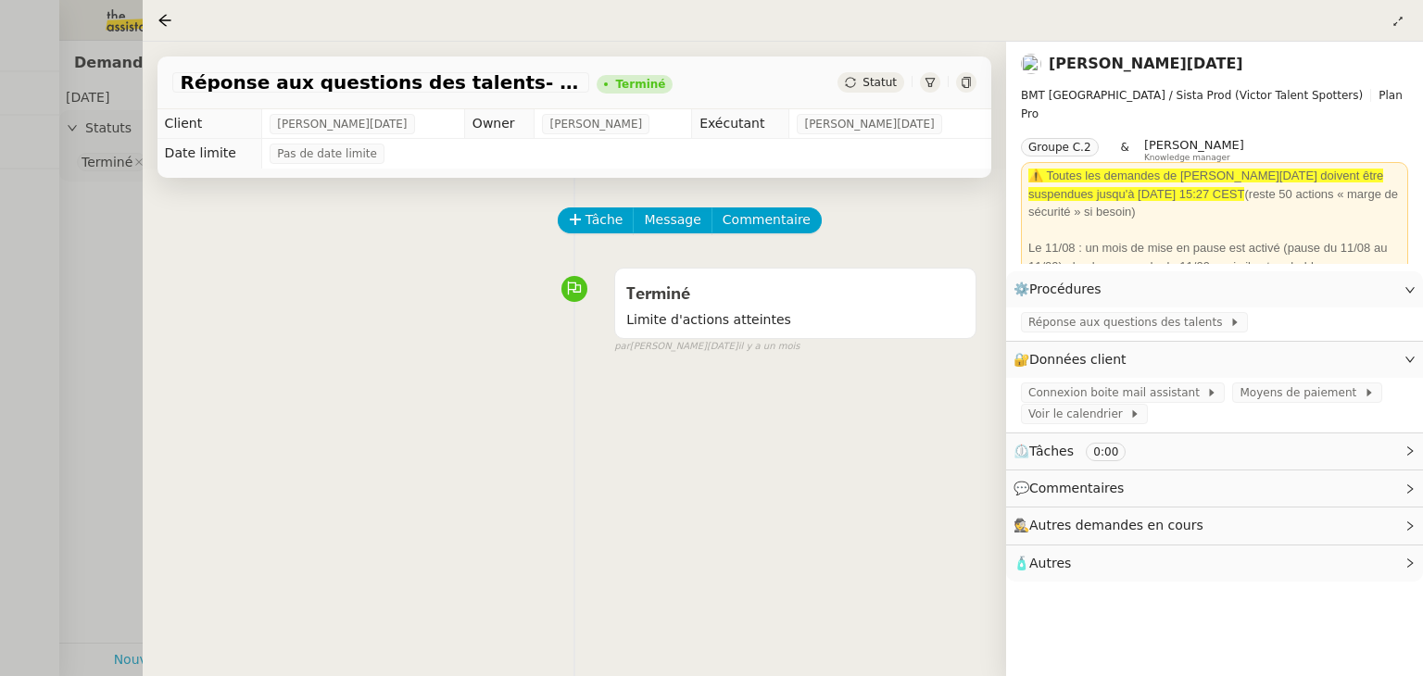
click at [80, 308] on div at bounding box center [711, 338] width 1423 height 676
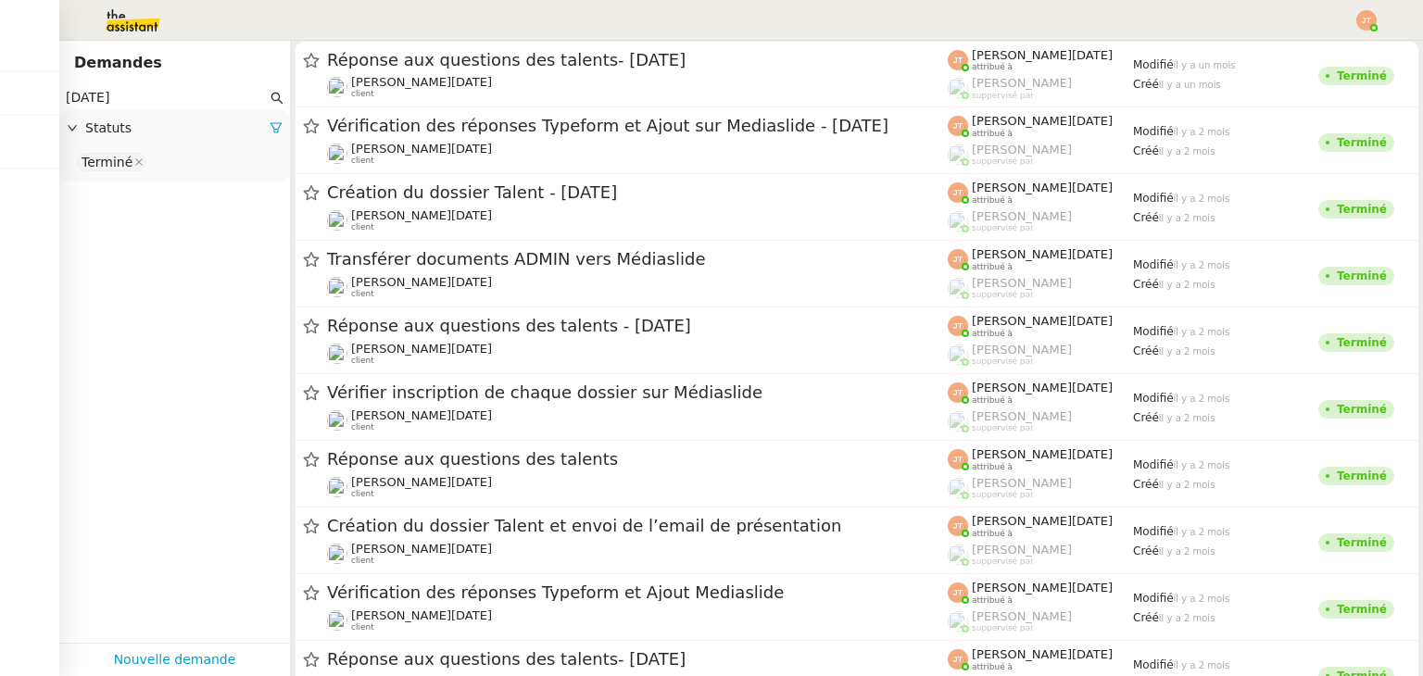
click at [146, 27] on img at bounding box center [118, 20] width 144 height 41
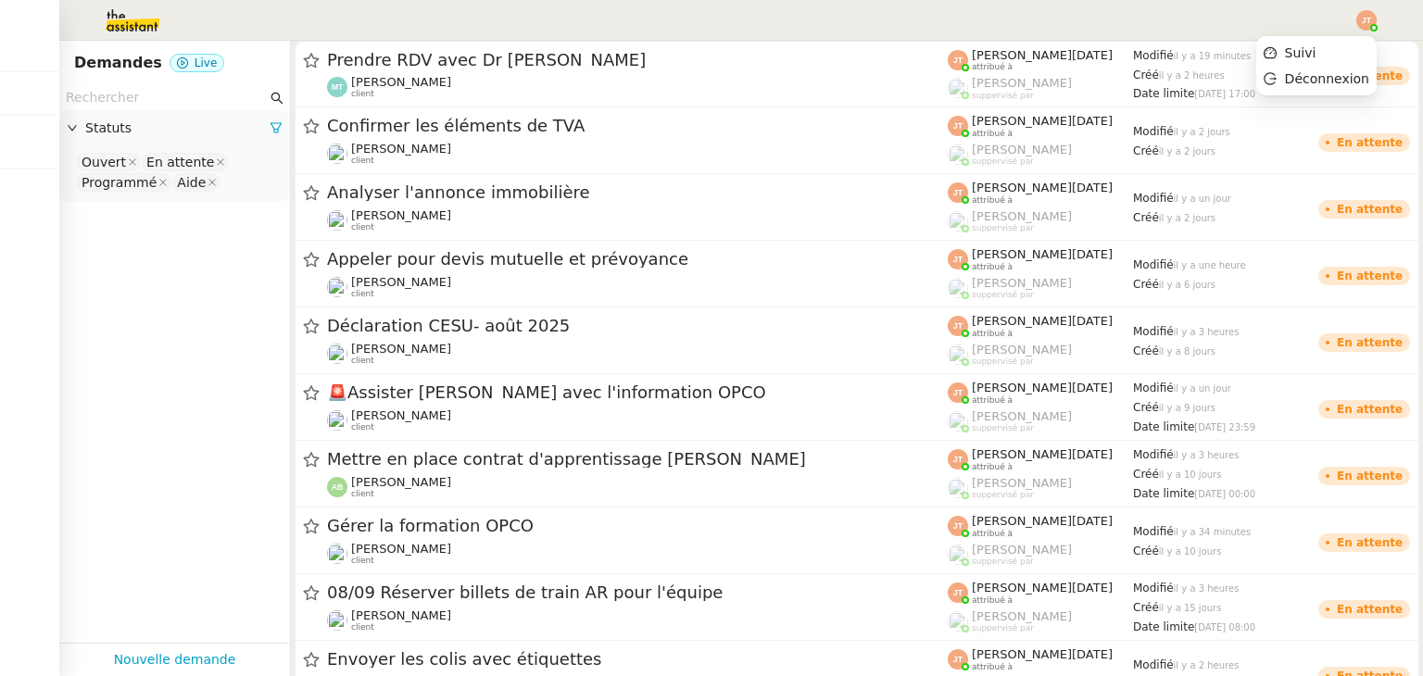
click at [1360, 17] on img at bounding box center [1366, 20] width 20 height 20
click at [1321, 53] on li "Suivi" at bounding box center [1316, 53] width 120 height 26
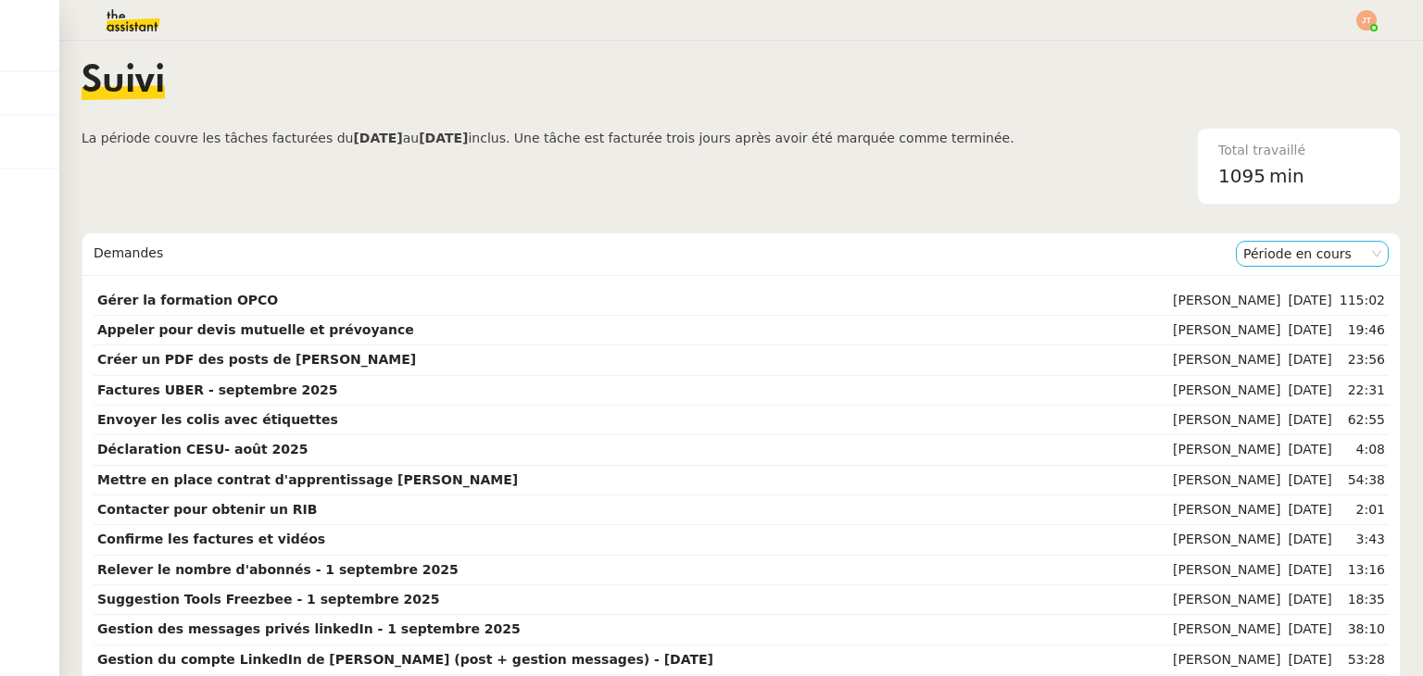
click at [1273, 246] on nz-select-item "Période en cours" at bounding box center [1312, 254] width 138 height 24
click at [1264, 316] on div "Période précédente" at bounding box center [1284, 313] width 138 height 17
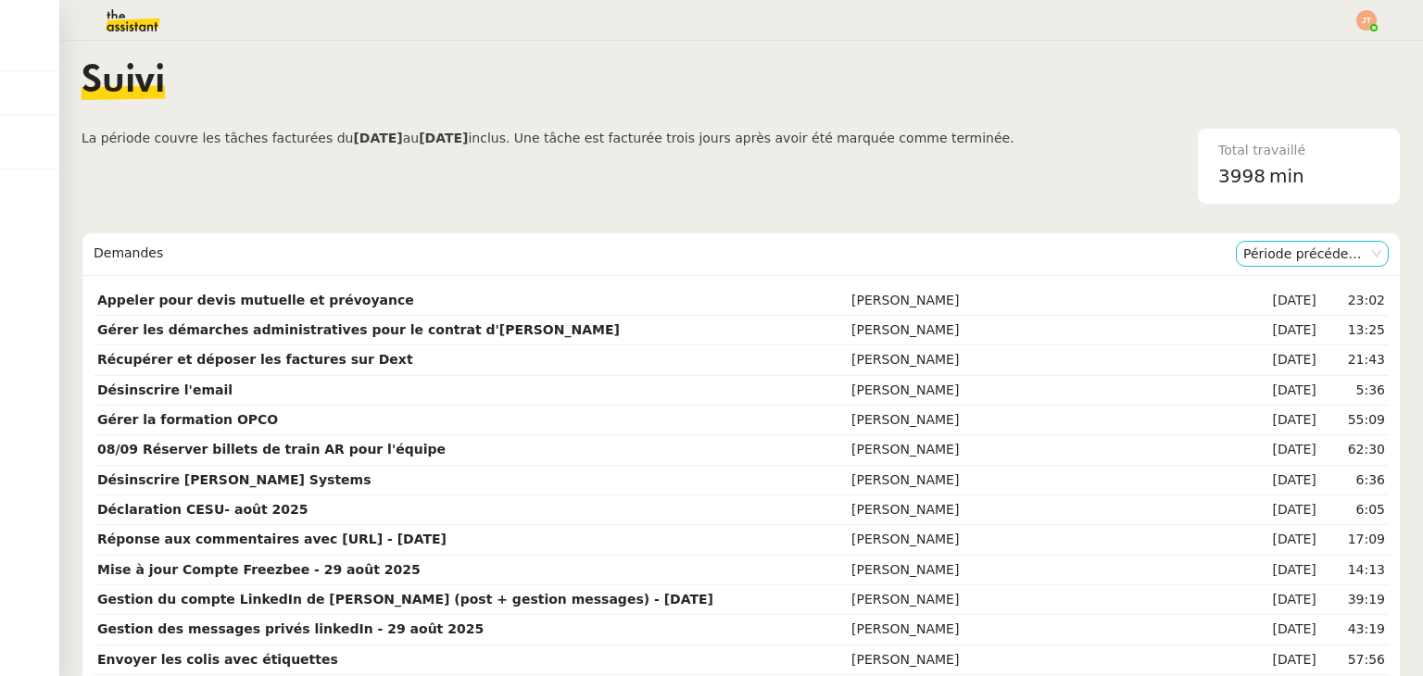
click at [1274, 245] on nz-select-item "Période précédente" at bounding box center [1312, 254] width 138 height 24
click at [1268, 283] on div "Période en cours" at bounding box center [1284, 287] width 138 height 17
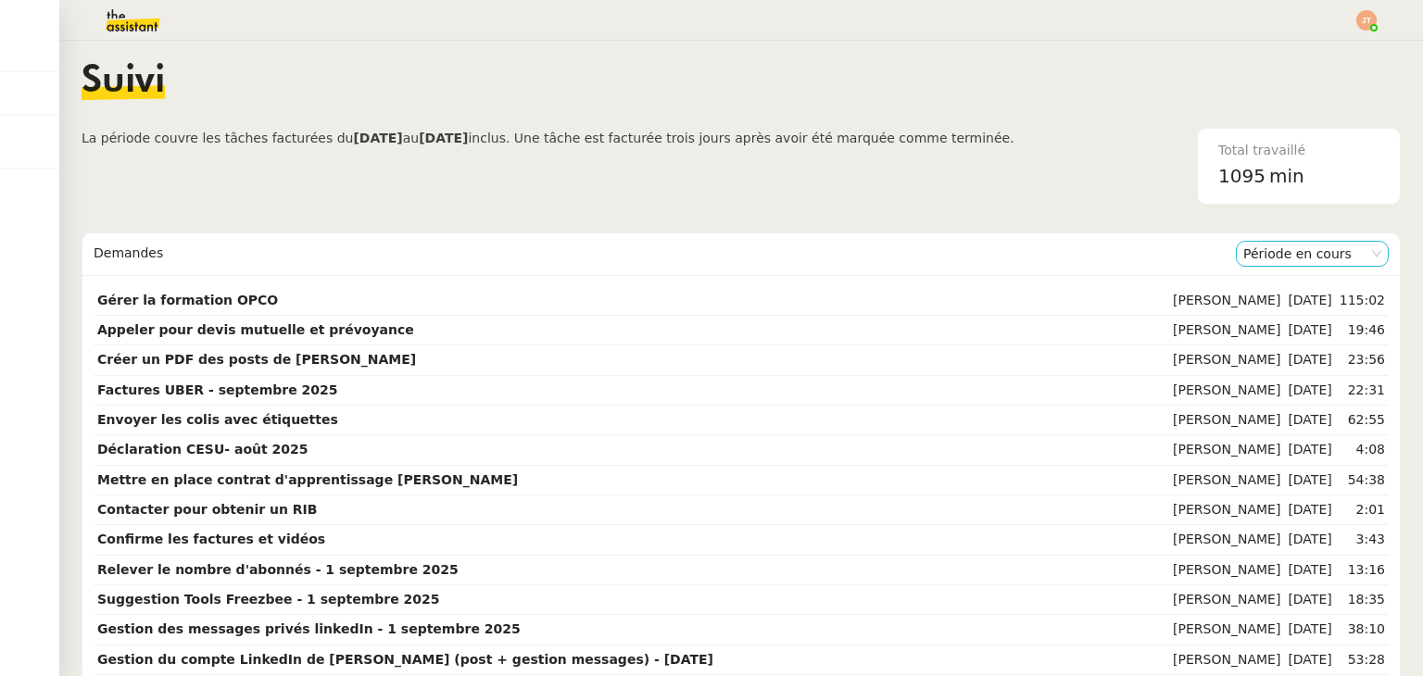
click at [1267, 257] on nz-select-item "Période en cours" at bounding box center [1312, 254] width 138 height 24
click at [1255, 306] on div "Période précédente" at bounding box center [1284, 313] width 138 height 17
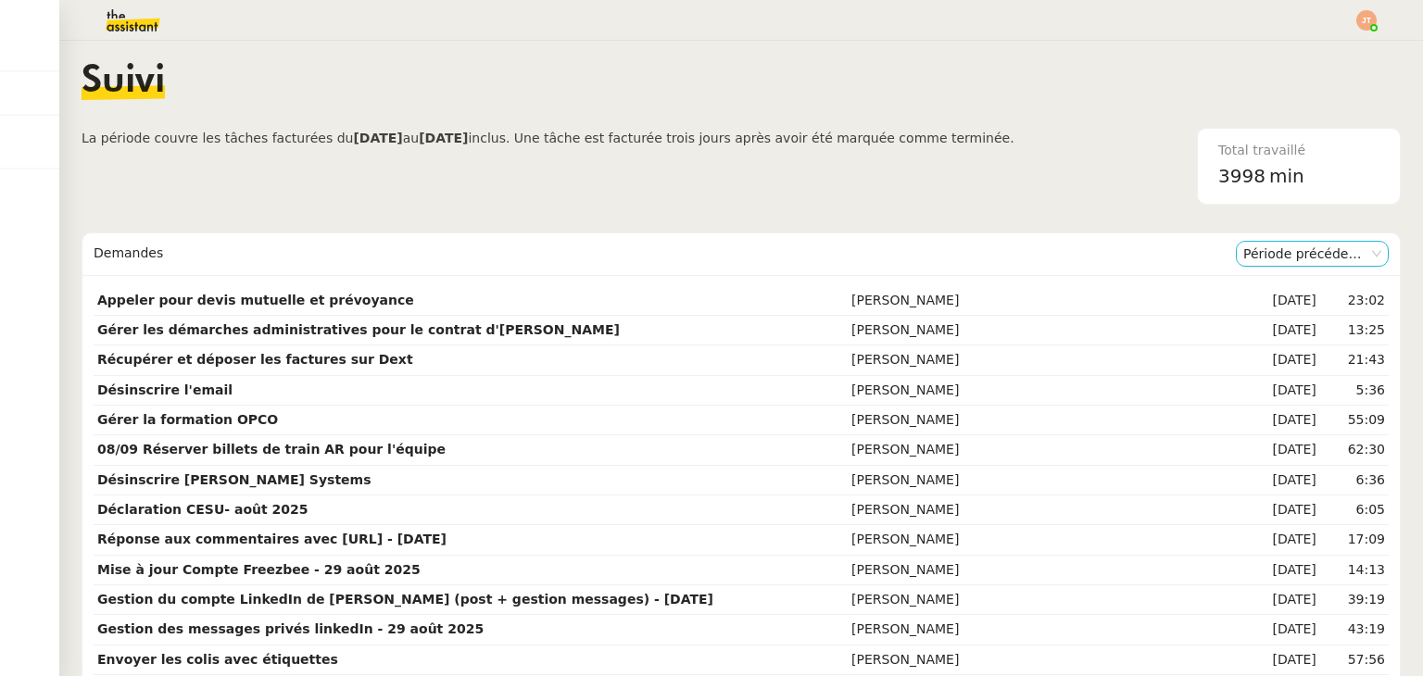
click at [1252, 246] on nz-select-item "Période précédente" at bounding box center [1312, 254] width 138 height 24
click at [1256, 277] on nz-option-item "Période en cours" at bounding box center [1284, 287] width 153 height 26
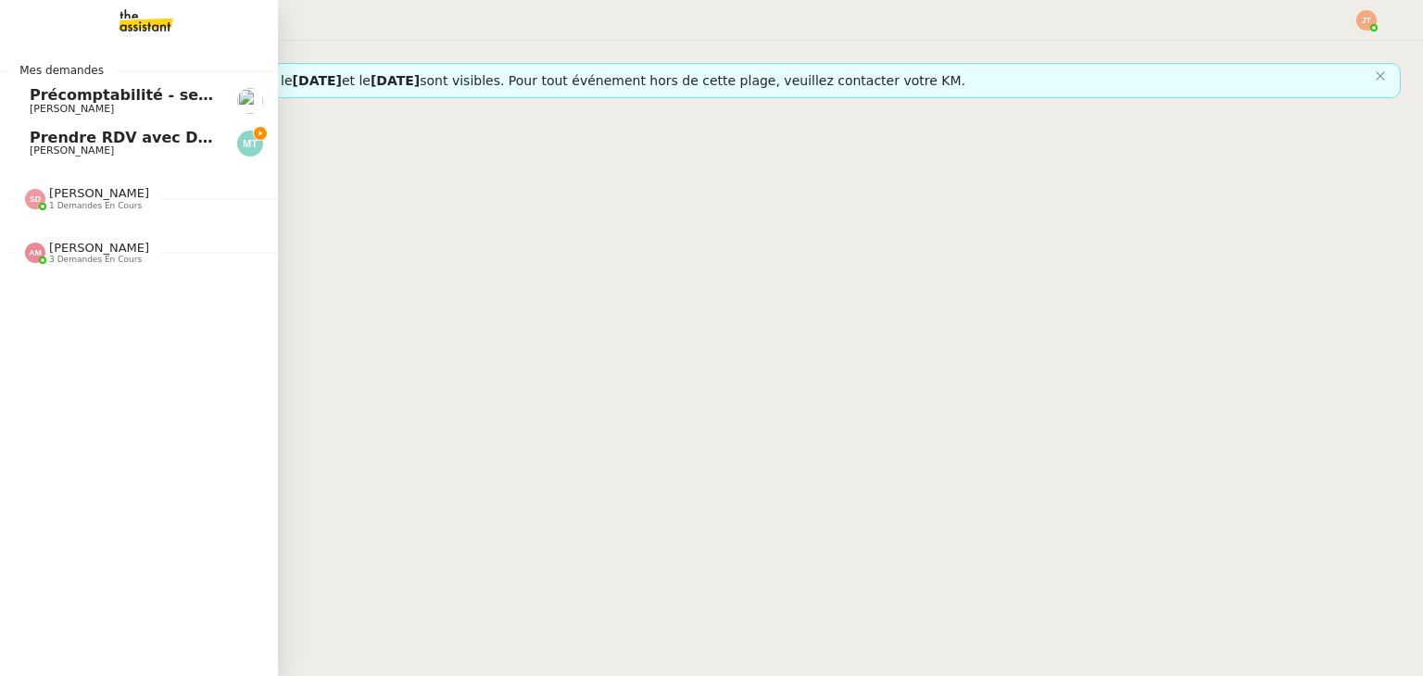
click at [96, 138] on span "Prendre RDV avec Dr [PERSON_NAME]" at bounding box center [189, 138] width 319 height 18
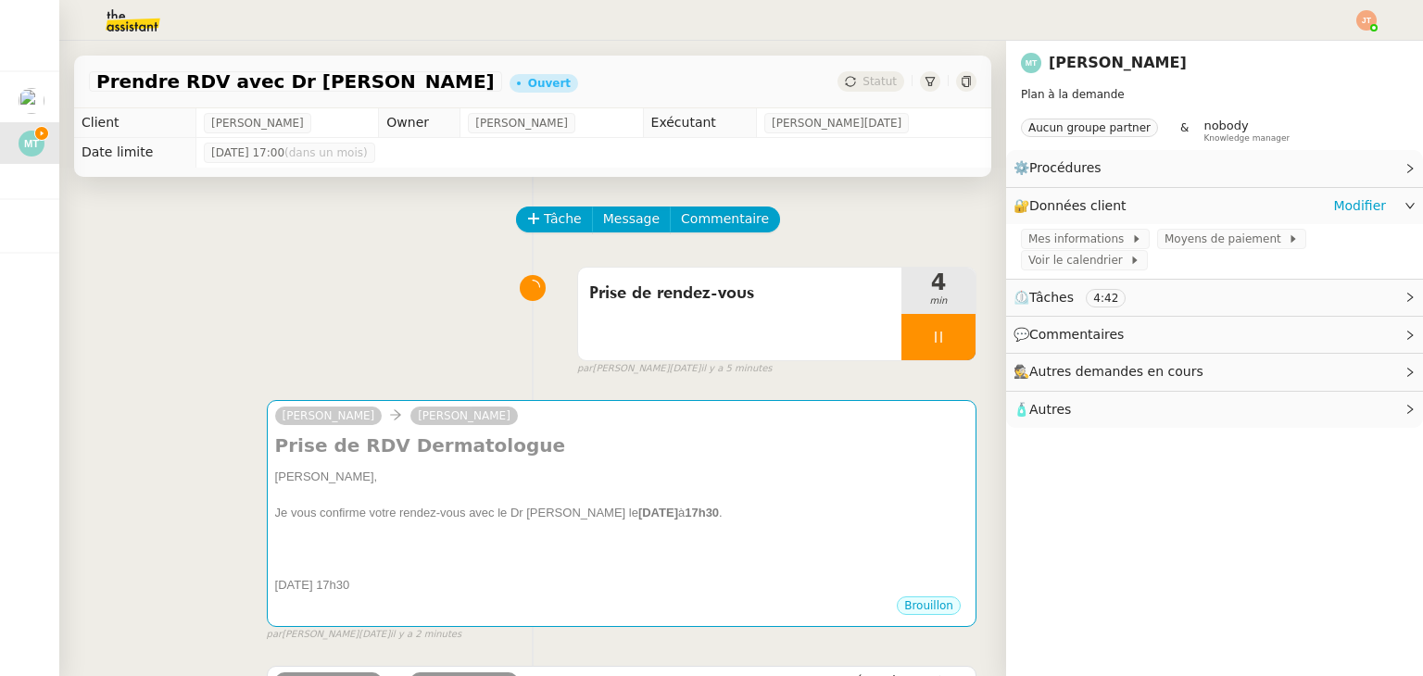
click at [1371, 218] on div "🔐 Données client Modifier" at bounding box center [1214, 206] width 417 height 36
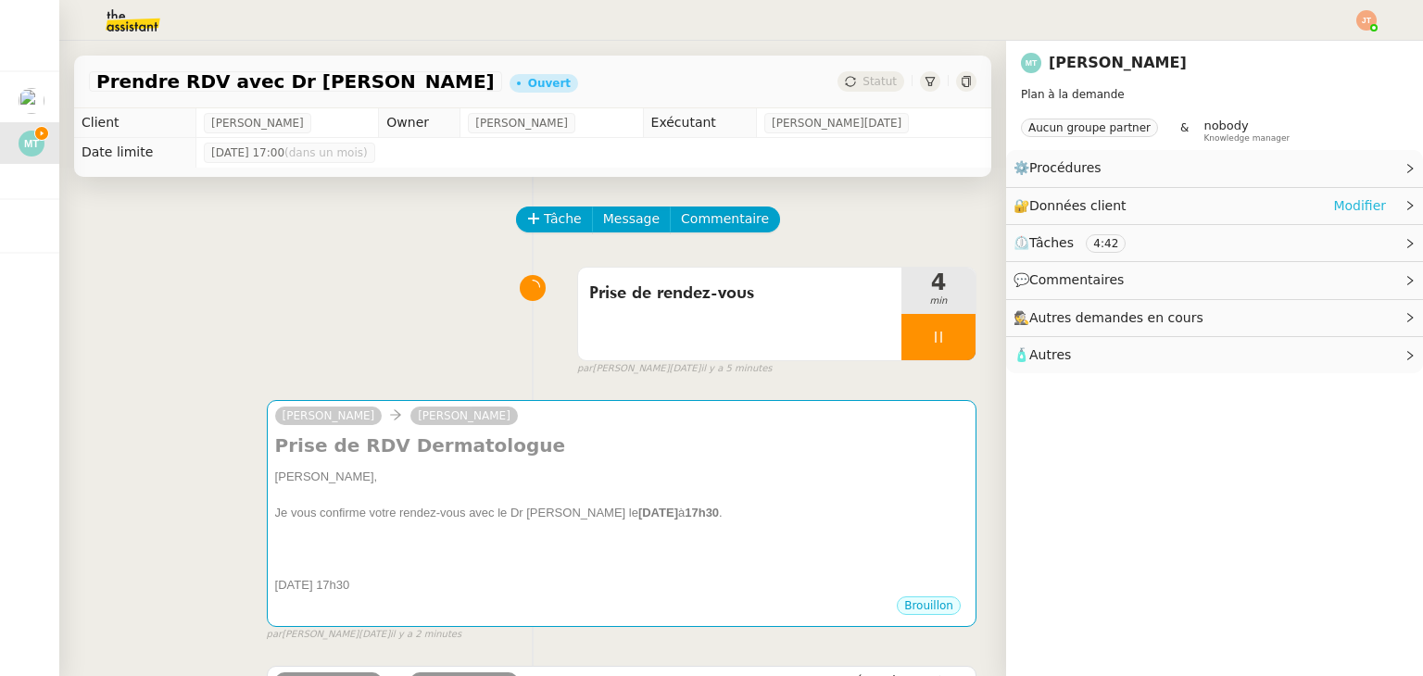
click at [1356, 208] on link "Modifier" at bounding box center [1359, 205] width 53 height 21
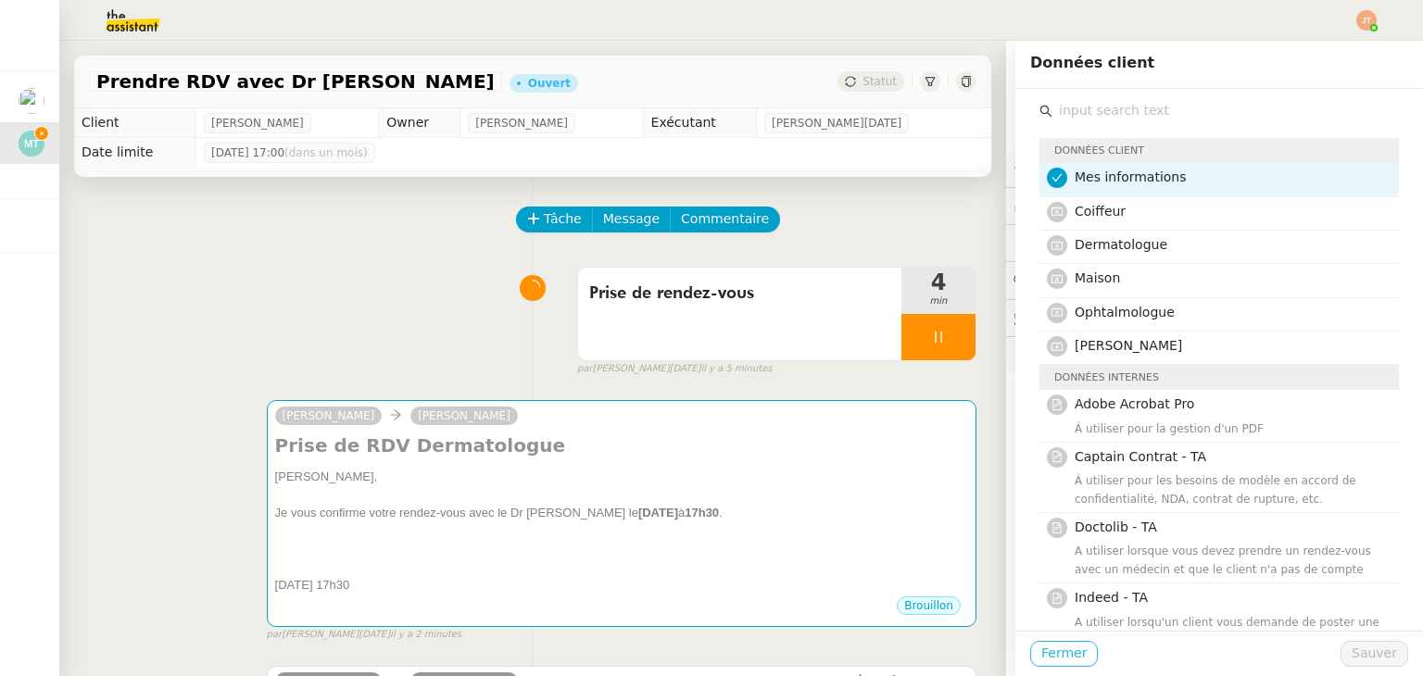
click at [1056, 649] on span "Fermer" at bounding box center [1063, 653] width 45 height 21
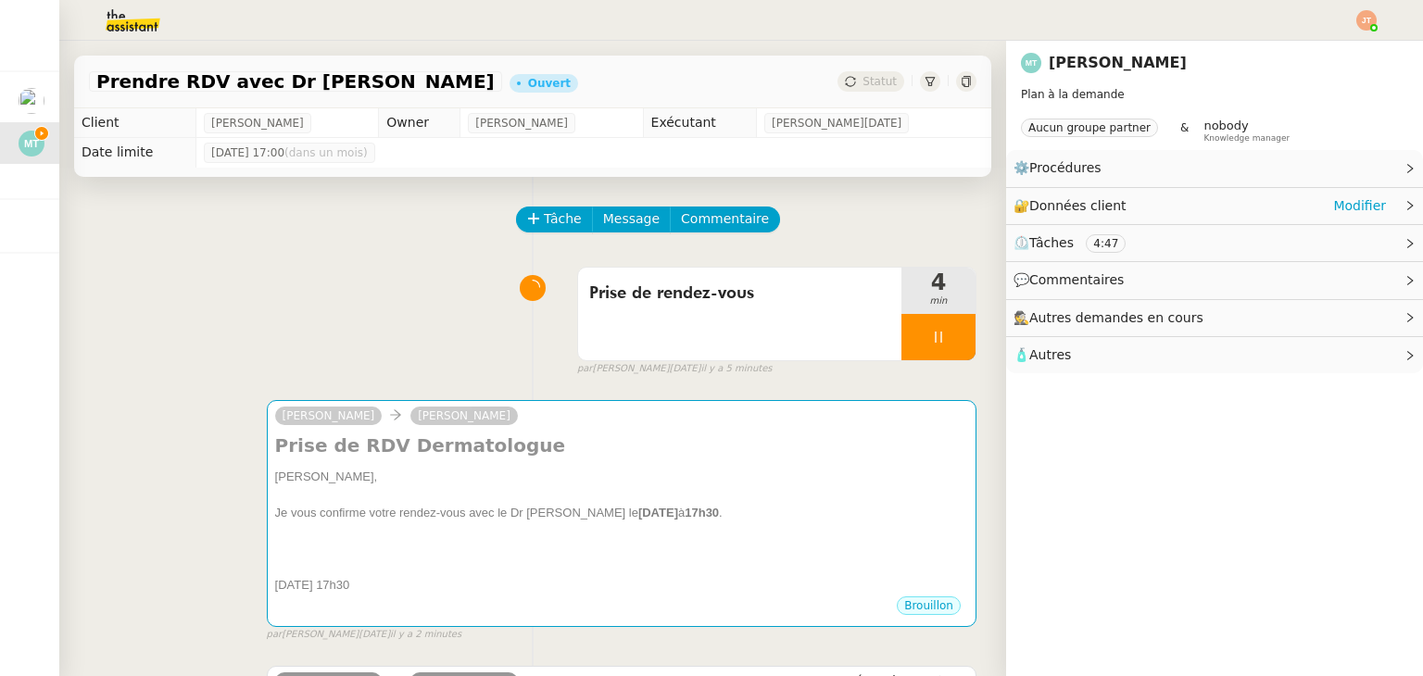
click at [1404, 205] on icon at bounding box center [1409, 205] width 11 height 11
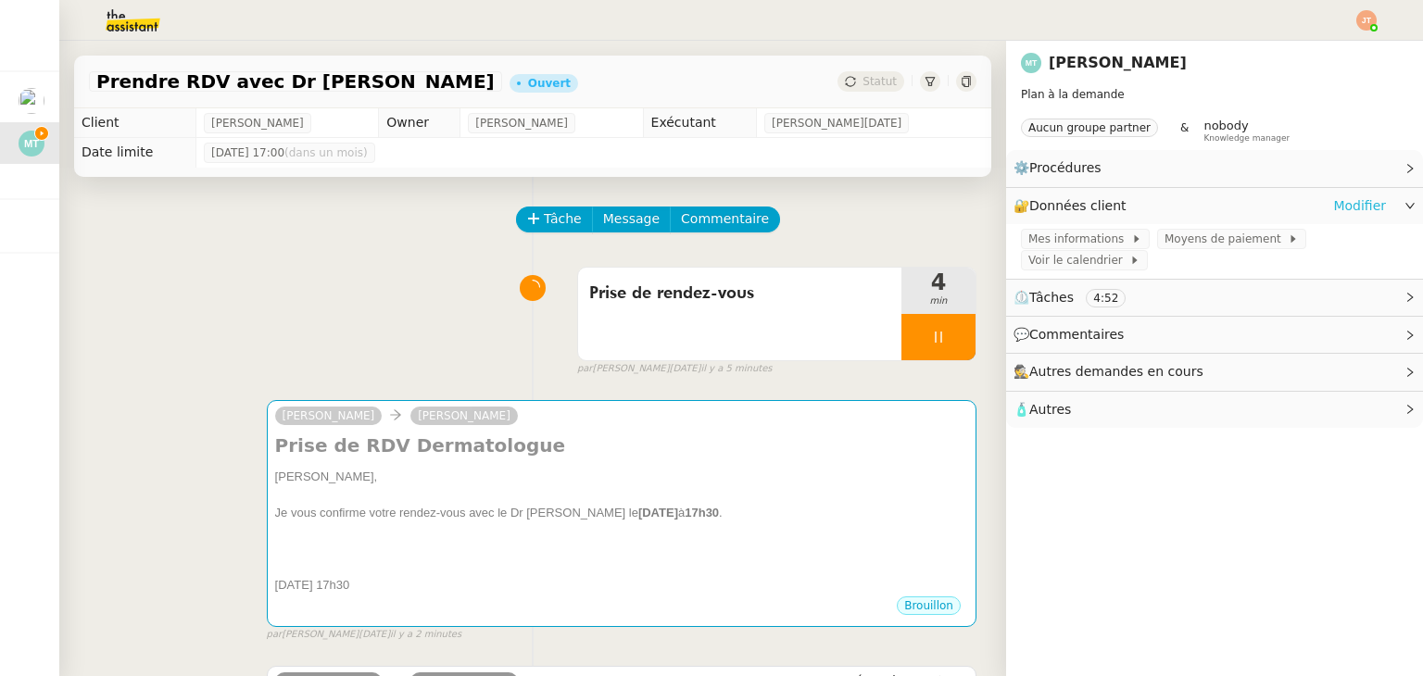
click at [1345, 207] on link "Modifier" at bounding box center [1359, 205] width 53 height 21
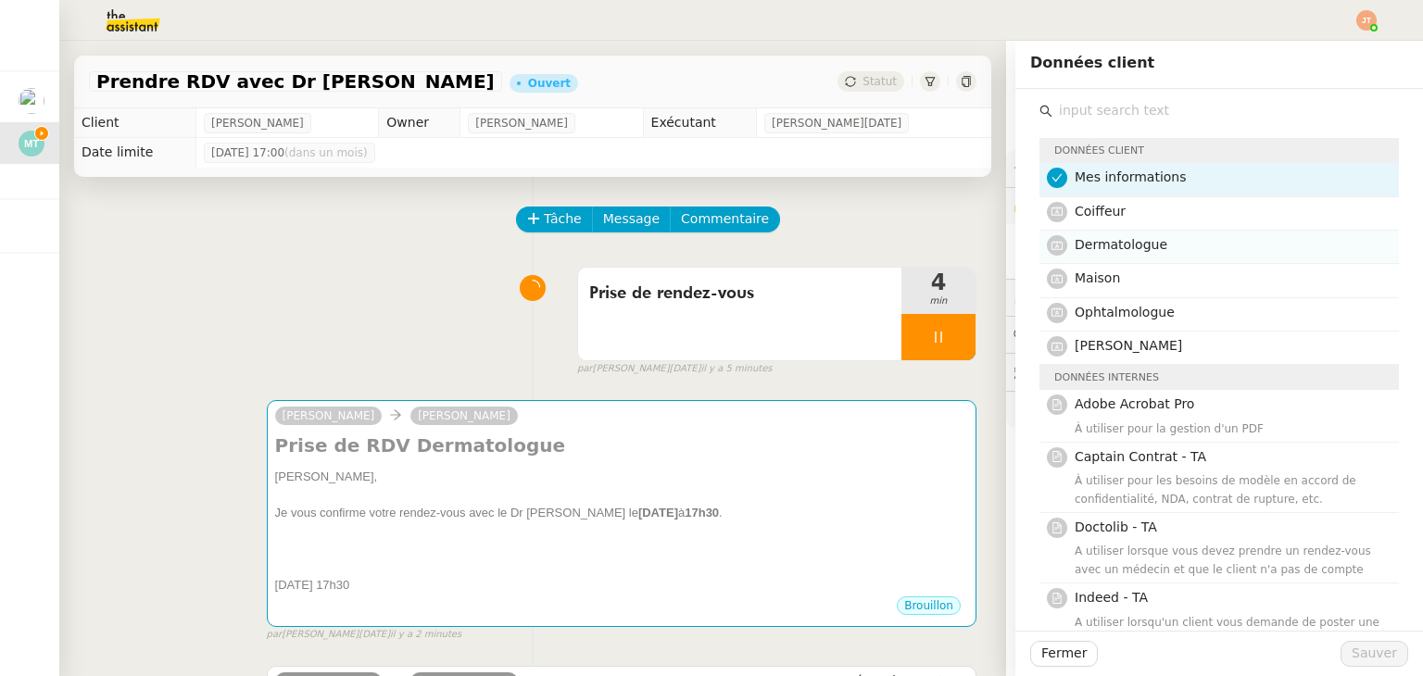
click at [1097, 252] on span "Dermatologue" at bounding box center [1121, 244] width 93 height 15
click at [1351, 651] on span "Sauver" at bounding box center [1373, 653] width 45 height 21
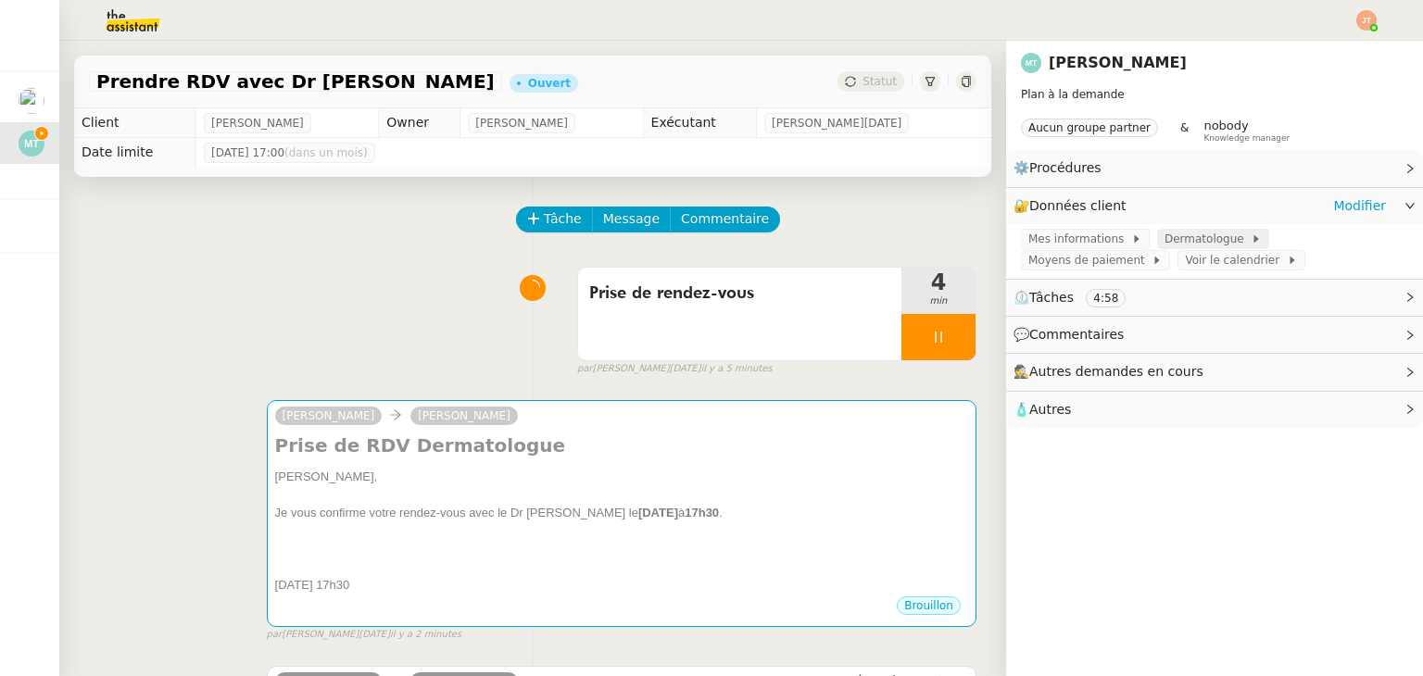
click at [1176, 245] on span "Dermatologue" at bounding box center [1207, 239] width 86 height 19
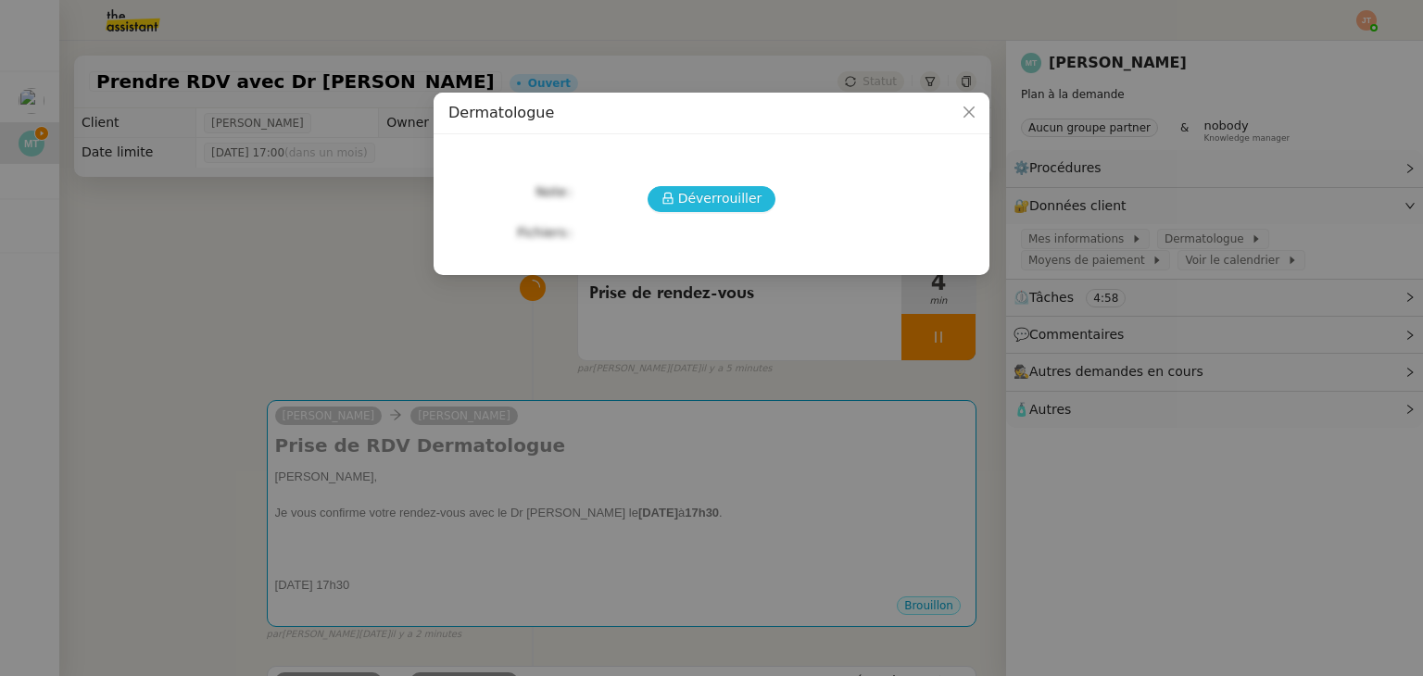
click at [730, 208] on span "Déverrouiller" at bounding box center [720, 198] width 84 height 21
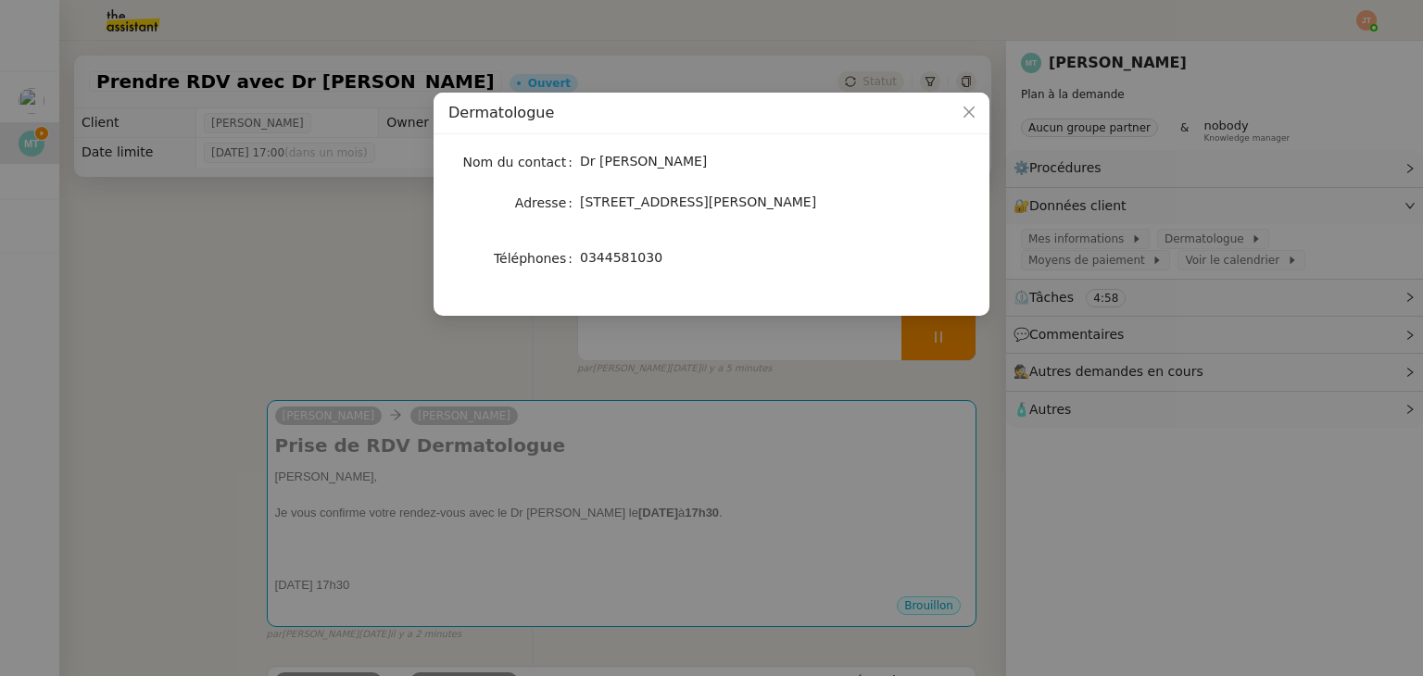
click at [296, 252] on nz-modal-container "Dermatologue Nom du contact Dr Gandais Adresse 34A Avenue du Maréchal Joffre, C…" at bounding box center [711, 338] width 1423 height 676
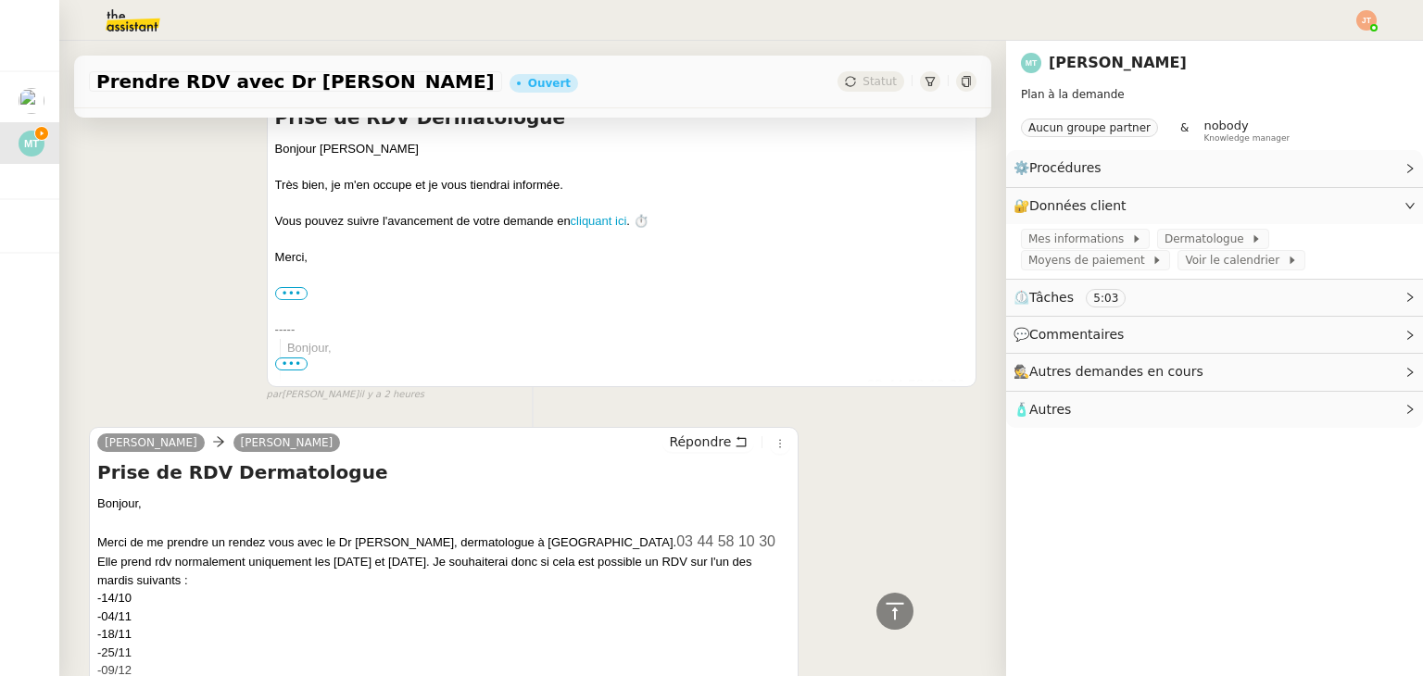
scroll to position [778, 0]
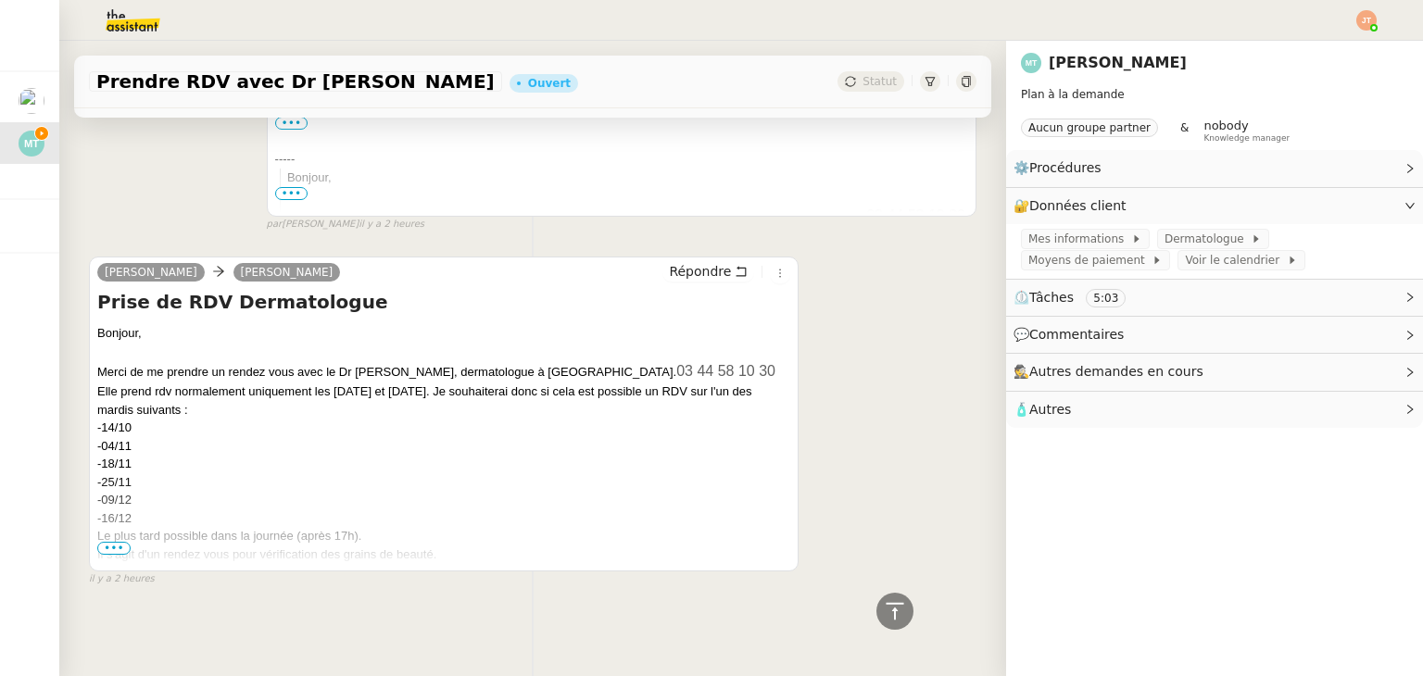
click at [111, 546] on div "Il s'agit d'un rendez vous pour vérification des grains de beauté." at bounding box center [443, 555] width 693 height 19
click at [115, 542] on span "•••" at bounding box center [113, 548] width 33 height 13
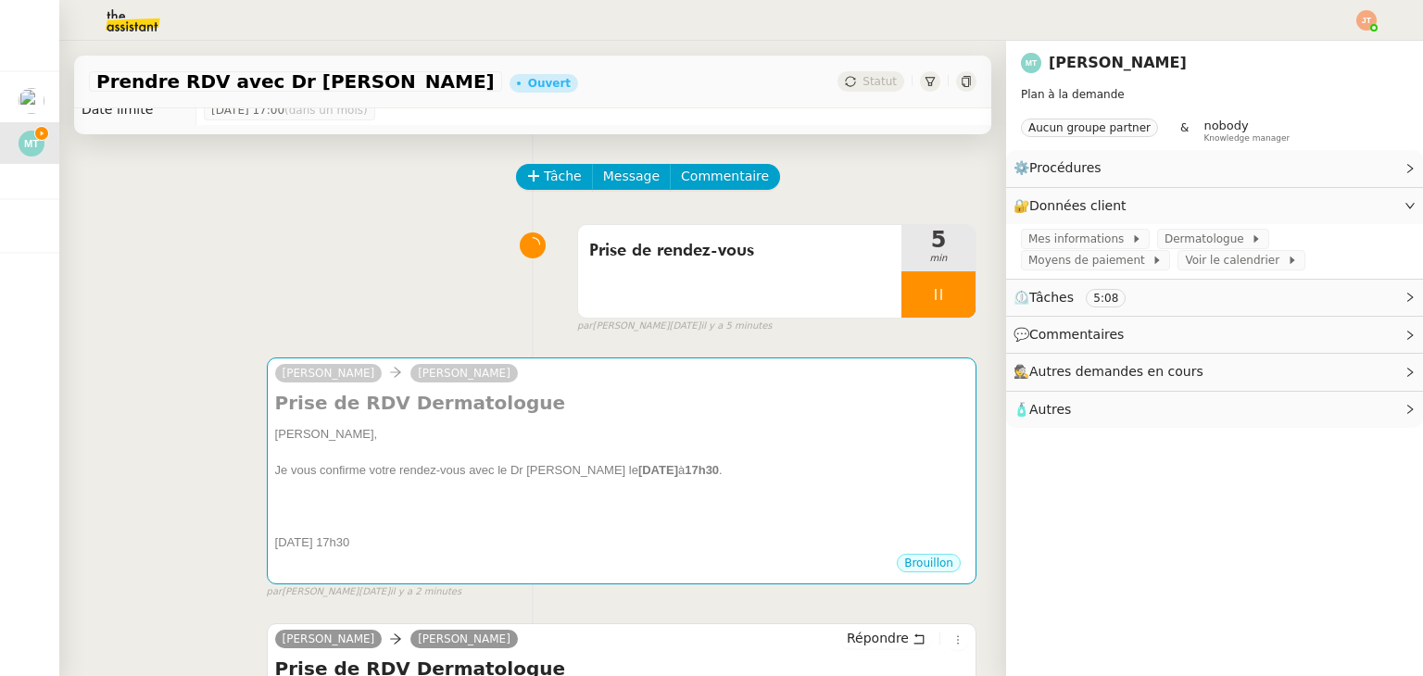
scroll to position [37, 0]
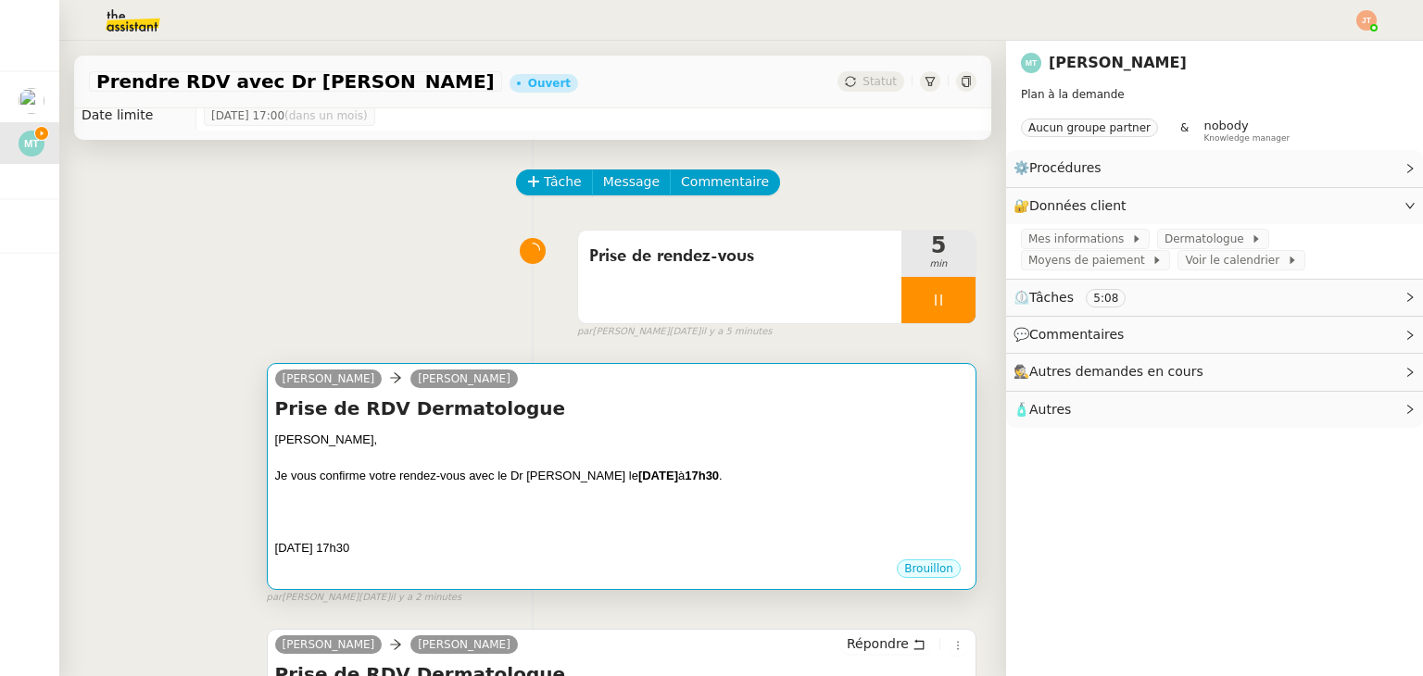
click at [389, 468] on div at bounding box center [621, 458] width 693 height 19
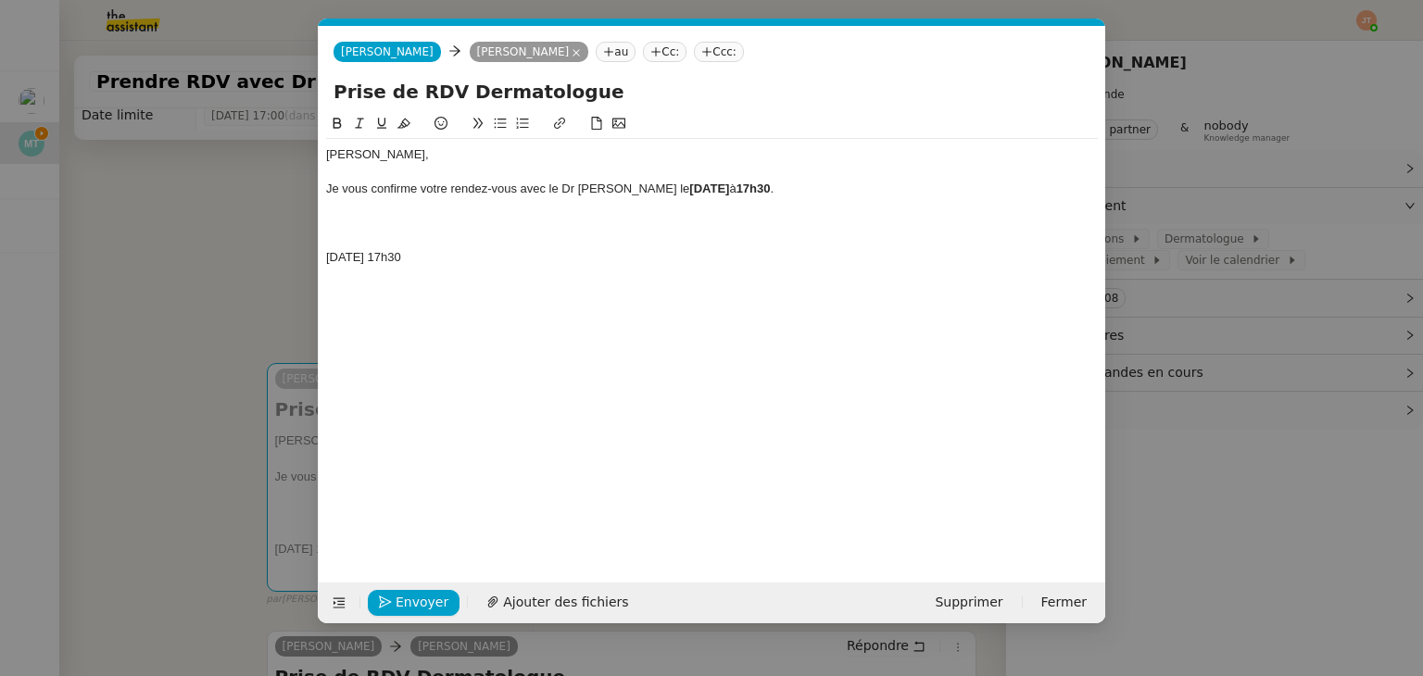
scroll to position [0, 39]
drag, startPoint x: 449, startPoint y: 245, endPoint x: 445, endPoint y: 260, distance: 15.5
click at [360, 254] on div "Marie, Je vous confirme votre rendez-vous avec le Dr GANDAIS le mercredi 14 oct…" at bounding box center [712, 206] width 772 height 134
drag, startPoint x: 446, startPoint y: 260, endPoint x: 313, endPoint y: 233, distance: 135.2
click at [313, 233] on nz-modal-container "Service TA - VOYAGE - PROPOSITION GLOBALE A utiliser dans le cadre de propositi…" at bounding box center [711, 338] width 1423 height 676
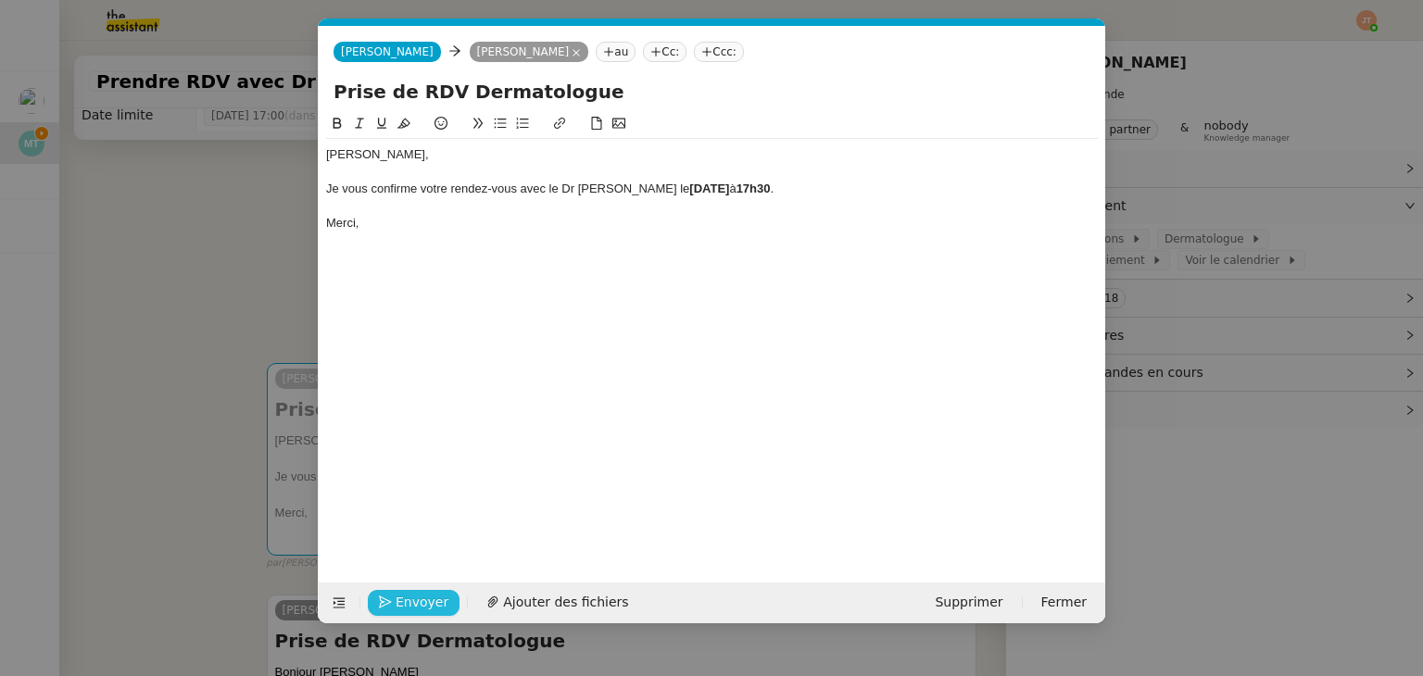
click at [425, 602] on span "Envoyer" at bounding box center [422, 602] width 53 height 21
click at [425, 602] on span "Confirmer l'envoi" at bounding box center [451, 602] width 111 height 21
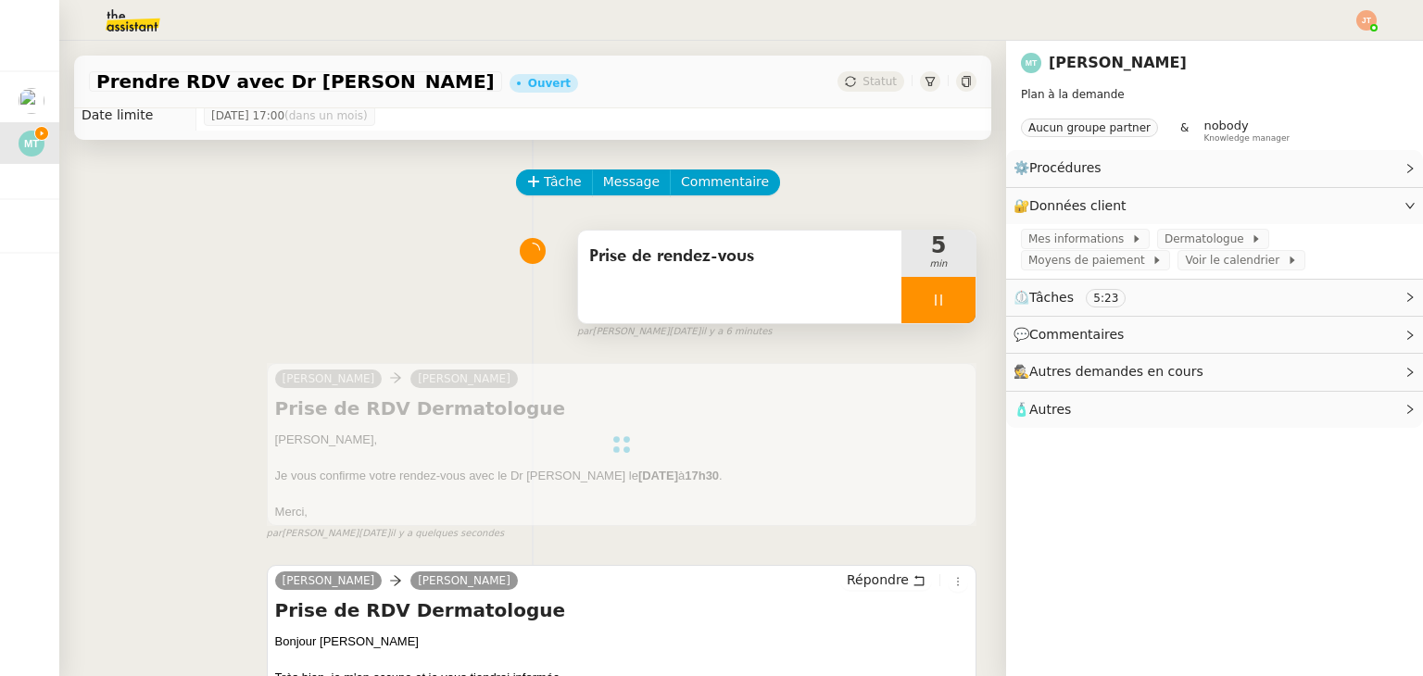
click at [901, 301] on div at bounding box center [938, 300] width 74 height 46
click at [949, 301] on icon at bounding box center [956, 300] width 15 height 15
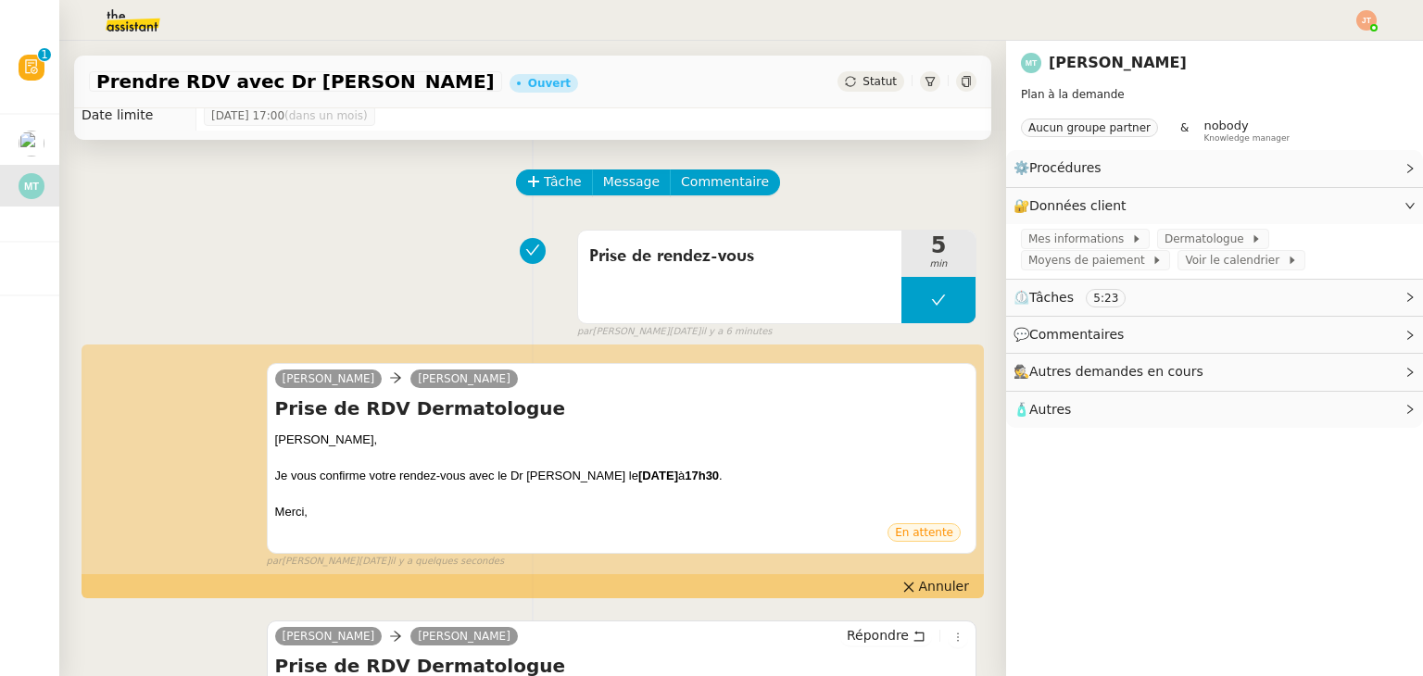
click at [869, 80] on span "Statut" at bounding box center [879, 81] width 34 height 13
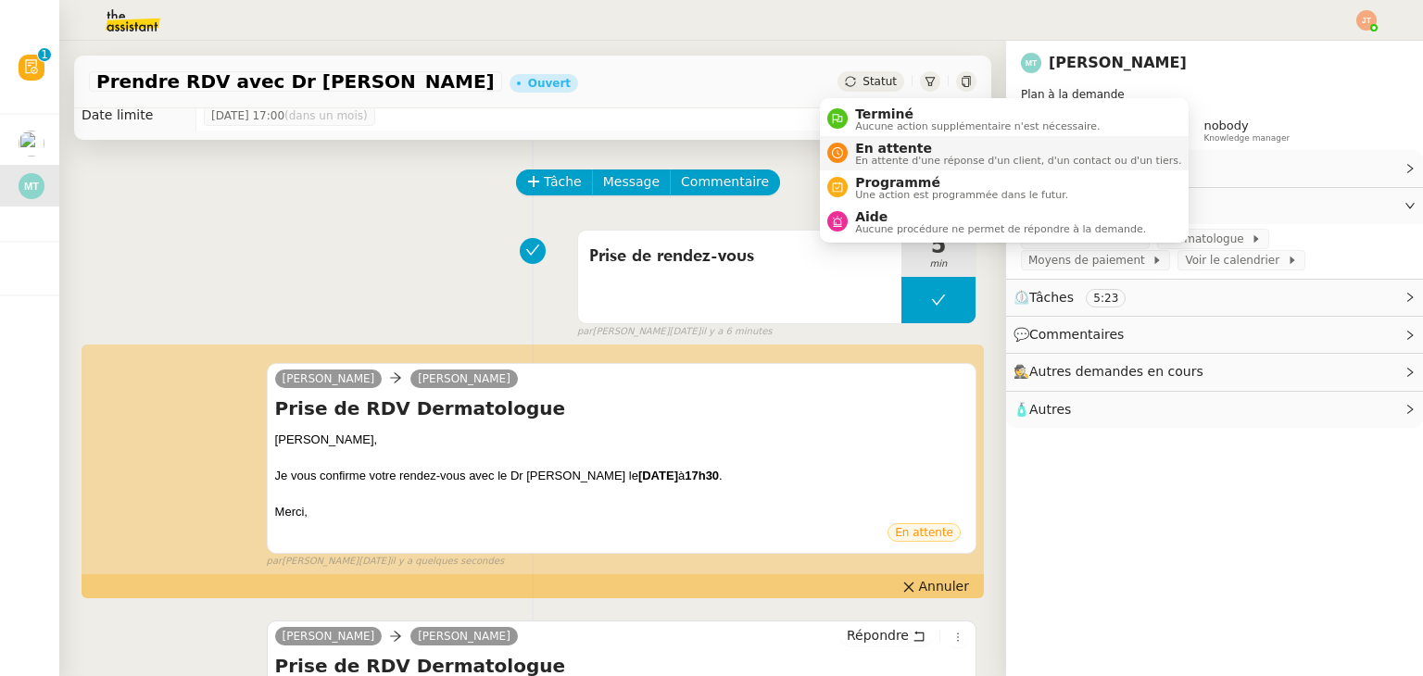
click at [877, 149] on span "En attente" at bounding box center [1018, 148] width 326 height 15
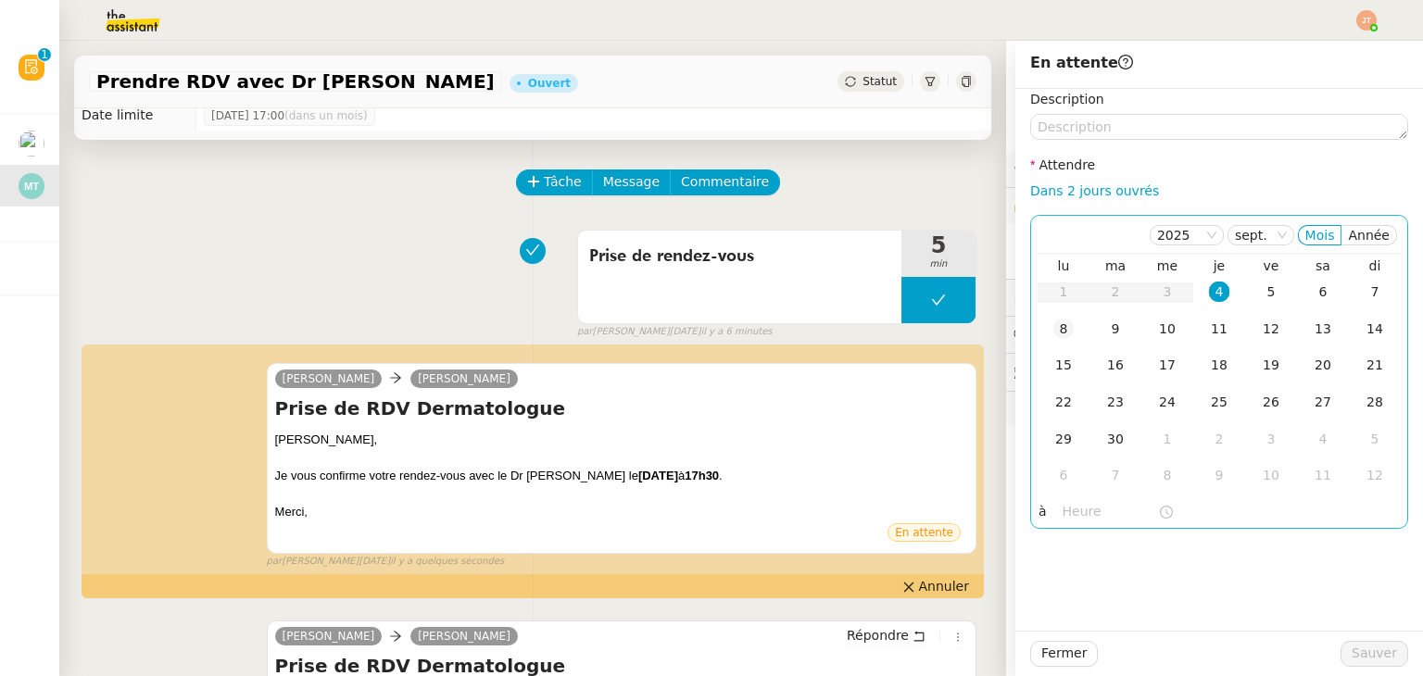
click at [1053, 329] on div "8" at bounding box center [1063, 329] width 20 height 20
click at [1089, 509] on input "text" at bounding box center [1109, 511] width 95 height 21
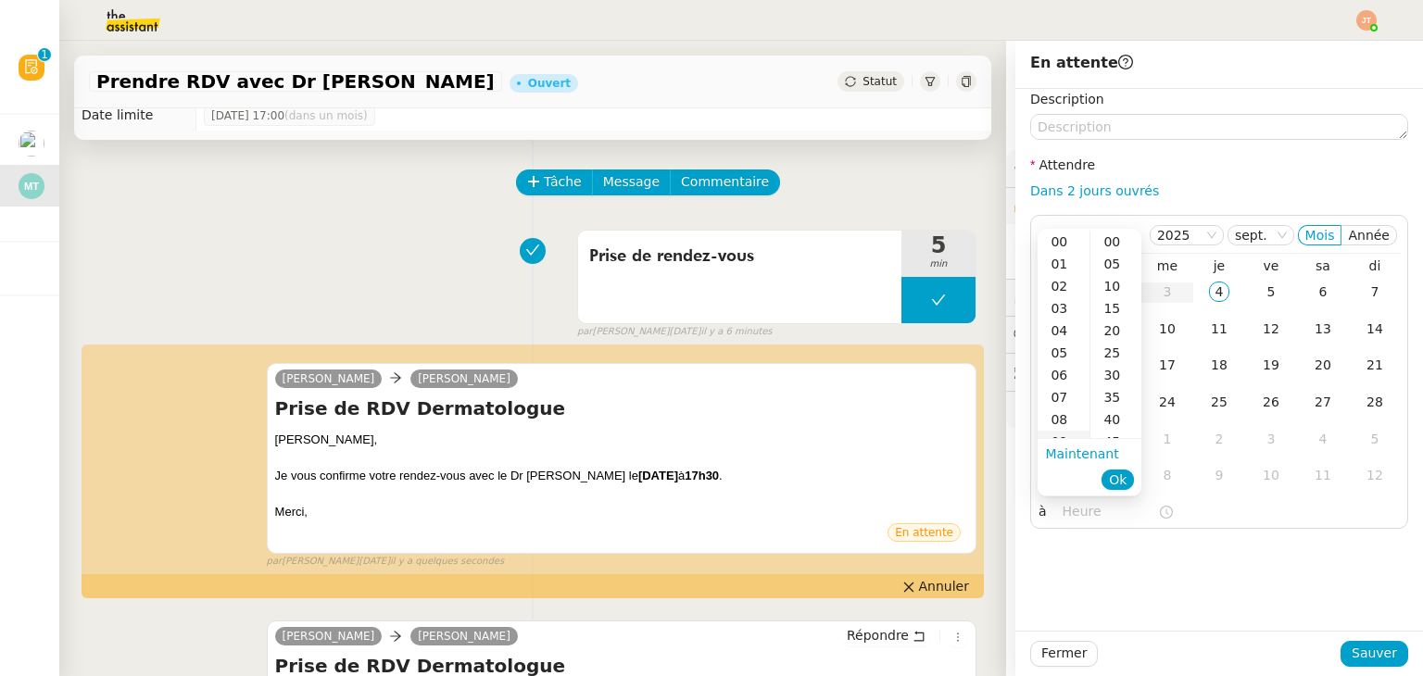
click at [1063, 433] on div "09" at bounding box center [1063, 442] width 52 height 22
click at [1111, 375] on div "30" at bounding box center [1115, 375] width 51 height 22
type input "09:30"
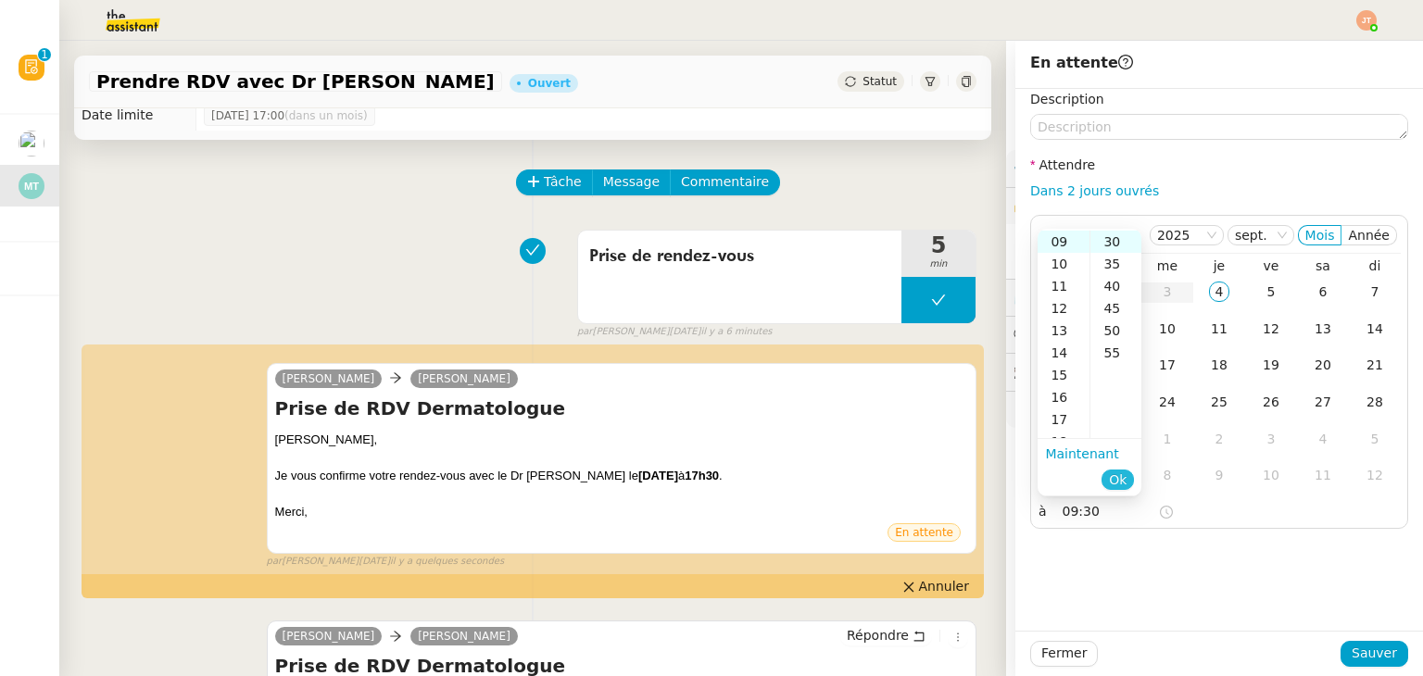
click at [1125, 477] on span "Ok" at bounding box center [1118, 480] width 18 height 19
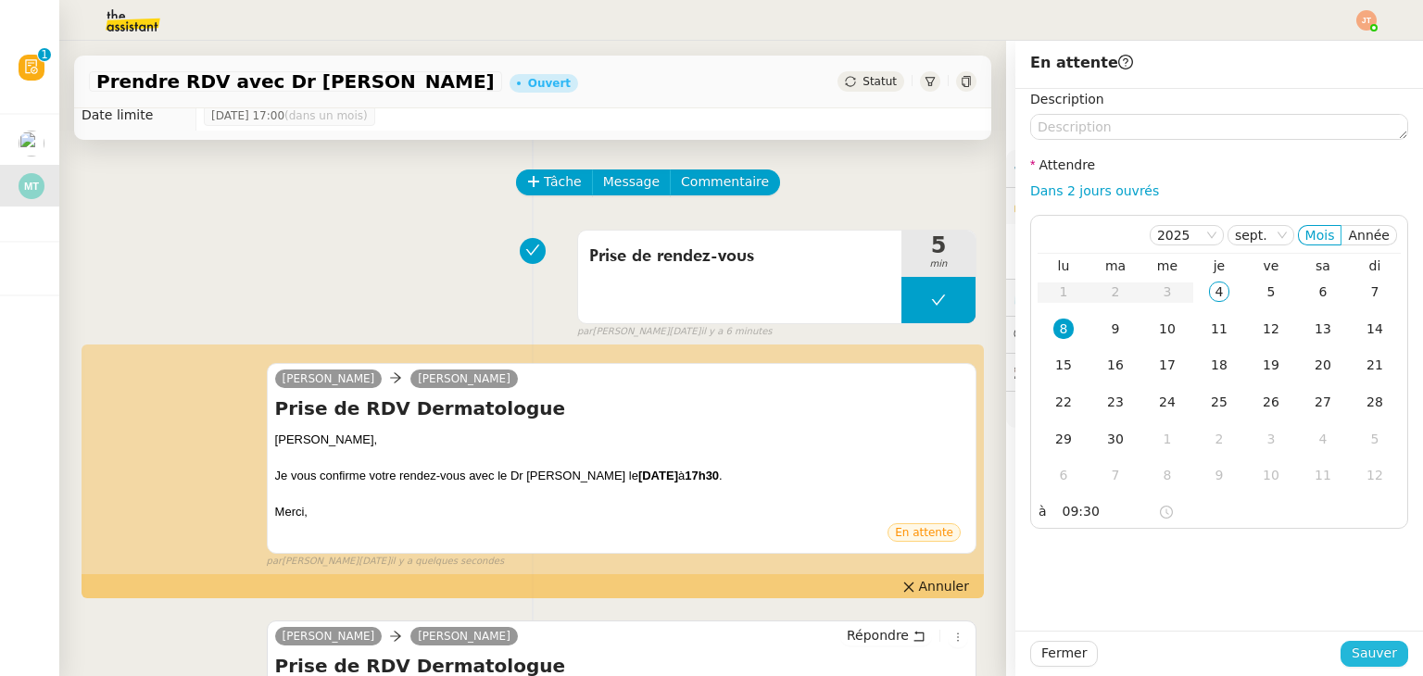
click at [1368, 646] on span "Sauver" at bounding box center [1373, 653] width 45 height 21
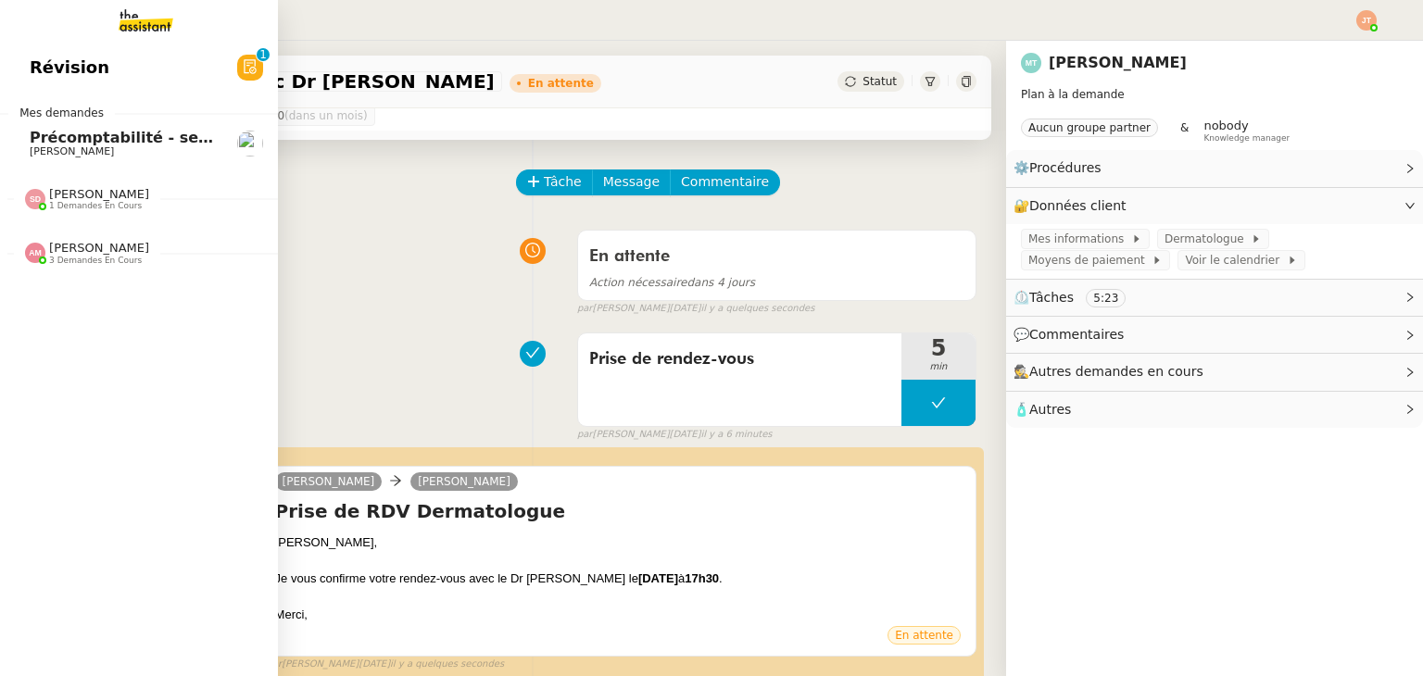
click at [116, 141] on span "Précomptabilité - septembre 2025" at bounding box center [173, 138] width 286 height 18
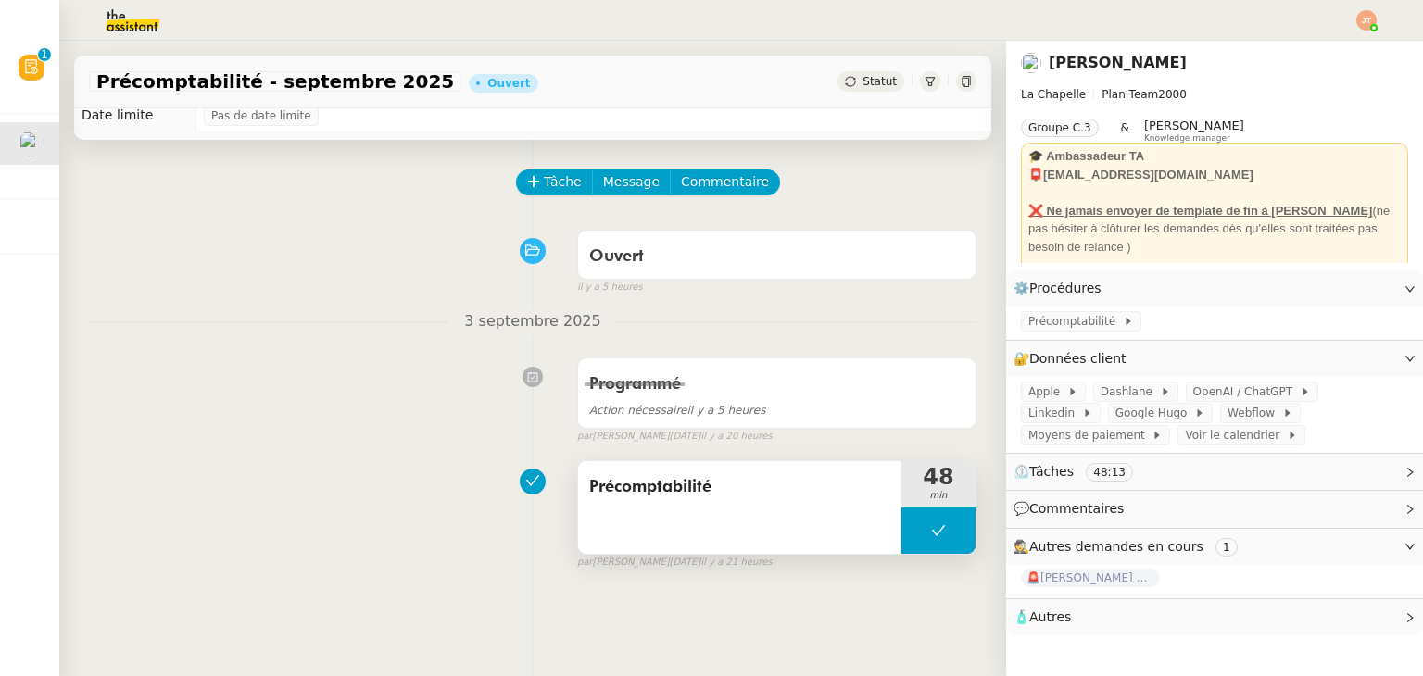
click at [635, 498] on span "Précomptabilité" at bounding box center [739, 487] width 301 height 28
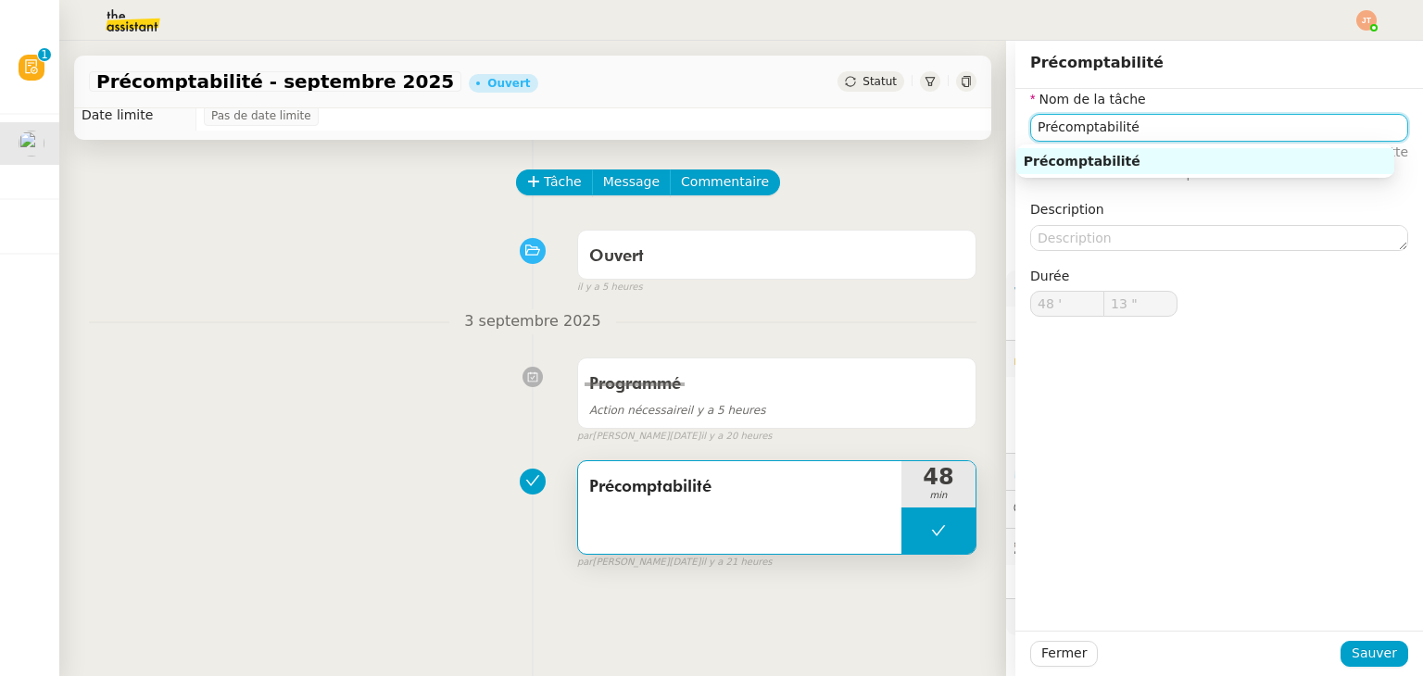
drag, startPoint x: 1143, startPoint y: 138, endPoint x: 1008, endPoint y: 138, distance: 135.2
click at [1015, 138] on div "Nom de la tâche Précomptabilité ⚠️ Privilégiez un titre clair et explicite. Le …" at bounding box center [1219, 218] width 408 height 258
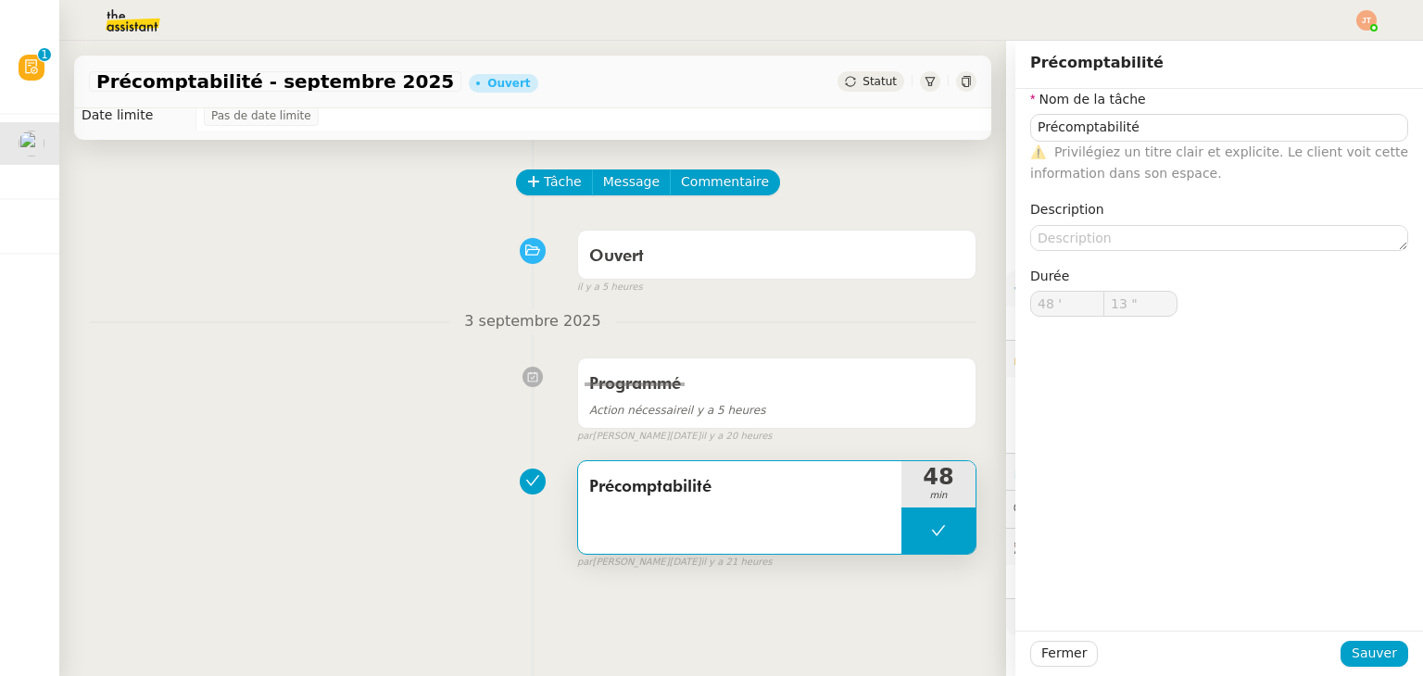
click at [729, 157] on div "Tâche Message Commentaire Veuillez patienter une erreur s'est produite 👌👌👌 mess…" at bounding box center [532, 478] width 947 height 676
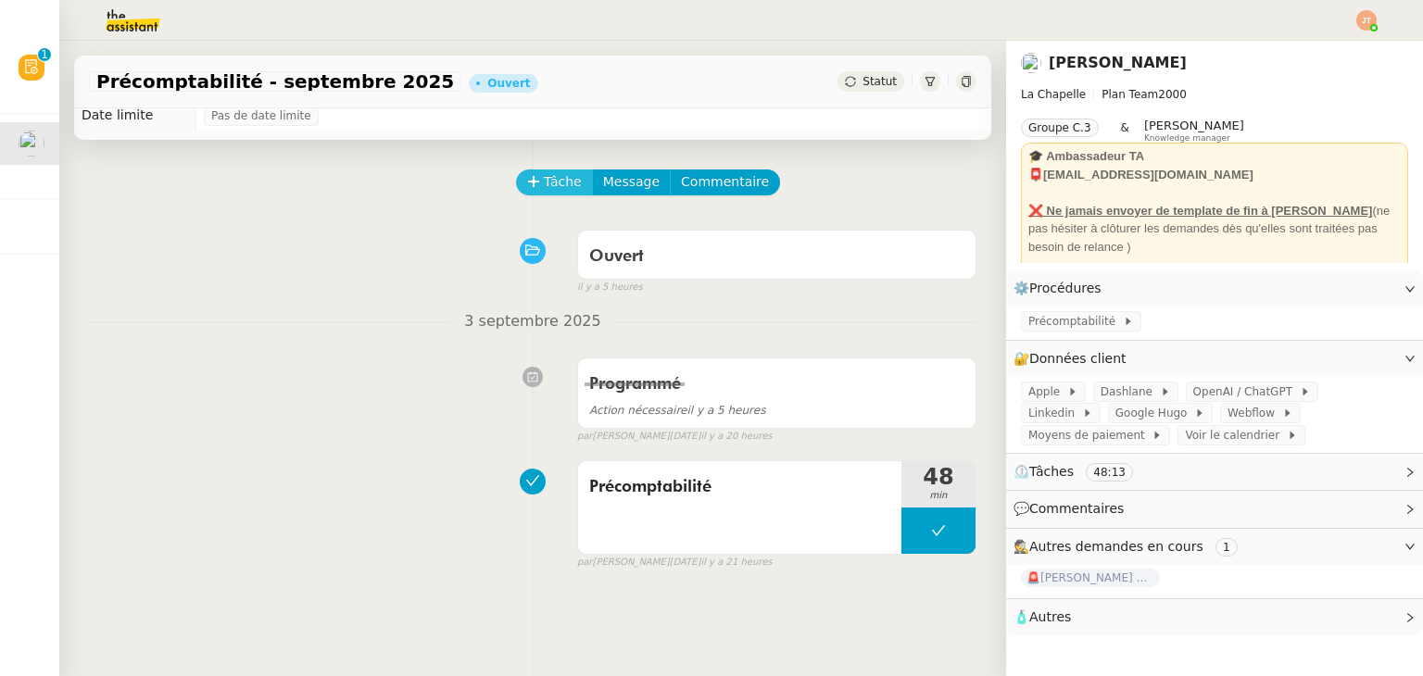
click at [528, 182] on icon at bounding box center [533, 181] width 10 height 1
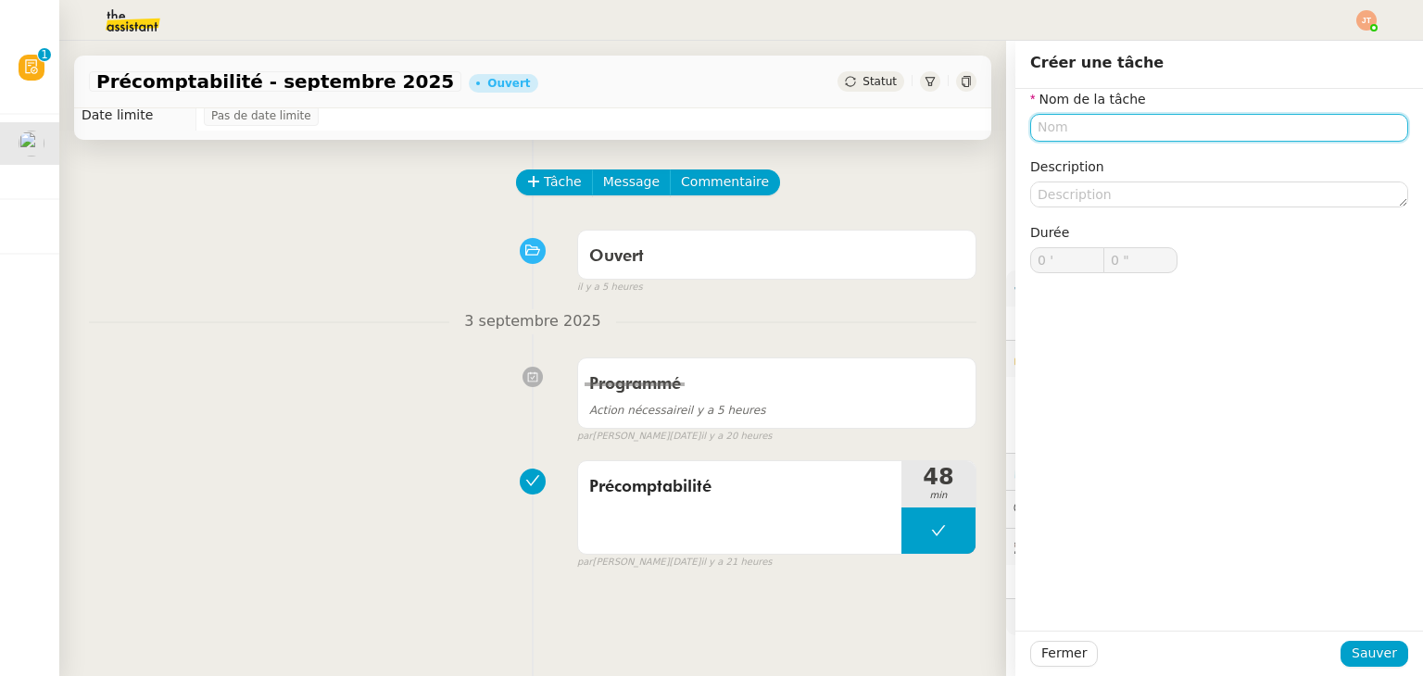
click at [1076, 123] on input "text" at bounding box center [1219, 127] width 378 height 27
paste input "Précomptabilité"
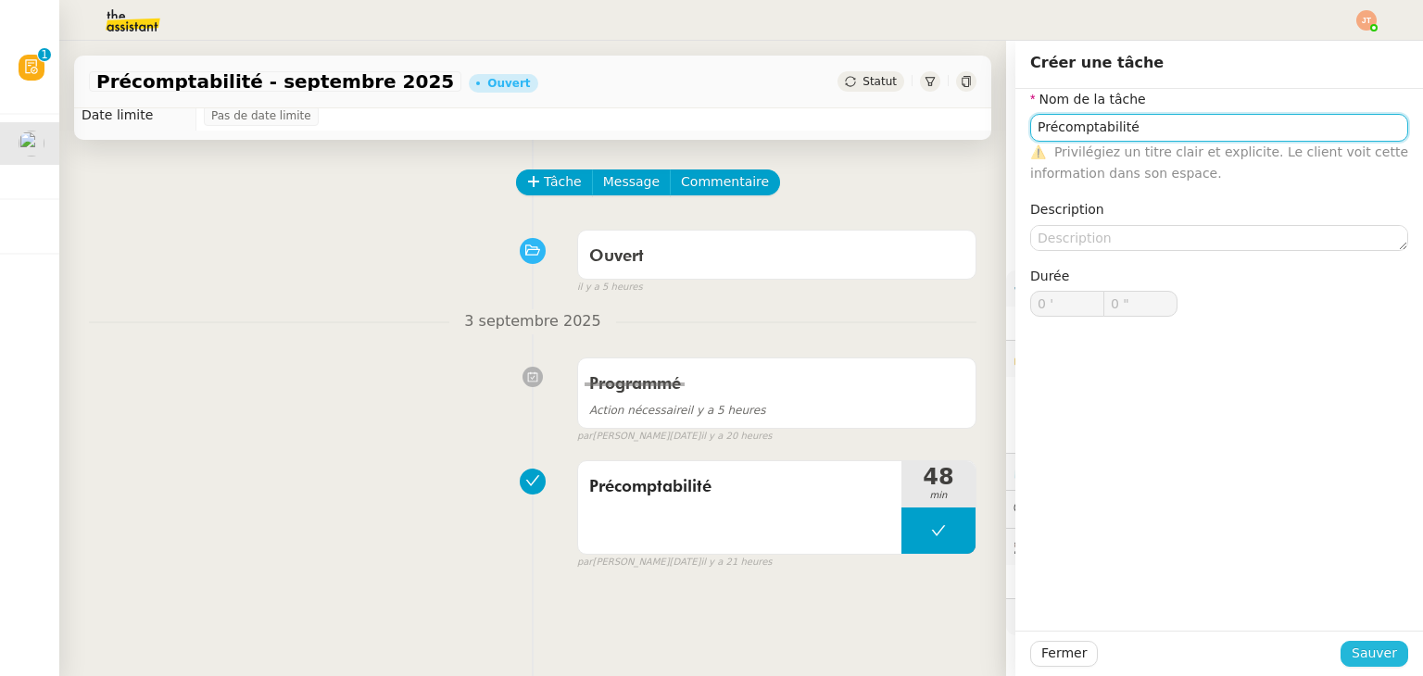
type input "Précomptabilité"
click at [1364, 653] on span "Sauver" at bounding box center [1373, 653] width 45 height 21
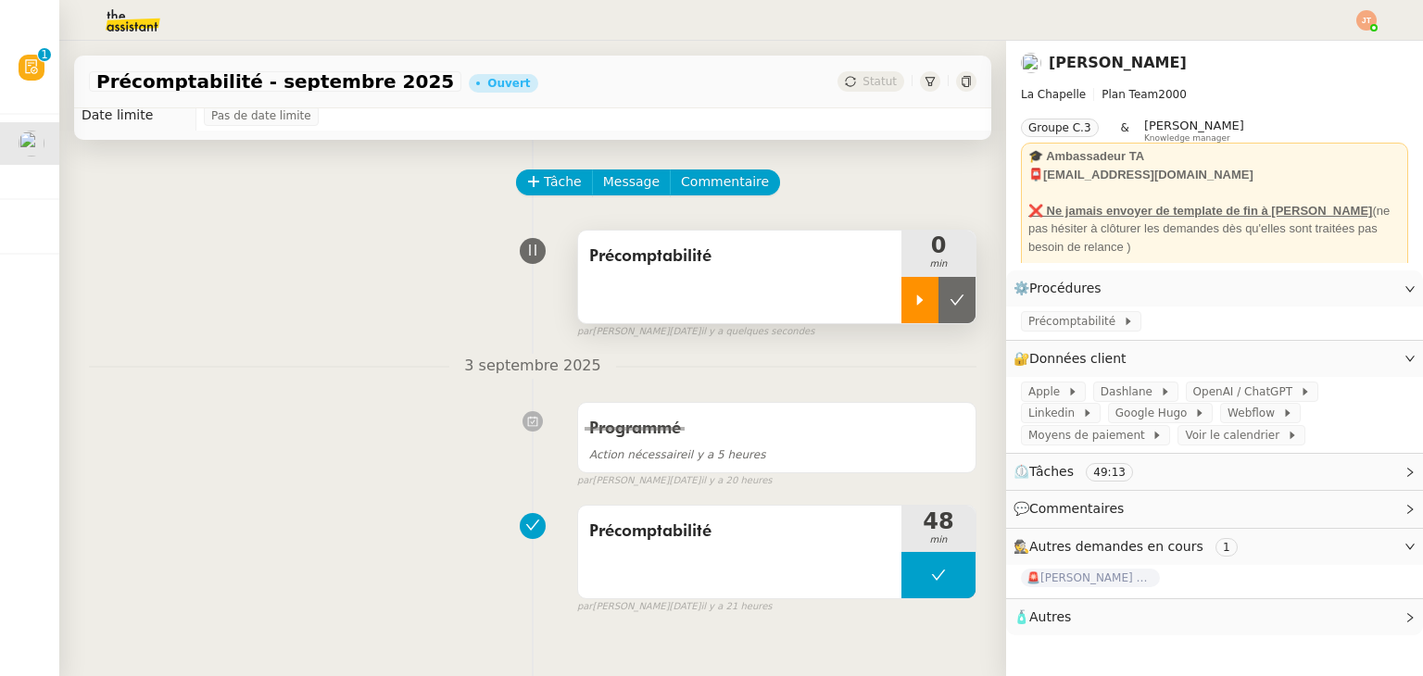
click at [901, 299] on div at bounding box center [919, 300] width 37 height 46
click at [135, 13] on img at bounding box center [118, 20] width 144 height 41
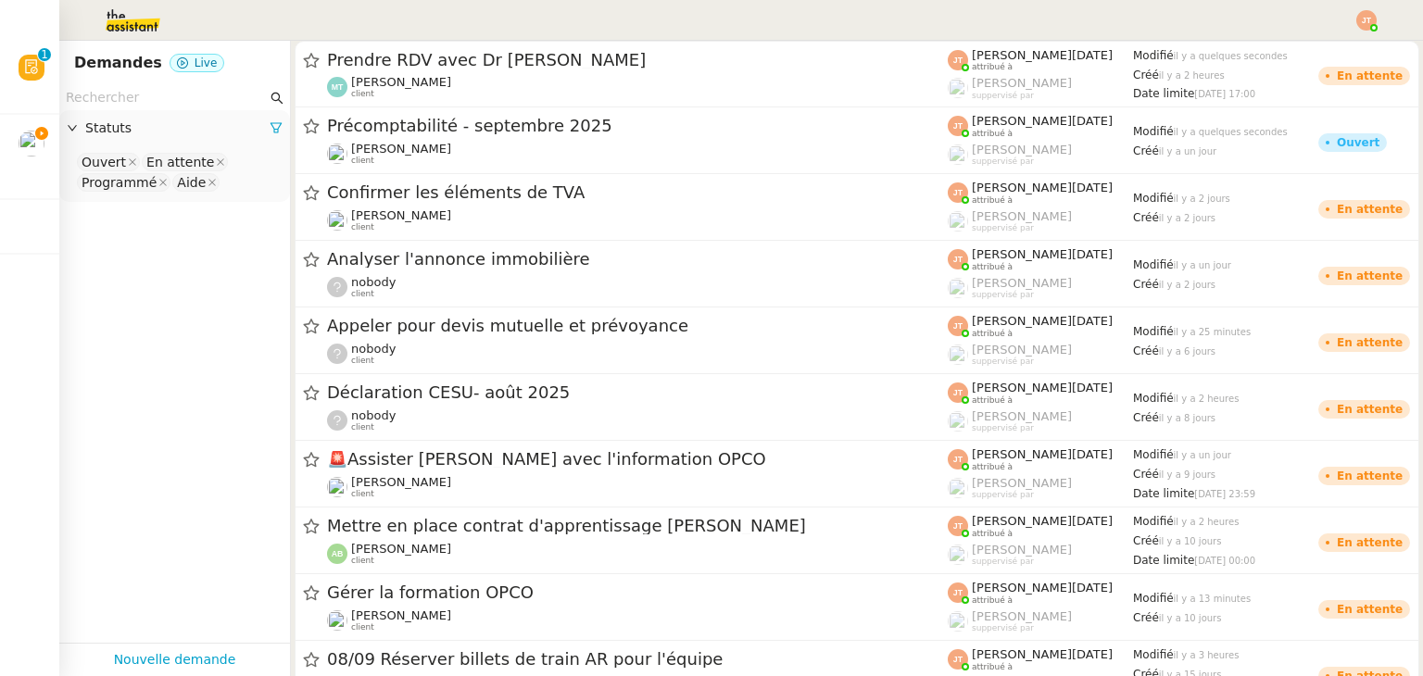
click at [133, 94] on input "text" at bounding box center [166, 97] width 201 height 21
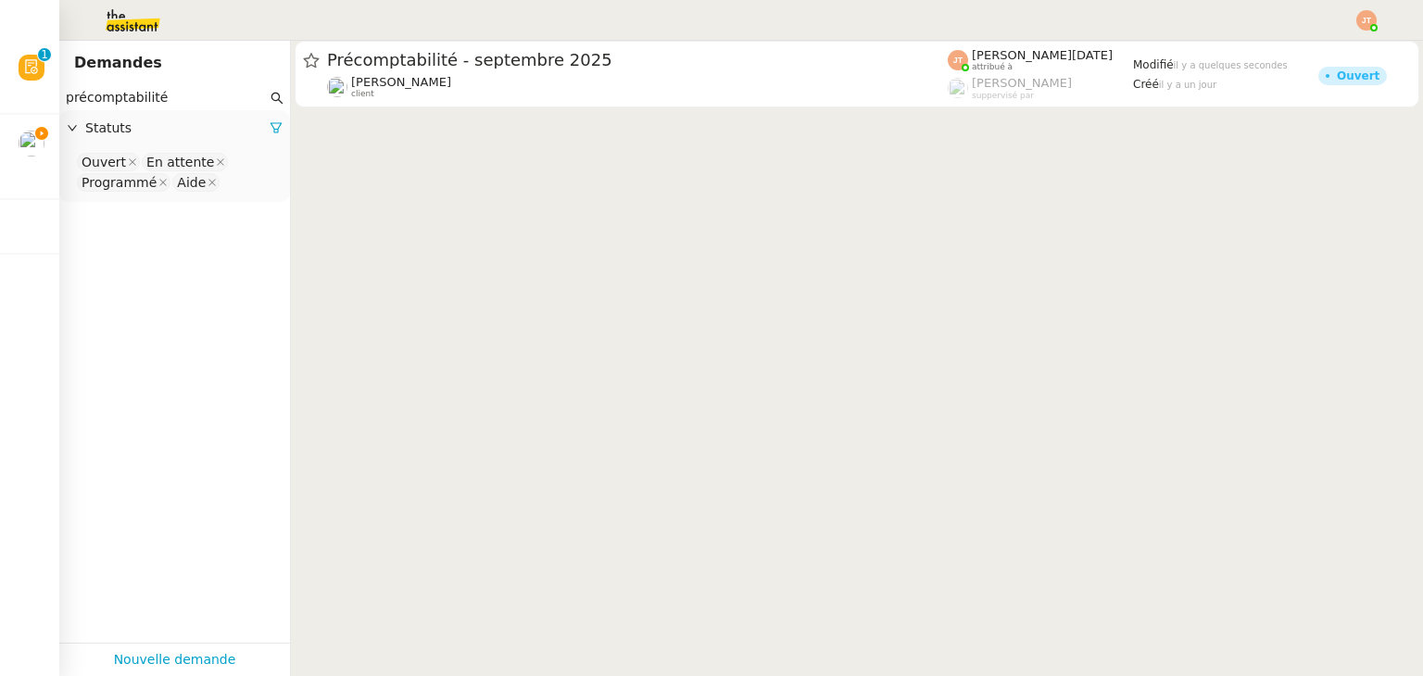
type input "précomptabilité"
click at [270, 131] on div "Statuts" at bounding box center [174, 128] width 231 height 36
click at [200, 131] on span "Statuts" at bounding box center [177, 128] width 184 height 21
click at [146, 169] on div "En attente" at bounding box center [180, 162] width 68 height 17
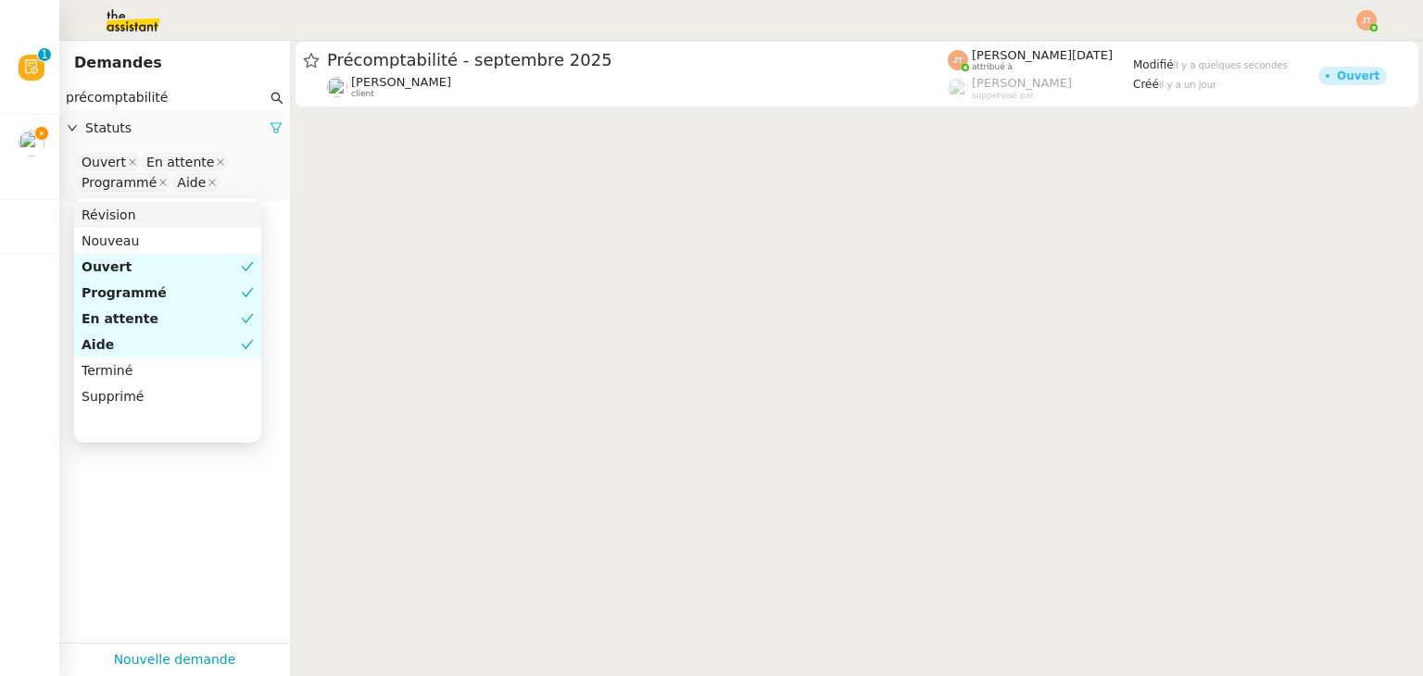
click at [270, 127] on icon at bounding box center [275, 128] width 11 height 10
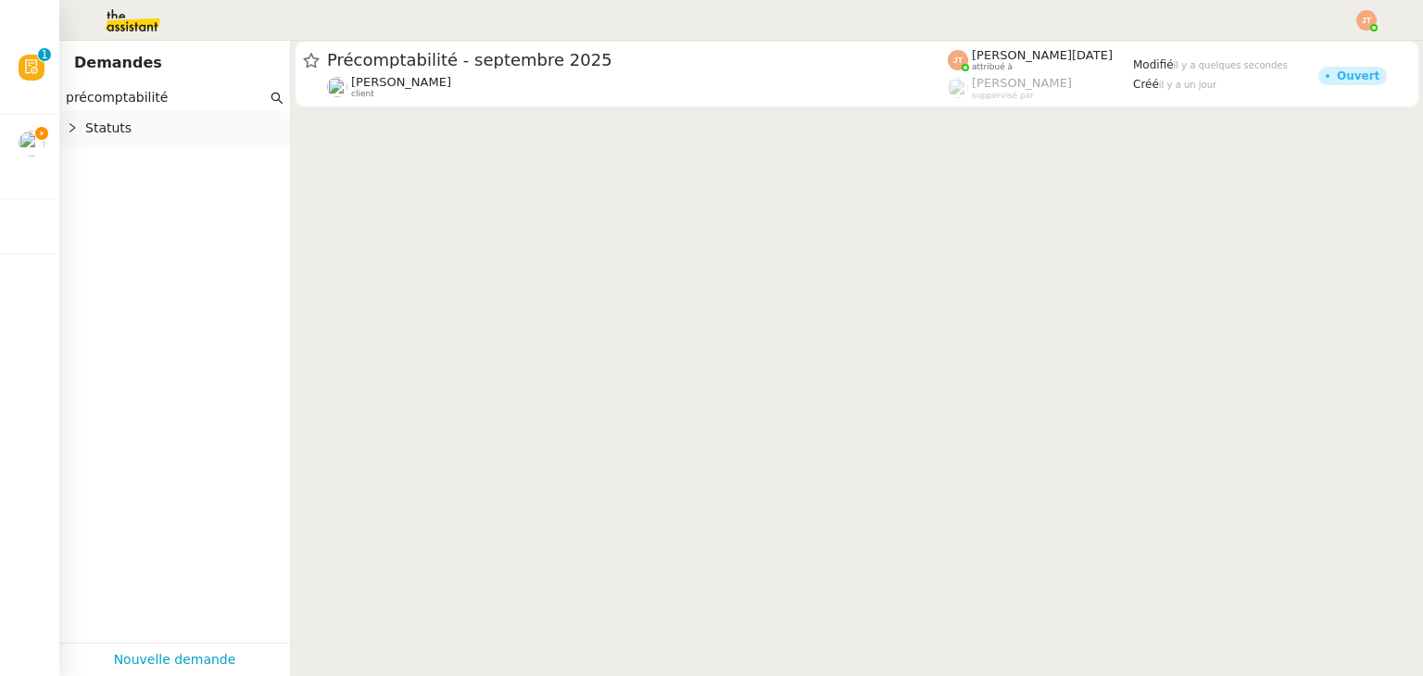
click at [192, 132] on span "Statuts" at bounding box center [183, 128] width 197 height 21
click at [130, 164] on nz-select-top-control "Please select" at bounding box center [174, 162] width 201 height 23
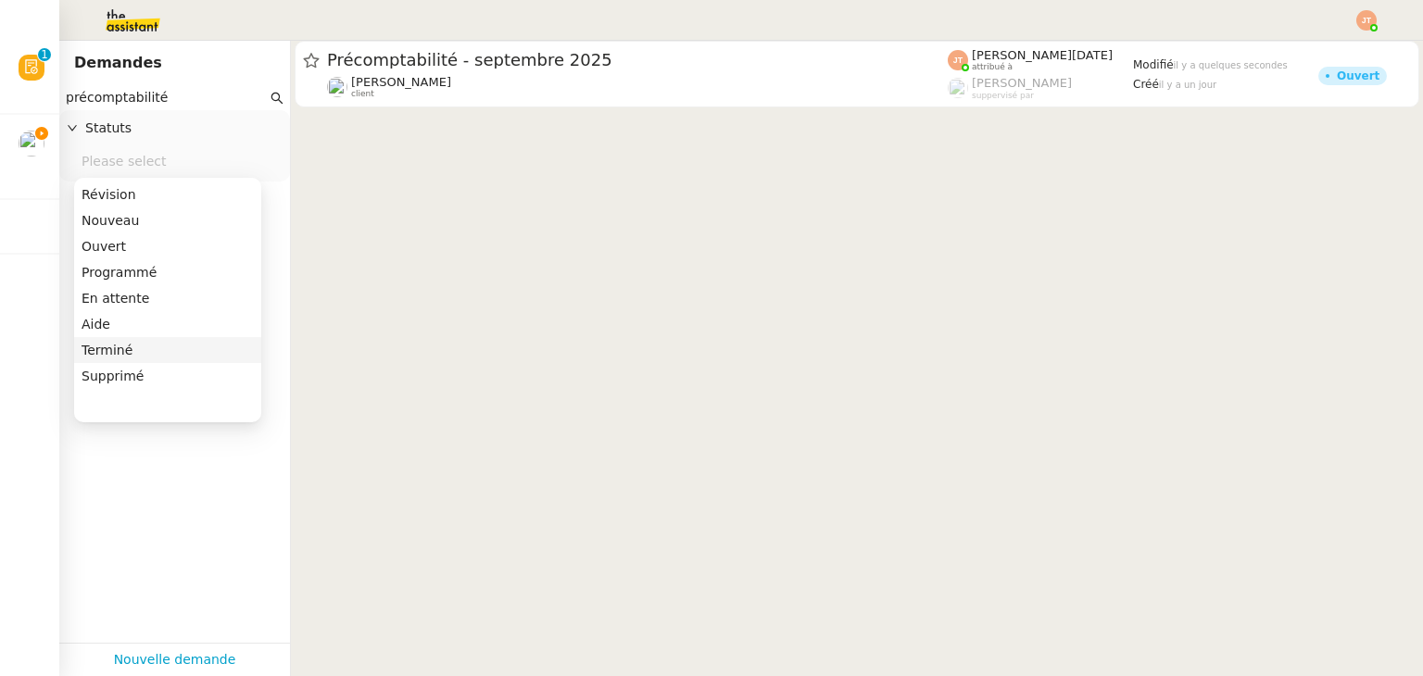
click at [122, 353] on div "Terminé" at bounding box center [168, 350] width 172 height 17
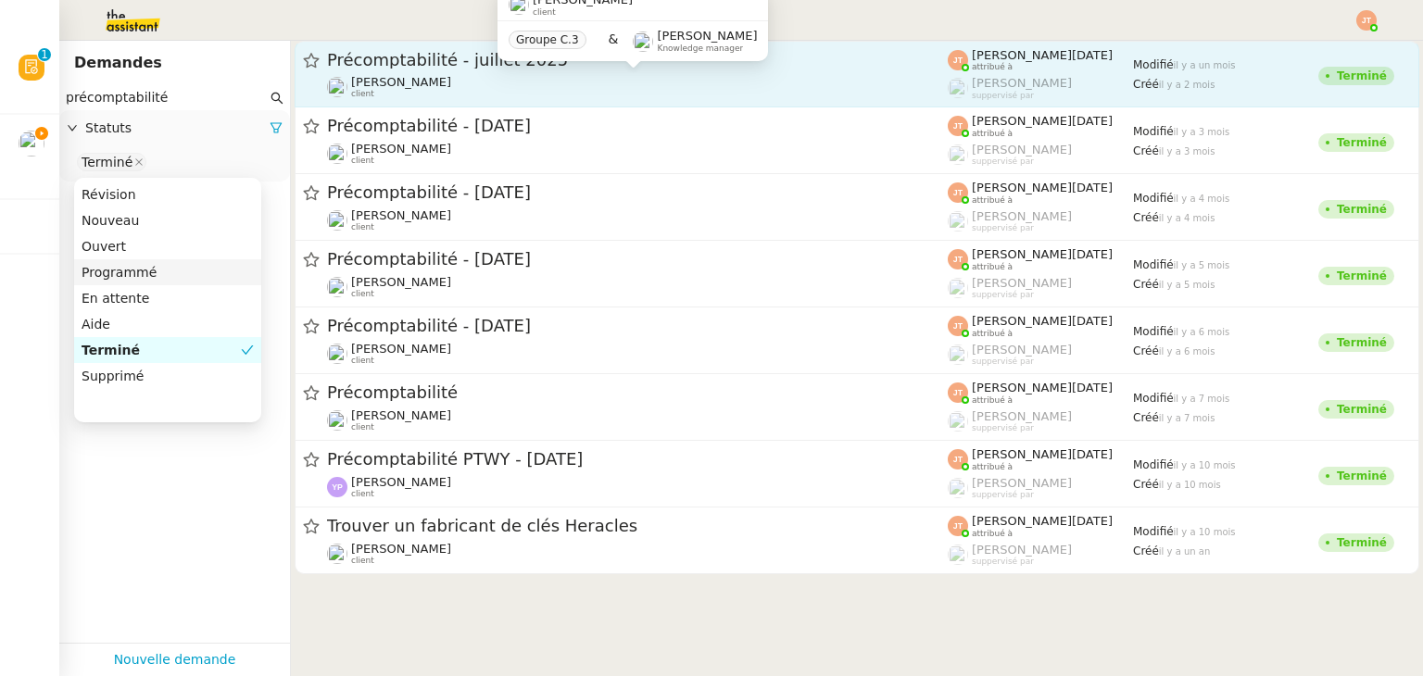
click at [456, 86] on div "Hugo Bentz client" at bounding box center [637, 87] width 621 height 24
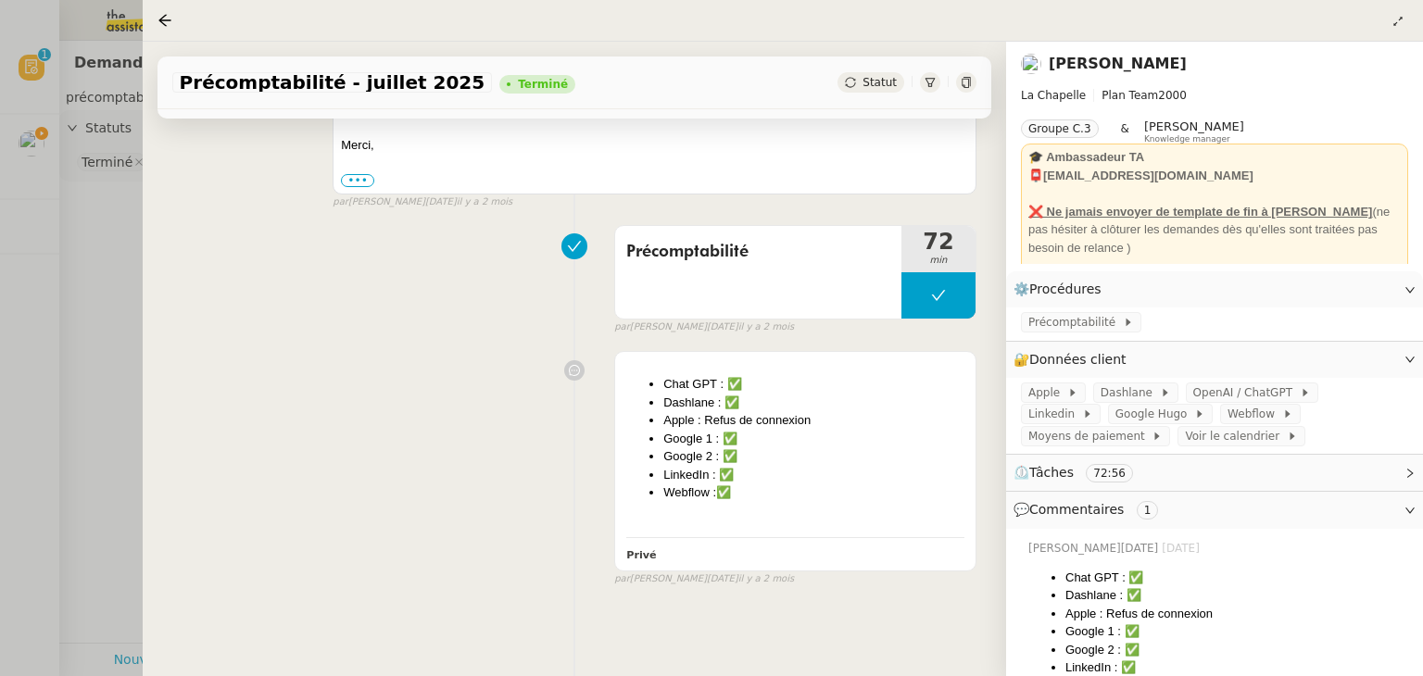
scroll to position [502, 0]
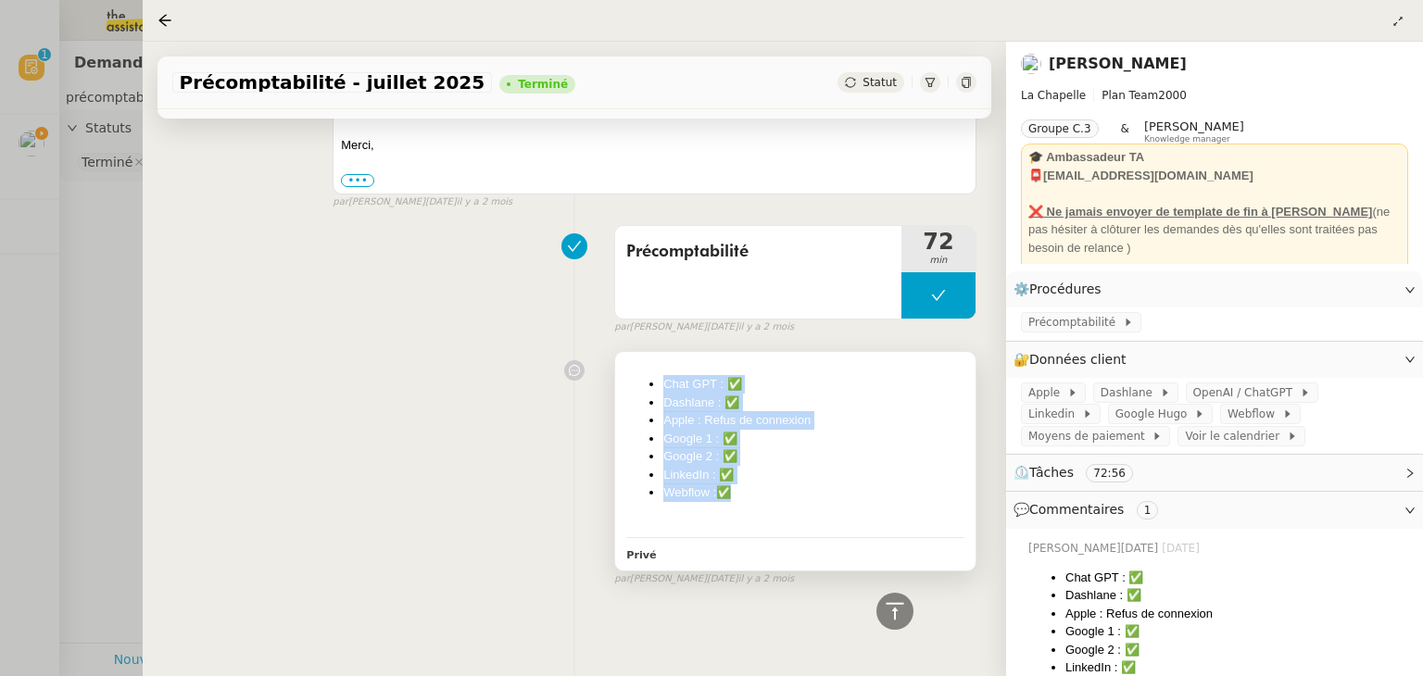
drag, startPoint x: 657, startPoint y: 368, endPoint x: 737, endPoint y: 489, distance: 145.7
click at [737, 489] on ul "Chat GPT : ✅ Dashlane : ✅ Apple : Refus de connexion Google 1 : ✅ Google 2 : ✅ …" at bounding box center [795, 438] width 338 height 127
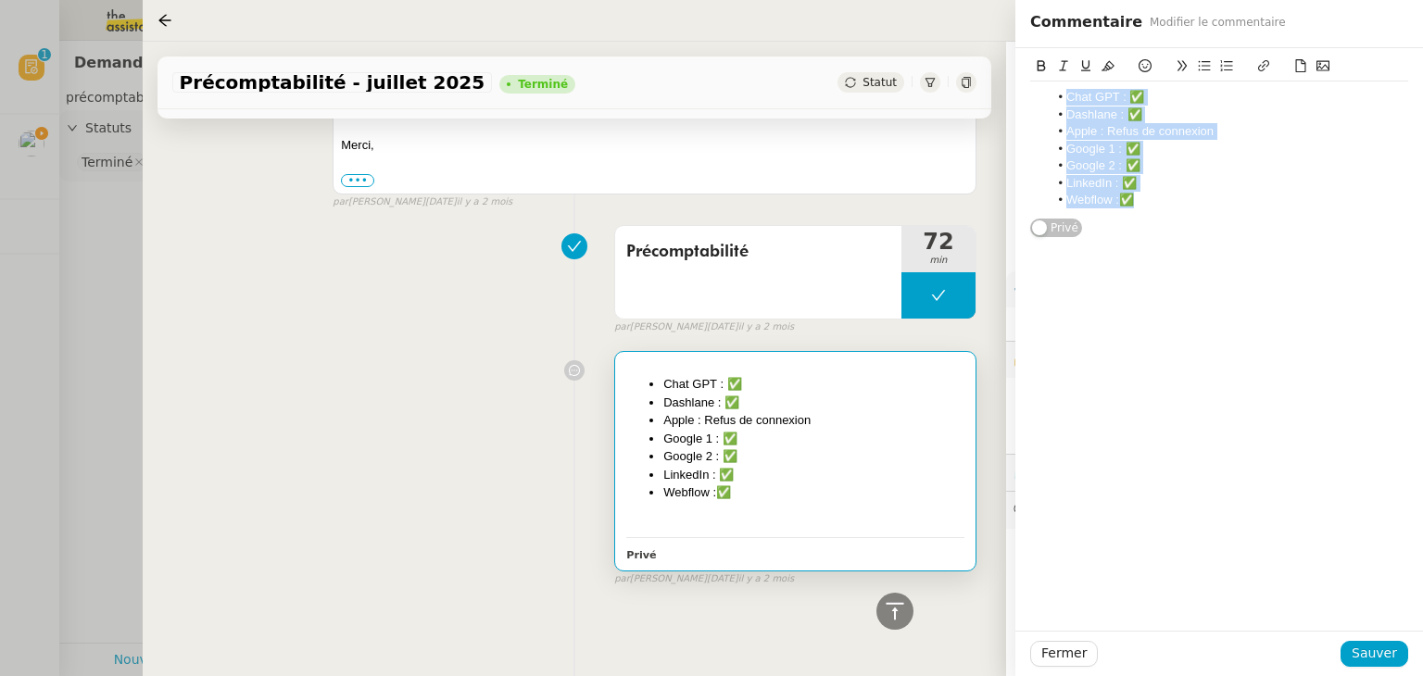
drag, startPoint x: 1143, startPoint y: 208, endPoint x: 1059, endPoint y: 87, distance: 147.8
click at [1059, 87] on div "Chat GPT : ✅ Dashlane : ✅ Apple : Refus de connexion Google 1 : ✅ Google 2 : ✅ …" at bounding box center [1219, 149] width 378 height 134
copy ul "Chat GPT : ✅ Dashlane : ✅ Apple : Refus de connexion Google 1 : ✅ Google 2 : ✅ …"
click at [46, 301] on div at bounding box center [711, 338] width 1423 height 676
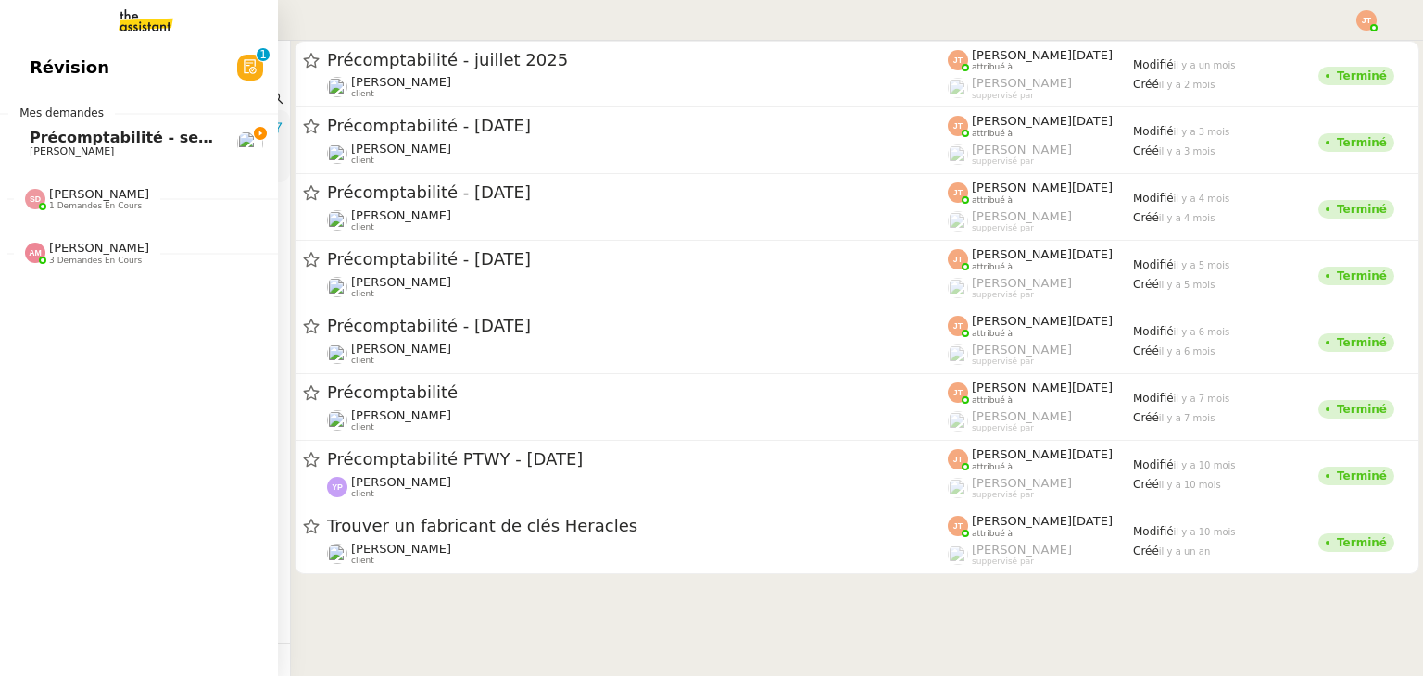
click at [33, 133] on span "Précomptabilité - septembre 2025" at bounding box center [173, 138] width 286 height 18
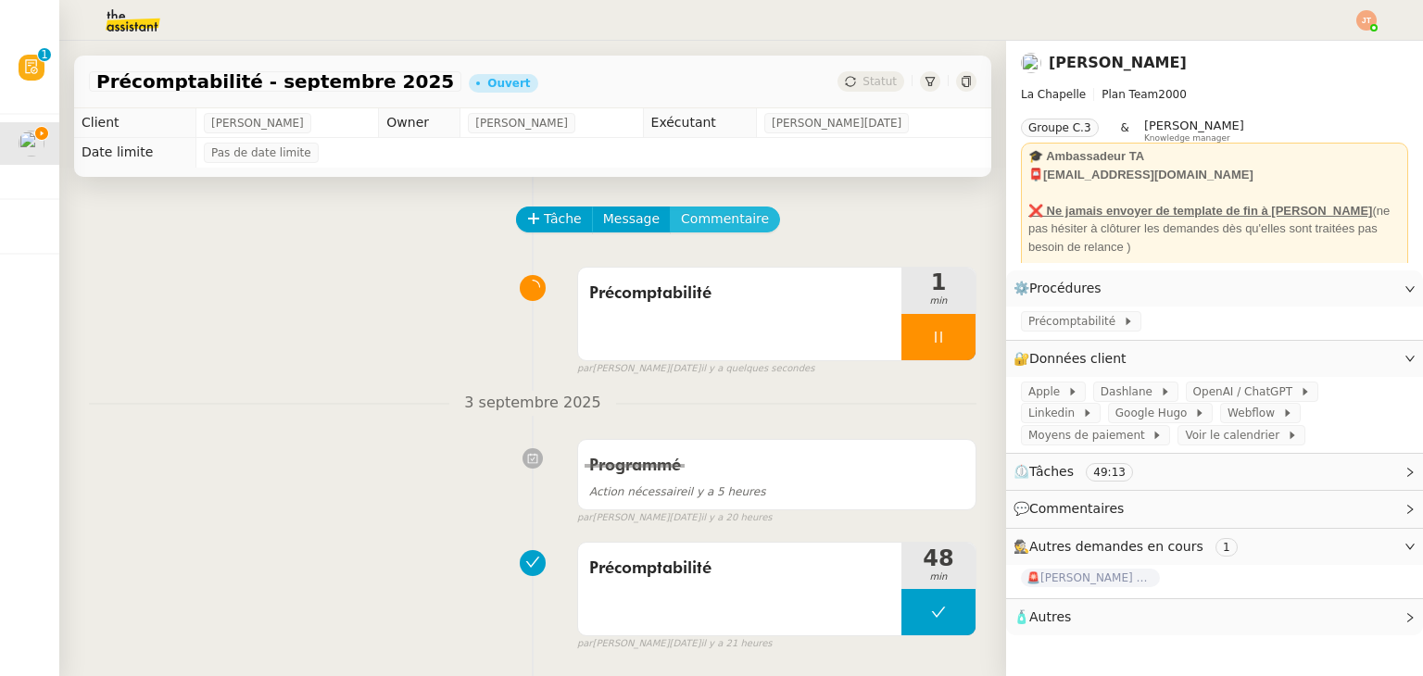
click at [685, 217] on span "Commentaire" at bounding box center [725, 218] width 88 height 21
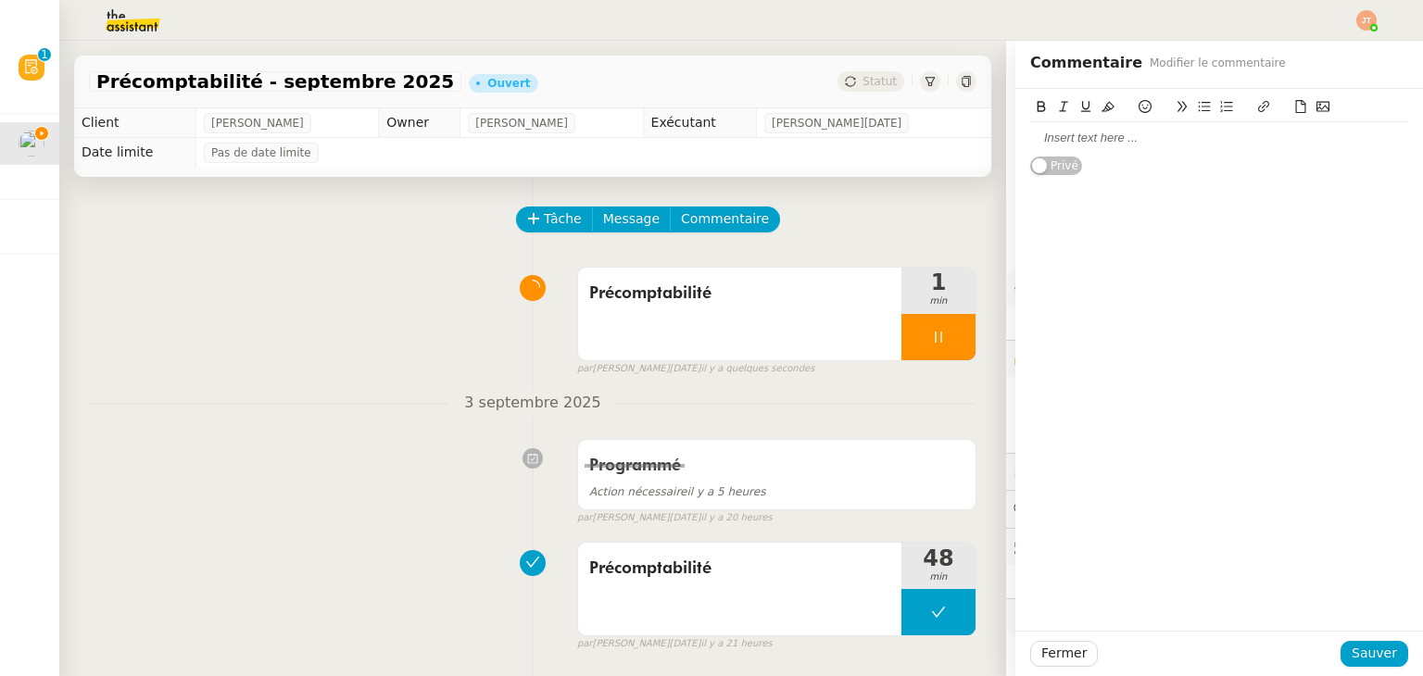
click at [1129, 139] on div at bounding box center [1219, 138] width 378 height 17
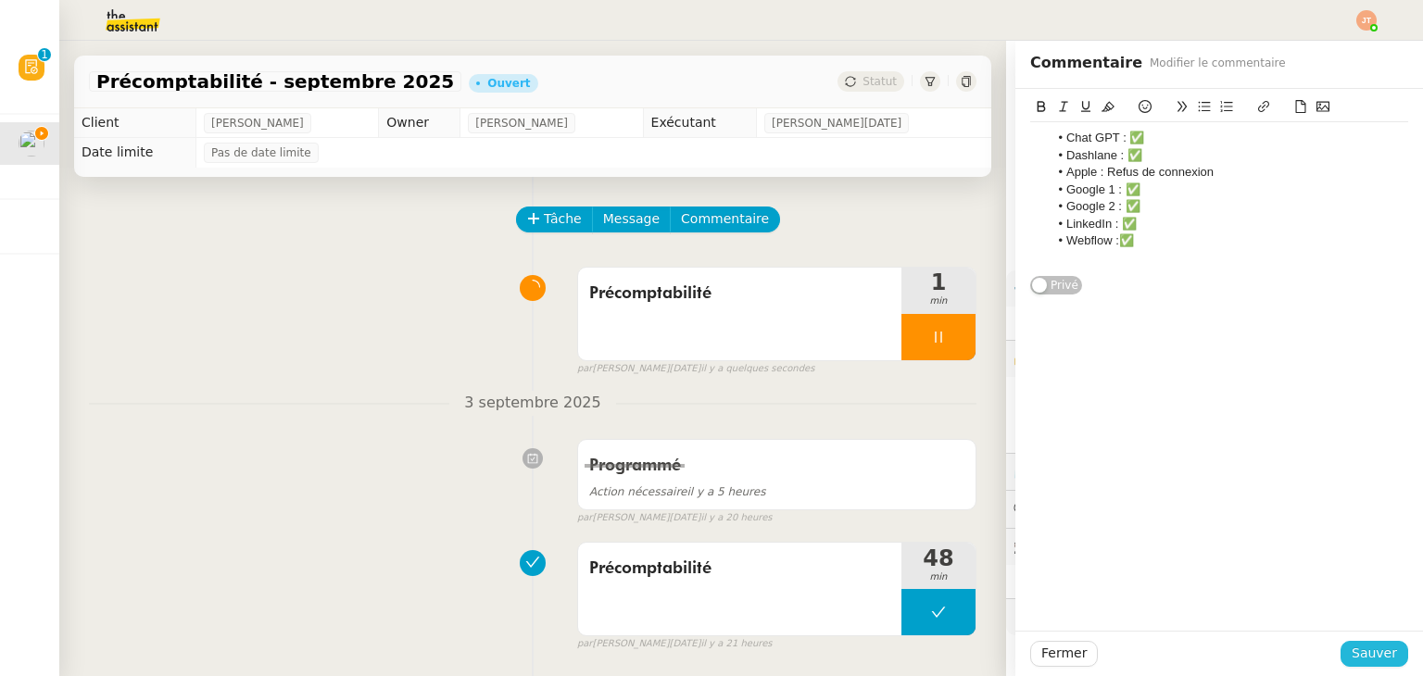
click at [1363, 664] on button "Sauver" at bounding box center [1374, 654] width 68 height 26
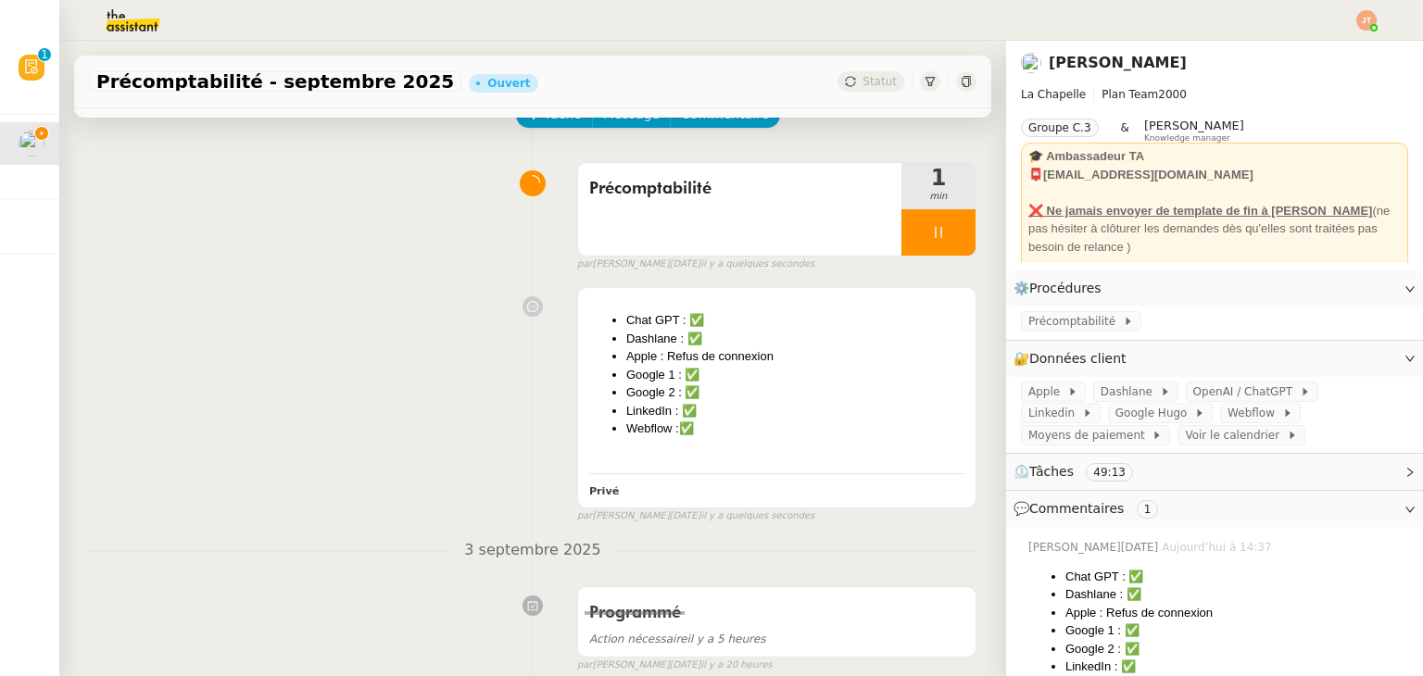
scroll to position [93, 0]
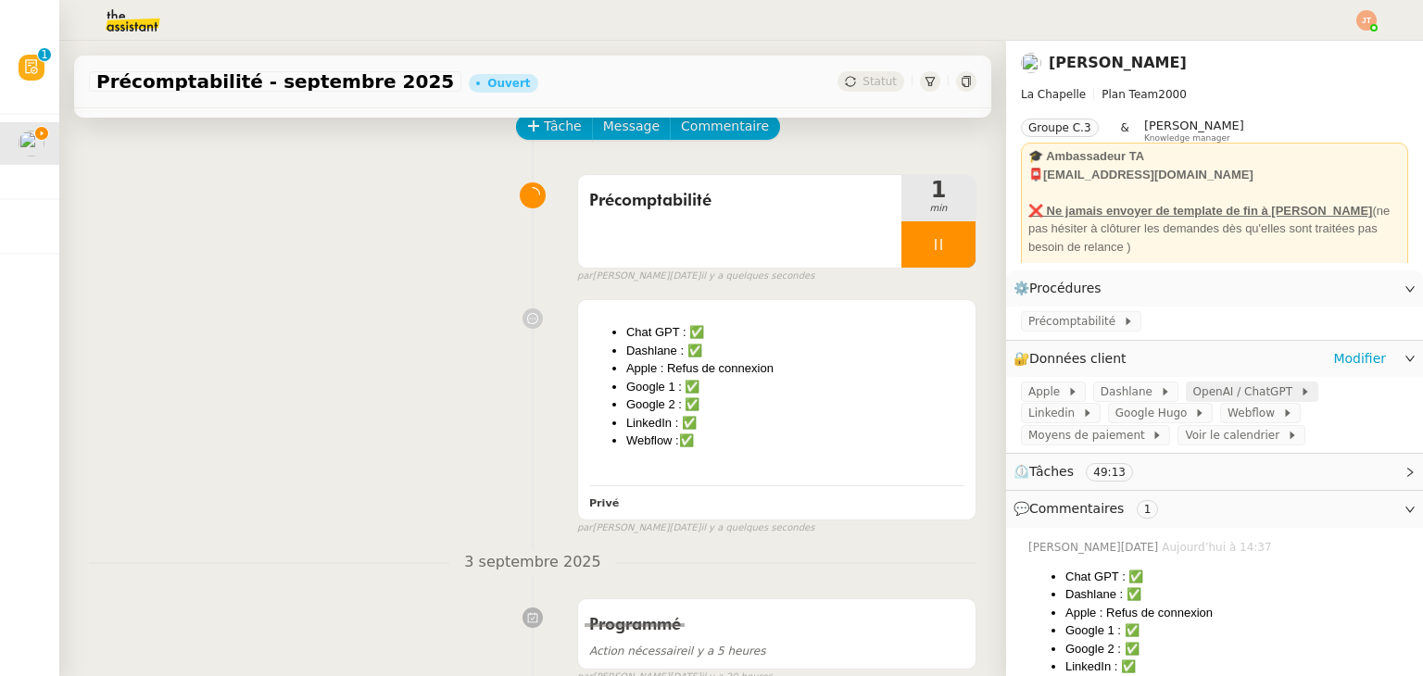
click at [1186, 390] on div "OpenAI / ChatGPT" at bounding box center [1252, 392] width 132 height 20
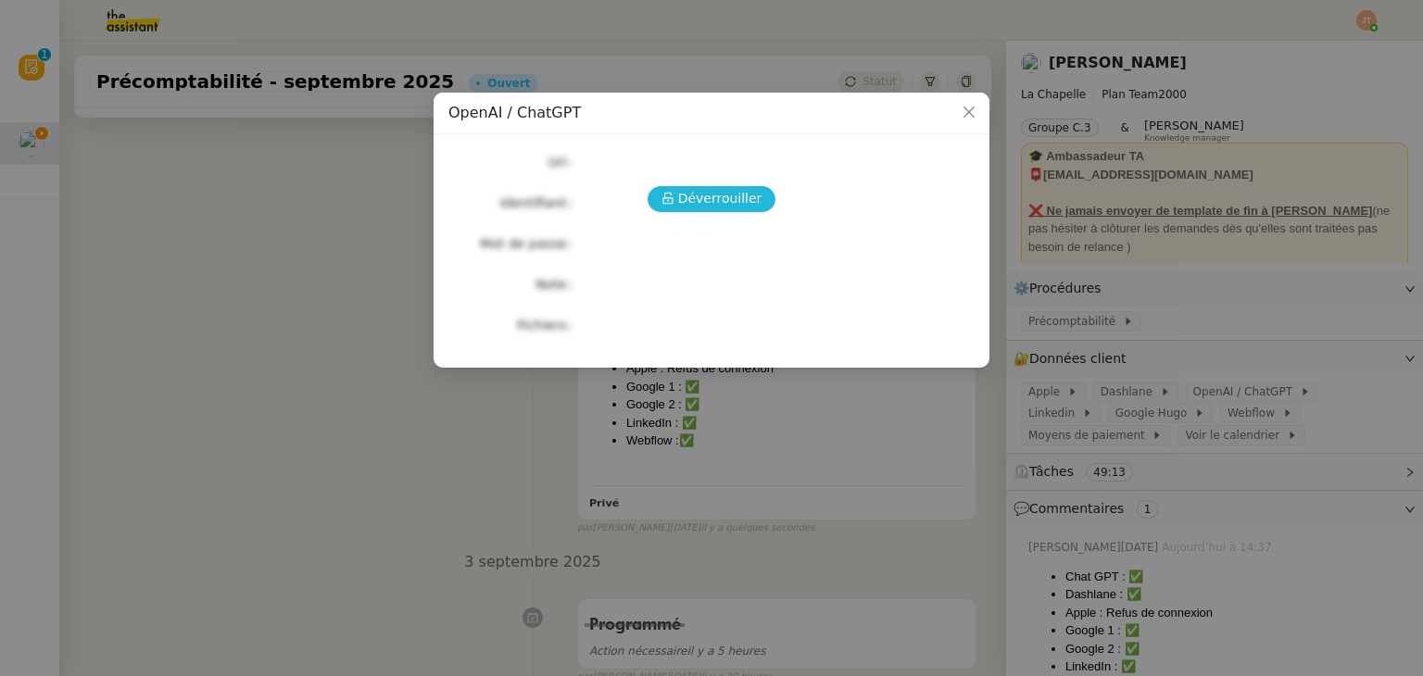
click at [739, 188] on span "Déverrouiller" at bounding box center [720, 198] width 84 height 21
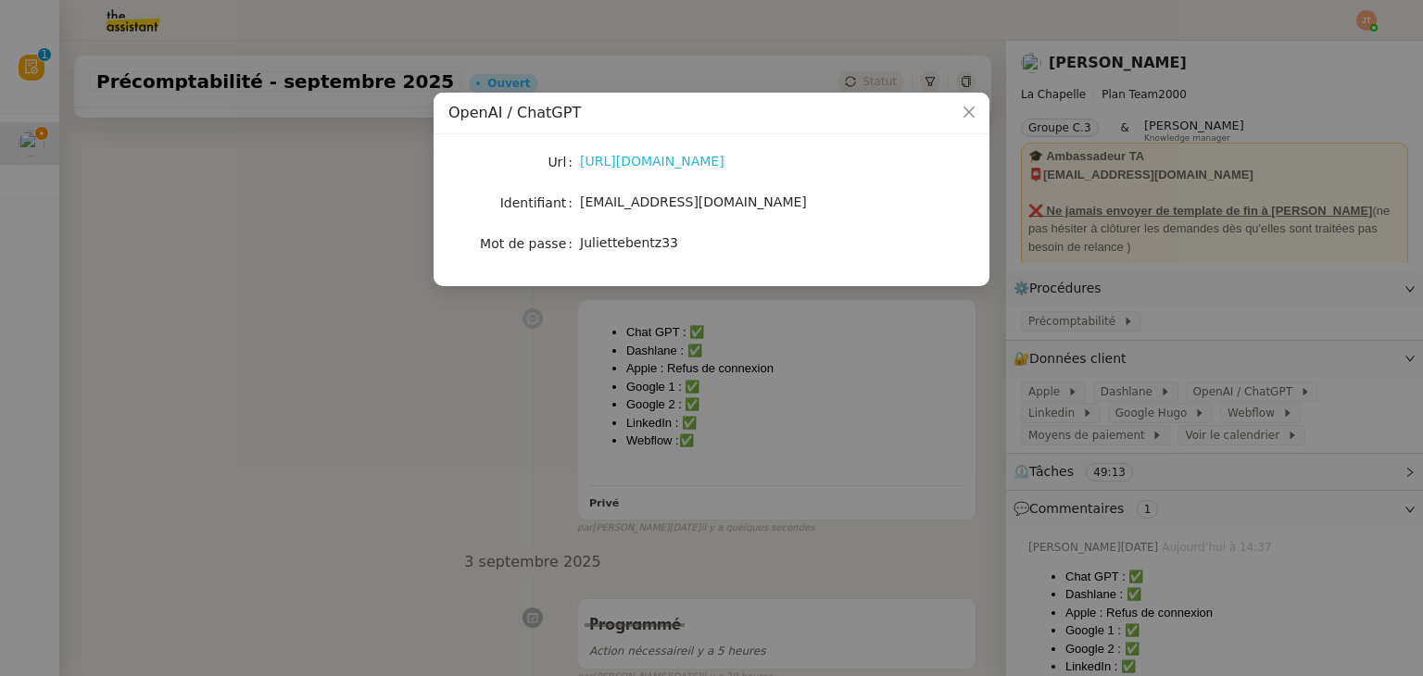
click at [633, 159] on link "https://chatgpt.com/" at bounding box center [652, 161] width 145 height 15
